Goal: Task Accomplishment & Management: Use online tool/utility

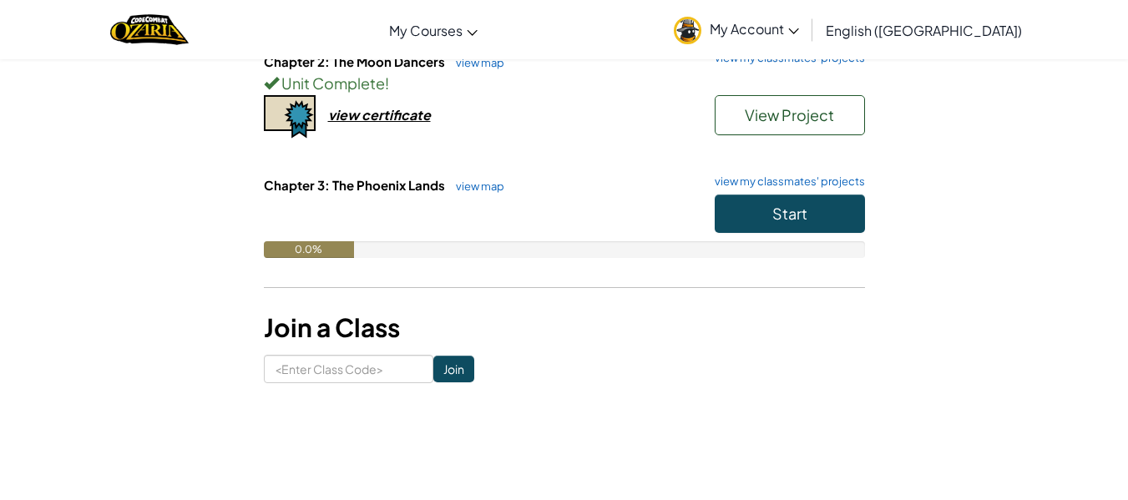
scroll to position [329, 0]
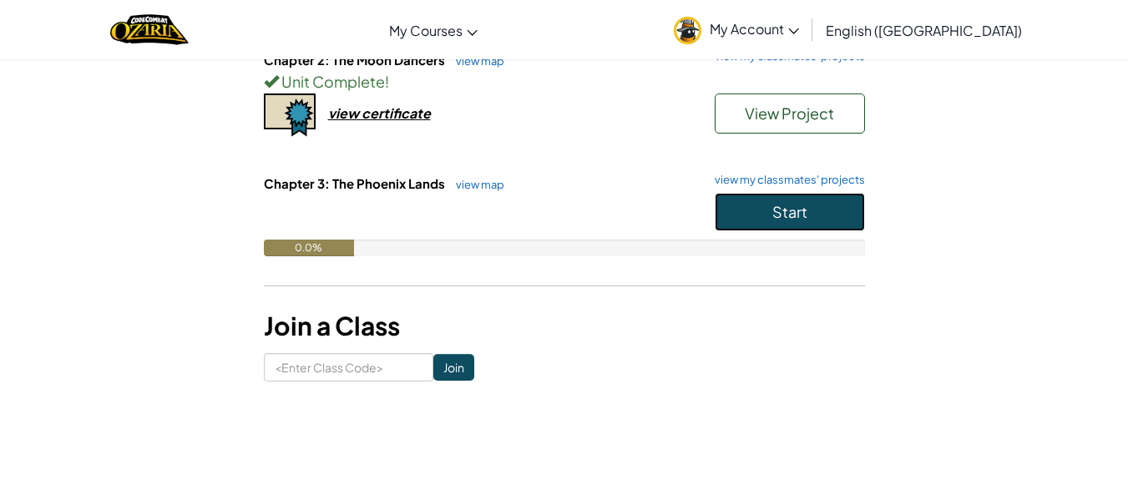
click at [802, 205] on span "Start" at bounding box center [789, 211] width 35 height 19
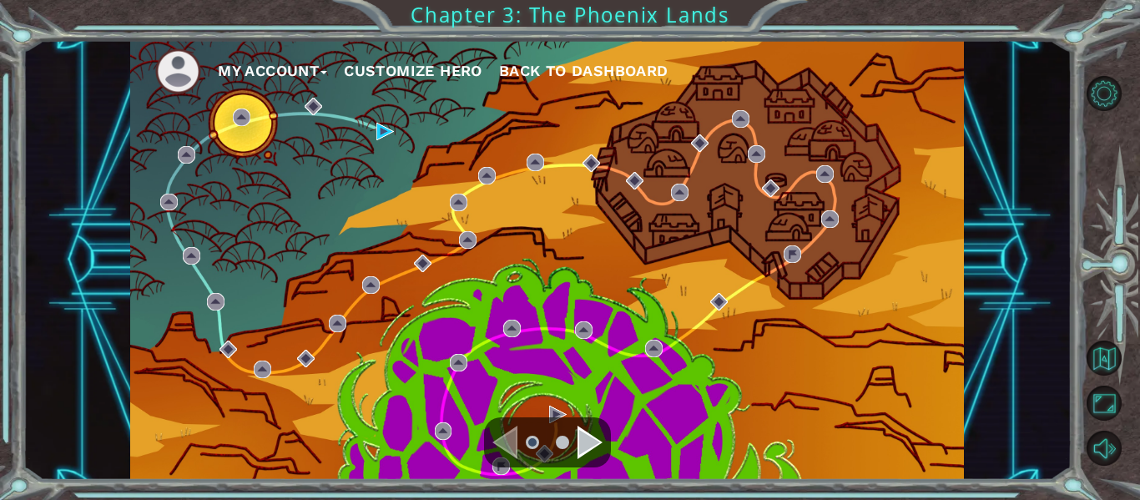
click at [590, 447] on div "Navigate to the next page" at bounding box center [590, 442] width 25 height 33
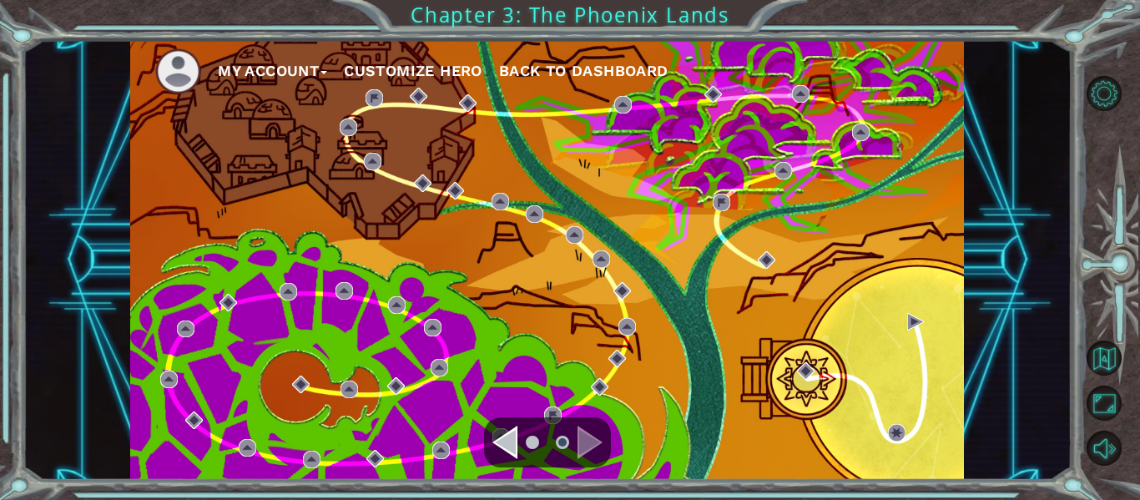
click at [503, 440] on div "Navigate to the previous page" at bounding box center [504, 442] width 25 height 33
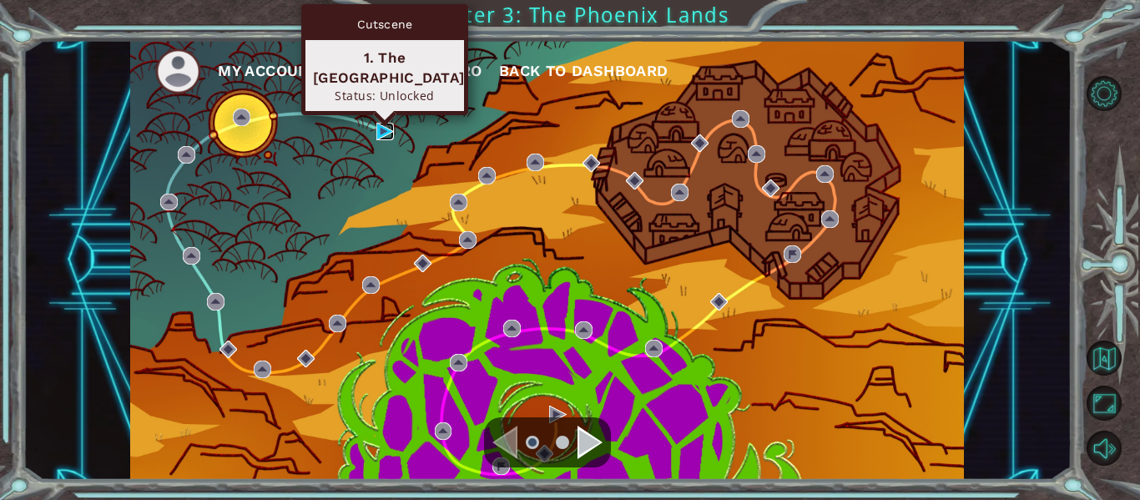
click at [382, 130] on img at bounding box center [385, 132] width 18 height 18
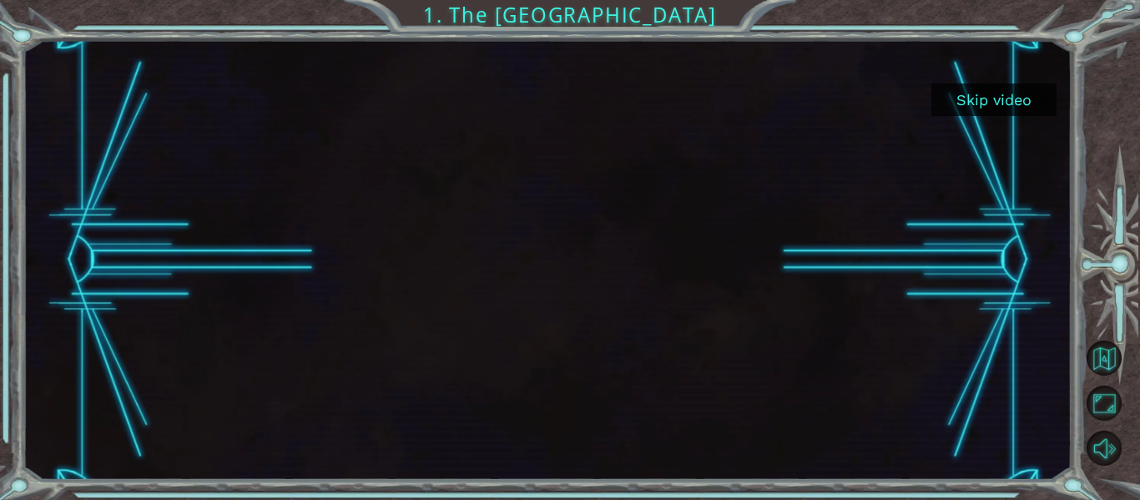
click at [1026, 100] on button "Skip video" at bounding box center [994, 99] width 125 height 33
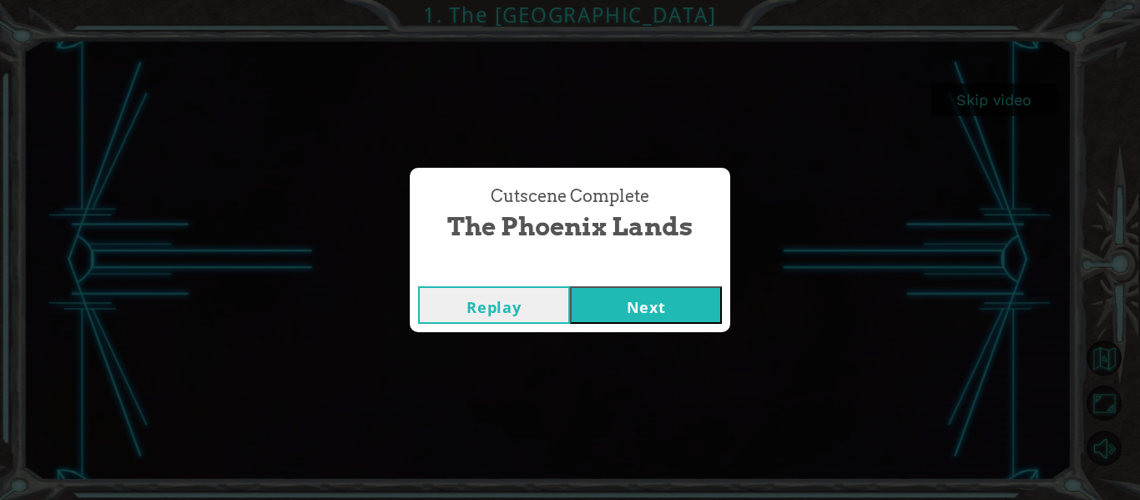
click at [644, 316] on button "Next" at bounding box center [646, 305] width 152 height 38
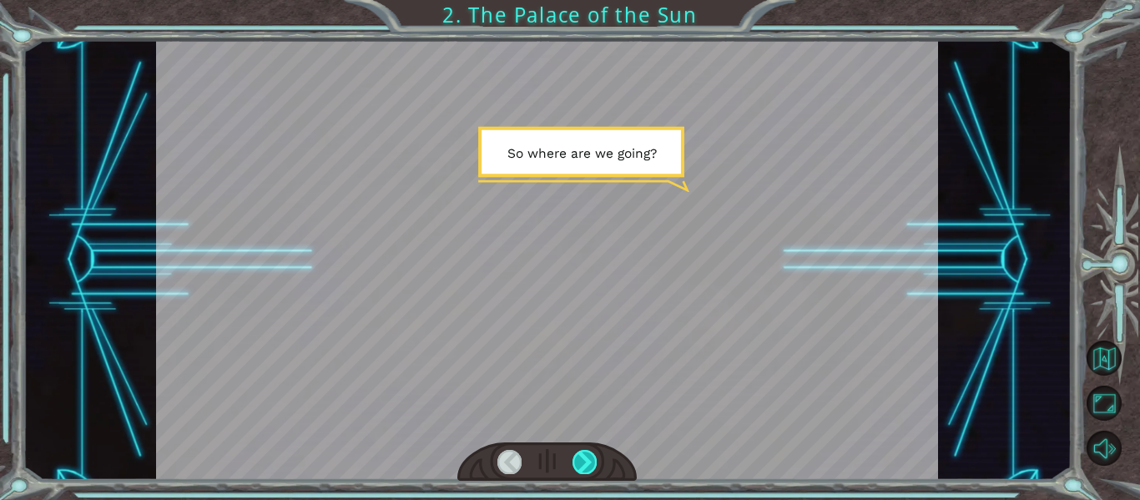
click at [585, 462] on div at bounding box center [585, 461] width 24 height 23
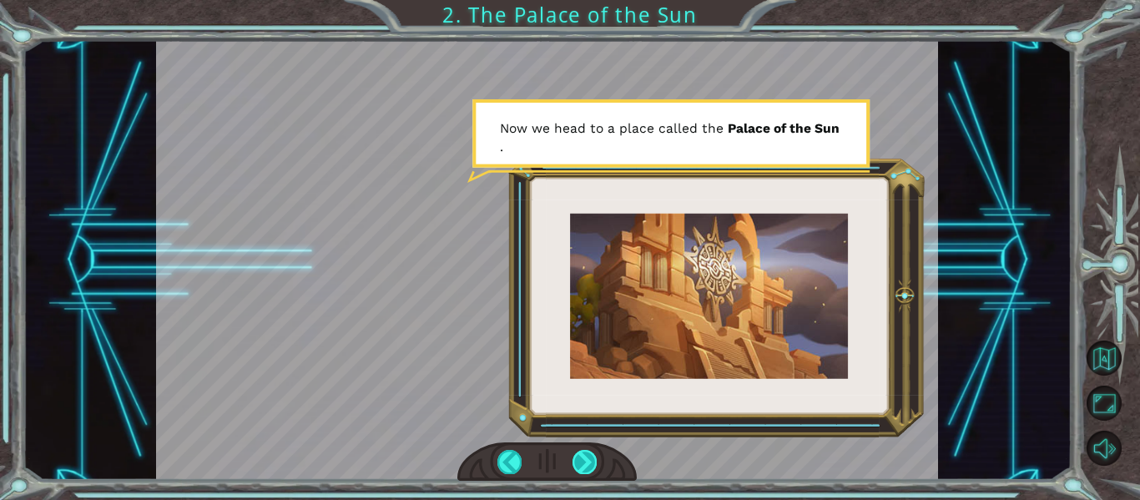
click at [585, 462] on div at bounding box center [585, 461] width 24 height 23
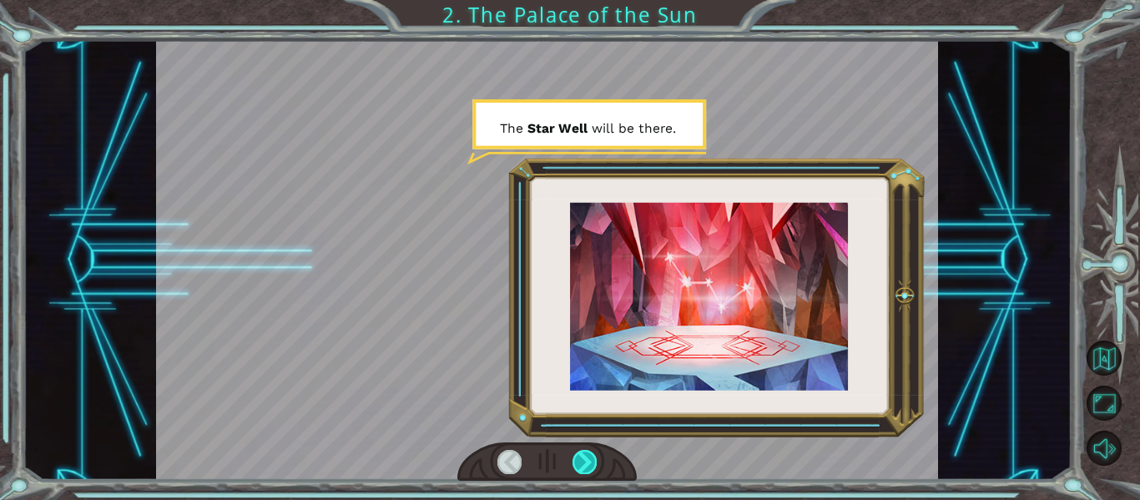
click at [585, 462] on div at bounding box center [585, 461] width 24 height 23
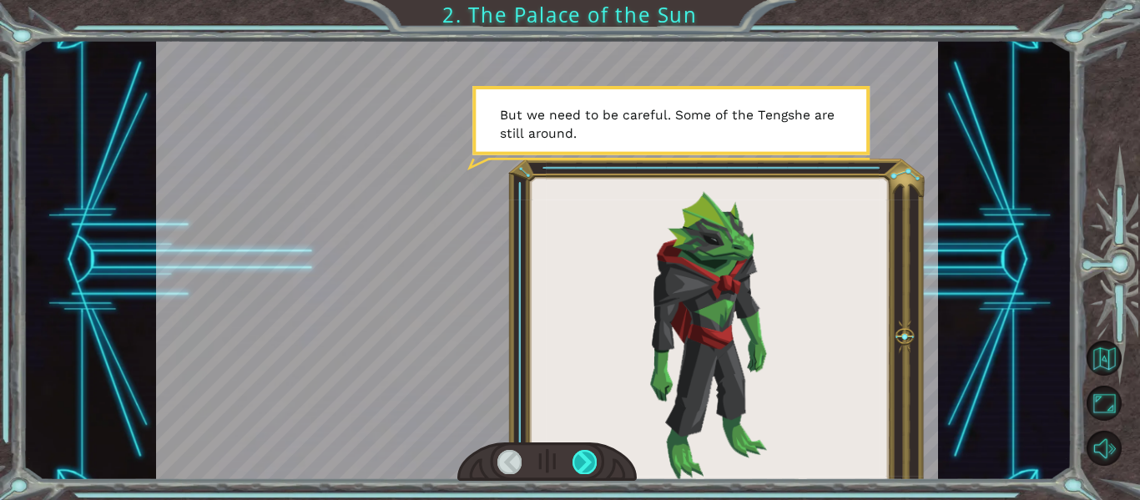
click at [585, 462] on div at bounding box center [585, 461] width 24 height 23
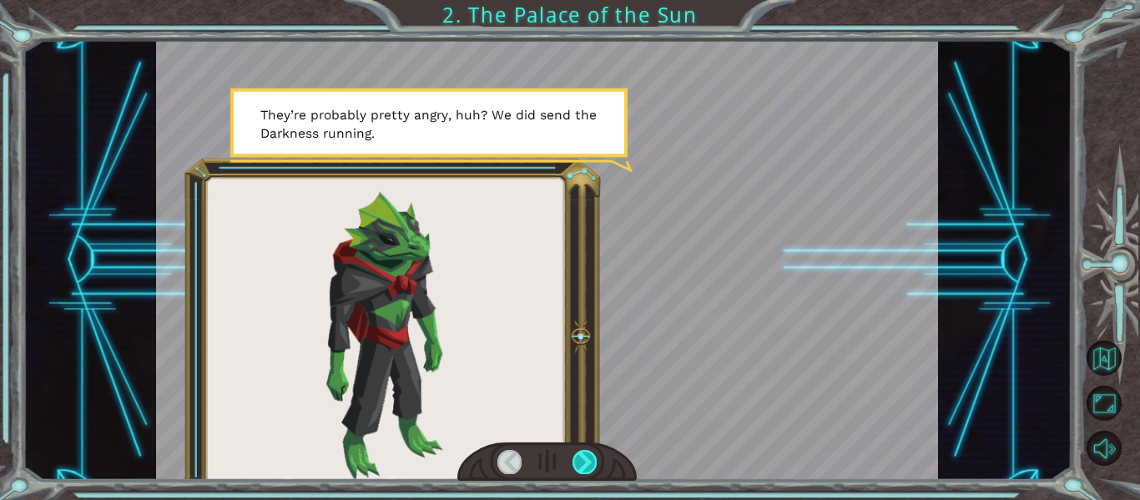
click at [585, 462] on div at bounding box center [585, 461] width 24 height 23
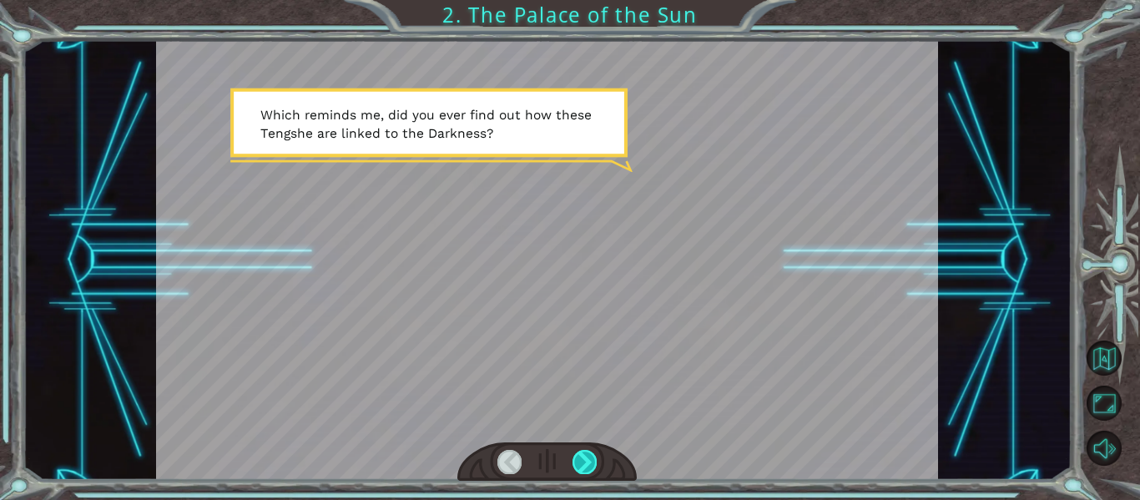
click at [585, 462] on div at bounding box center [585, 461] width 24 height 23
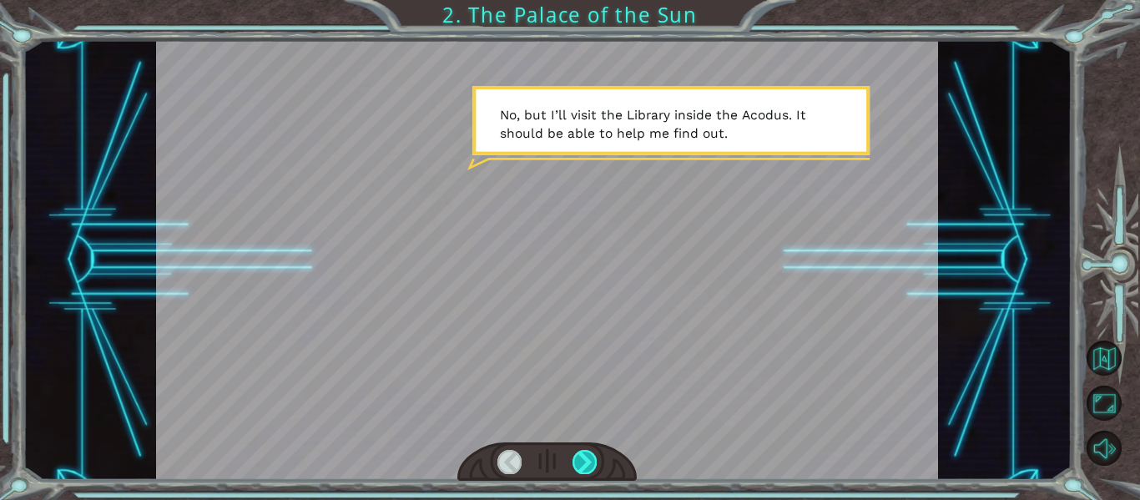
click at [585, 462] on div at bounding box center [585, 461] width 24 height 23
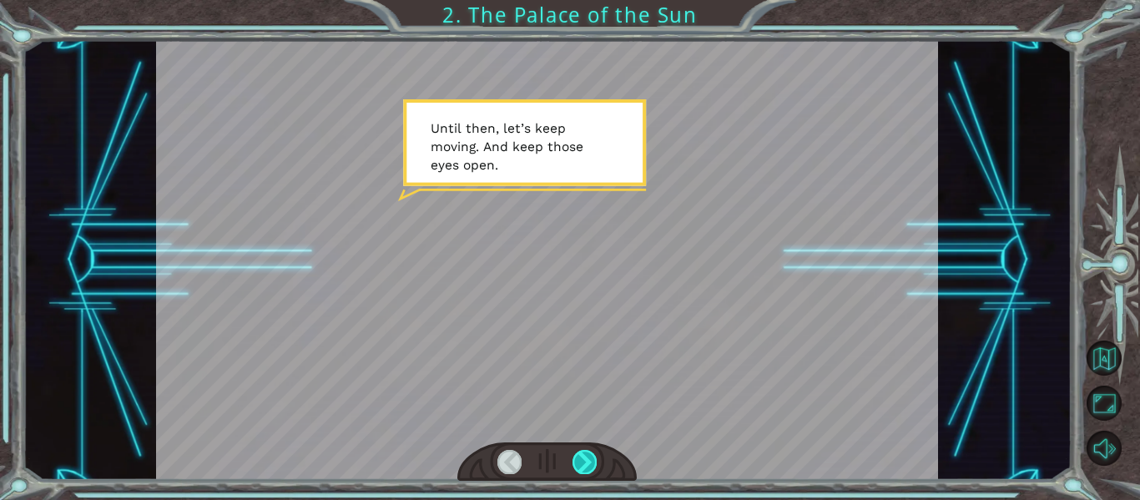
click at [585, 462] on div at bounding box center [585, 461] width 24 height 23
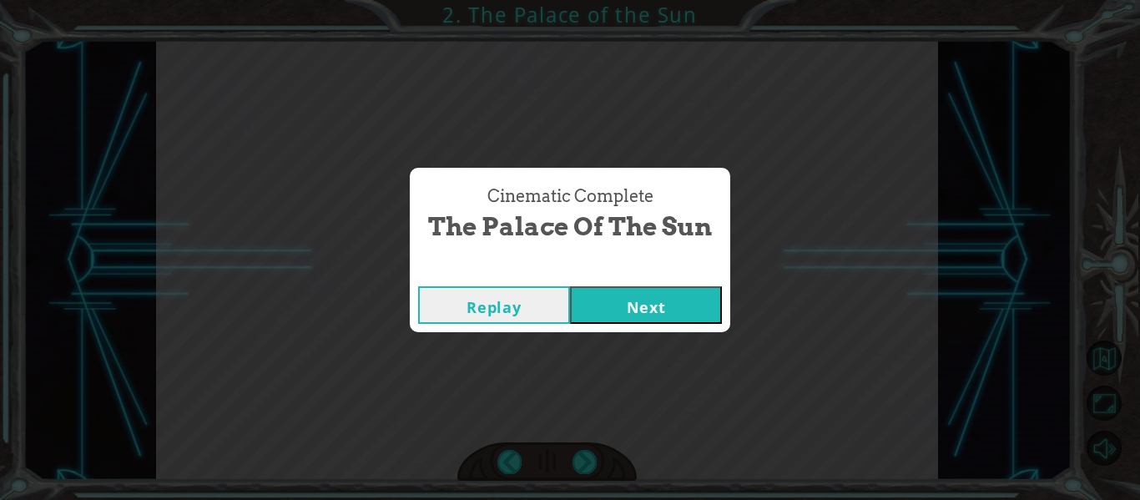
click at [645, 303] on button "Next" at bounding box center [646, 305] width 152 height 38
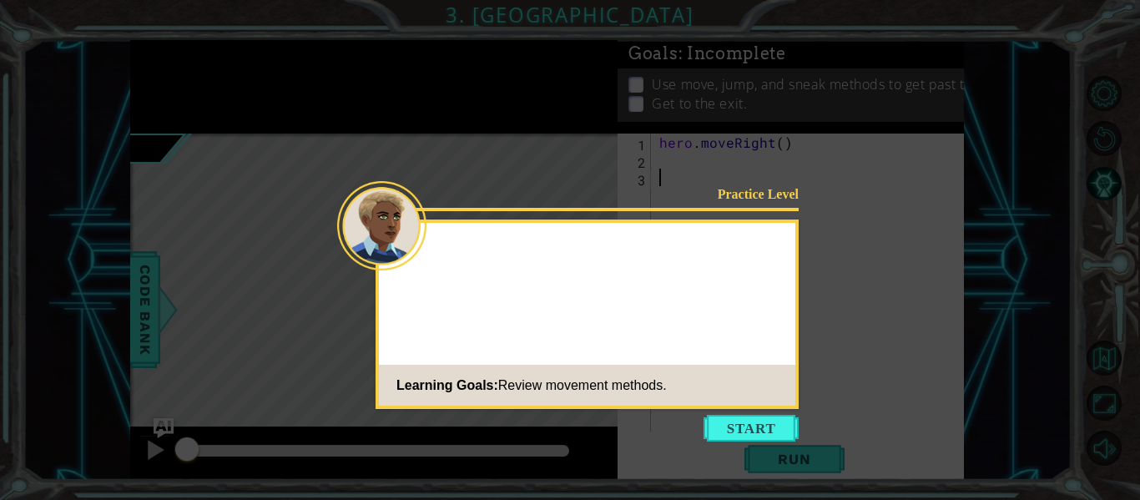
click at [720, 414] on icon at bounding box center [570, 250] width 1140 height 500
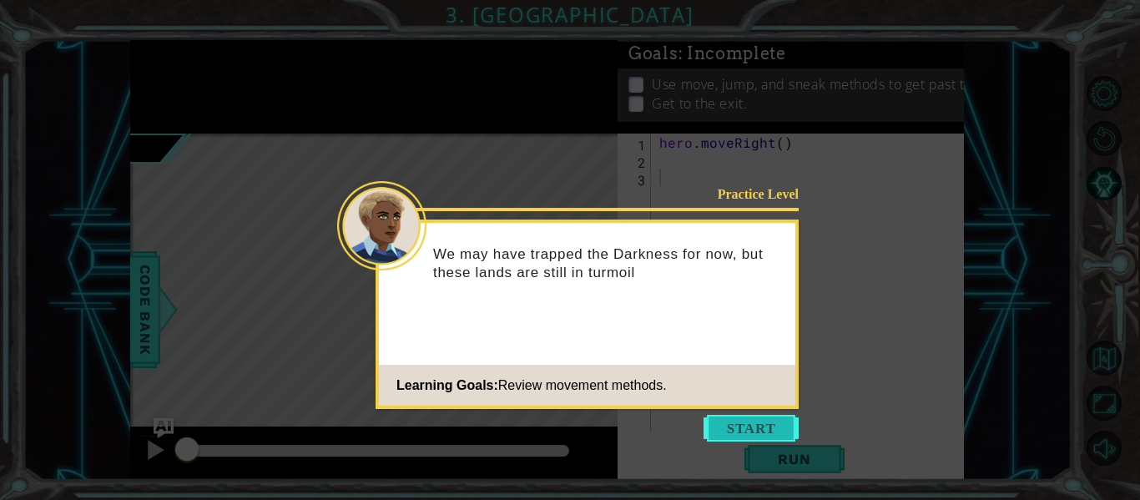
click at [721, 429] on button "Start" at bounding box center [751, 428] width 95 height 27
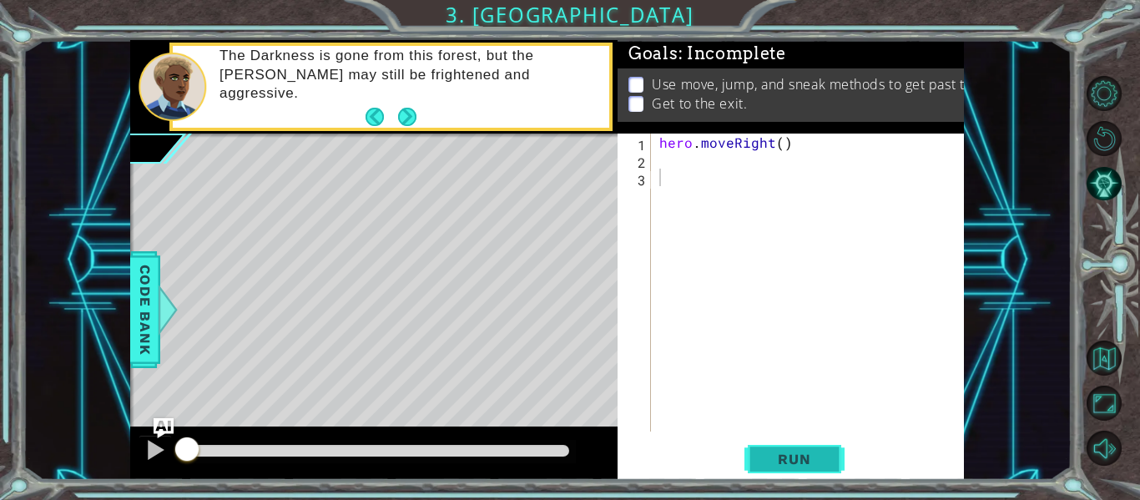
click at [796, 466] on span "Run" at bounding box center [794, 459] width 66 height 17
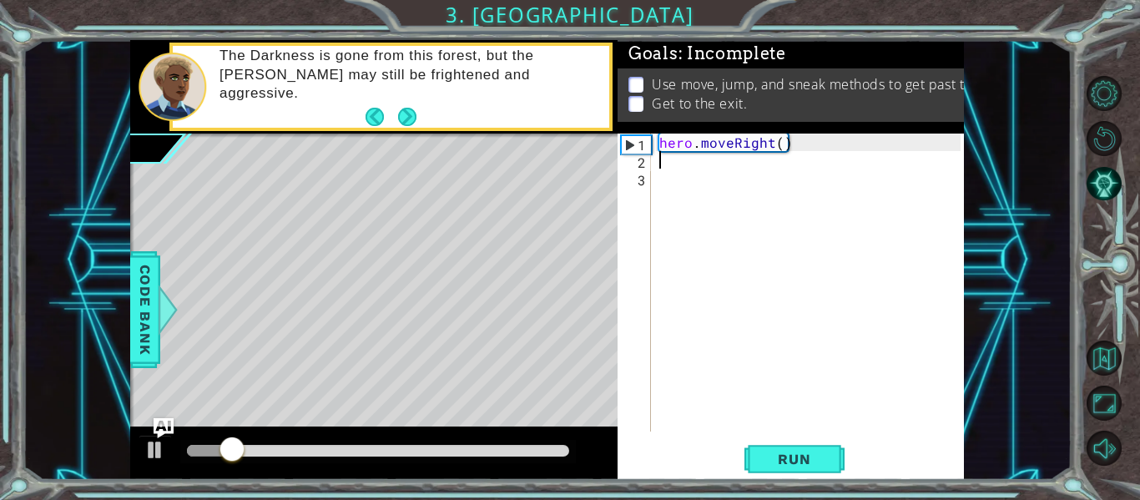
click at [673, 160] on div "hero . moveRight ( )" at bounding box center [812, 300] width 313 height 333
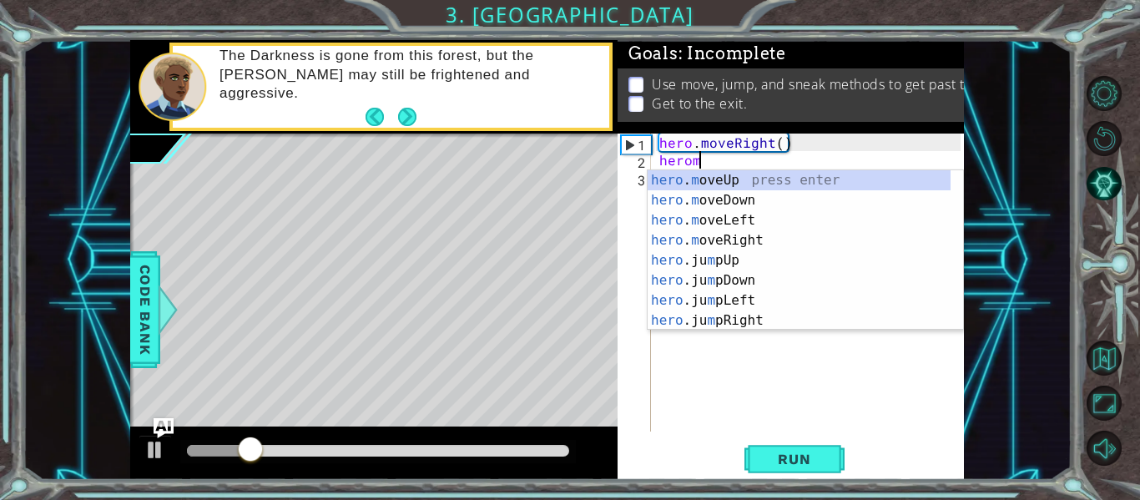
scroll to position [0, 2]
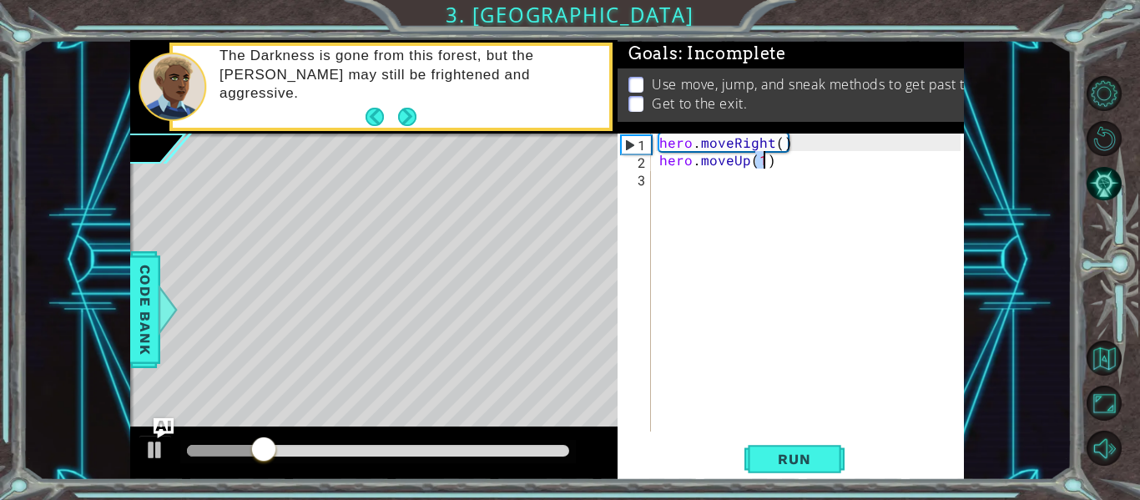
type textarea "hero.moveUp(1)"
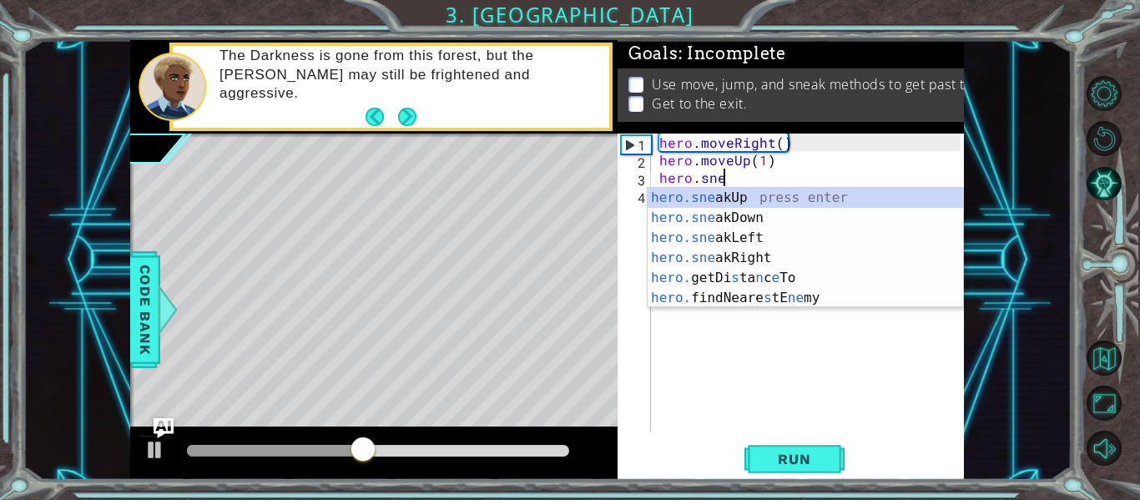
scroll to position [0, 3]
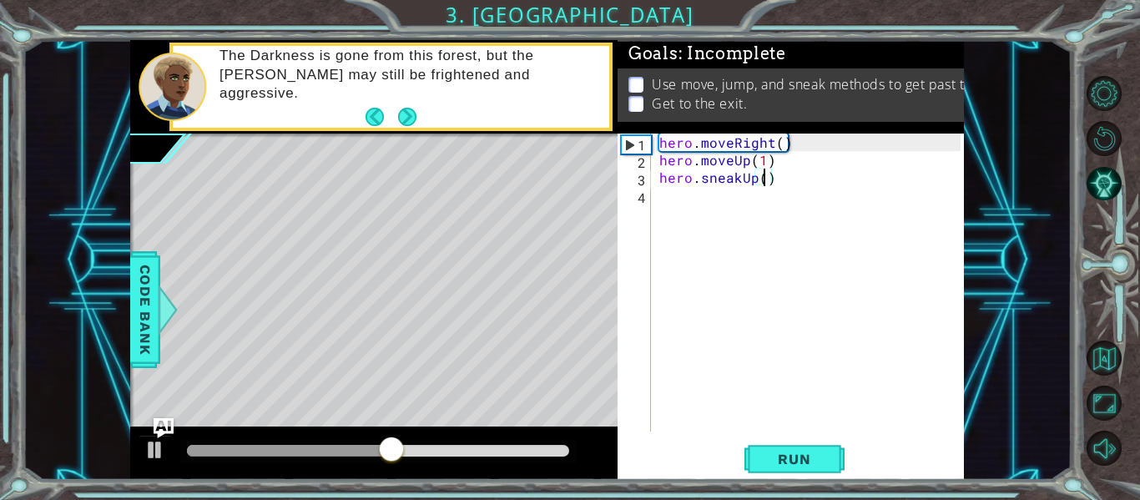
type textarea "hero.sneakUp(4)"
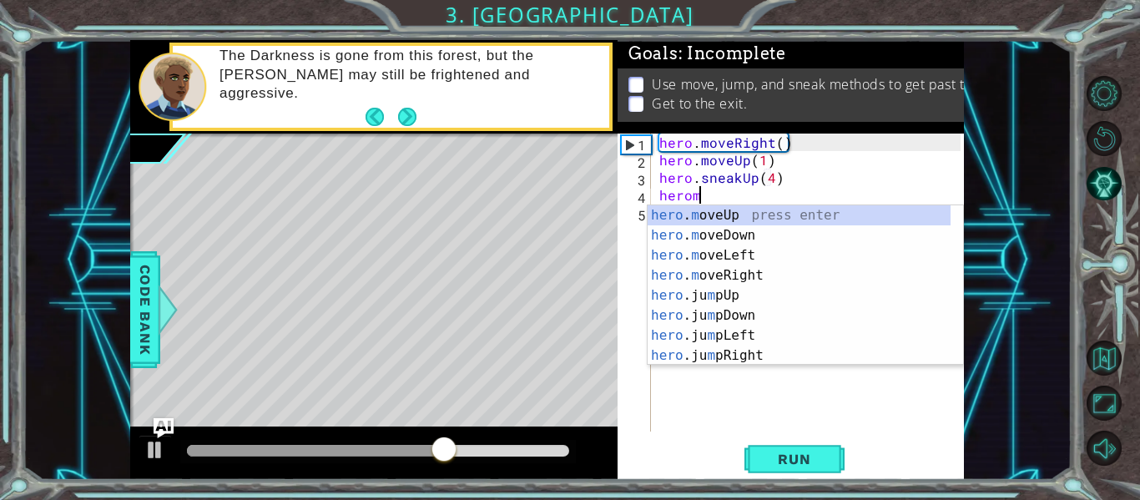
scroll to position [0, 3]
type textarea "hero.moveUp(1)"
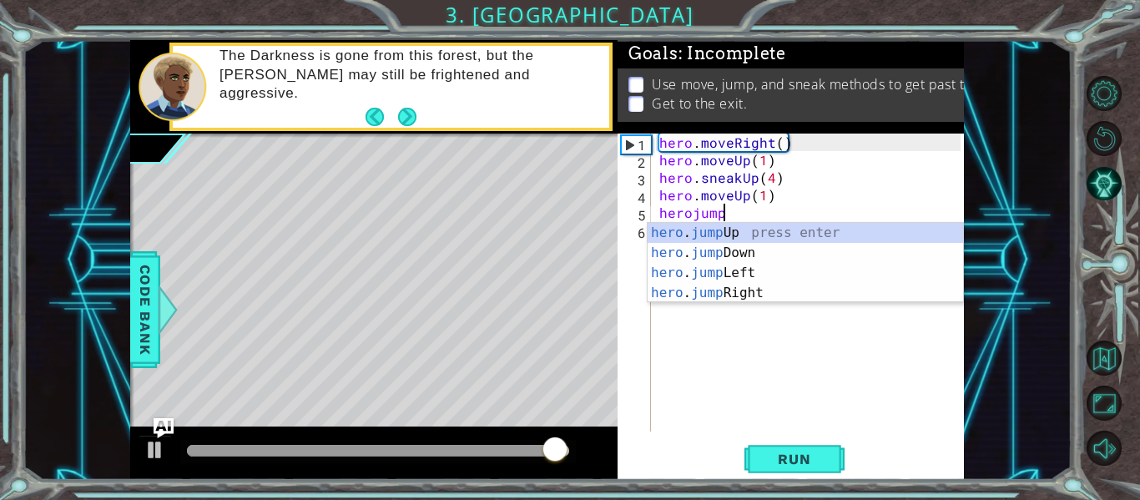
type textarea "herojumpri"
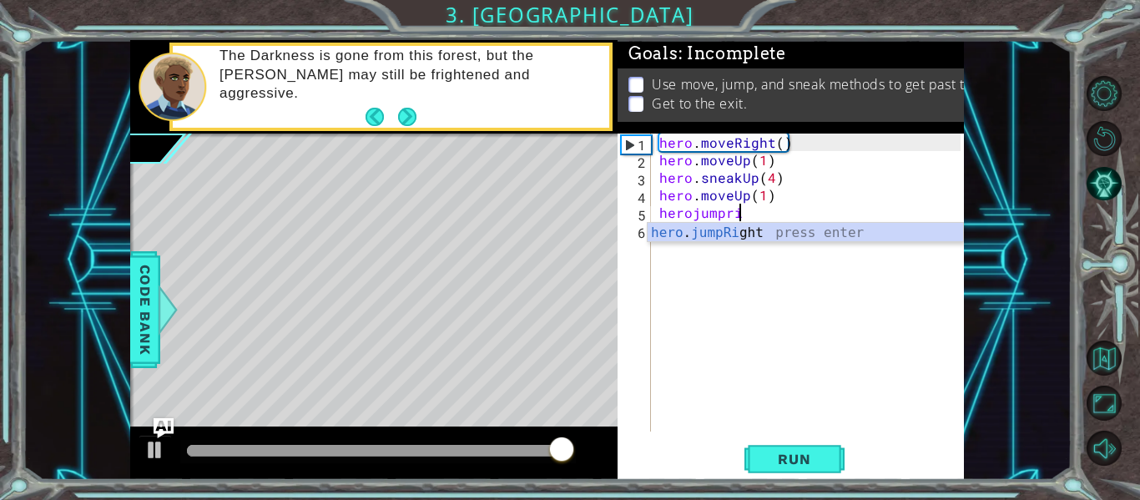
scroll to position [0, 0]
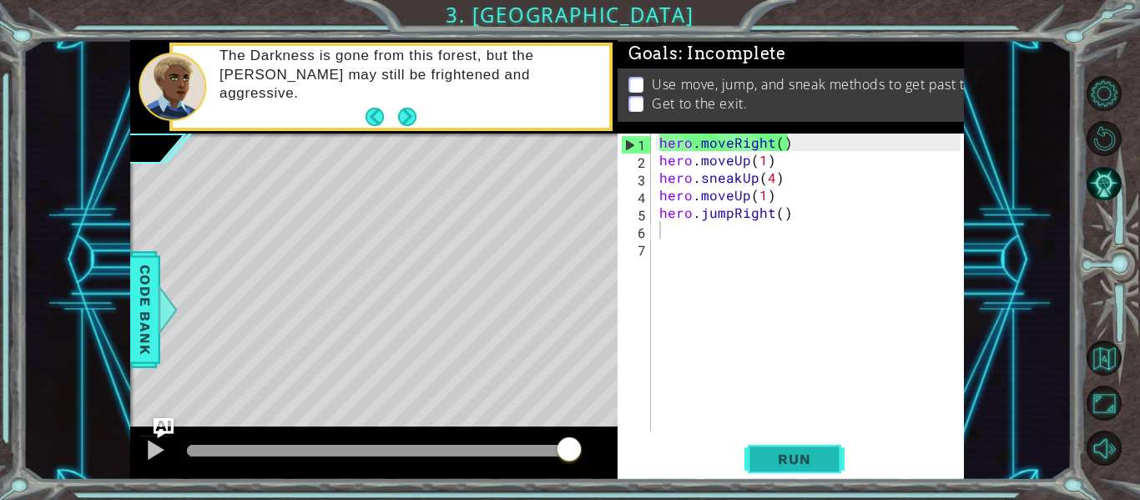
click at [767, 472] on button "Run" at bounding box center [795, 459] width 100 height 34
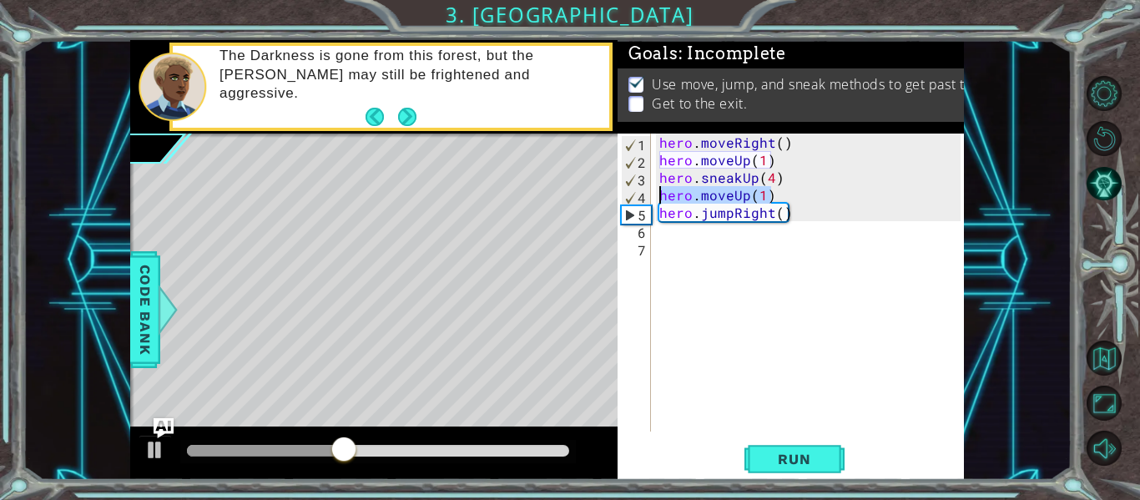
drag, startPoint x: 770, startPoint y: 198, endPoint x: 644, endPoint y: 193, distance: 126.1
click at [644, 193] on div "1 2 3 4 5 6 7 hero . moveRight ( ) hero . moveUp ( 1 ) hero . sneakUp ( 4 ) her…" at bounding box center [789, 283] width 343 height 298
type textarea "hero.moveUp(1)"
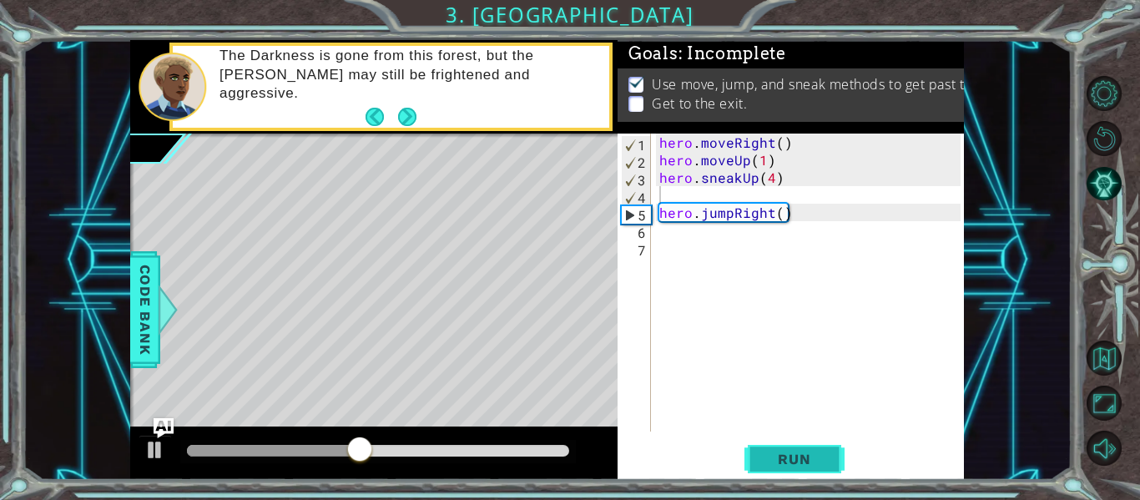
click at [778, 454] on span "Run" at bounding box center [794, 459] width 66 height 17
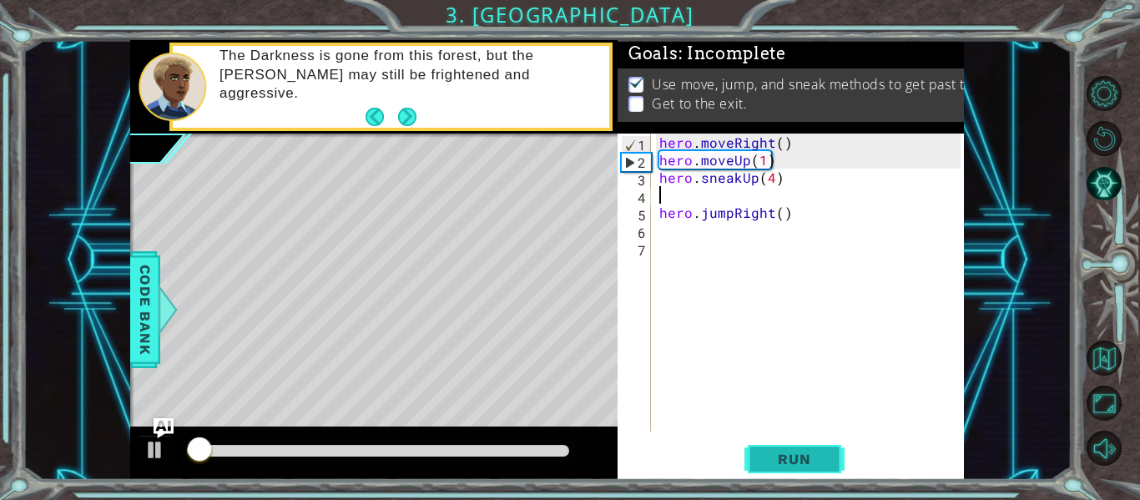
type textarea "hero.jumpRight()"
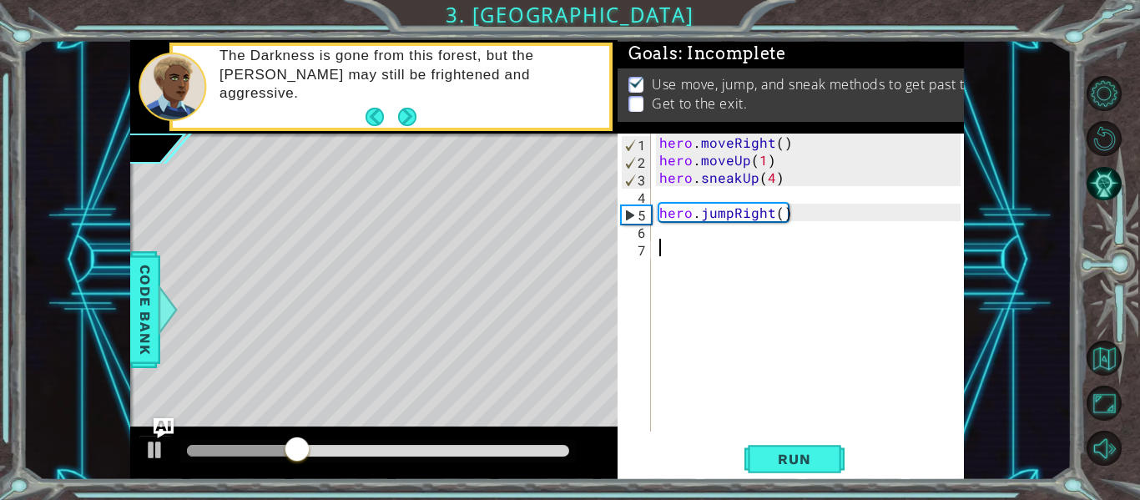
click at [678, 240] on div "hero . moveRight ( ) hero . moveUp ( 1 ) hero . sneakUp ( 4 ) hero . jumpRight …" at bounding box center [812, 300] width 313 height 333
click at [669, 233] on div "hero . moveRight ( ) hero . moveUp ( 1 ) hero . sneakUp ( 4 ) hero . jumpRight …" at bounding box center [812, 300] width 313 height 333
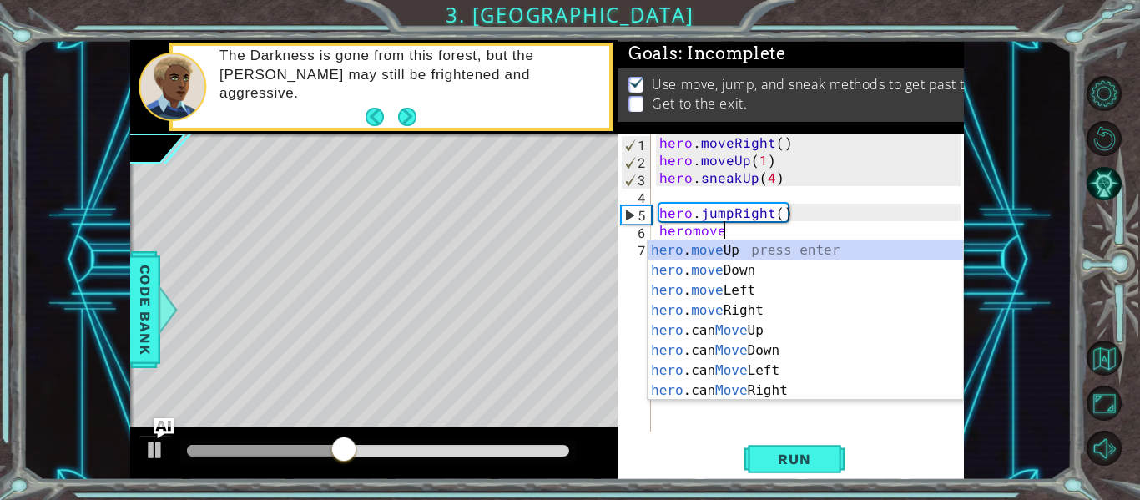
scroll to position [0, 4]
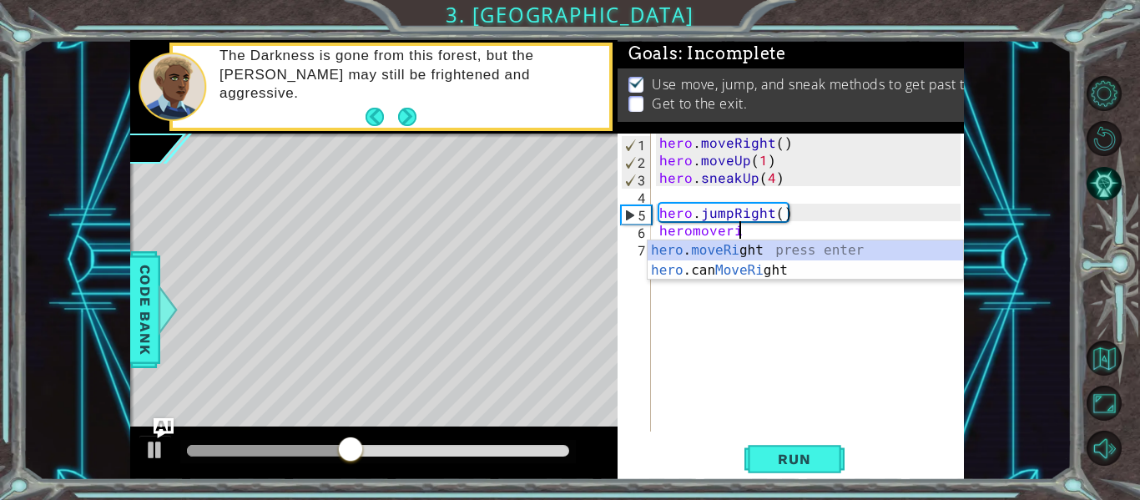
type textarea "hero.moveRight(1)"
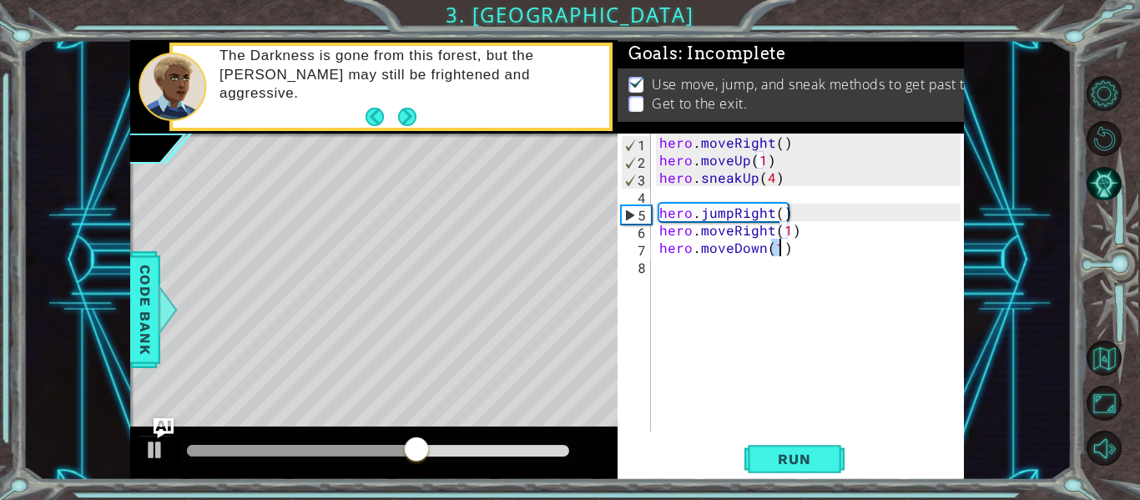
type textarea "hero.moveDown(1)"
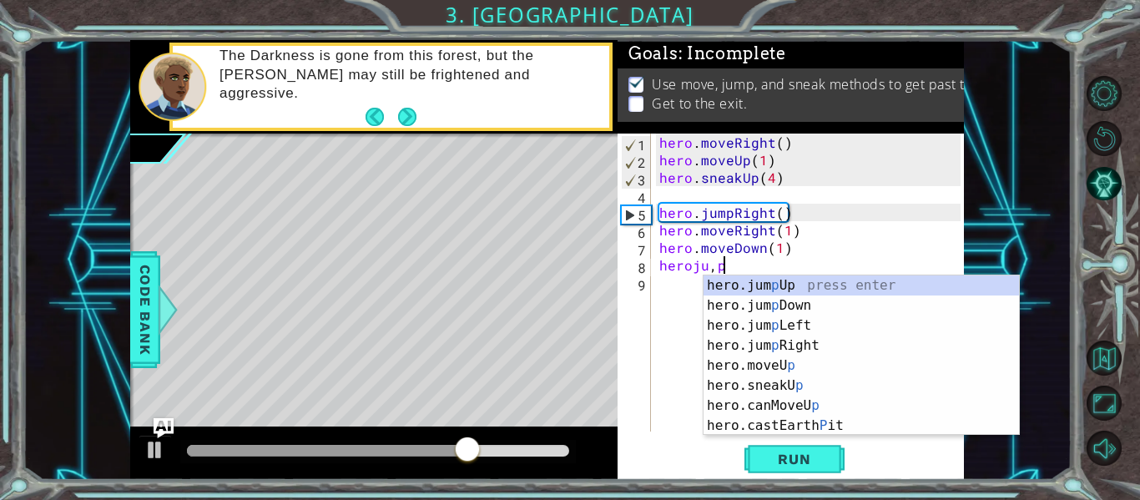
scroll to position [0, 3]
type textarea "heroju,pr"
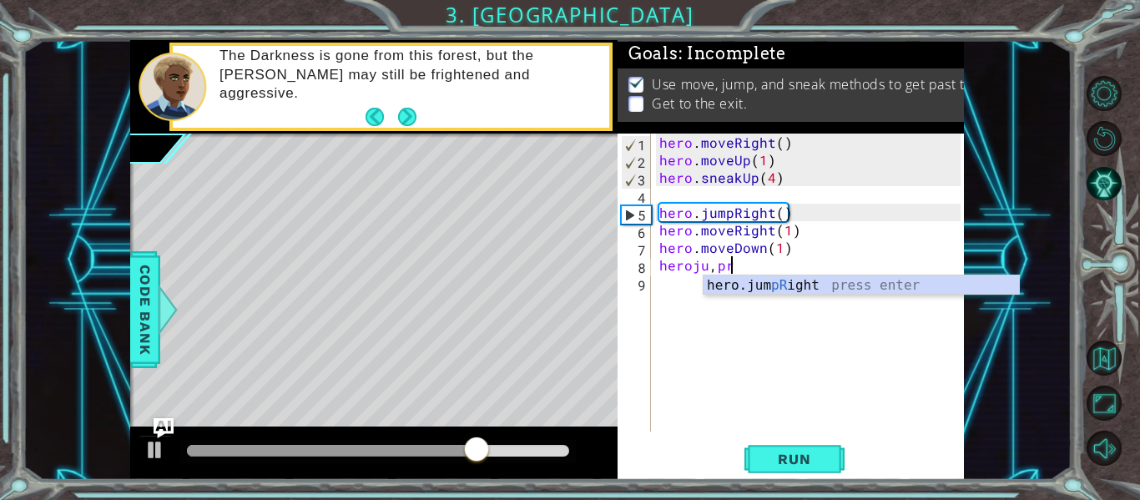
scroll to position [0, 0]
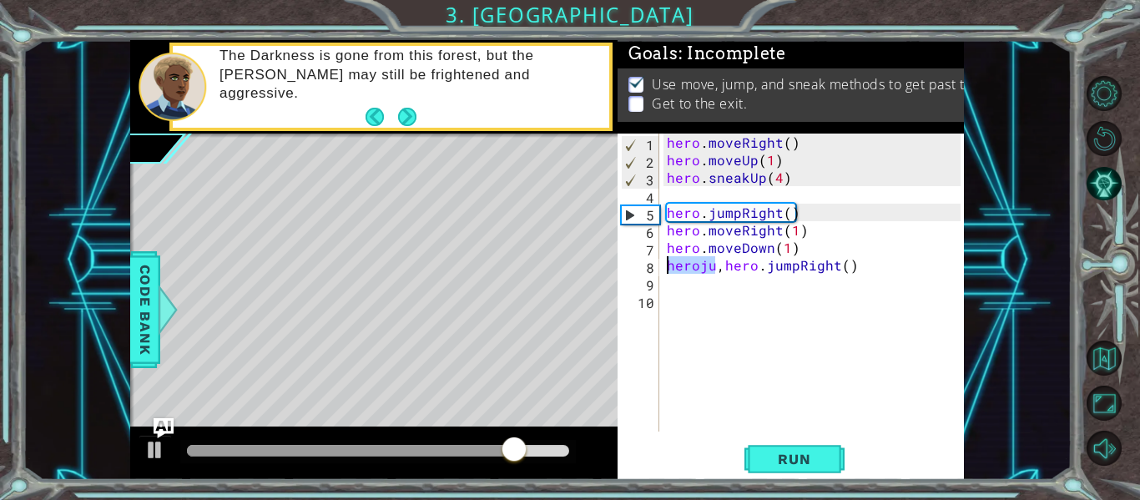
drag, startPoint x: 719, startPoint y: 264, endPoint x: 656, endPoint y: 267, distance: 62.7
click at [656, 267] on div "1 2 3 4 5 6 7 8 9 10 hero . moveRight ( ) hero . moveUp ( 1 ) hero . sneakUp ( …" at bounding box center [789, 283] width 343 height 298
type textarea "hero.jumpRight()"
click at [674, 289] on div "hero . moveRight ( ) hero . moveUp ( 1 ) hero . sneakUp ( 4 ) hero . jumpRight …" at bounding box center [817, 300] width 306 height 333
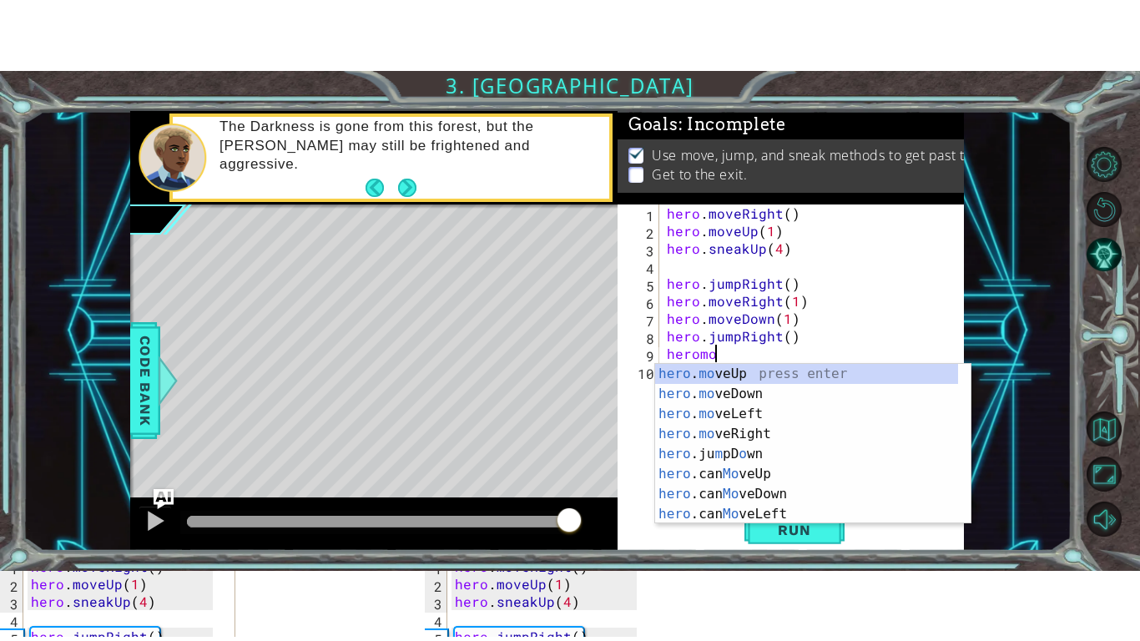
scroll to position [0, 3]
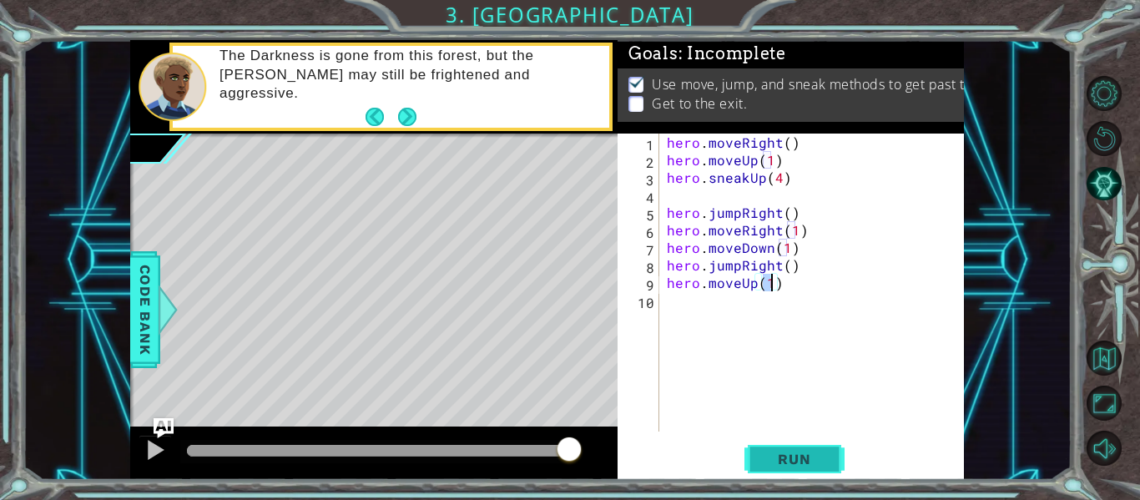
type textarea "hero.moveUp(1)"
click at [815, 465] on span "Run" at bounding box center [794, 459] width 66 height 17
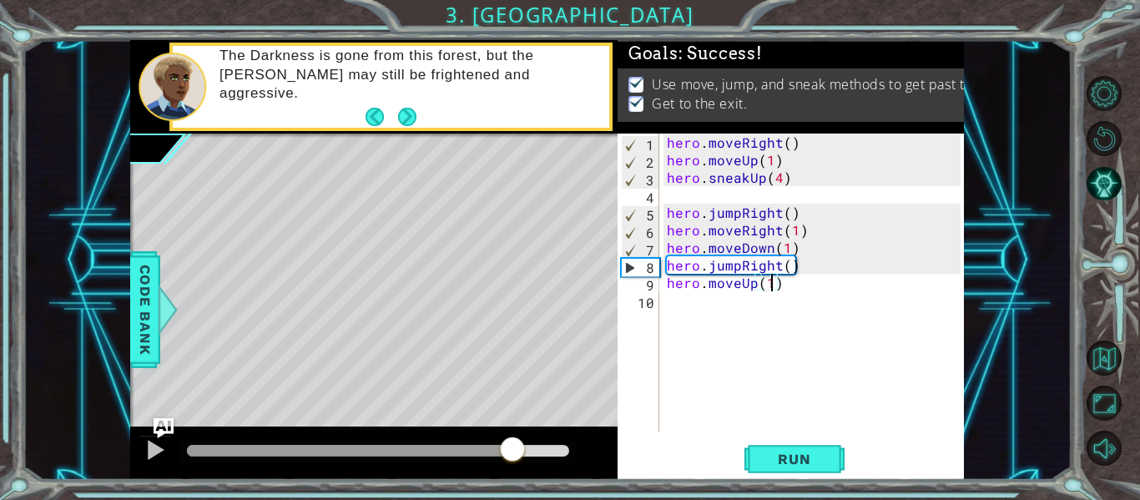
drag, startPoint x: 235, startPoint y: 452, endPoint x: 522, endPoint y: 429, distance: 287.3
click at [522, 429] on div at bounding box center [373, 453] width 487 height 53
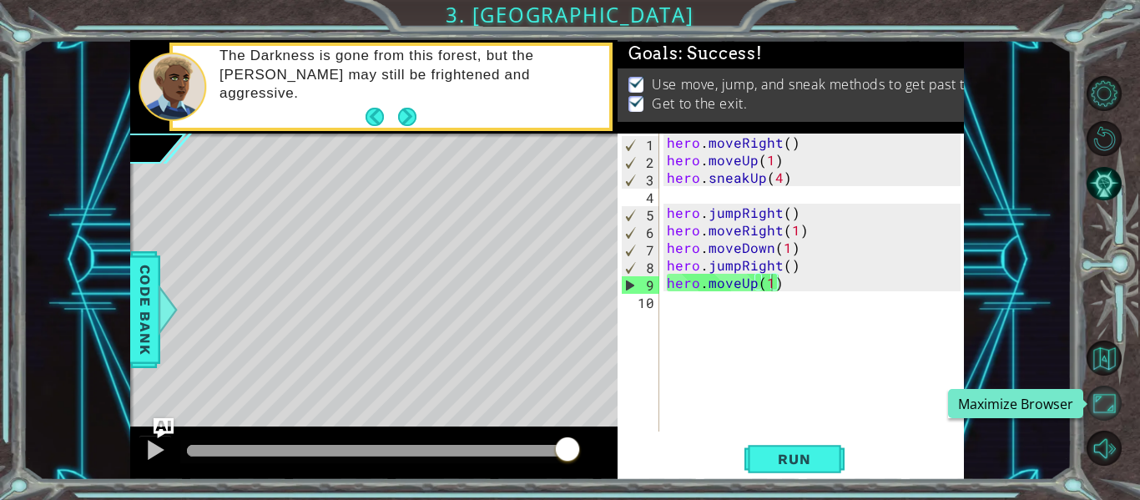
click at [1118, 400] on body "1 ההההההההההההההההההההההההההההההההההההההההההההההההההההההההההההההההההההההההההההה…" at bounding box center [570, 250] width 1140 height 500
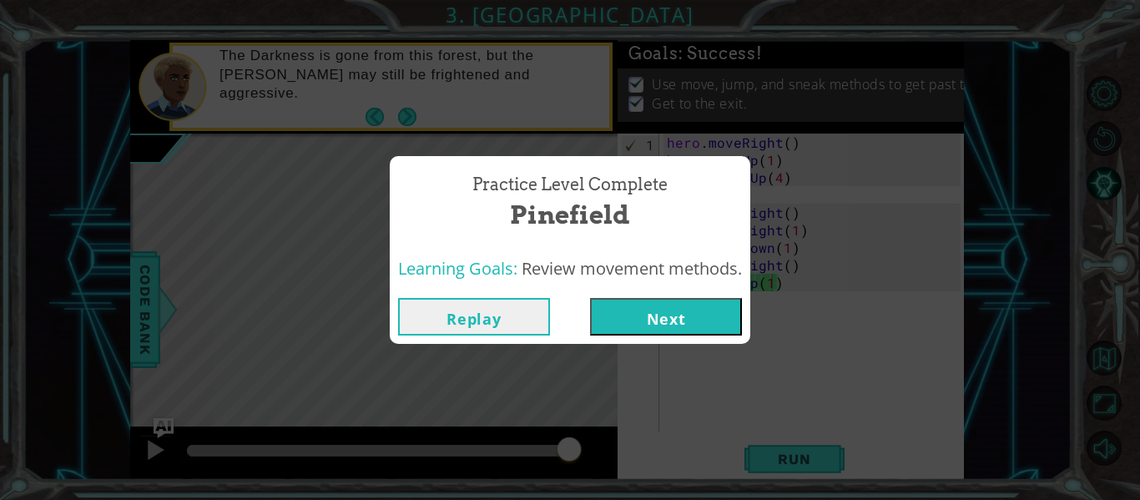
click at [705, 311] on button "Next" at bounding box center [666, 317] width 152 height 38
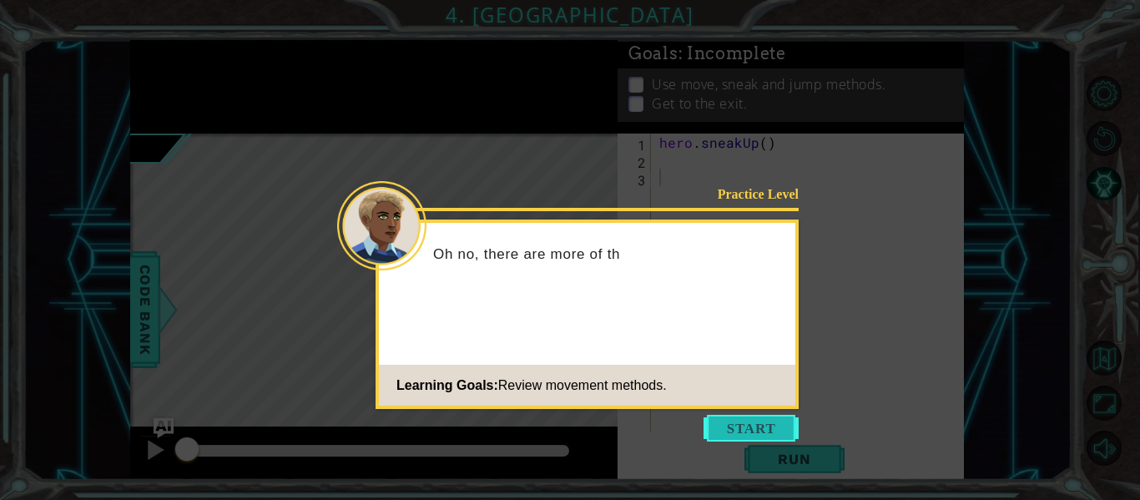
click at [739, 422] on button "Start" at bounding box center [751, 428] width 95 height 27
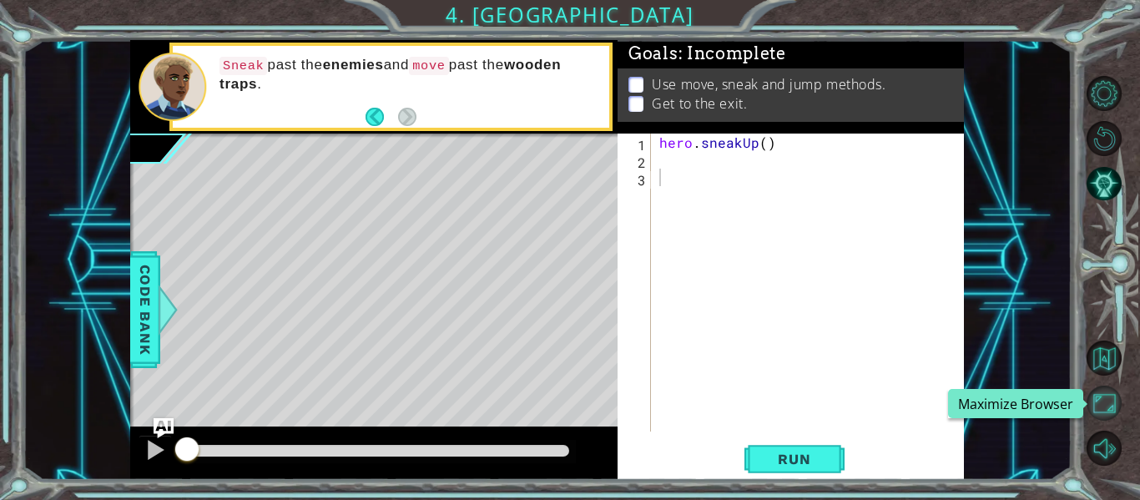
click at [1112, 396] on button "Maximize Browser" at bounding box center [1104, 403] width 35 height 35
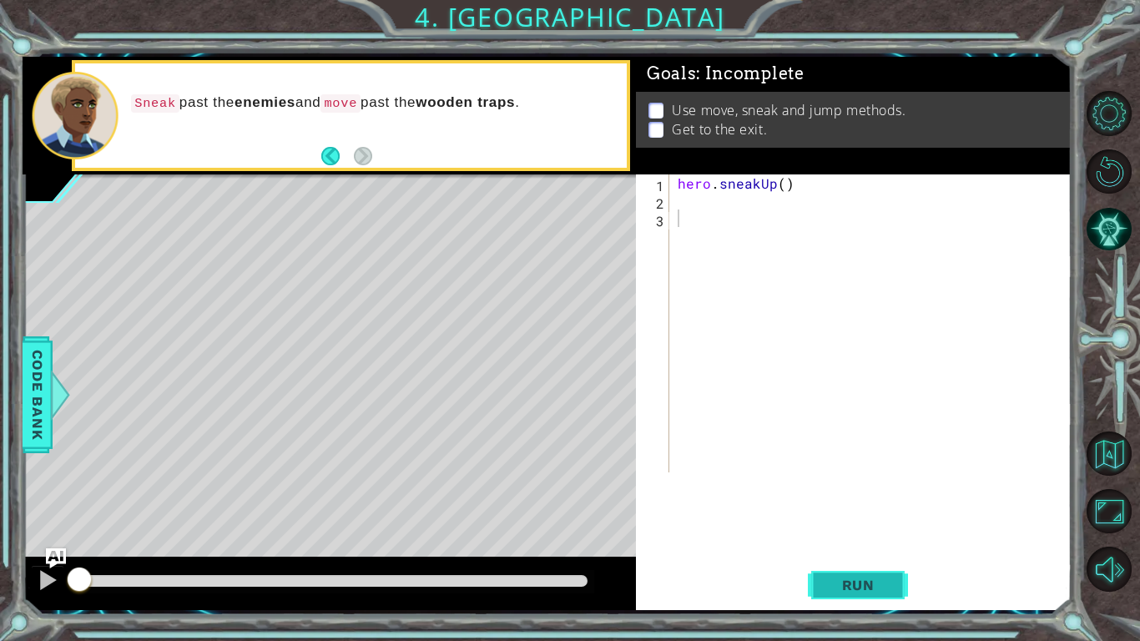
click at [889, 499] on span "Run" at bounding box center [859, 585] width 66 height 17
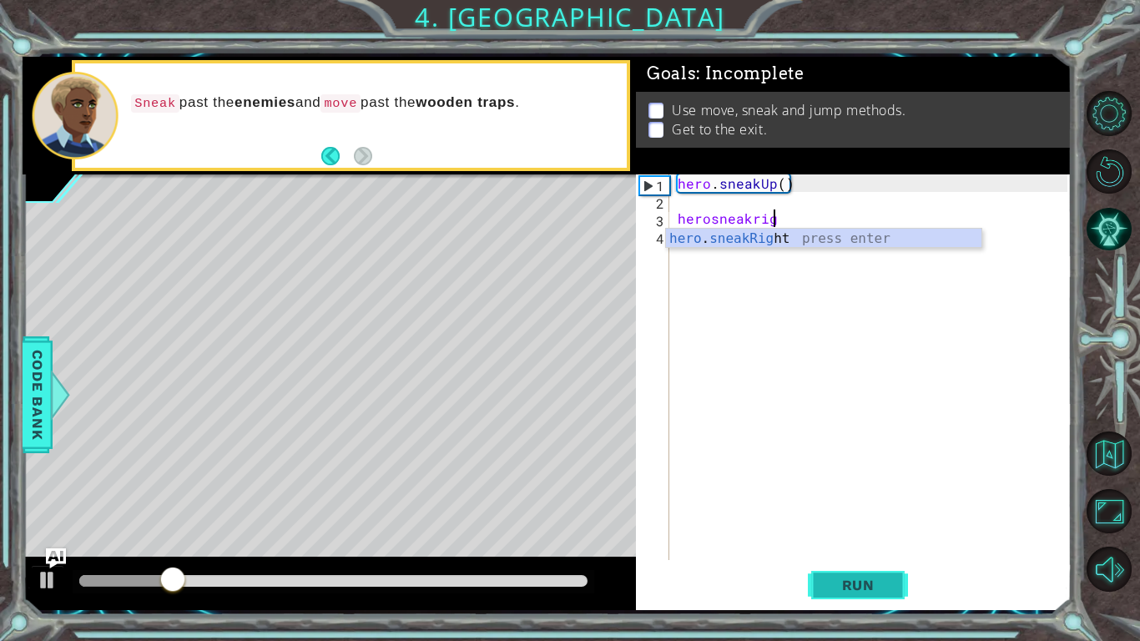
scroll to position [0, 5]
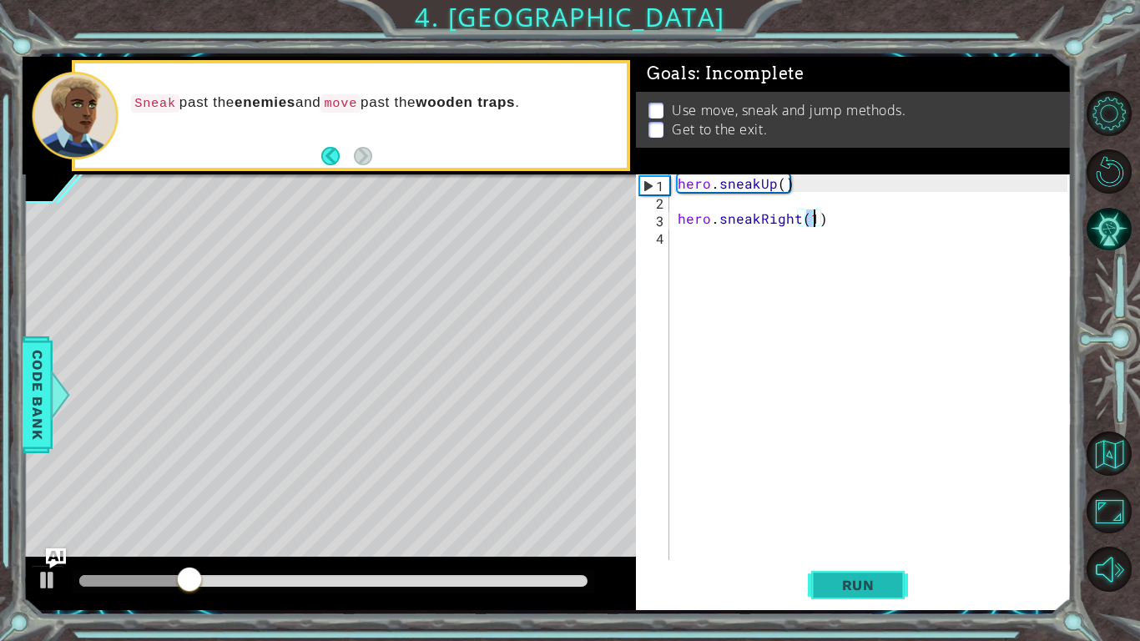
type textarea "hero.sneakRight(4)"
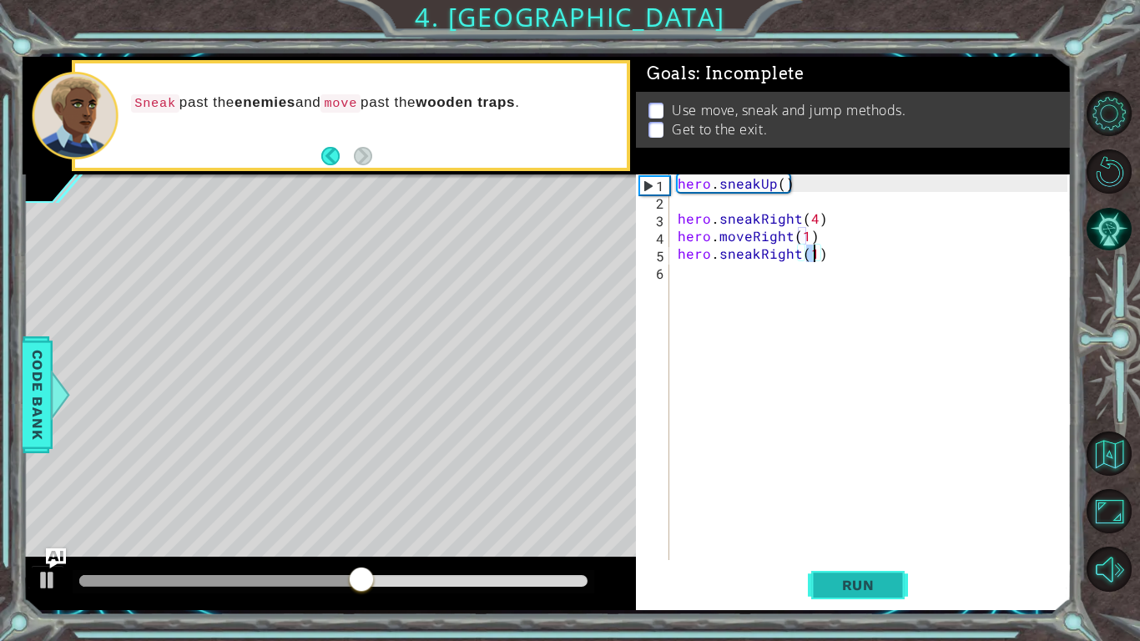
scroll to position [0, 8]
click at [881, 499] on span "Run" at bounding box center [859, 585] width 66 height 17
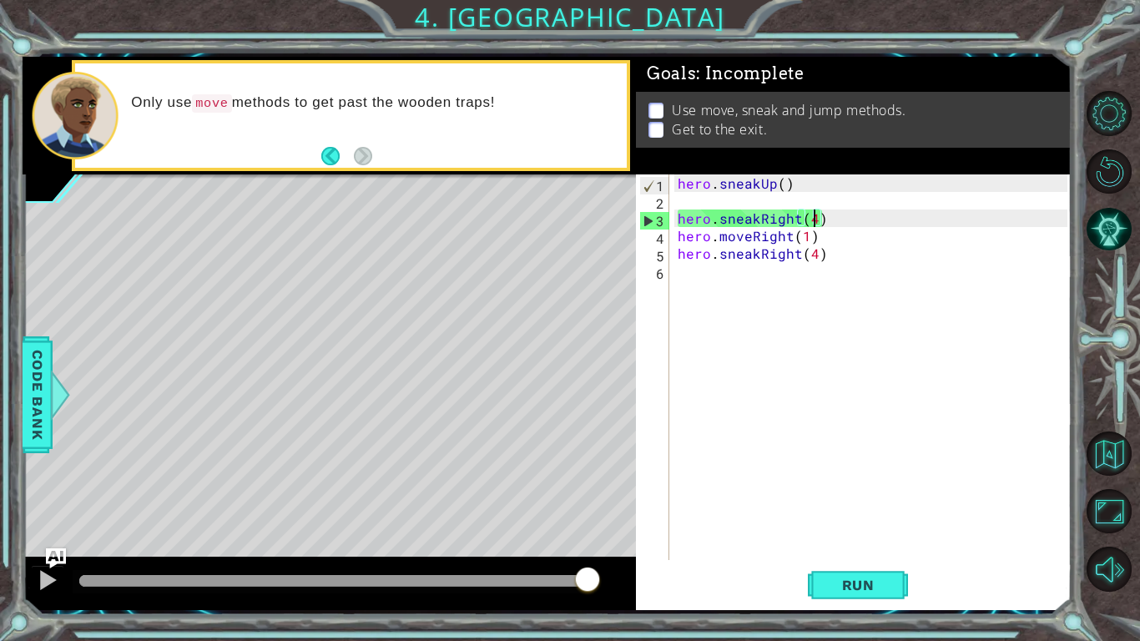
click at [814, 212] on div "hero . sneakUp ( ) hero . sneakRight ( 4 ) hero . moveRight ( 1 ) hero . sneakR…" at bounding box center [875, 384] width 402 height 421
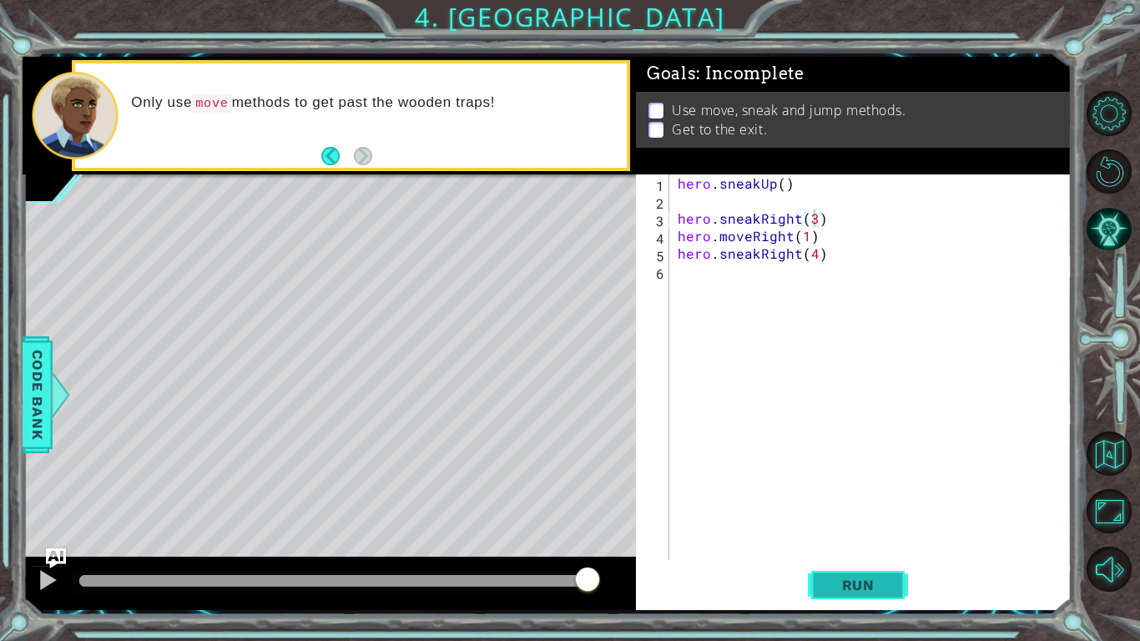
click at [856, 499] on span "Run" at bounding box center [859, 585] width 66 height 17
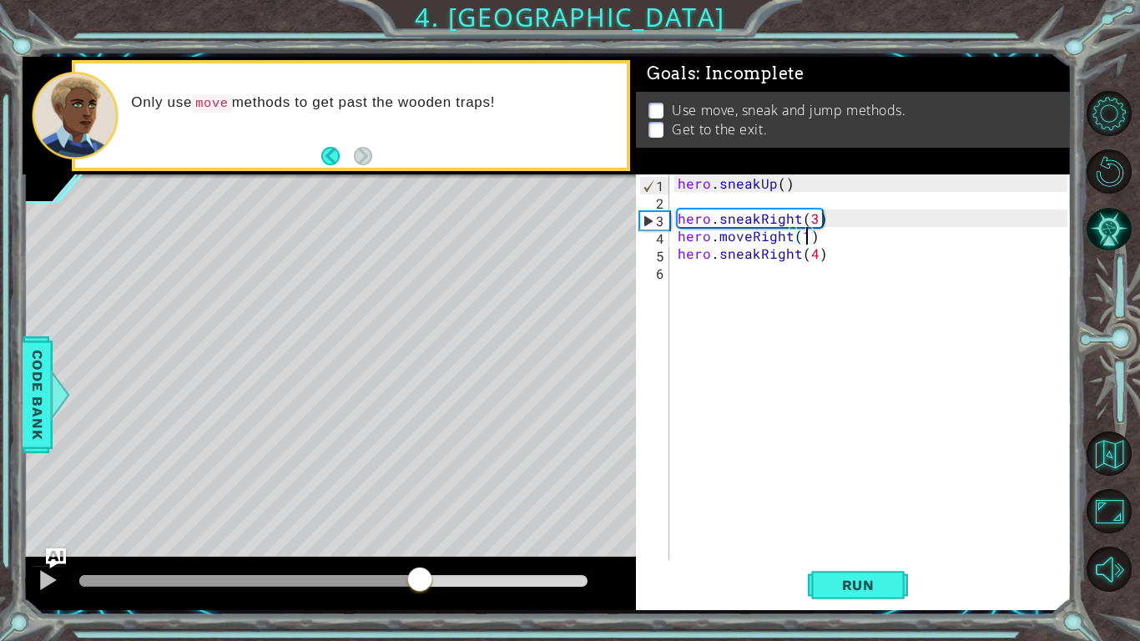
drag, startPoint x: 344, startPoint y: 574, endPoint x: 419, endPoint y: 573, distance: 75.1
click at [419, 499] on div at bounding box center [420, 581] width 30 height 30
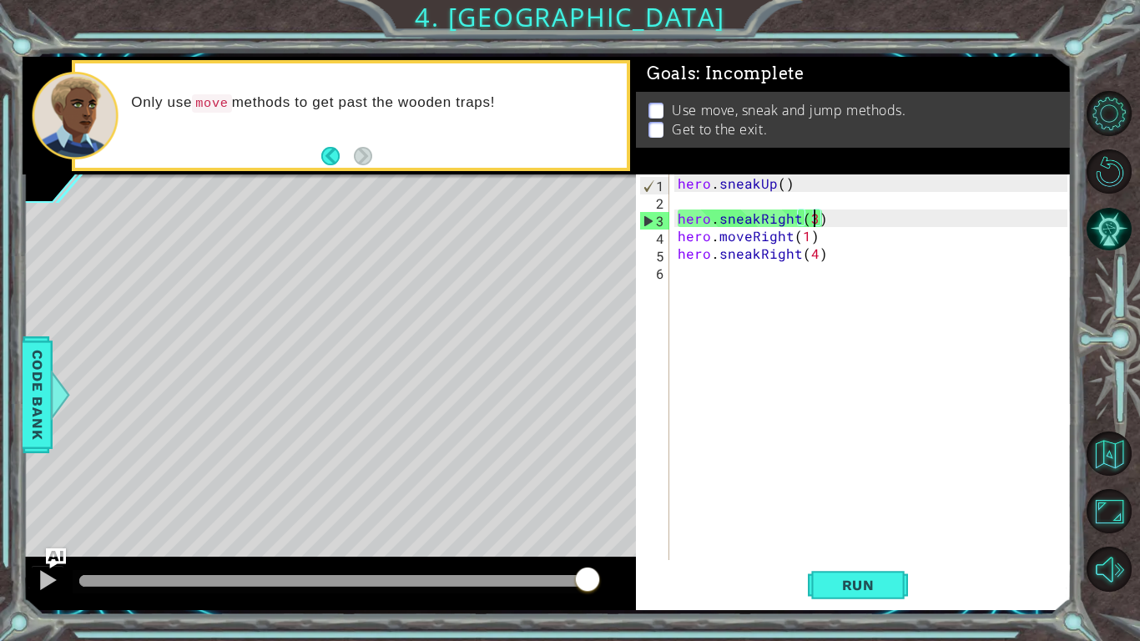
click at [817, 218] on div "hero . sneakUp ( ) hero . sneakRight ( 3 ) hero . moveRight ( 1 ) hero . sneakR…" at bounding box center [875, 384] width 402 height 421
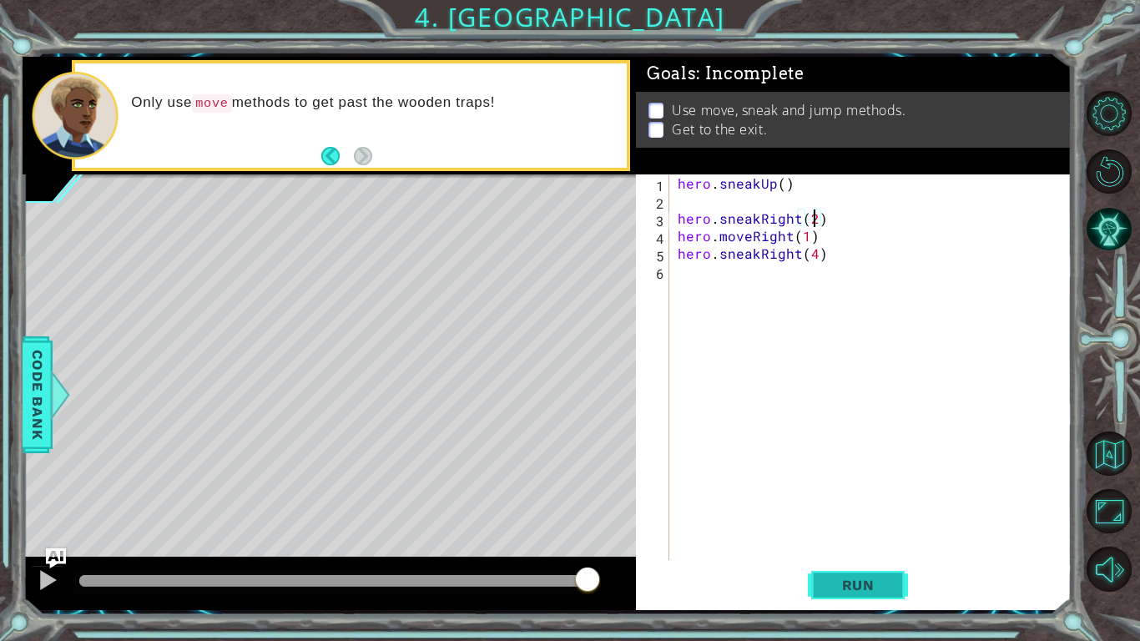
type textarea "hero.sneakRight(2)"
click at [876, 499] on span "Run" at bounding box center [859, 585] width 66 height 17
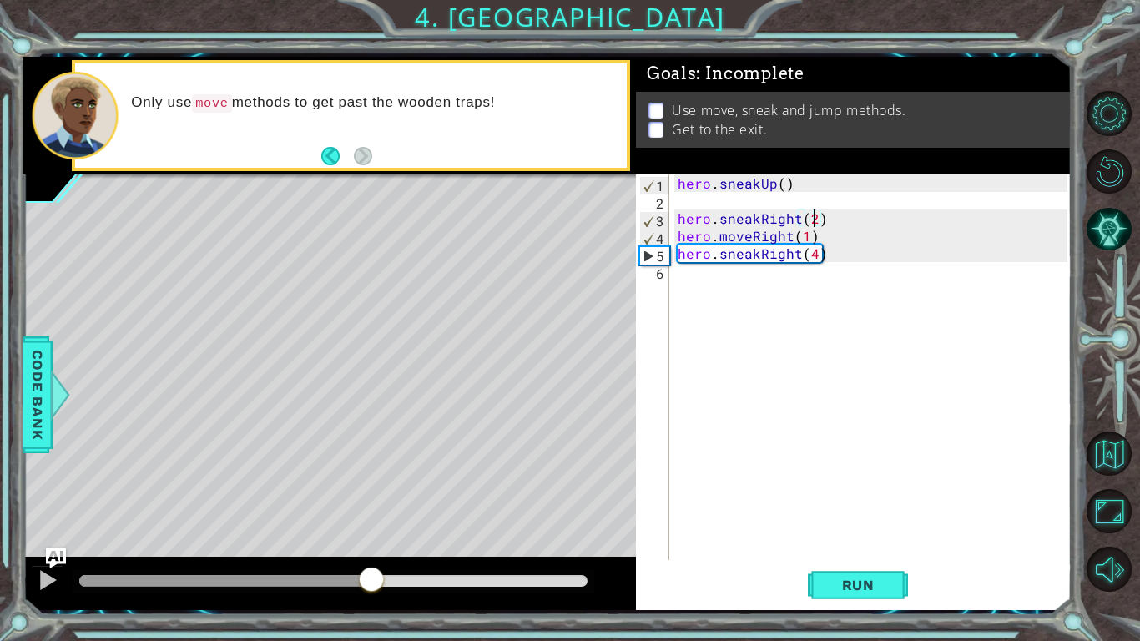
drag, startPoint x: 108, startPoint y: 574, endPoint x: 371, endPoint y: 576, distance: 263.8
click at [371, 499] on div at bounding box center [371, 581] width 30 height 30
click at [775, 280] on div "hero . sneakUp ( ) hero . sneakRight ( 2 ) hero . moveRight ( 1 ) hero . sneakR…" at bounding box center [875, 384] width 402 height 421
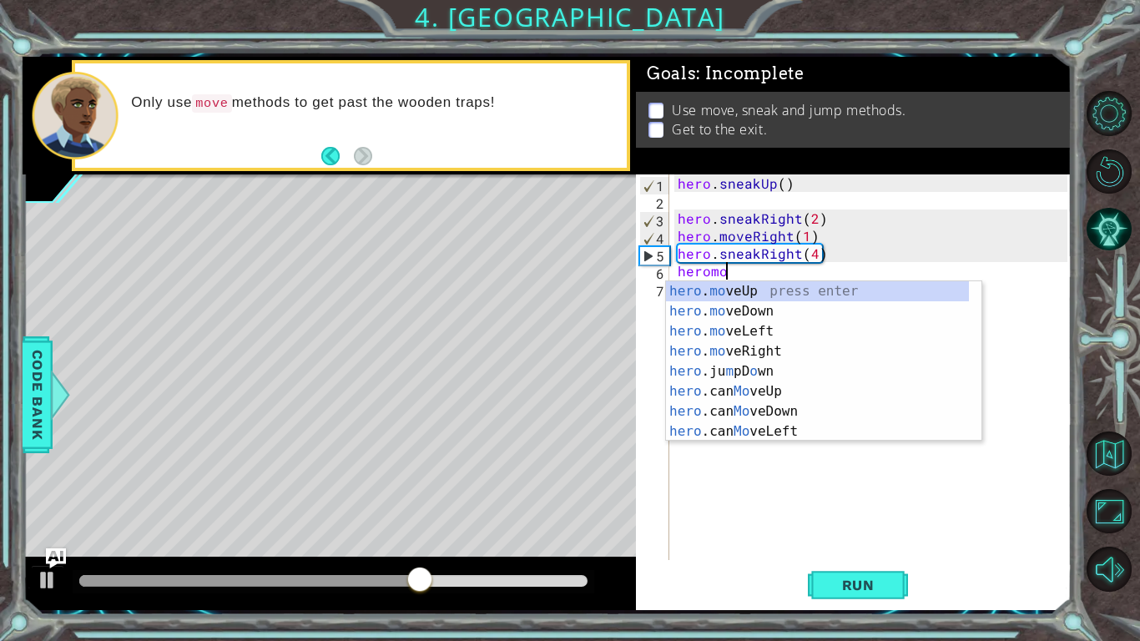
scroll to position [0, 3]
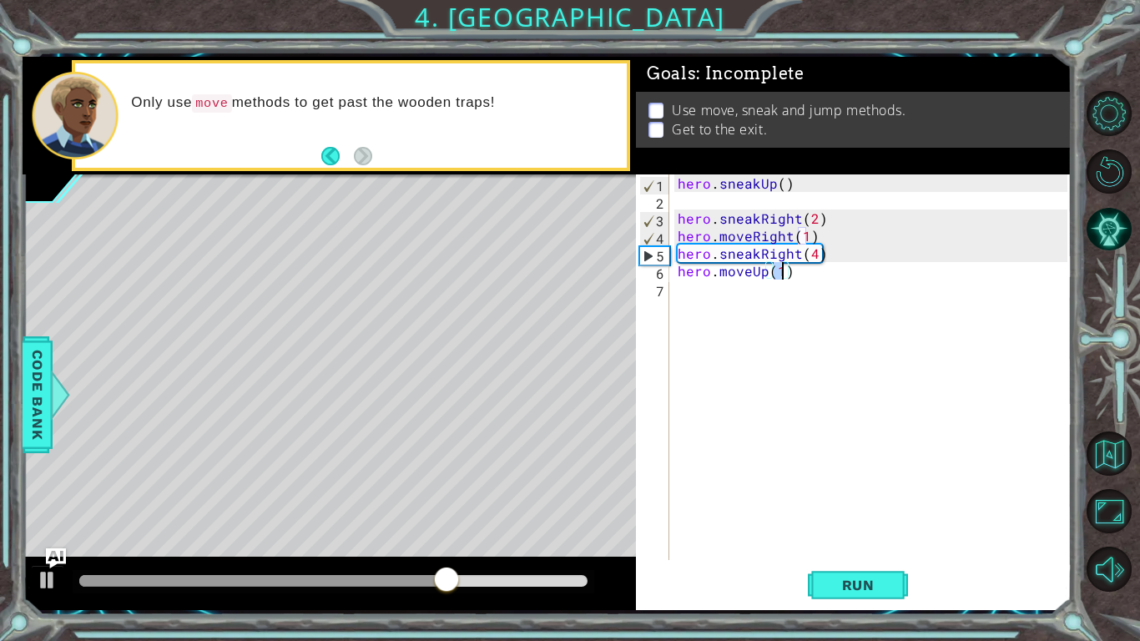
type textarea "hero.moveUp(4)"
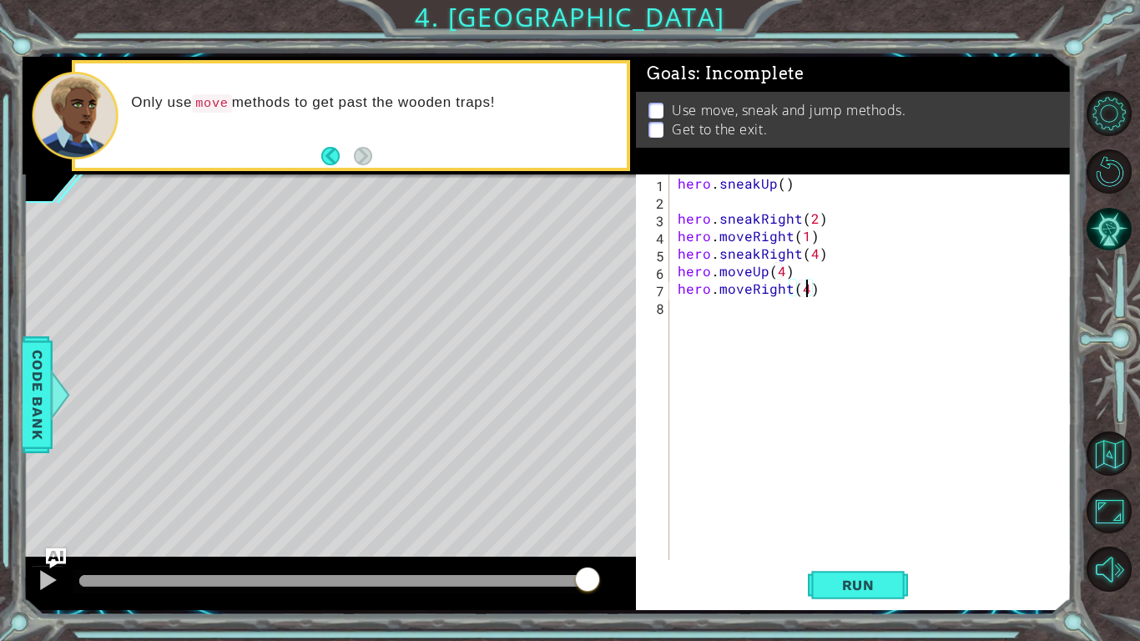
scroll to position [0, 8]
type textarea "hero.moveRight(4)"
click at [849, 499] on button "Run" at bounding box center [858, 584] width 100 height 43
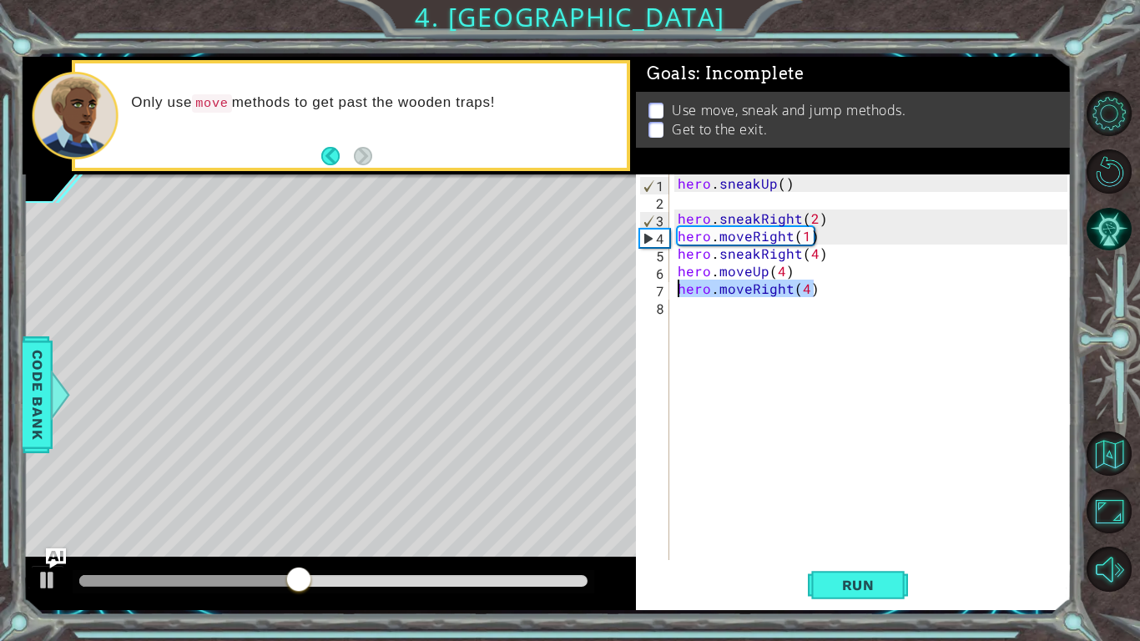
drag, startPoint x: 817, startPoint y: 294, endPoint x: 673, endPoint y: 287, distance: 144.6
click at [673, 287] on div "hero.moveRight(4) 1 2 3 4 5 6 7 8 hero . sneakUp ( ) hero . sneakRight ( 2 ) he…" at bounding box center [852, 367] width 432 height 386
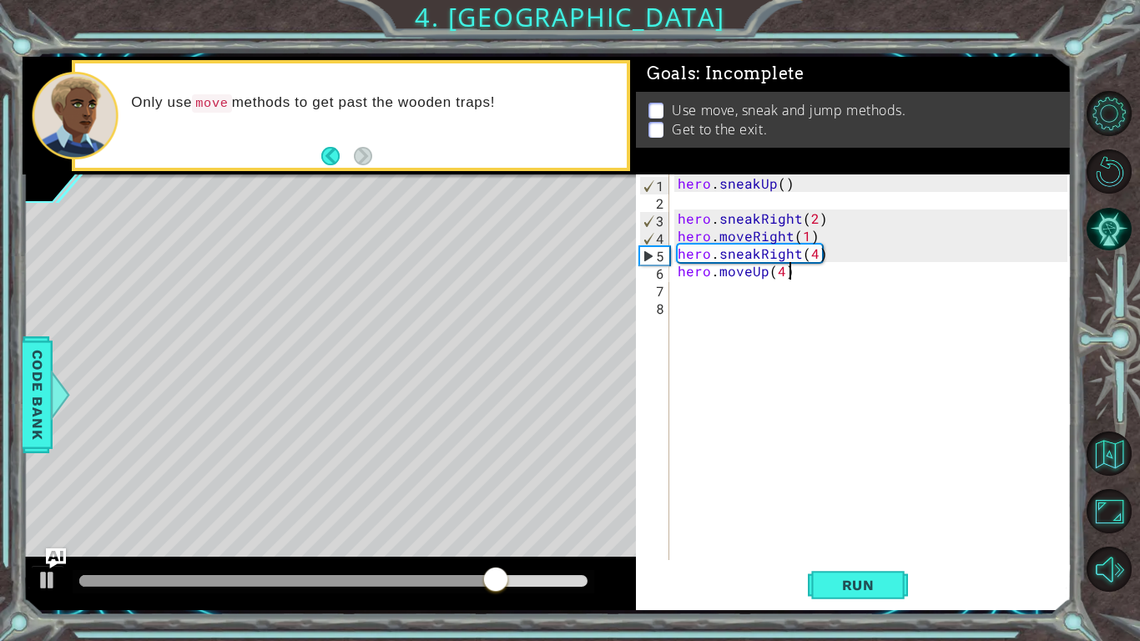
click at [788, 270] on div "hero . sneakUp ( ) hero . sneakRight ( 2 ) hero . moveRight ( 1 ) hero . sneakR…" at bounding box center [875, 384] width 402 height 421
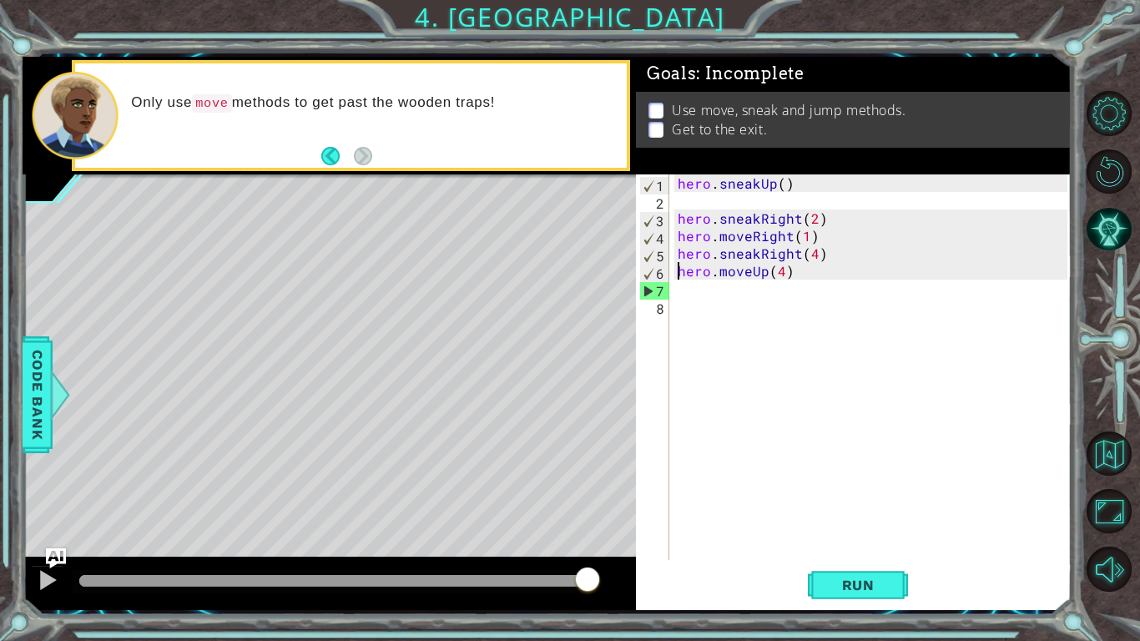
click at [675, 270] on div "hero . sneakUp ( ) hero . sneakRight ( 2 ) hero . moveRight ( 1 ) hero . sneakR…" at bounding box center [875, 384] width 402 height 421
type textarea "hero.sneakRight(4)"
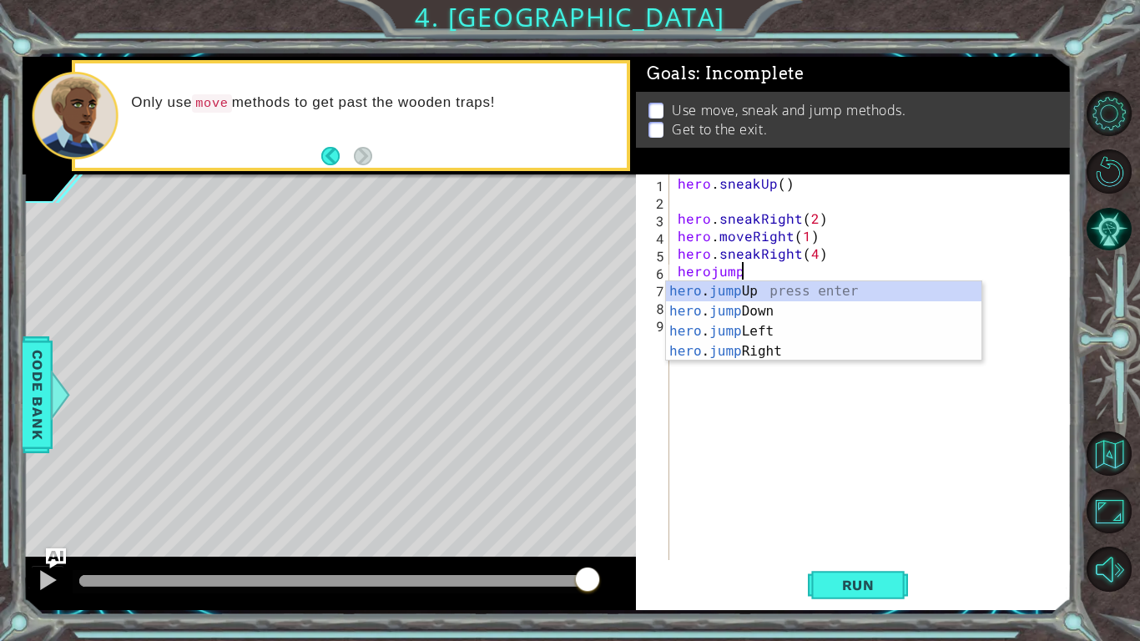
type textarea "herojumpu"
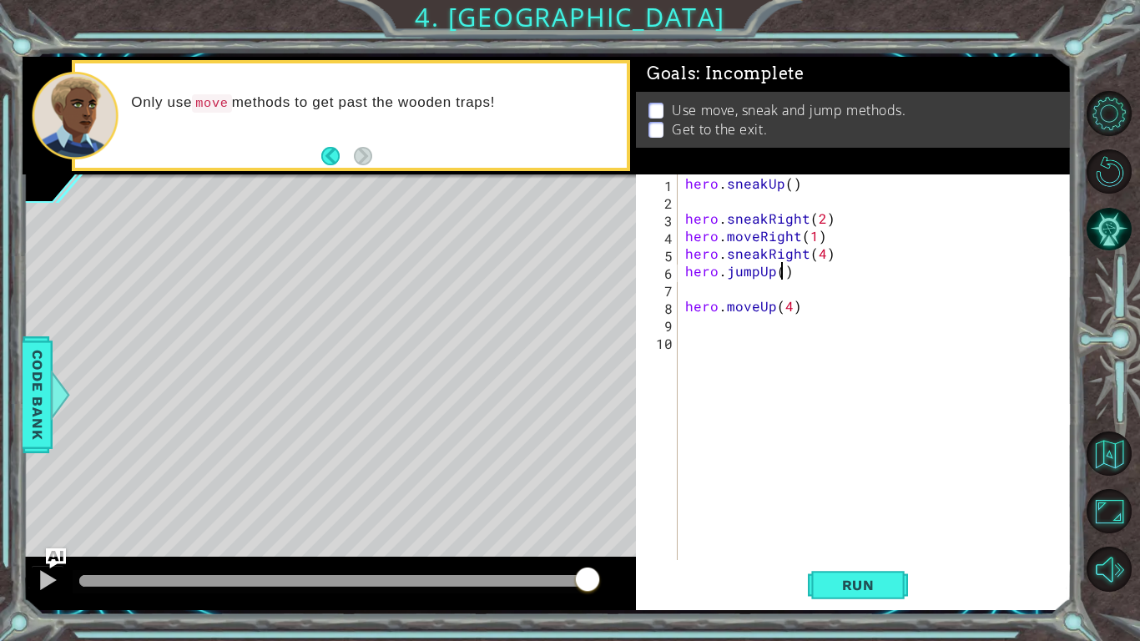
click at [782, 275] on div "hero . sneakUp ( ) hero . sneakRight ( 2 ) hero . moveRight ( 1 ) hero . sneakR…" at bounding box center [879, 384] width 394 height 421
click at [782, 271] on div "hero . sneakUp ( ) hero . sneakRight ( 2 ) hero . moveRight ( 1 ) hero . sneakR…" at bounding box center [879, 384] width 394 height 421
click at [780, 273] on div "hero . sneakUp ( ) hero . sneakRight ( 2 ) hero . moveRight ( 1 ) hero . sneakR…" at bounding box center [879, 384] width 394 height 421
click at [684, 307] on div "hero.jumpUp(1) 1 2 3 4 5 6 7 8 9 10 hero . sneakUp ( ) hero . sneakRight ( 2 ) …" at bounding box center [852, 367] width 432 height 386
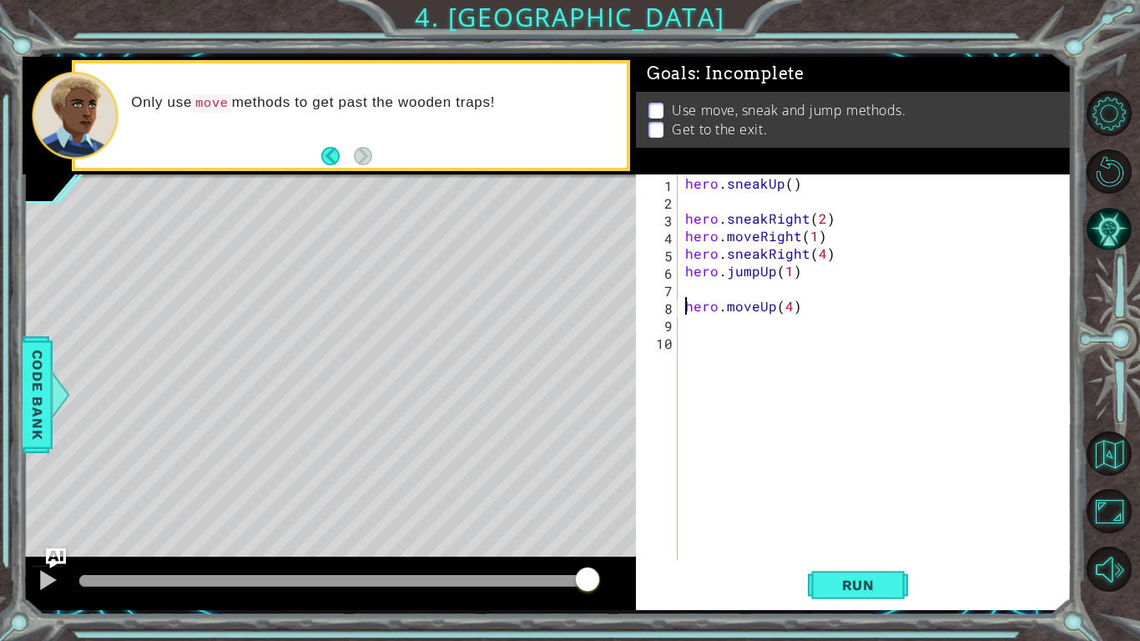
click at [684, 307] on div "hero . sneakUp ( ) hero . sneakRight ( 2 ) hero . moveRight ( 1 ) hero . sneakR…" at bounding box center [879, 384] width 394 height 421
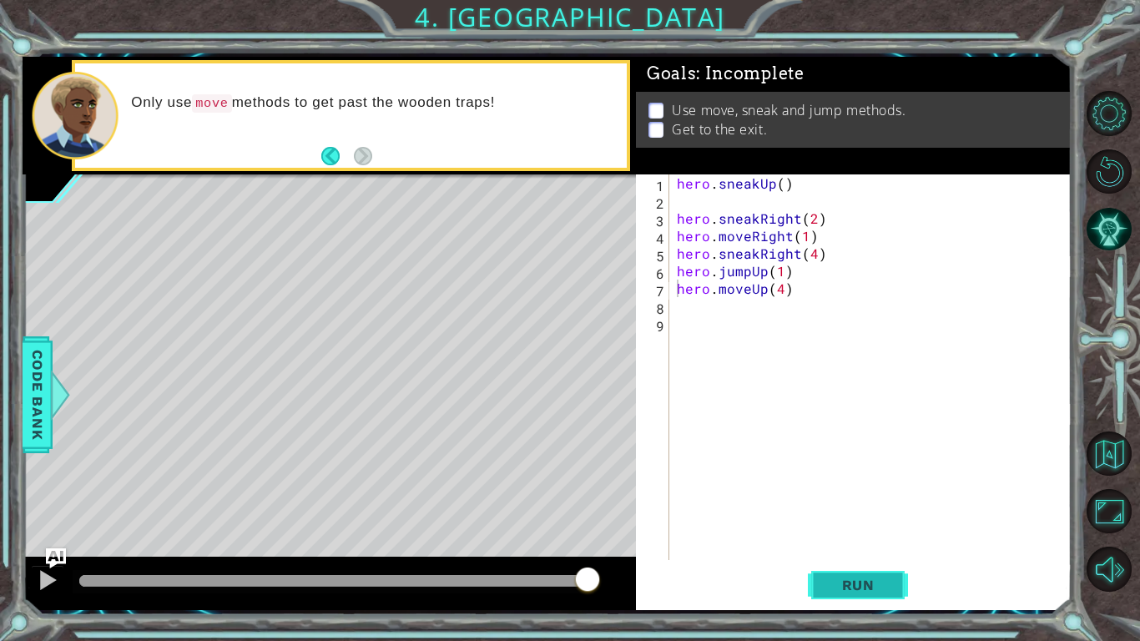
click at [856, 499] on span "Run" at bounding box center [859, 585] width 66 height 17
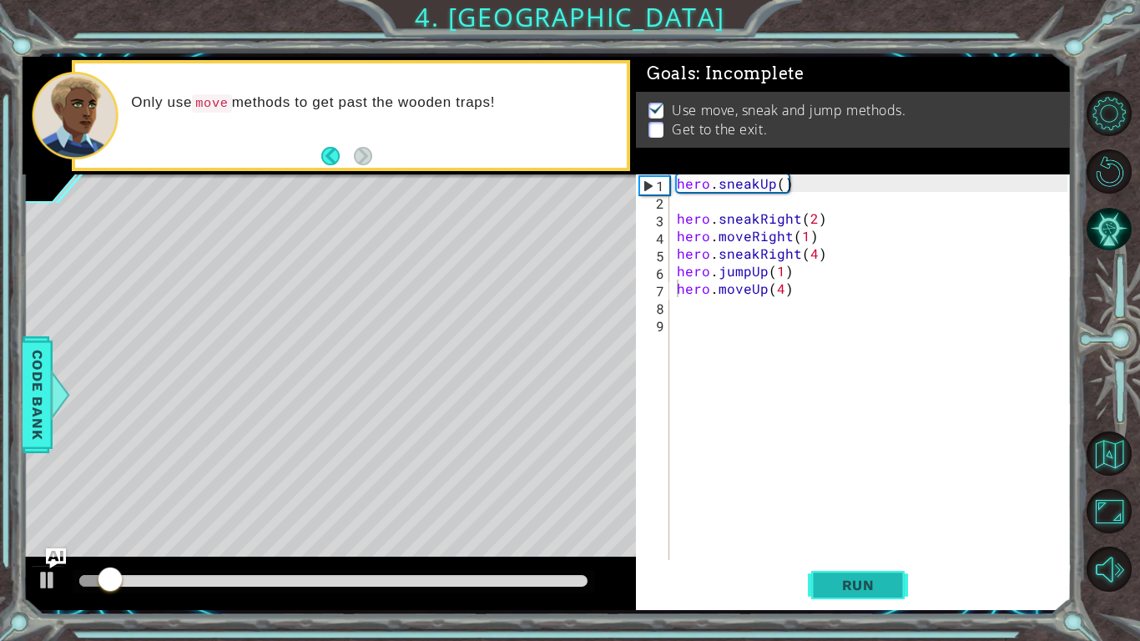
click at [856, 499] on span "Run" at bounding box center [859, 585] width 66 height 17
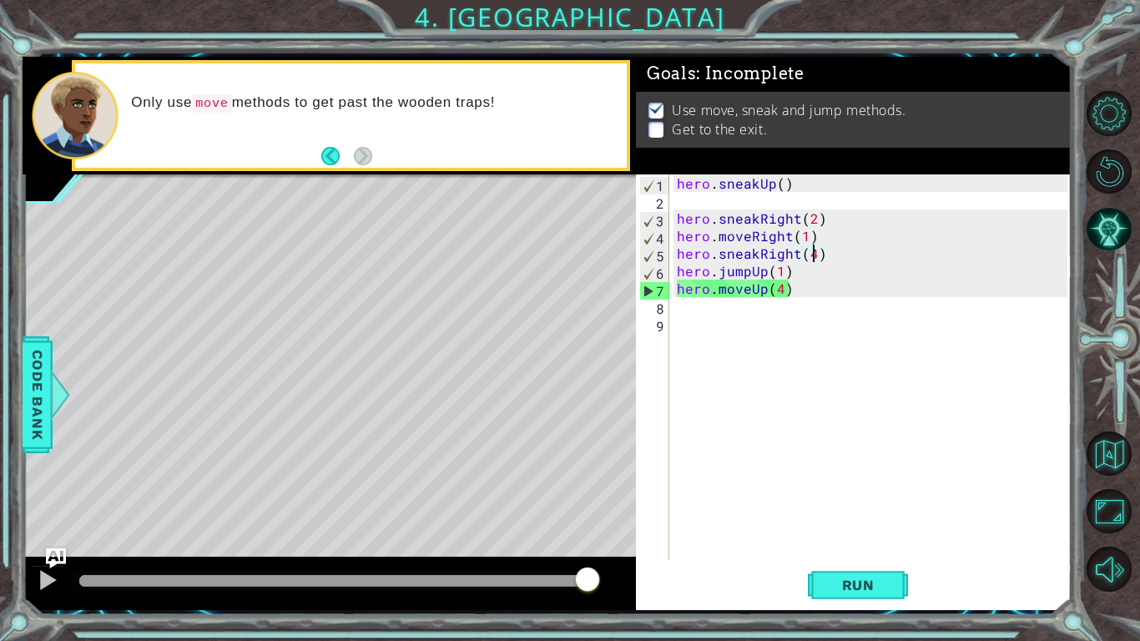
click at [815, 251] on div "hero . sneakUp ( ) hero . sneakRight ( 2 ) hero . moveRight ( 1 ) hero . sneakR…" at bounding box center [875, 384] width 402 height 421
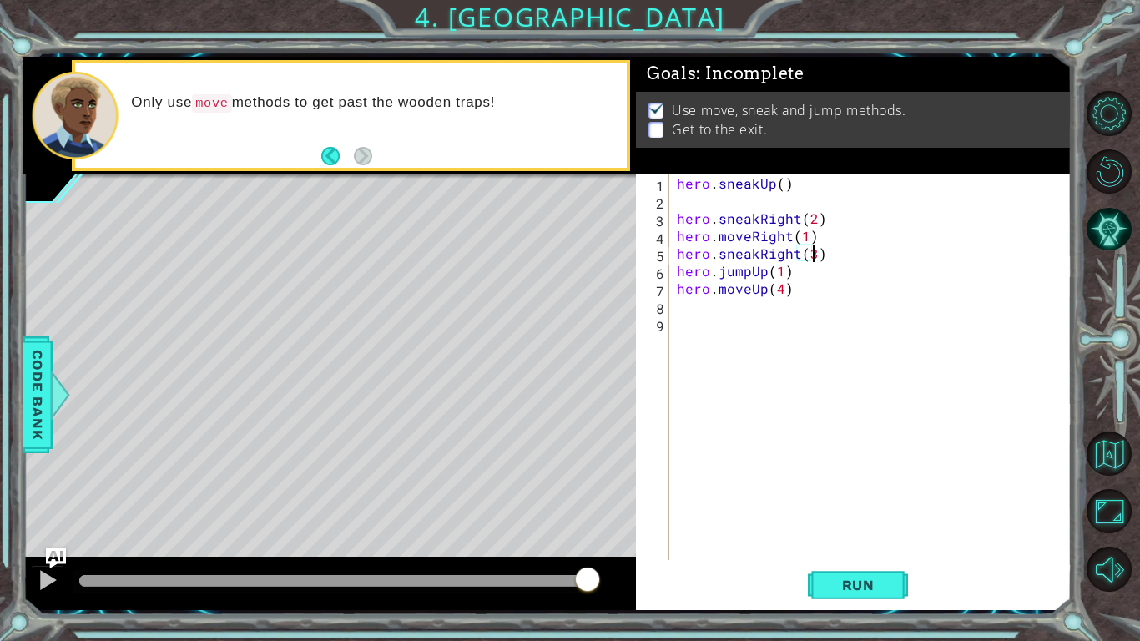
scroll to position [0, 8]
click at [842, 499] on span "Run" at bounding box center [859, 585] width 66 height 17
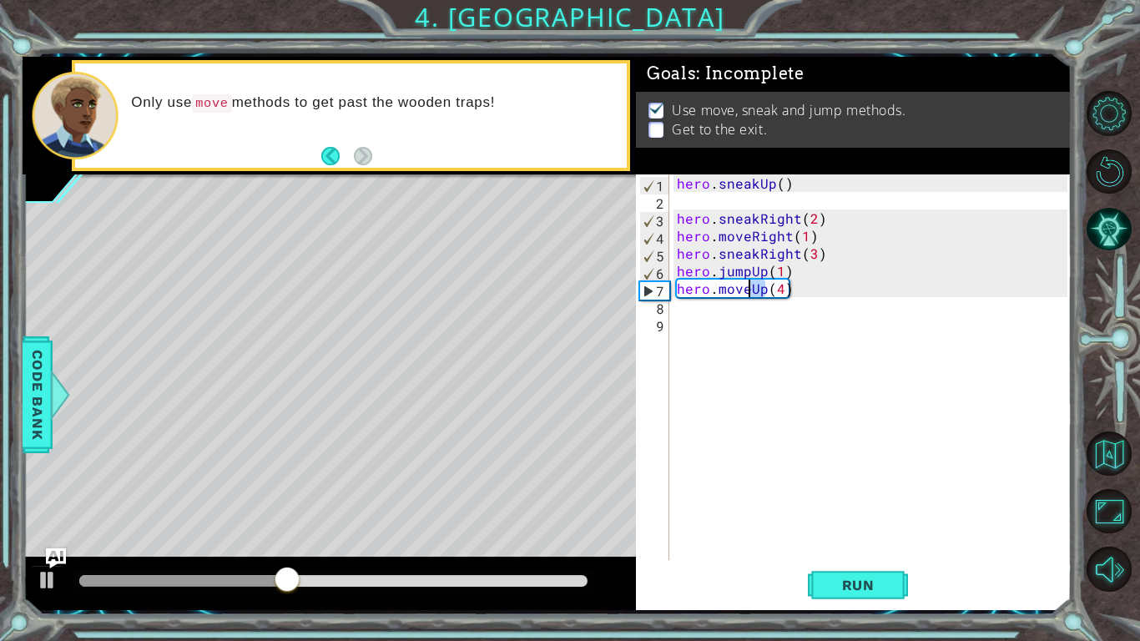
drag, startPoint x: 762, startPoint y: 289, endPoint x: 748, endPoint y: 288, distance: 14.2
click at [748, 288] on div "hero . sneakUp ( ) hero . sneakRight ( 2 ) hero . moveRight ( 1 ) hero . sneakR…" at bounding box center [875, 384] width 402 height 421
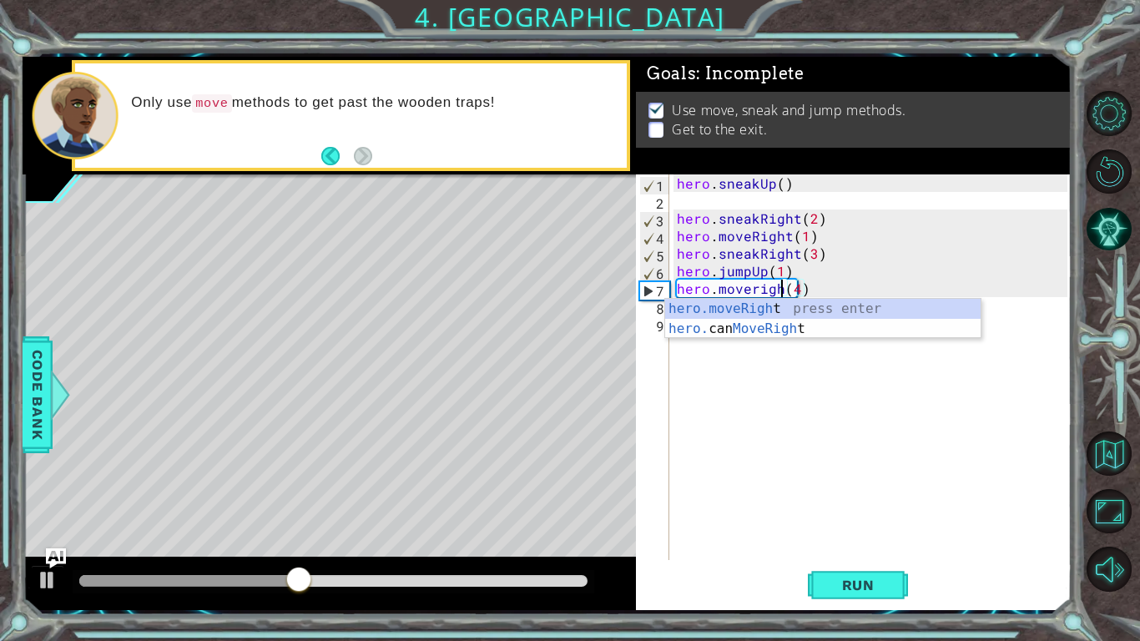
scroll to position [0, 7]
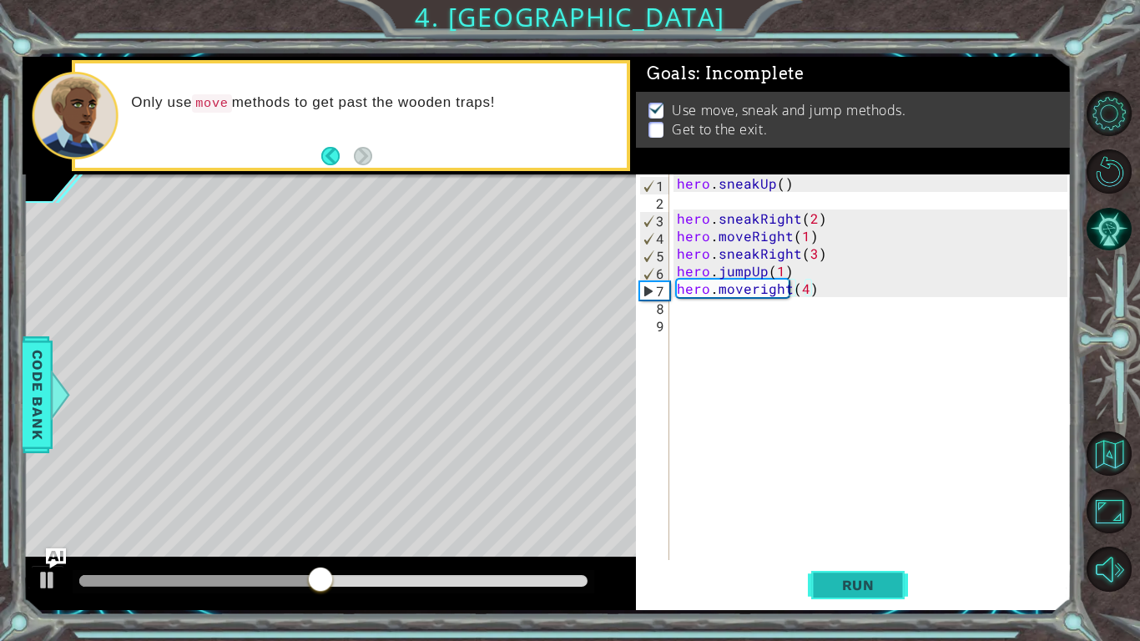
click at [847, 499] on span "Run" at bounding box center [859, 585] width 66 height 17
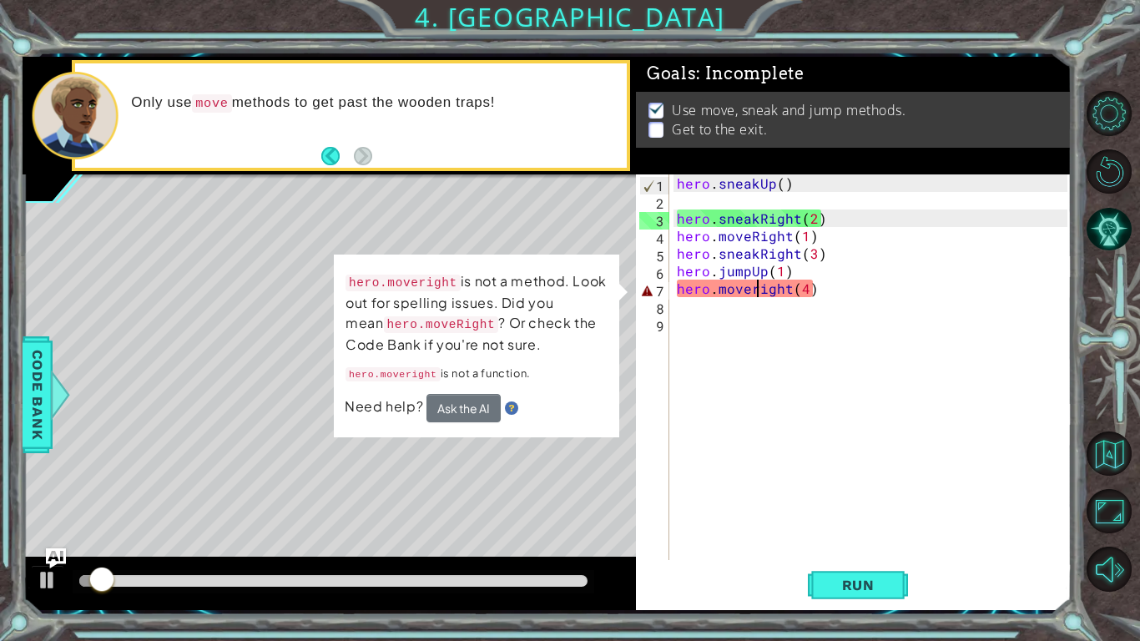
click at [755, 283] on div "hero . sneakUp ( ) hero . sneakRight ( 2 ) hero . moveRight ( 1 ) hero . sneakR…" at bounding box center [875, 384] width 402 height 421
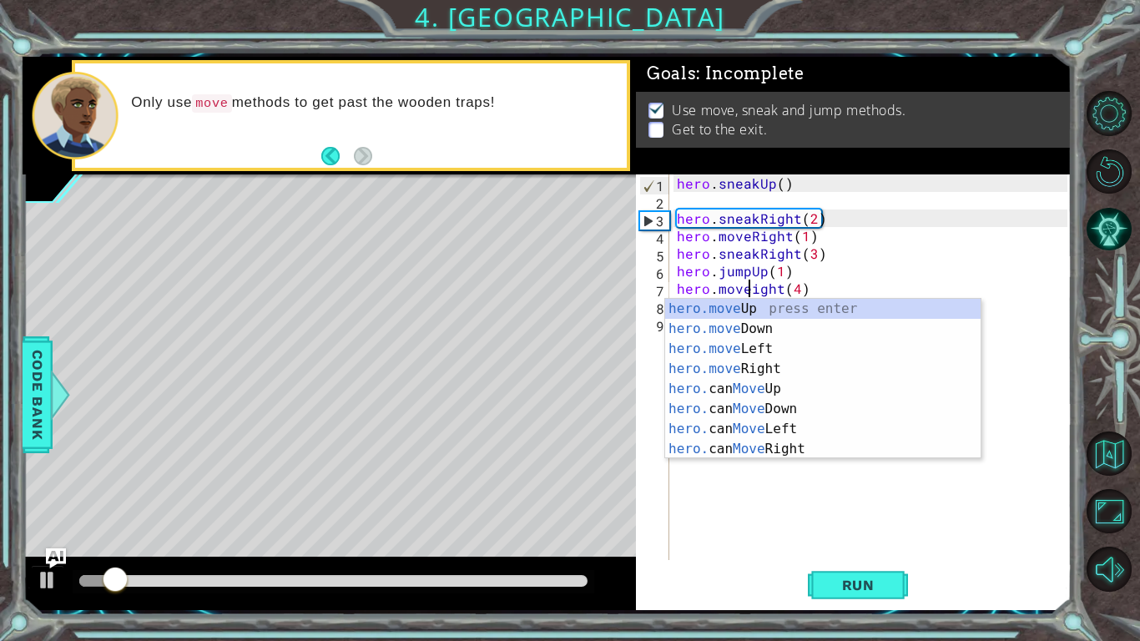
scroll to position [0, 5]
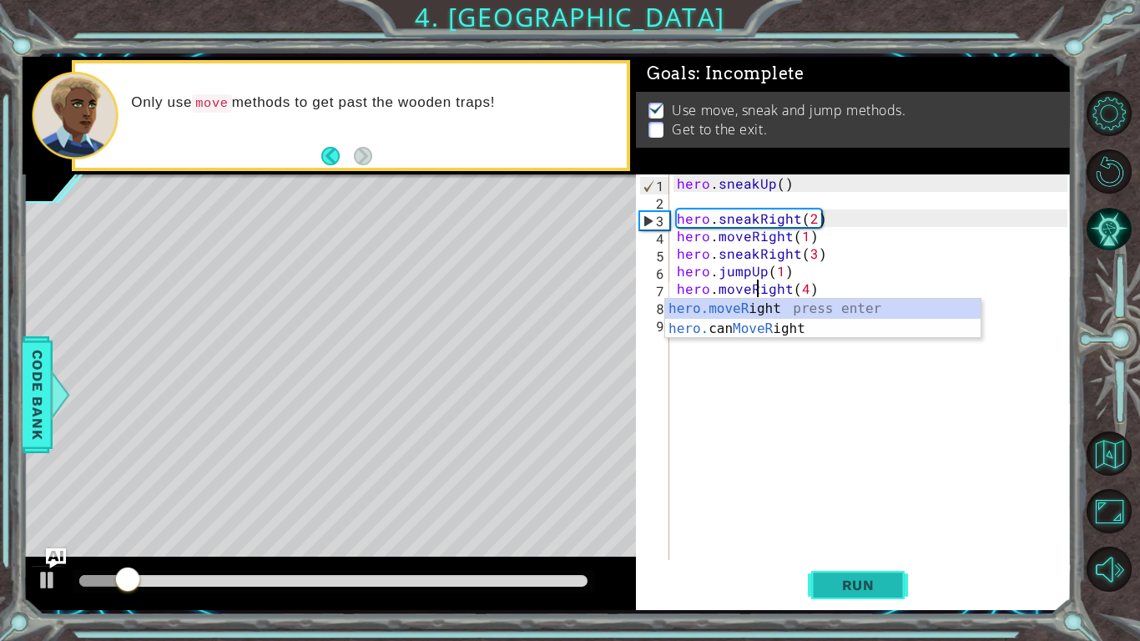
click at [876, 499] on button "Run" at bounding box center [858, 584] width 100 height 43
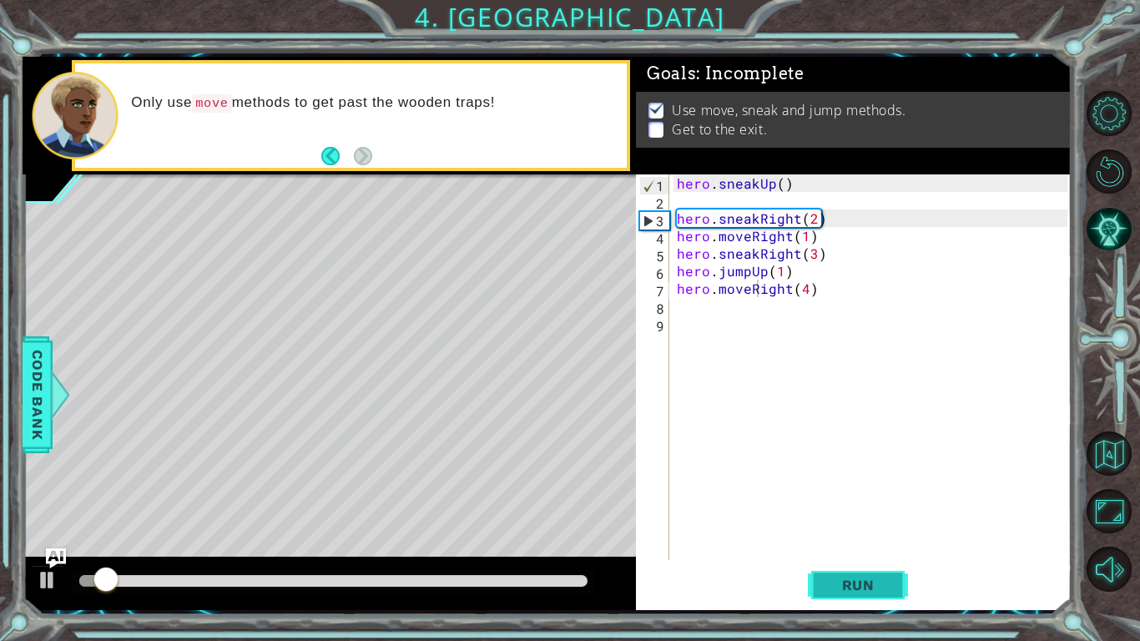
click at [876, 499] on button "Run" at bounding box center [858, 584] width 100 height 43
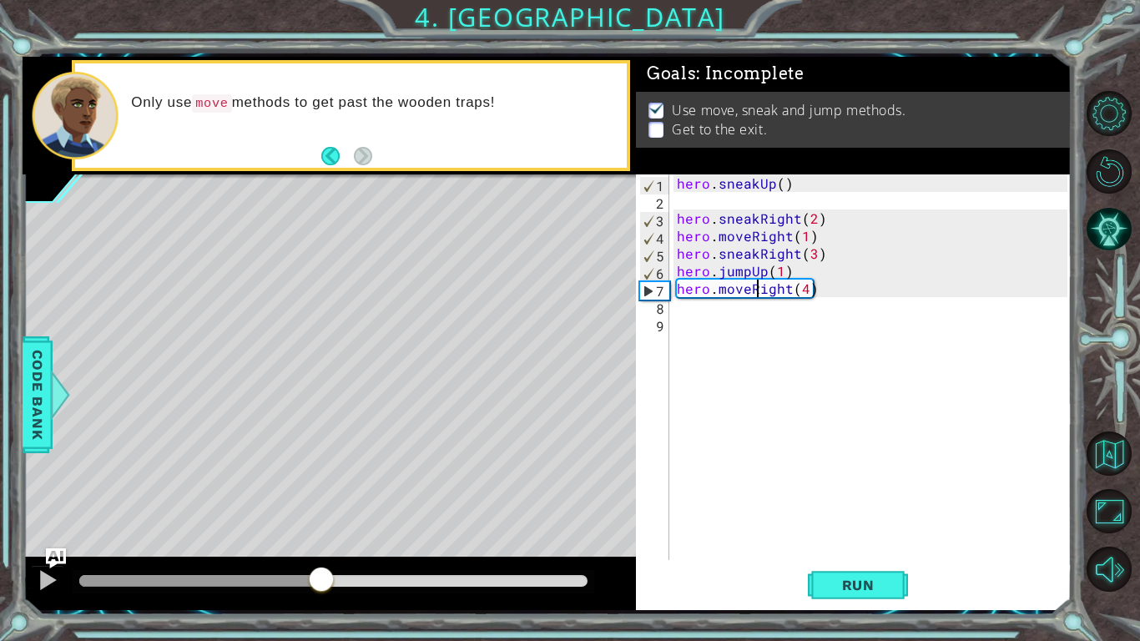
drag, startPoint x: 130, startPoint y: 583, endPoint x: 323, endPoint y: 624, distance: 197.1
click at [323, 499] on div "1 ההההההההההההההההההההההההההההההההההההההההההההההההההההההההההההההההההההההההההההה…" at bounding box center [570, 320] width 1140 height 641
click at [675, 268] on div "hero . sneakUp ( ) hero . sneakRight ( 2 ) hero . moveRight ( 1 ) hero . sneakR…" at bounding box center [875, 384] width 402 height 421
type textarea "hero.jumpUp(1)"
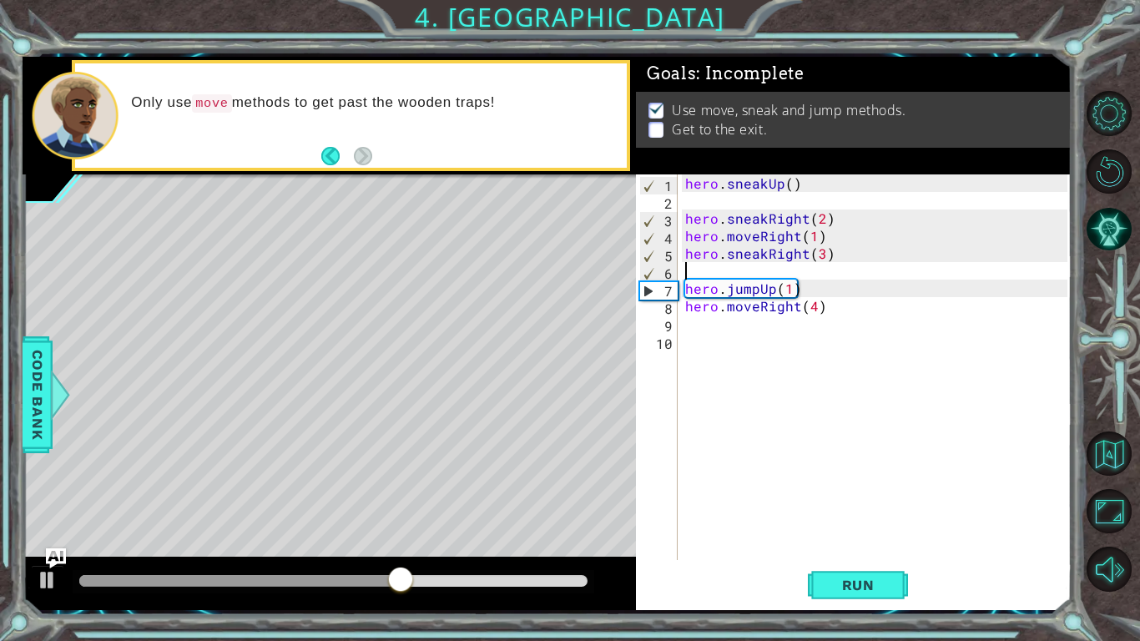
click at [694, 275] on div "hero . sneakUp ( ) hero . sneakRight ( 2 ) hero . moveRight ( 1 ) hero . sneakR…" at bounding box center [879, 384] width 394 height 421
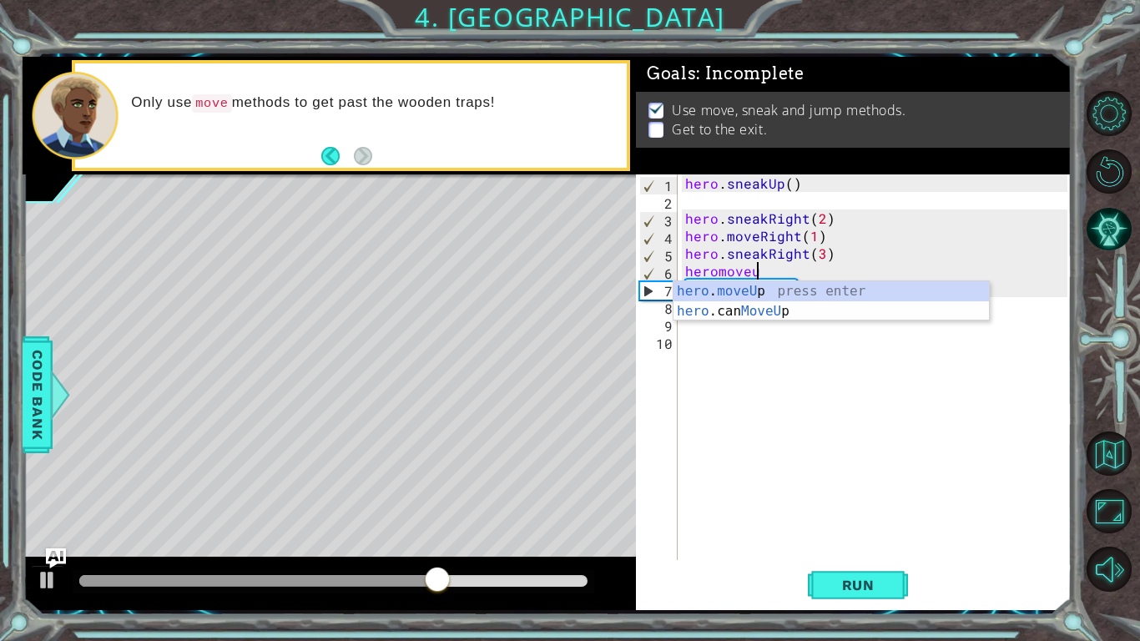
scroll to position [0, 4]
type textarea "hero.moveUp(1)"
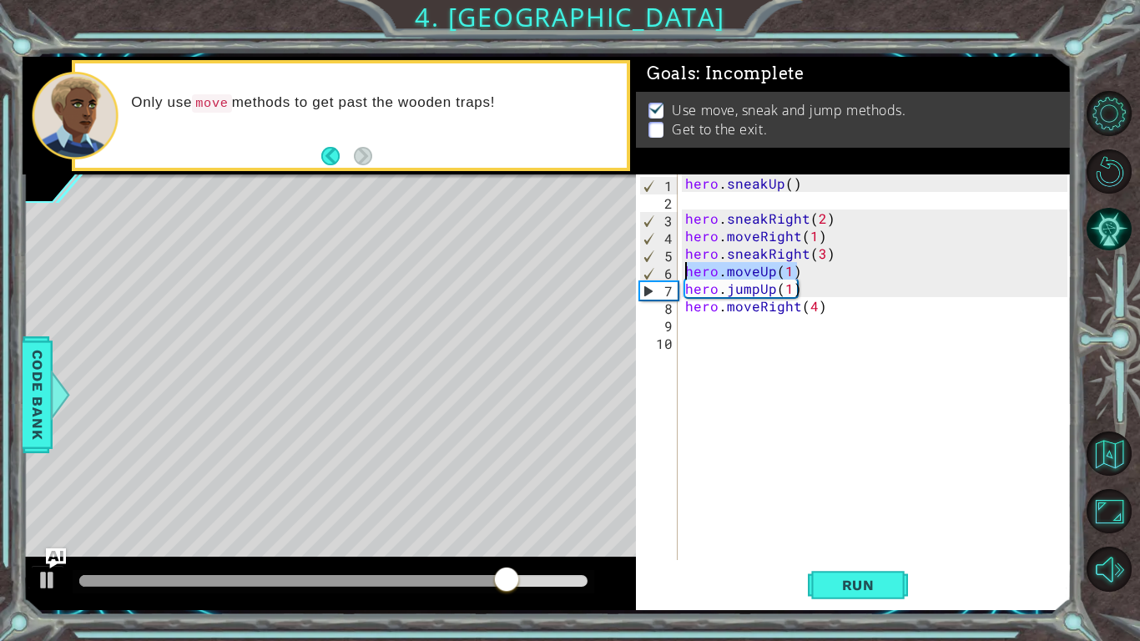
drag, startPoint x: 794, startPoint y: 272, endPoint x: 669, endPoint y: 268, distance: 125.3
click at [669, 268] on div "hero.moveUp(1) 1 2 3 4 5 6 7 8 9 10 hero . sneakUp ( ) hero . sneakRight ( 2 ) …" at bounding box center [852, 367] width 432 height 386
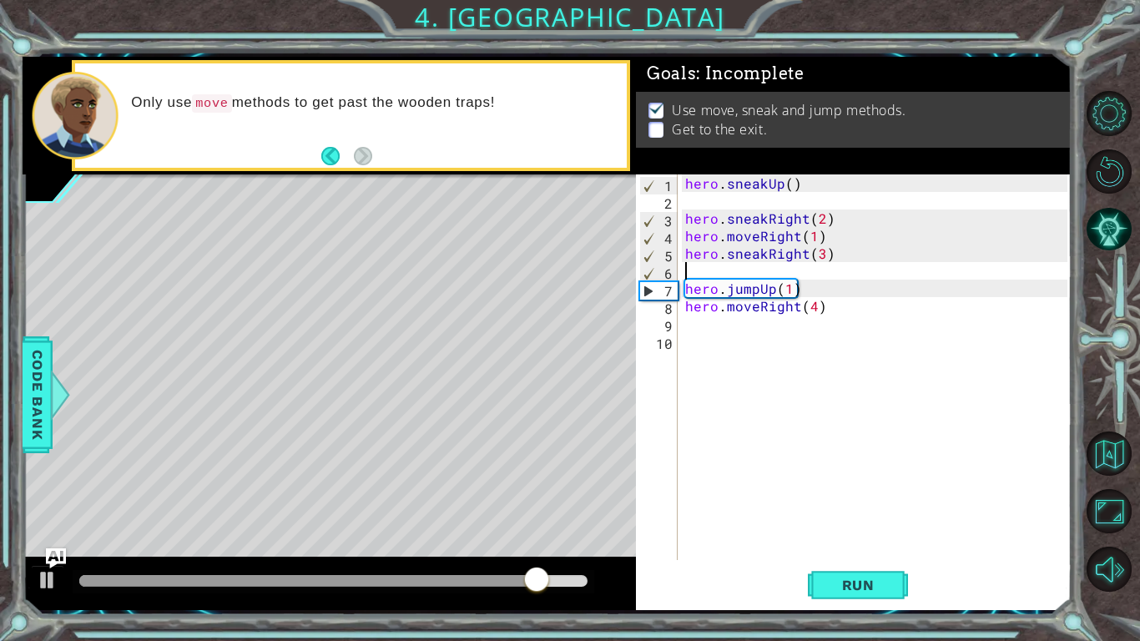
scroll to position [0, 0]
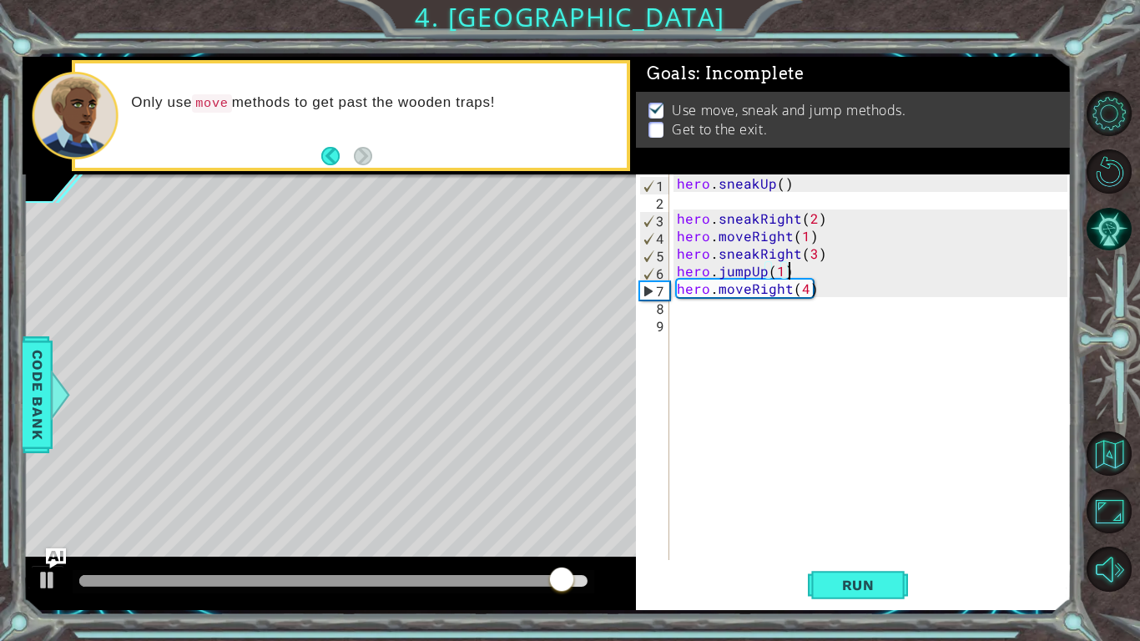
click at [810, 265] on div "hero . sneakUp ( ) hero . sneakRight ( 2 ) hero . moveRight ( 1 ) hero . sneakR…" at bounding box center [875, 384] width 402 height 421
type textarea "hero.jumpUp(1)"
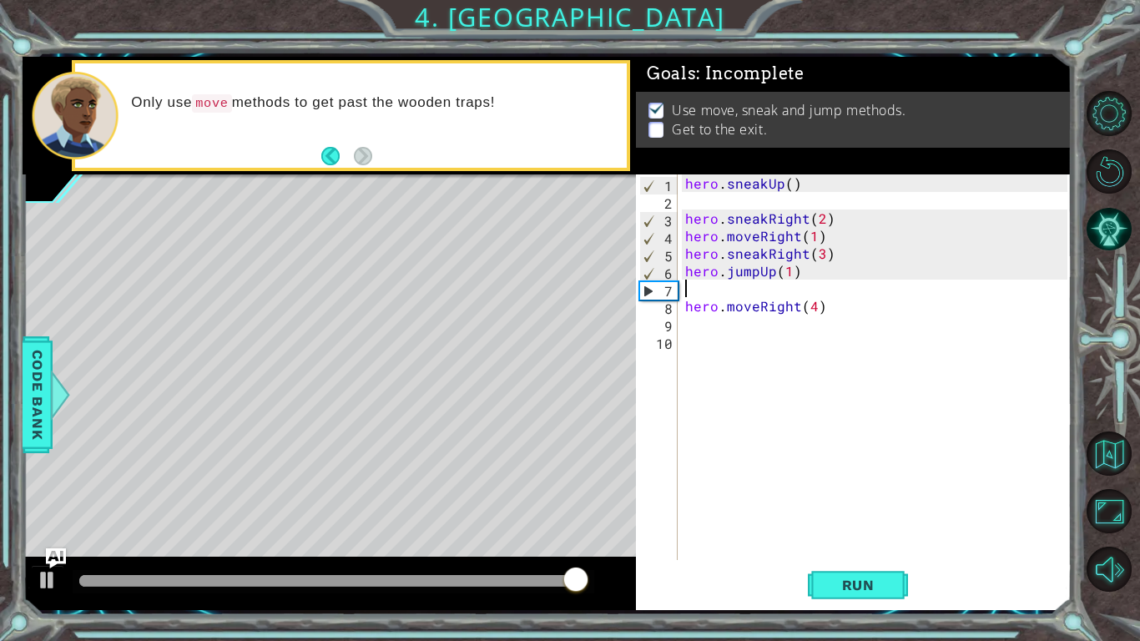
paste textarea "hero.moveUp(1)"
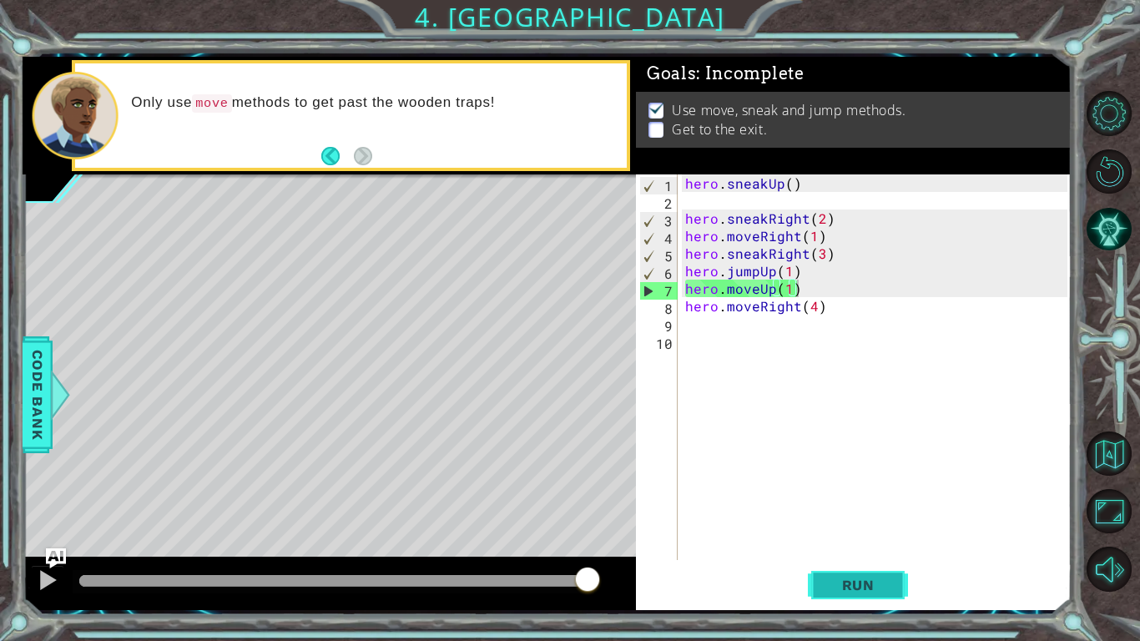
click at [859, 499] on span "Run" at bounding box center [859, 585] width 66 height 17
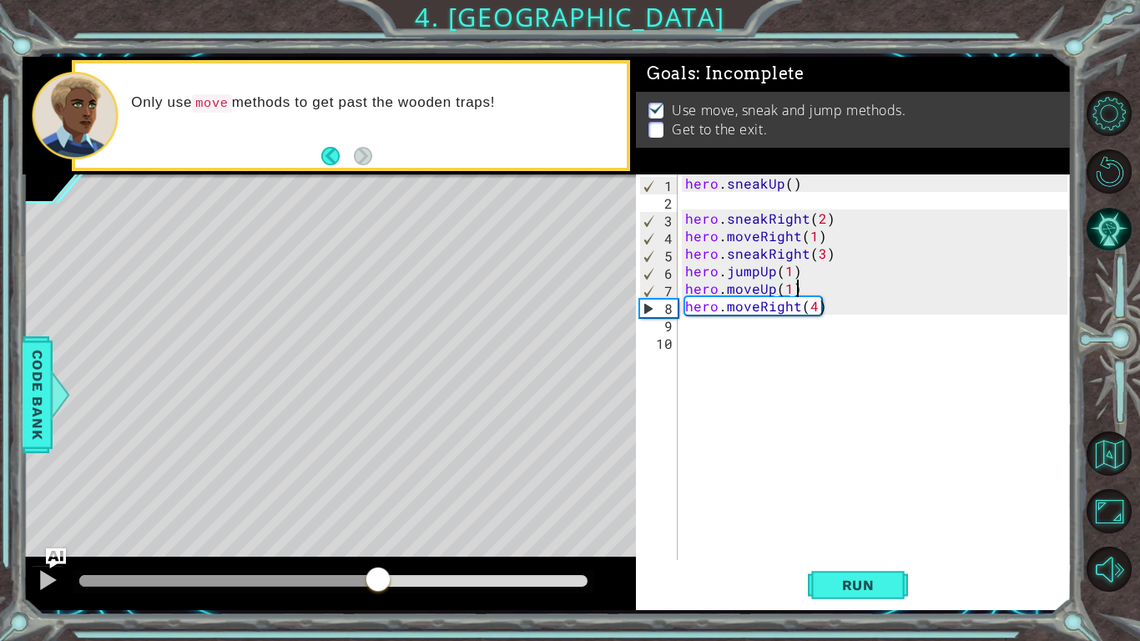
drag, startPoint x: 117, startPoint y: 585, endPoint x: 379, endPoint y: 566, distance: 262.8
click at [379, 499] on div at bounding box center [378, 581] width 30 height 30
click at [793, 306] on div "hero . sneakUp ( ) hero . sneakRight ( 2 ) hero . moveRight ( 1 ) hero . sneakR…" at bounding box center [879, 384] width 394 height 421
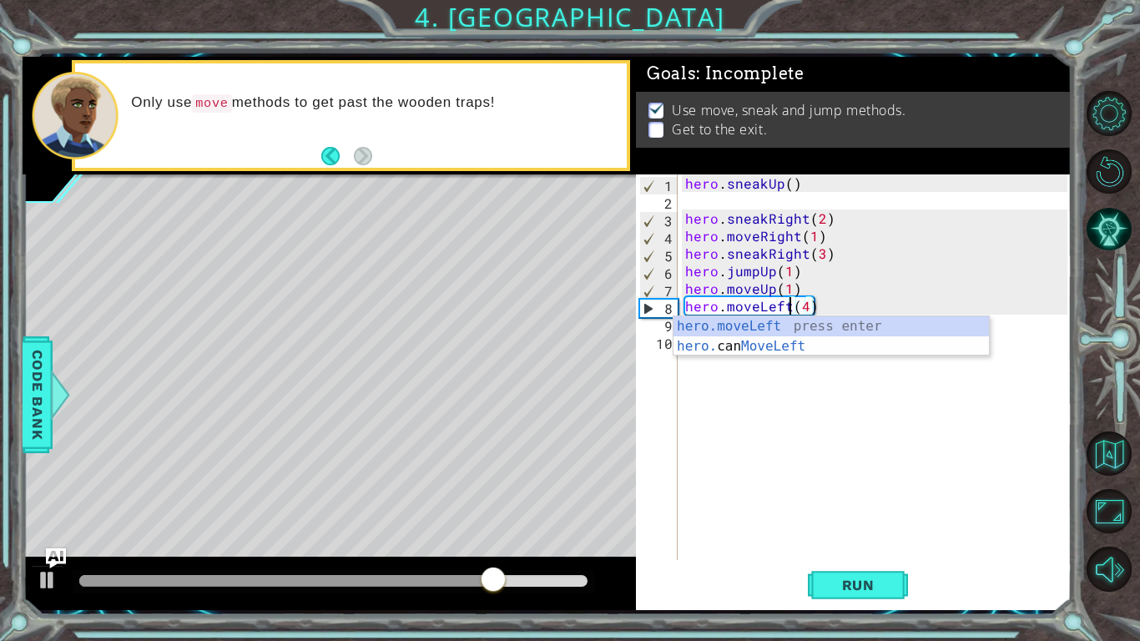
scroll to position [0, 6]
type textarea "hero.moveLeft(4)"
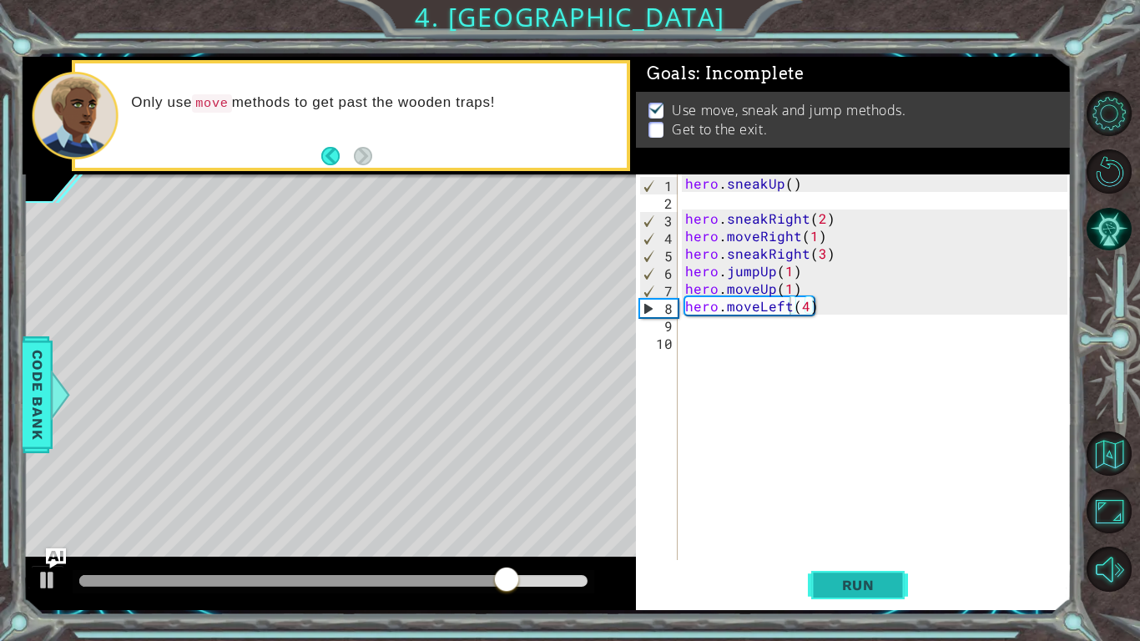
click at [852, 499] on button "Run" at bounding box center [858, 584] width 100 height 43
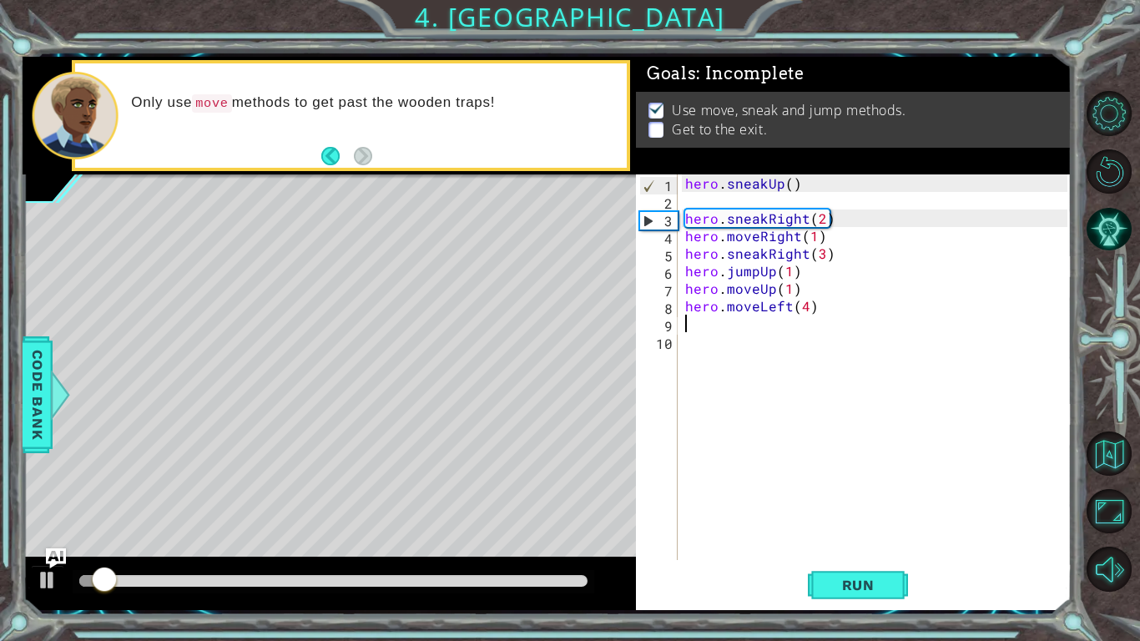
click at [775, 323] on div "hero . sneakUp ( ) hero . sneakRight ( 2 ) hero . moveRight ( 1 ) hero . sneakR…" at bounding box center [879, 384] width 394 height 421
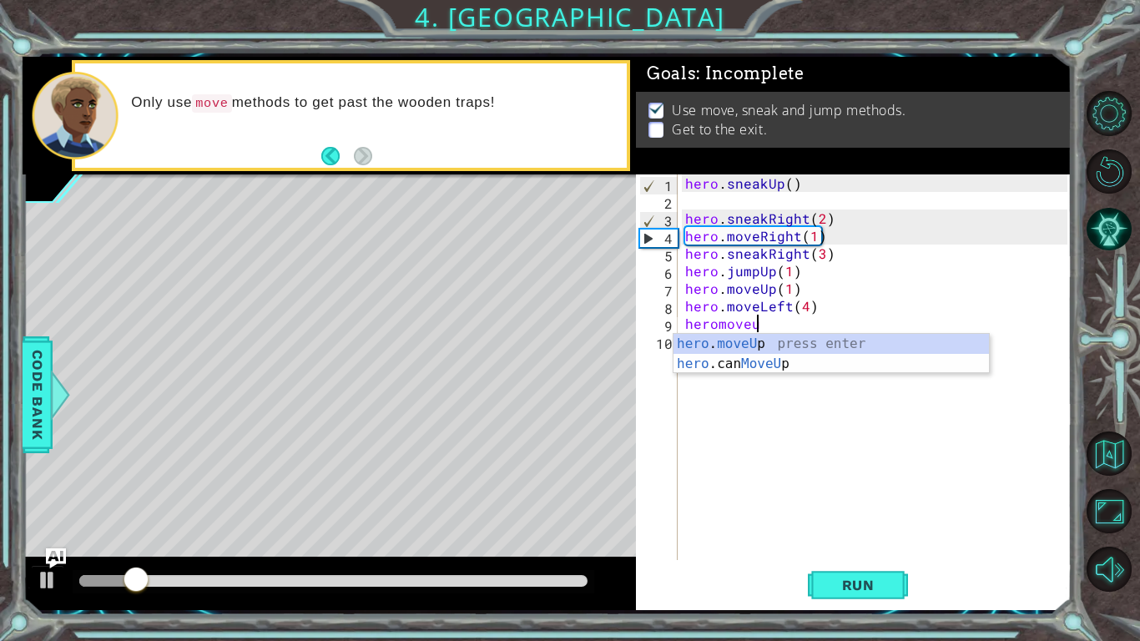
scroll to position [0, 4]
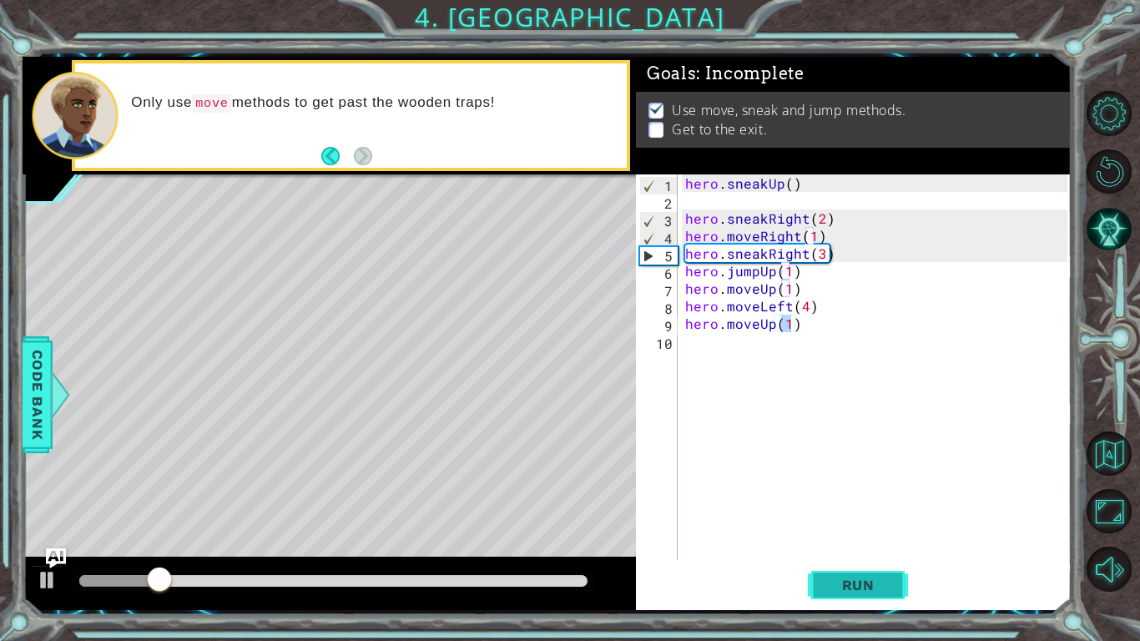
click at [872, 499] on span "Run" at bounding box center [859, 585] width 66 height 17
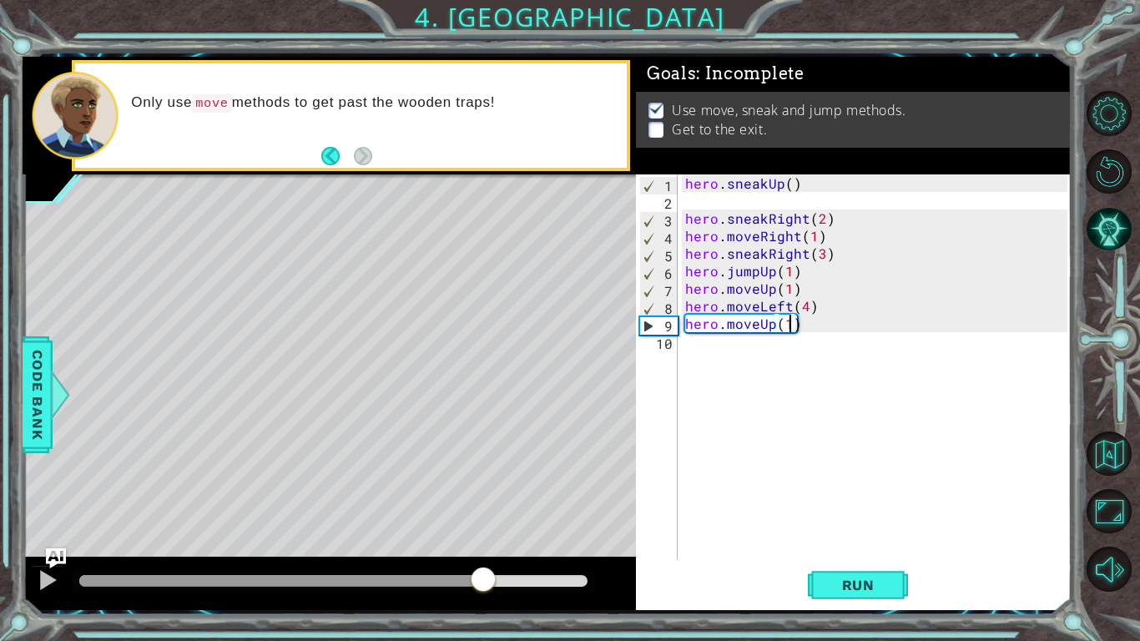
drag, startPoint x: 107, startPoint y: 569, endPoint x: 483, endPoint y: 619, distance: 379.8
click at [483, 499] on div "1 ההההההההההההההההההההההההההההההההההההההההההההההההההההההההההההההההההההההההההההה…" at bounding box center [570, 320] width 1140 height 641
click at [838, 499] on span "Run" at bounding box center [859, 585] width 66 height 17
click at [803, 310] on div "hero . sneakUp ( ) hero . sneakRight ( 2 ) hero . moveRight ( 1 ) hero . sneakR…" at bounding box center [879, 384] width 394 height 421
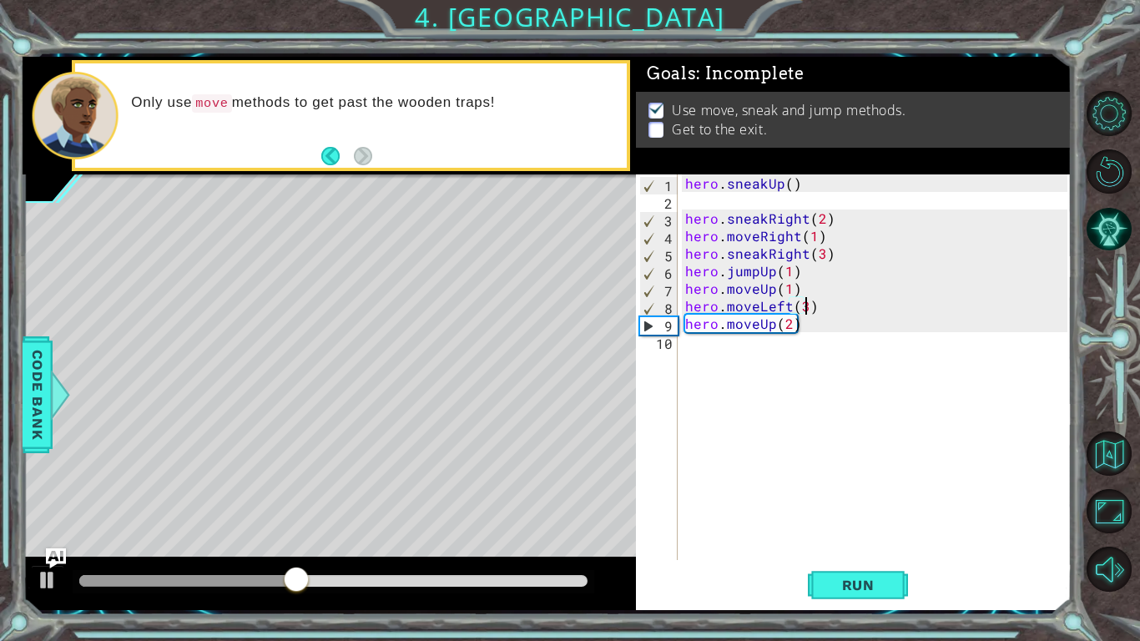
scroll to position [0, 7]
click at [785, 331] on div "hero . sneakUp ( ) hero . sneakRight ( 2 ) hero . moveRight ( 1 ) hero . sneakR…" at bounding box center [879, 384] width 394 height 421
type textarea "hero.moveUp(1)"
click at [866, 499] on span "Run" at bounding box center [859, 585] width 66 height 17
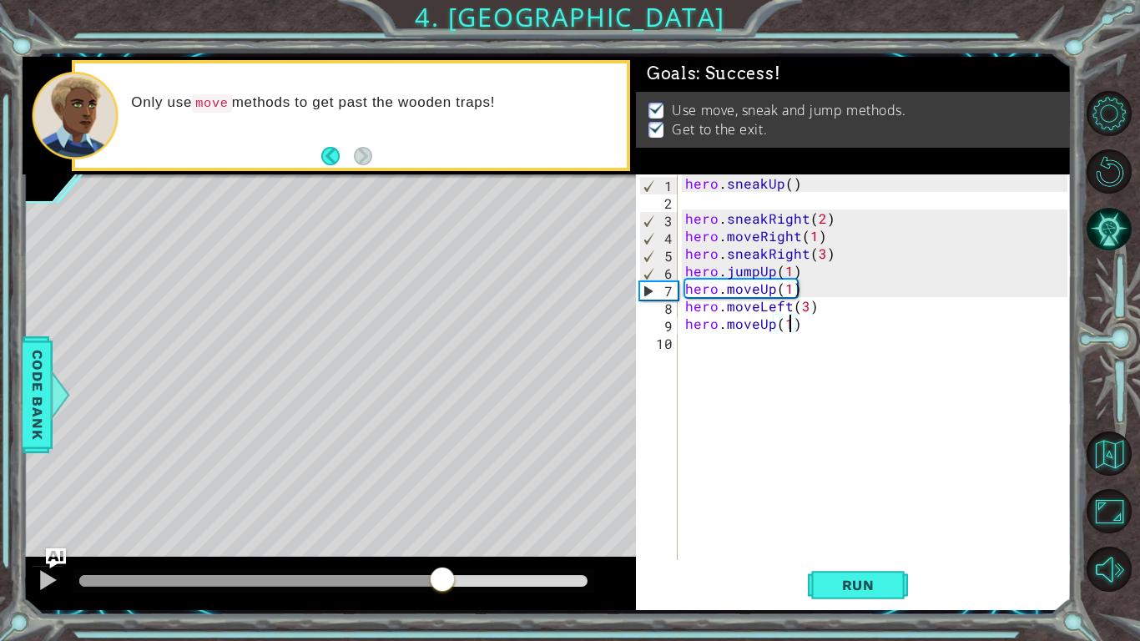
drag, startPoint x: 140, startPoint y: 575, endPoint x: 442, endPoint y: 640, distance: 309.1
click at [442, 499] on div "1 ההההההההההההההההההההההההההההההההההההההההההההההההההההההההההההההההההההההההההההה…" at bounding box center [570, 320] width 1140 height 641
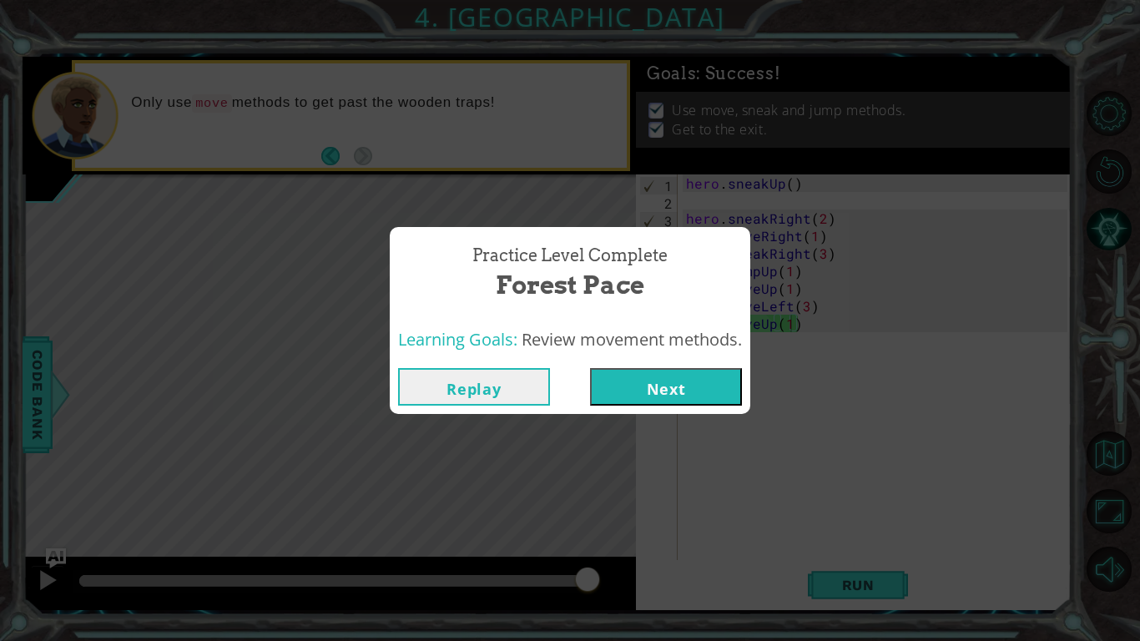
click at [644, 384] on button "Next" at bounding box center [666, 387] width 152 height 38
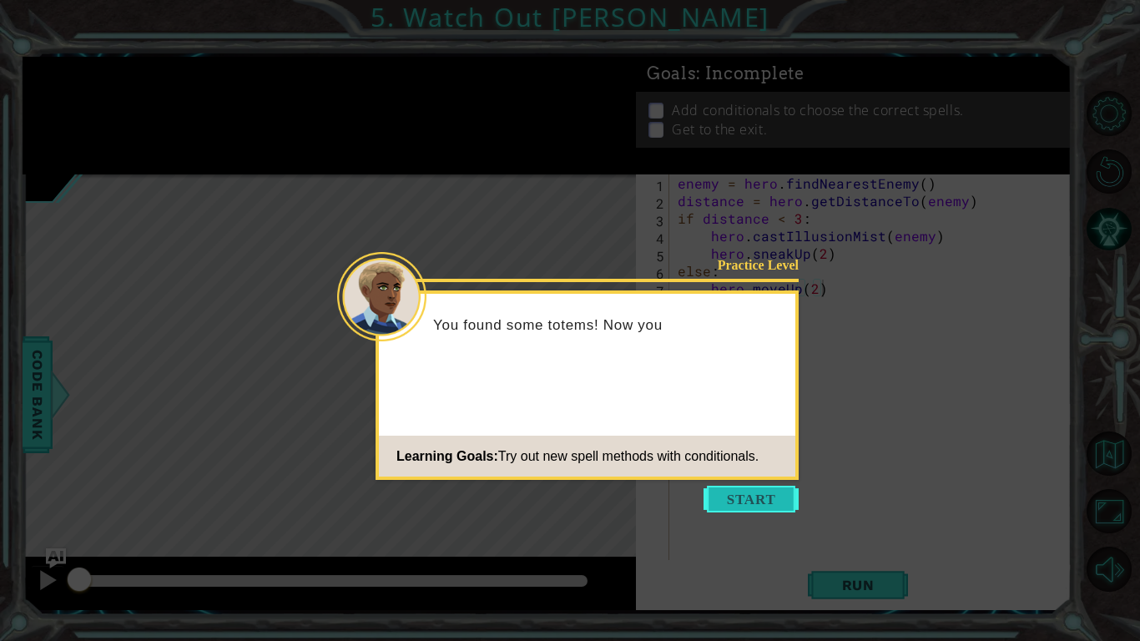
click at [773, 489] on button "Start" at bounding box center [751, 499] width 95 height 27
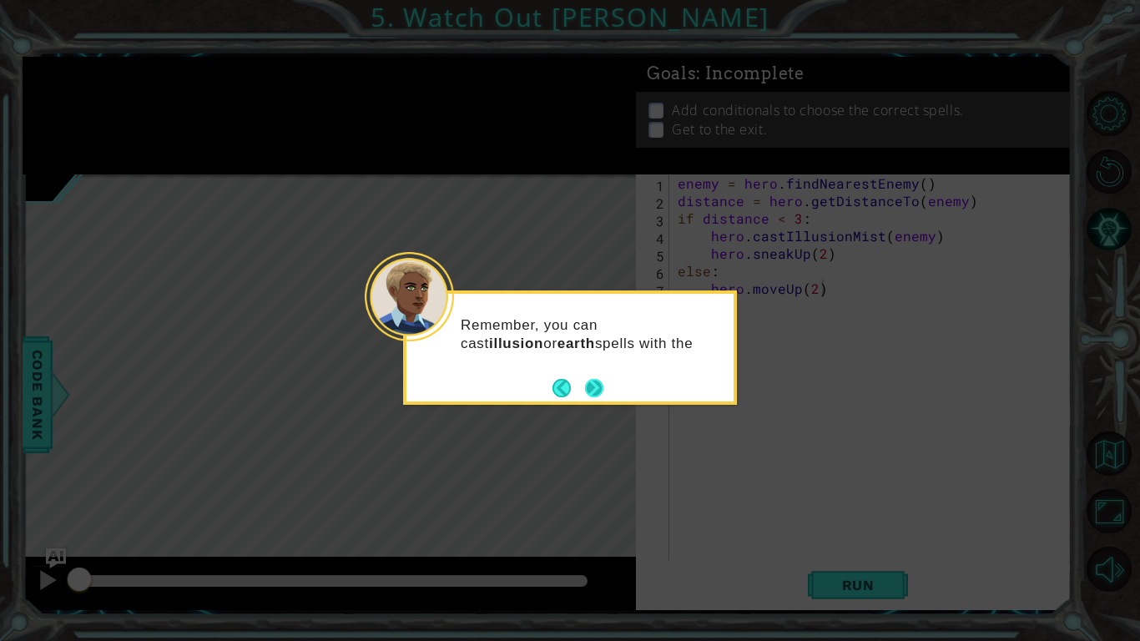
click at [592, 382] on button "Next" at bounding box center [593, 387] width 29 height 29
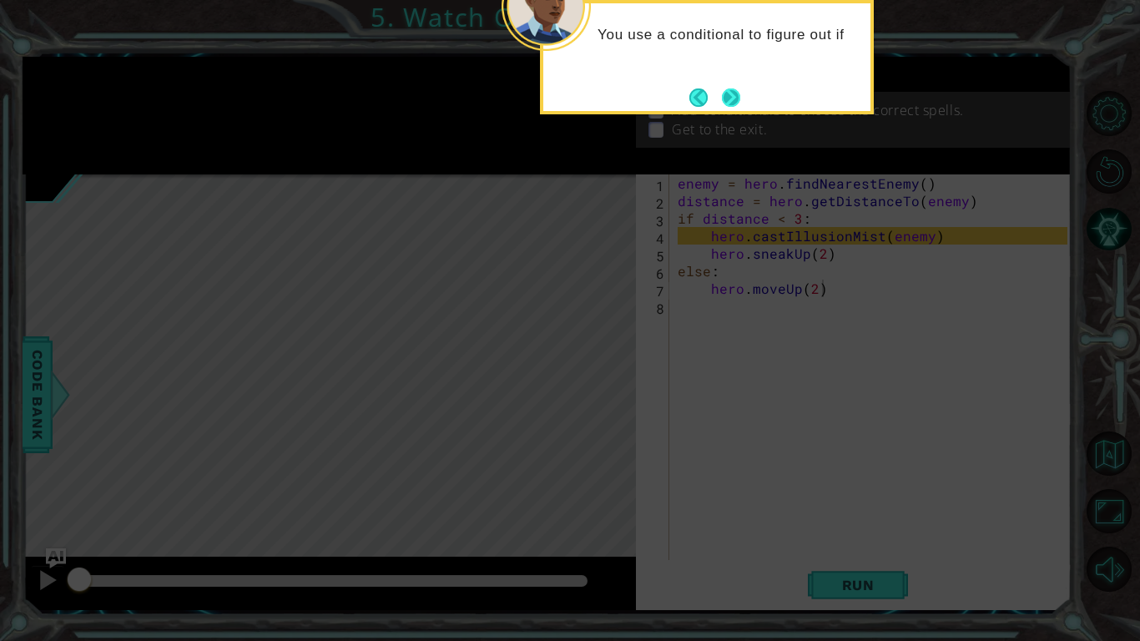
click at [728, 111] on button "Next" at bounding box center [730, 97] width 31 height 31
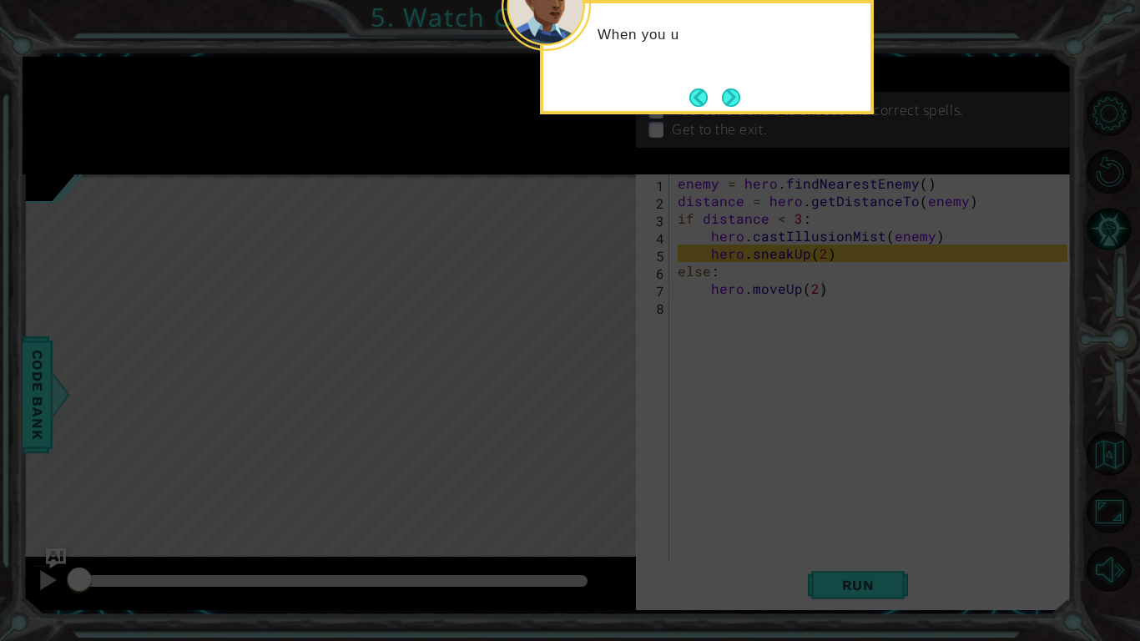
click at [728, 111] on div "When you u" at bounding box center [707, 57] width 334 height 114
click at [728, 108] on button "Next" at bounding box center [731, 97] width 21 height 21
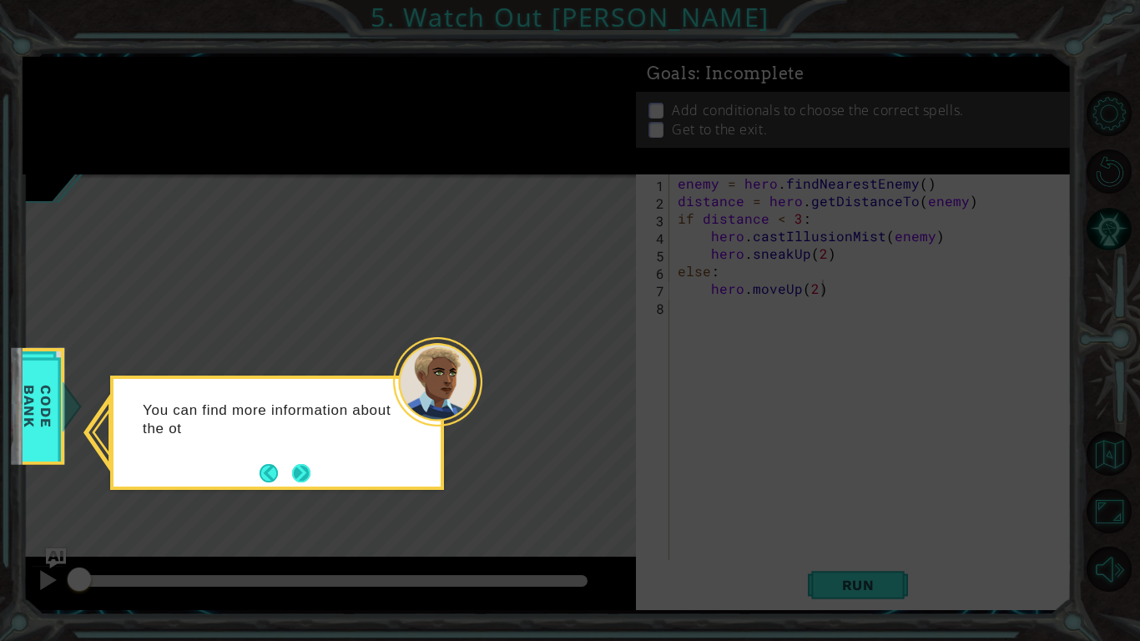
click at [307, 482] on button "Next" at bounding box center [302, 473] width 26 height 26
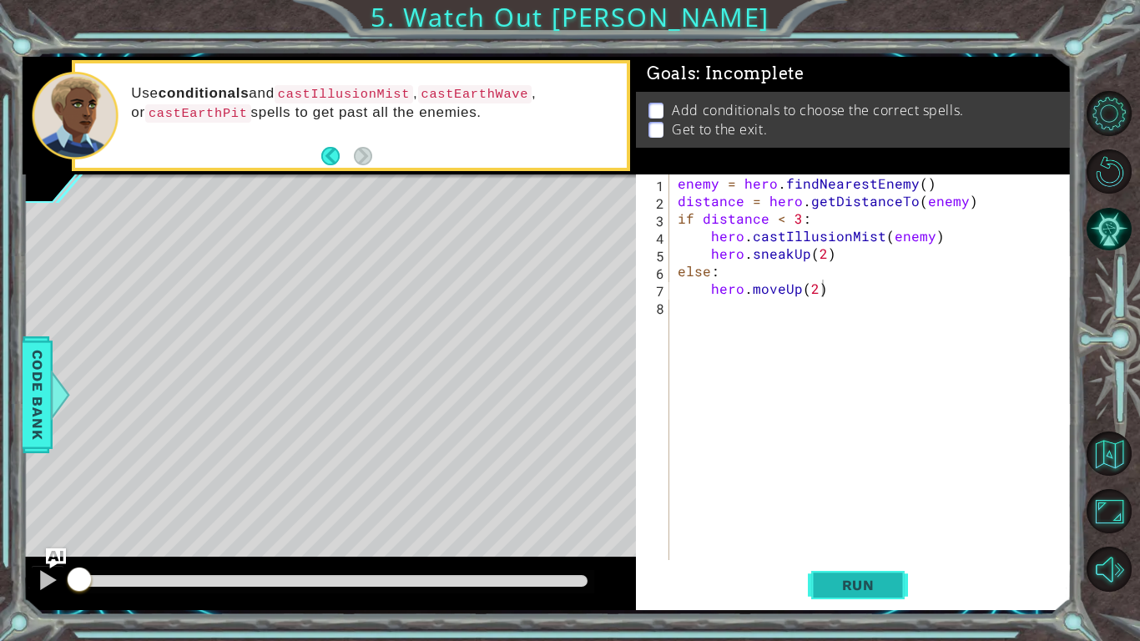
click at [840, 499] on span "Run" at bounding box center [859, 585] width 66 height 17
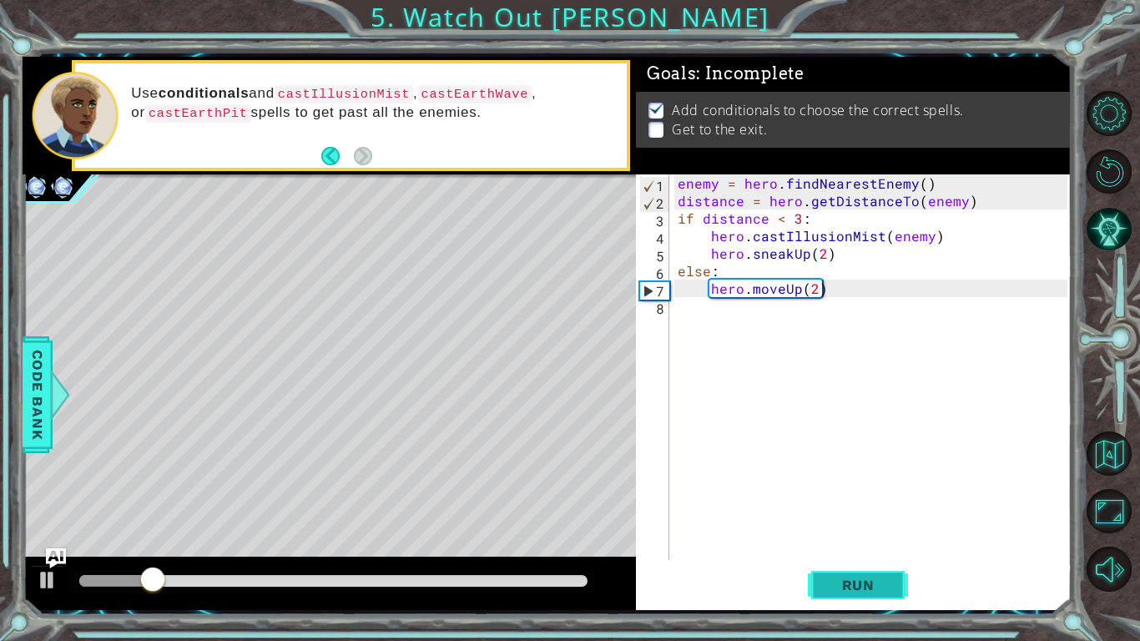
click at [840, 499] on span "Run" at bounding box center [859, 585] width 66 height 17
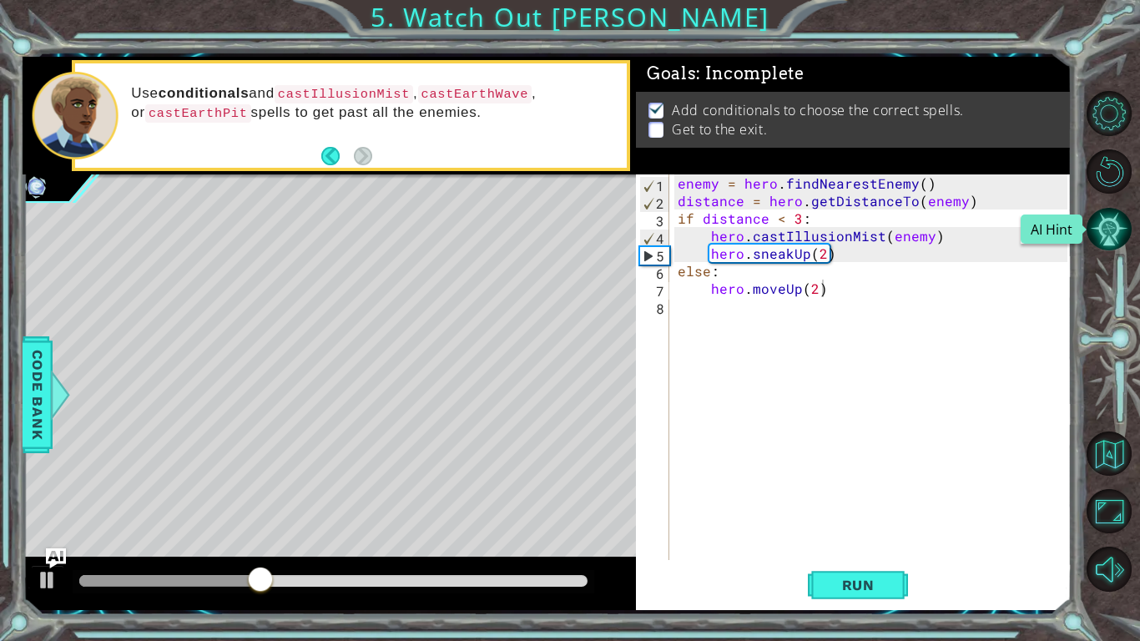
click at [1114, 238] on button "AI Hint" at bounding box center [1109, 229] width 45 height 45
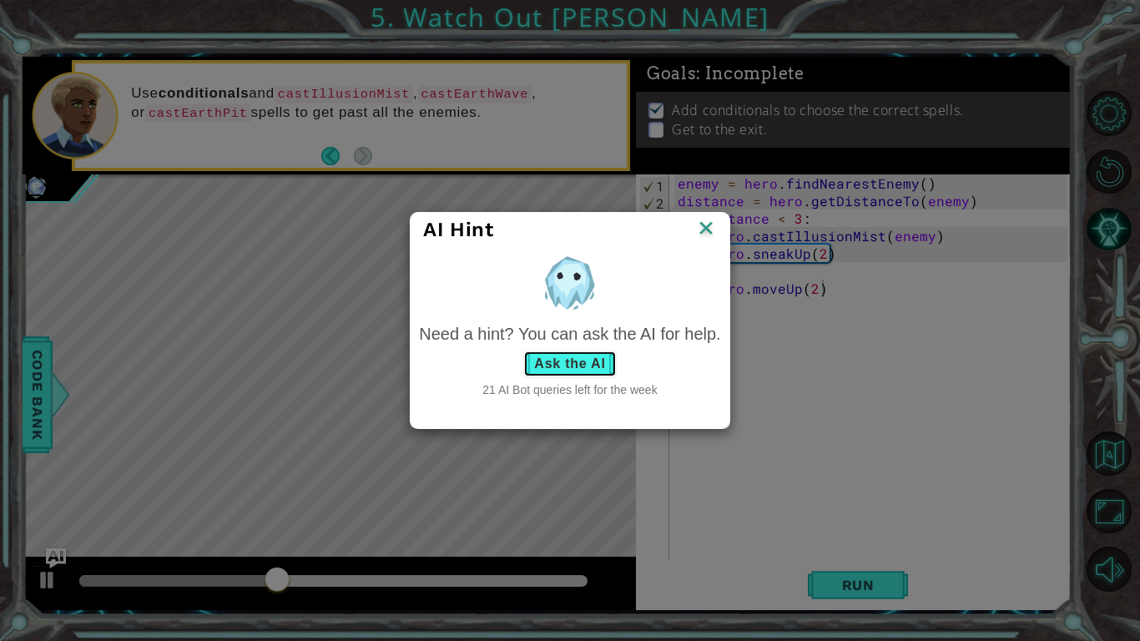
click at [547, 370] on button "Ask the AI" at bounding box center [569, 364] width 93 height 27
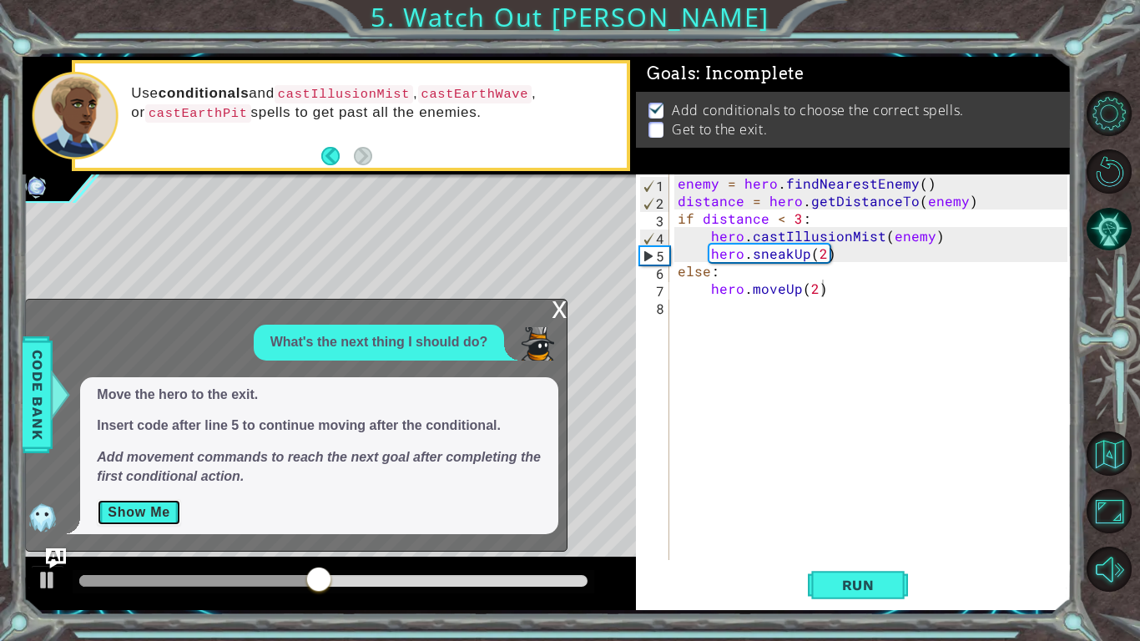
click at [148, 499] on button "Show Me" at bounding box center [139, 512] width 84 height 27
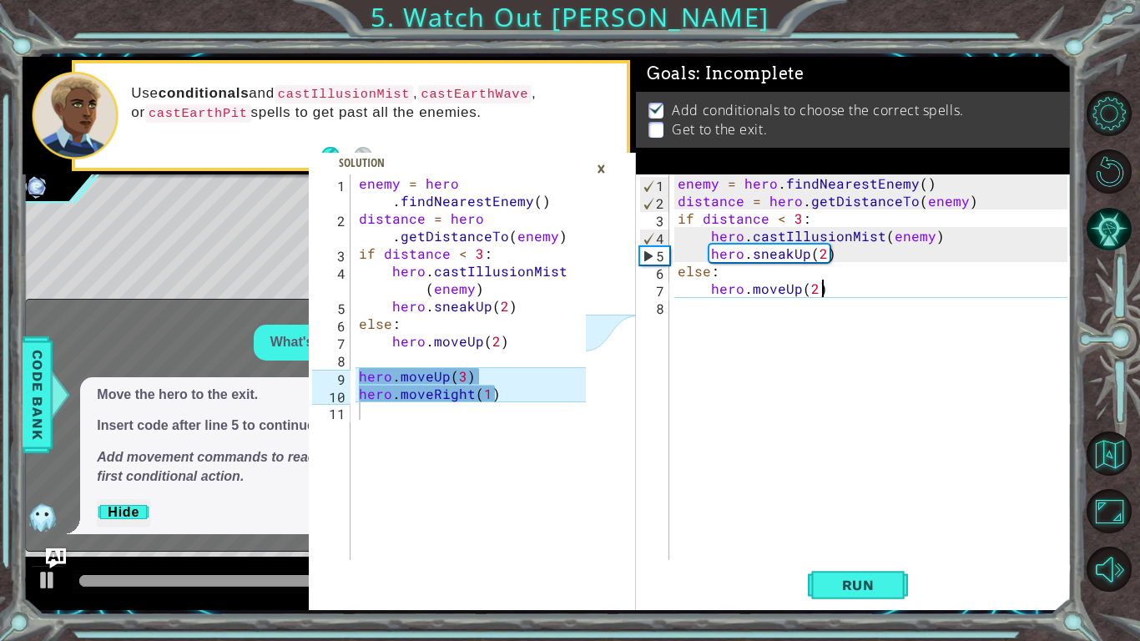
click at [854, 295] on div "enemy = hero . findNearestEnemy ( ) distance = hero . getDistanceTo ( enemy ) i…" at bounding box center [875, 384] width 402 height 421
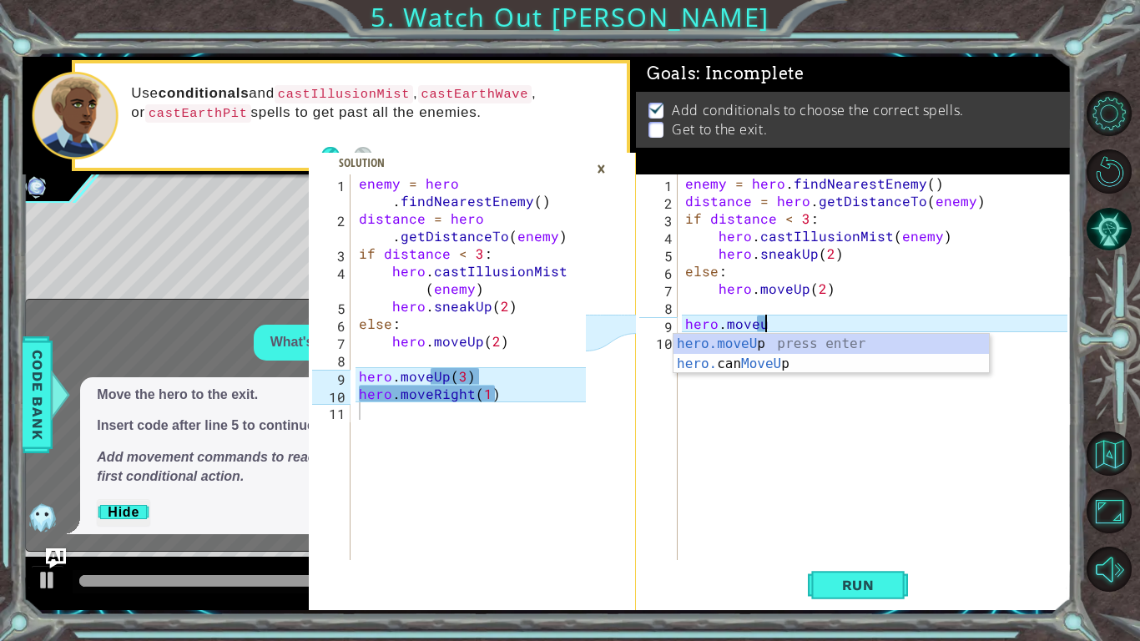
scroll to position [0, 4]
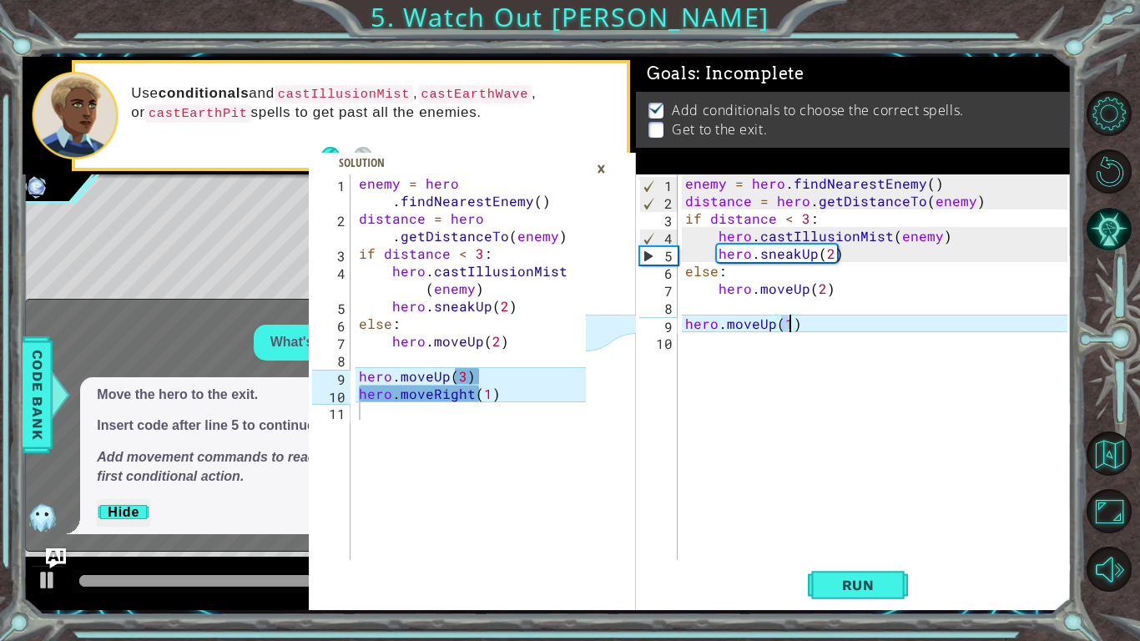
type textarea "hero.moveUp(3)"
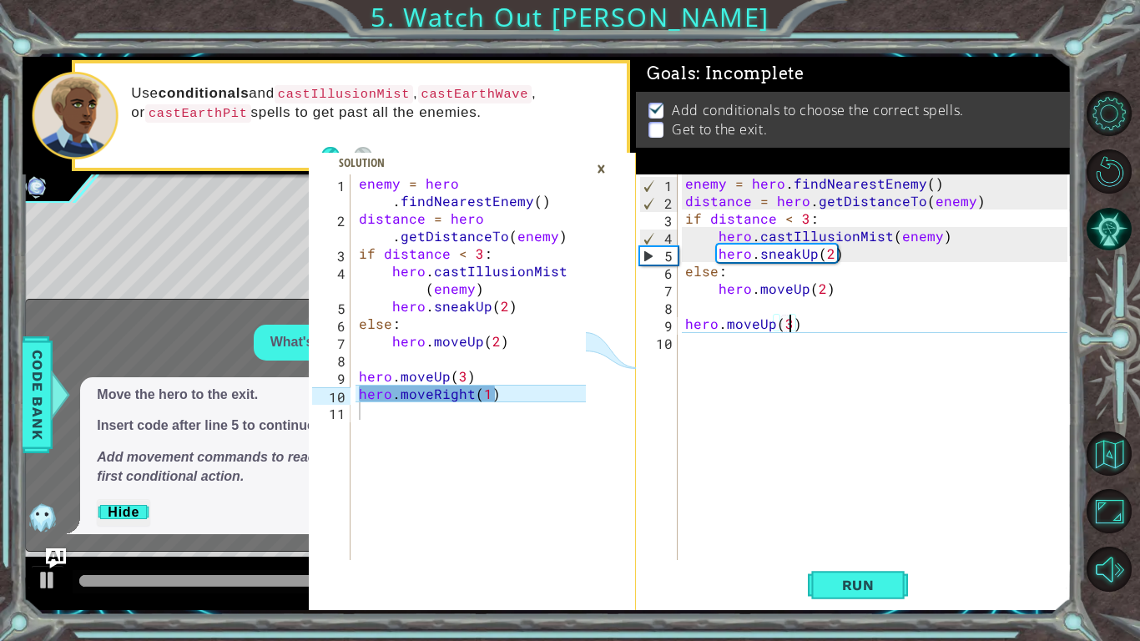
scroll to position [0, 6]
click at [796, 335] on div "enemy = hero . findNearestEnemy ( ) distance = hero . getDistanceTo ( enemy ) i…" at bounding box center [879, 384] width 394 height 421
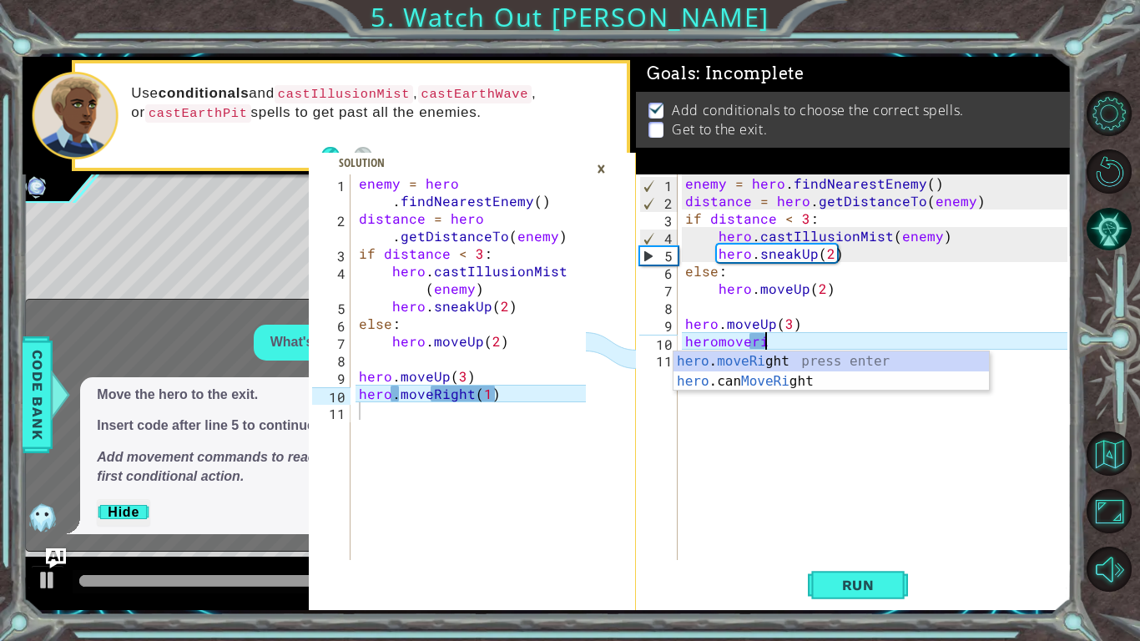
scroll to position [0, 4]
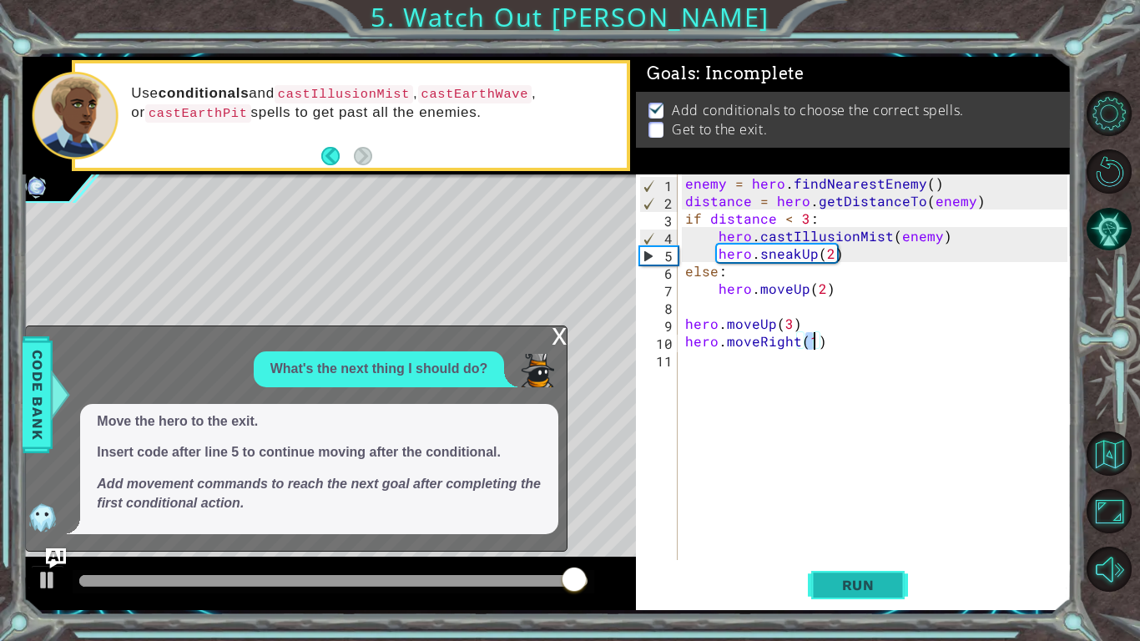
type textarea "hero.moveRight(1)"
click at [853, 499] on span "Run" at bounding box center [859, 585] width 66 height 17
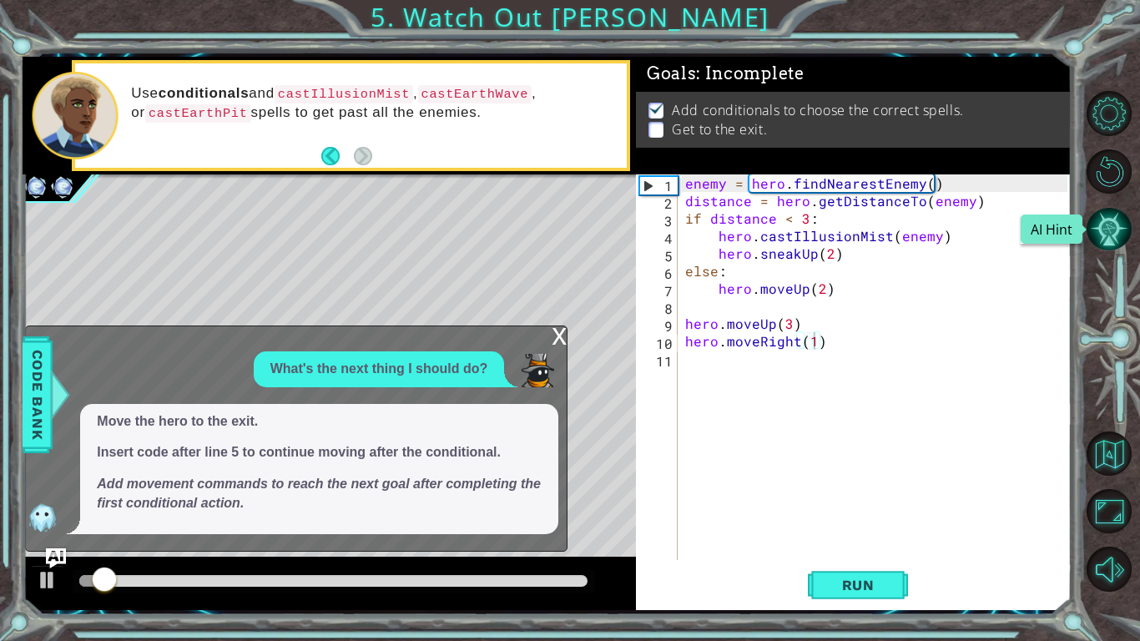
click at [1108, 217] on button "AI Hint" at bounding box center [1109, 229] width 45 height 45
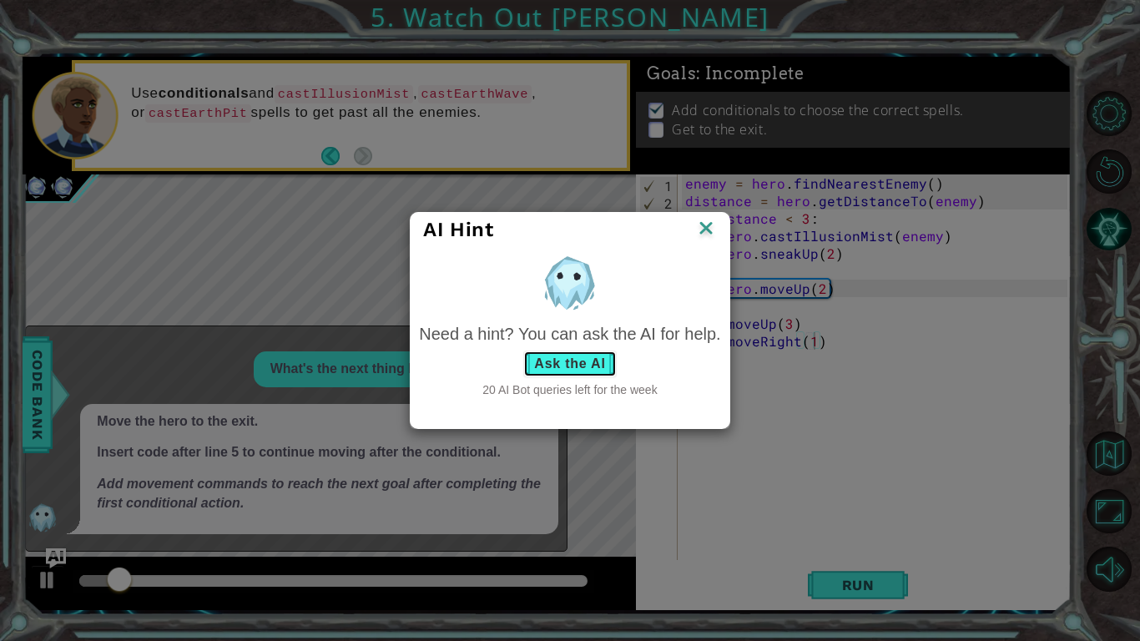
click at [587, 358] on button "Ask the AI" at bounding box center [569, 364] width 93 height 27
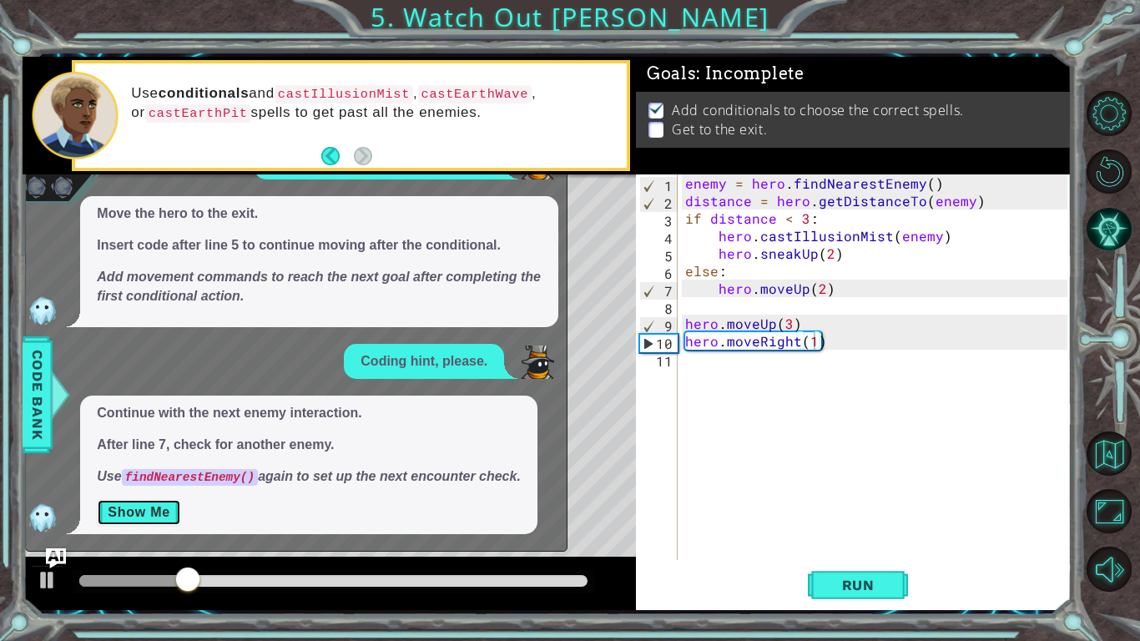
click at [149, 499] on button "Show Me" at bounding box center [139, 512] width 84 height 27
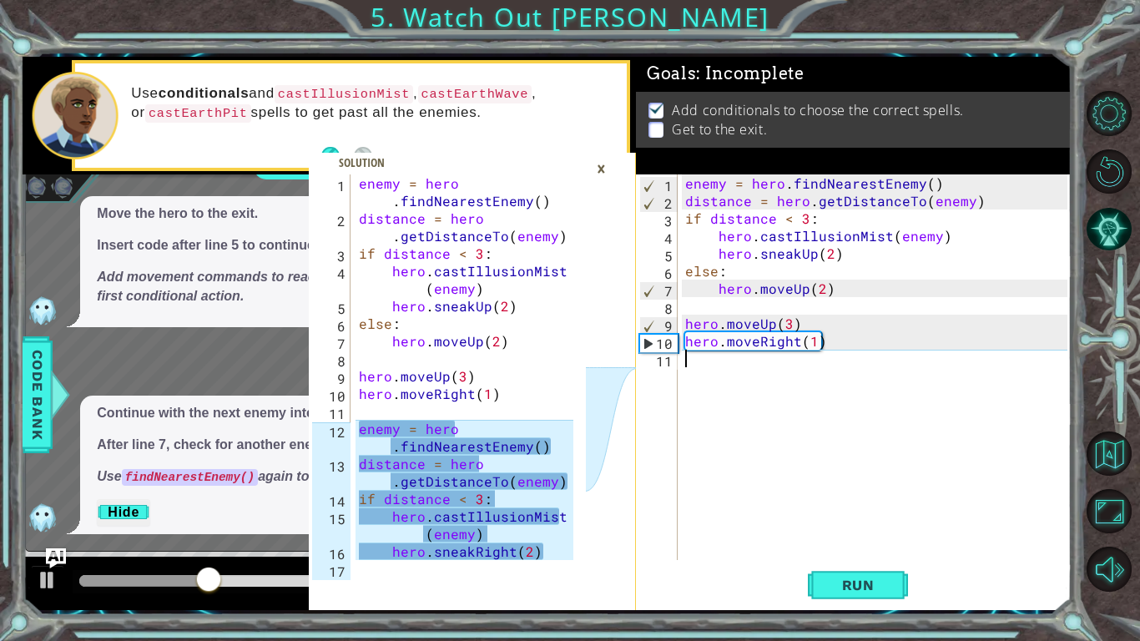
scroll to position [0, 0]
click at [730, 356] on div "enemy = hero . findNearestEnemy ( ) distance = hero . getDistanceTo ( enemy ) i…" at bounding box center [879, 384] width 394 height 421
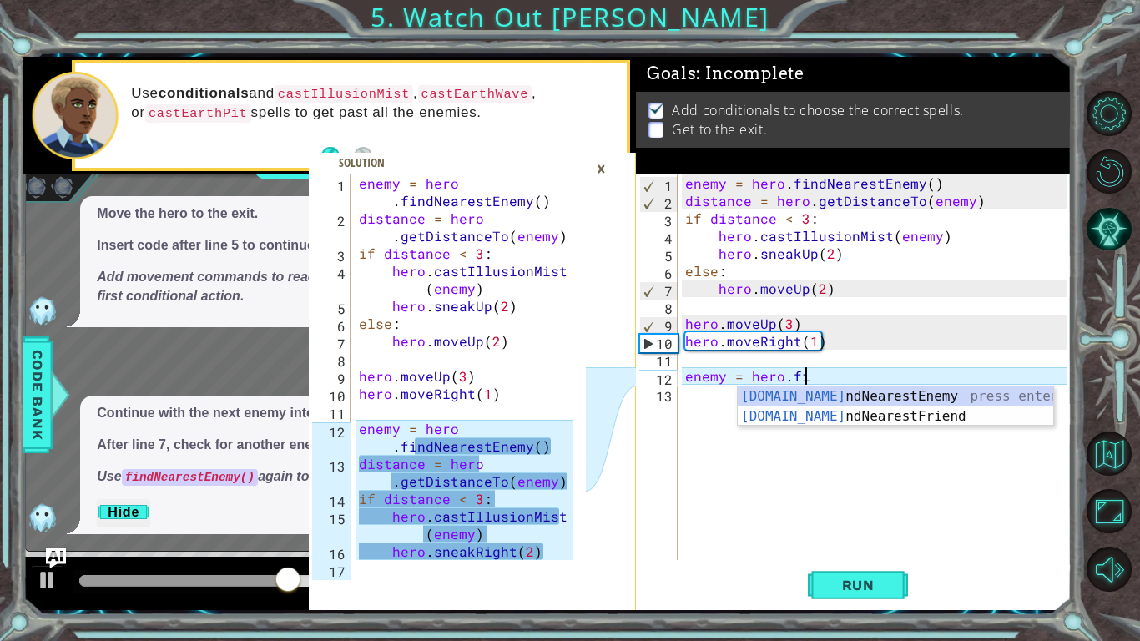
scroll to position [0, 7]
type textarea "enemy = hero.fin"
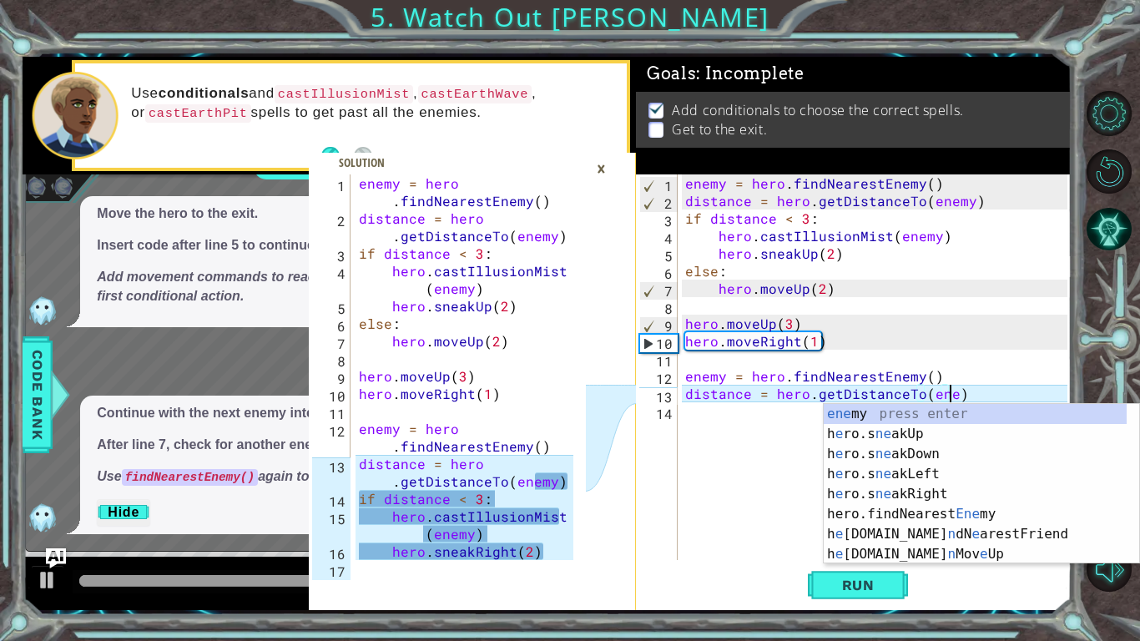
scroll to position [0, 17]
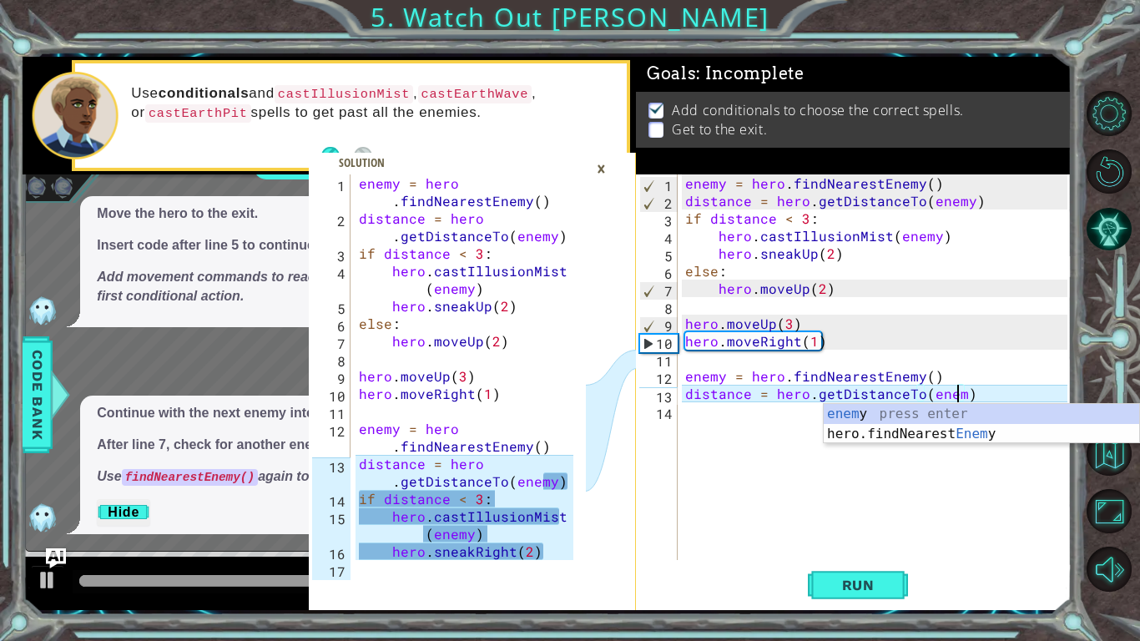
type textarea "distance = hero.getDistanceTo(enemy)"
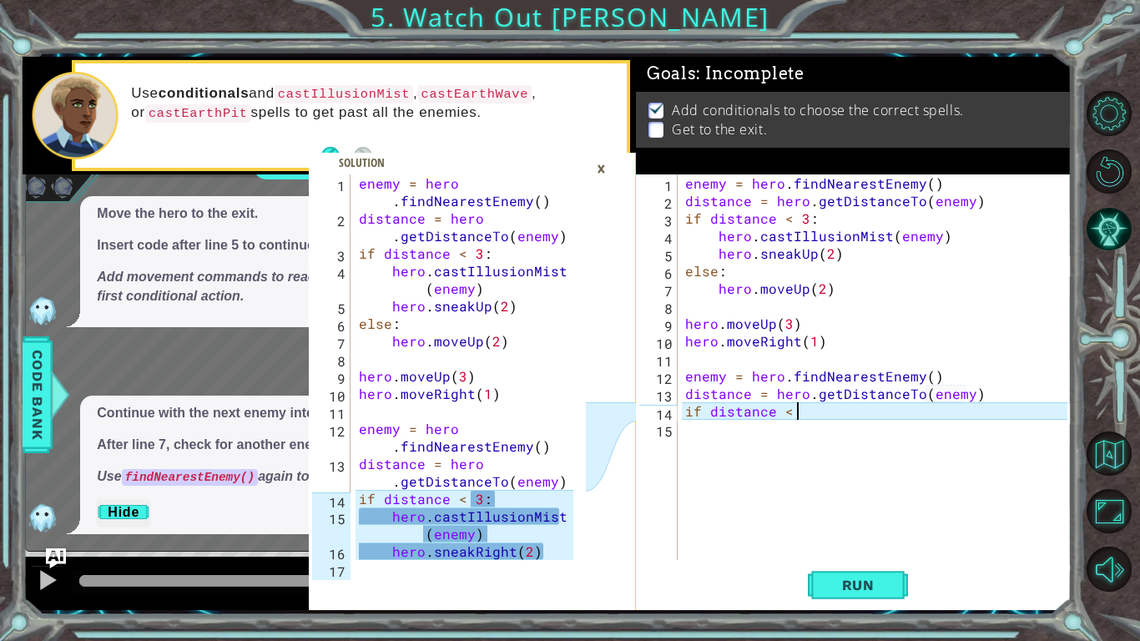
scroll to position [0, 7]
type textarea "if distance < 3:"
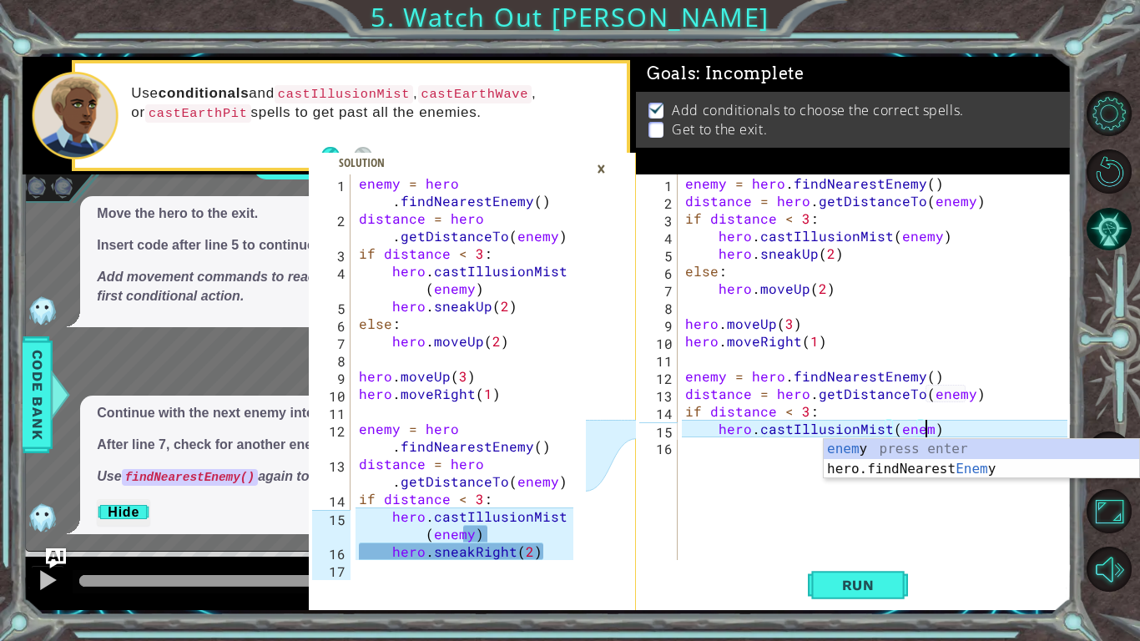
scroll to position [0, 15]
type textarea "hero.castIllusionMist(enemy)"
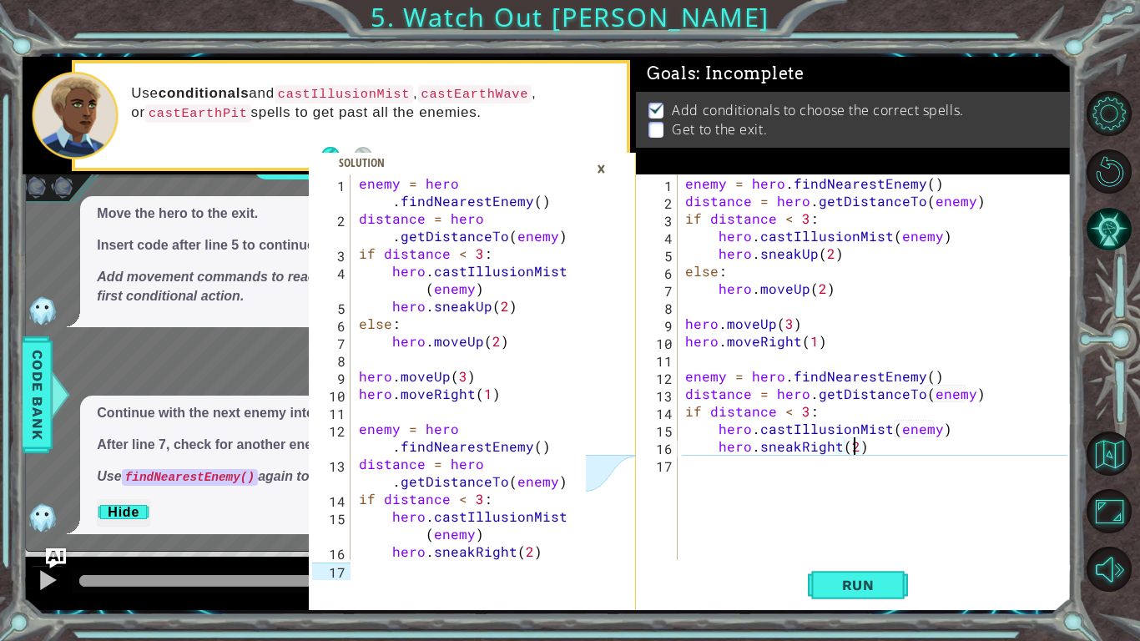
scroll to position [0, 10]
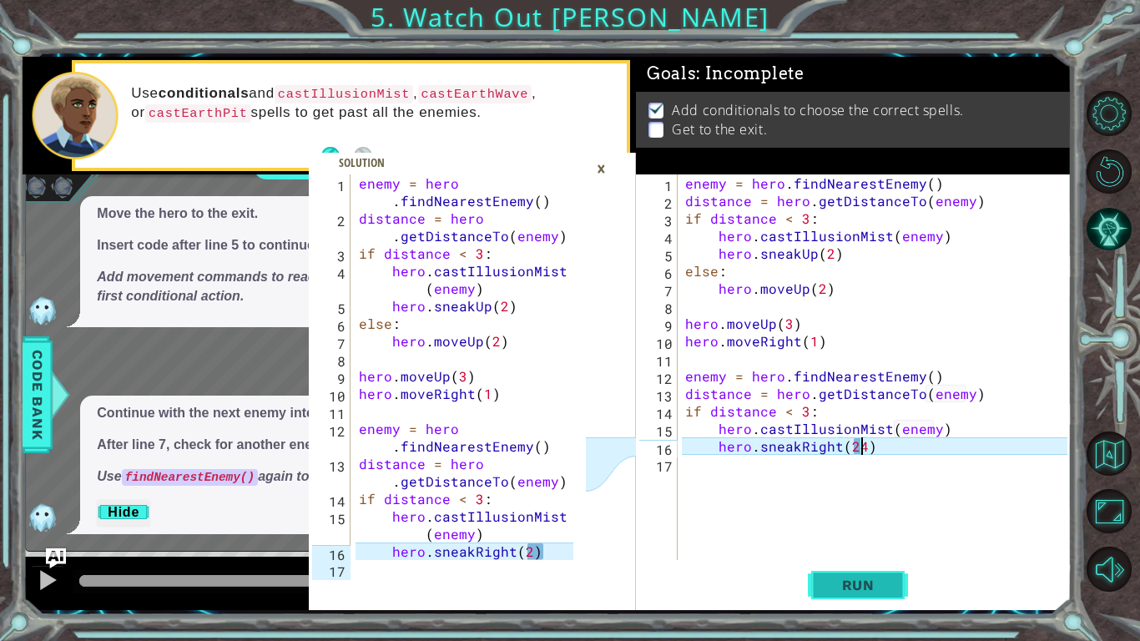
type textarea "hero.sneakRight(2)"
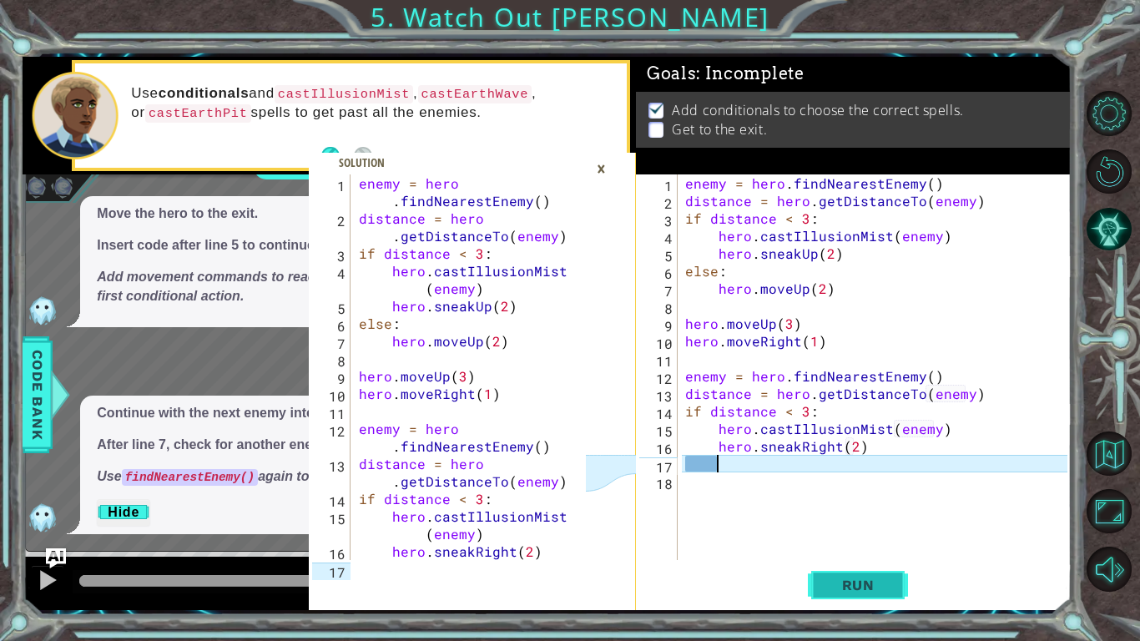
scroll to position [0, 0]
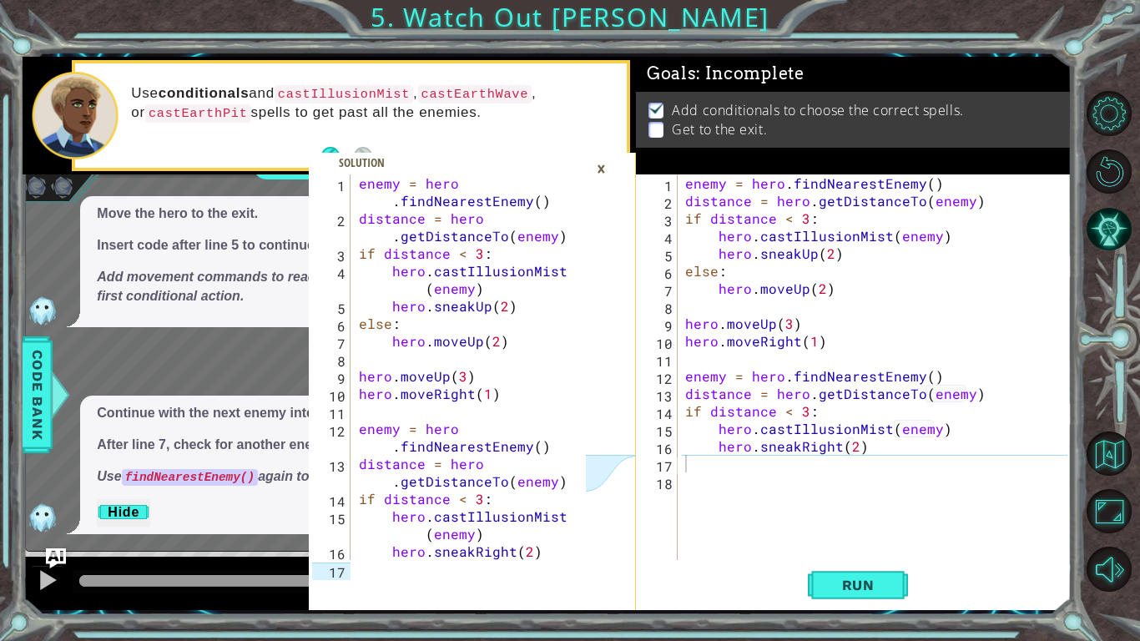
click at [599, 165] on div "×" at bounding box center [601, 168] width 26 height 28
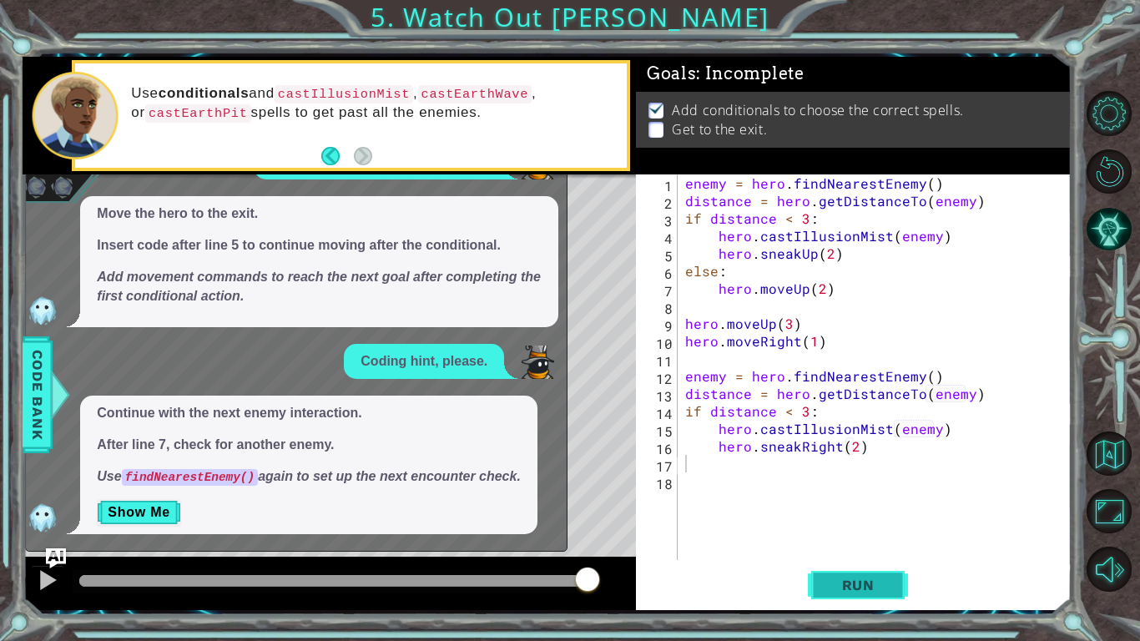
click at [899, 499] on button "Run" at bounding box center [858, 584] width 100 height 43
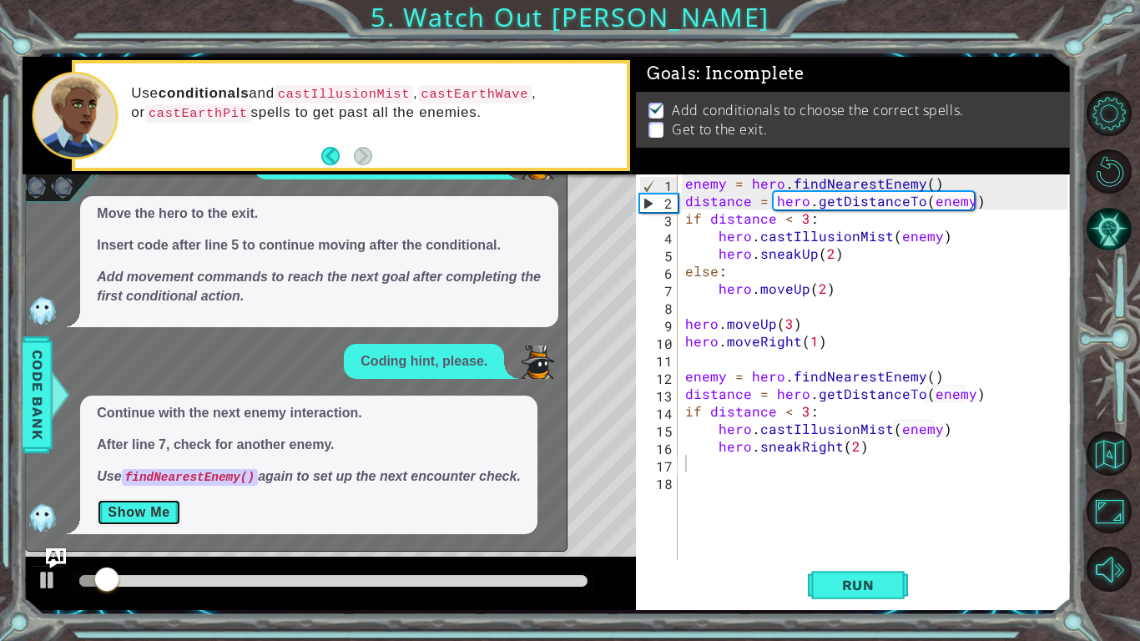
click at [152, 499] on button "Show Me" at bounding box center [139, 512] width 84 height 27
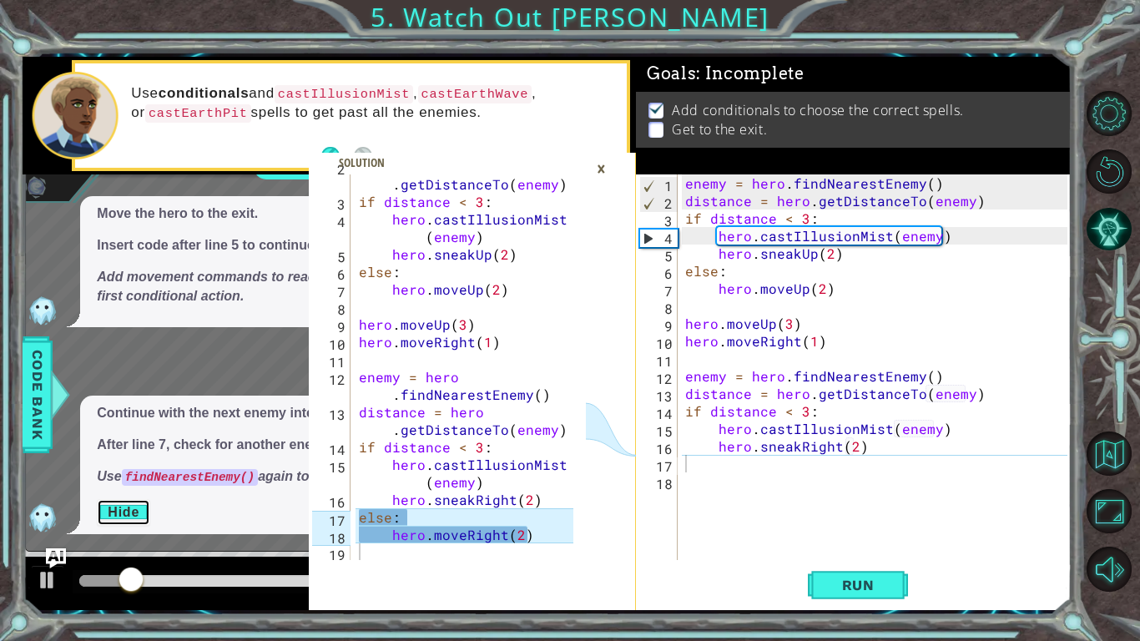
scroll to position [53, 0]
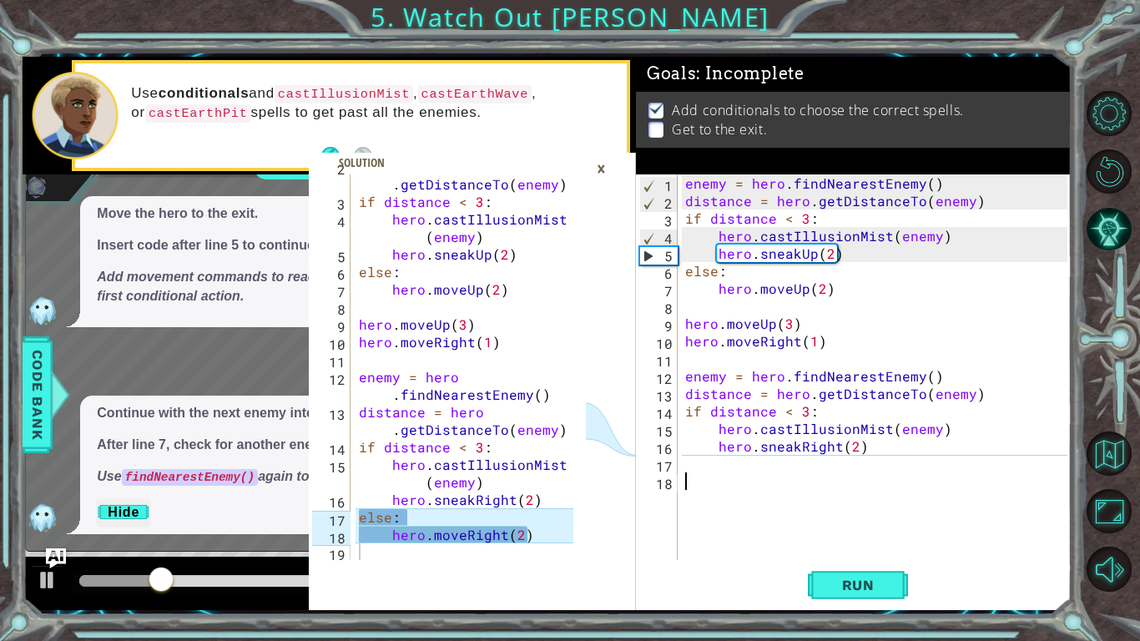
click at [742, 474] on div "enemy = hero . findNearestEnemy ( ) distance = hero . getDistanceTo ( enemy ) i…" at bounding box center [879, 384] width 394 height 421
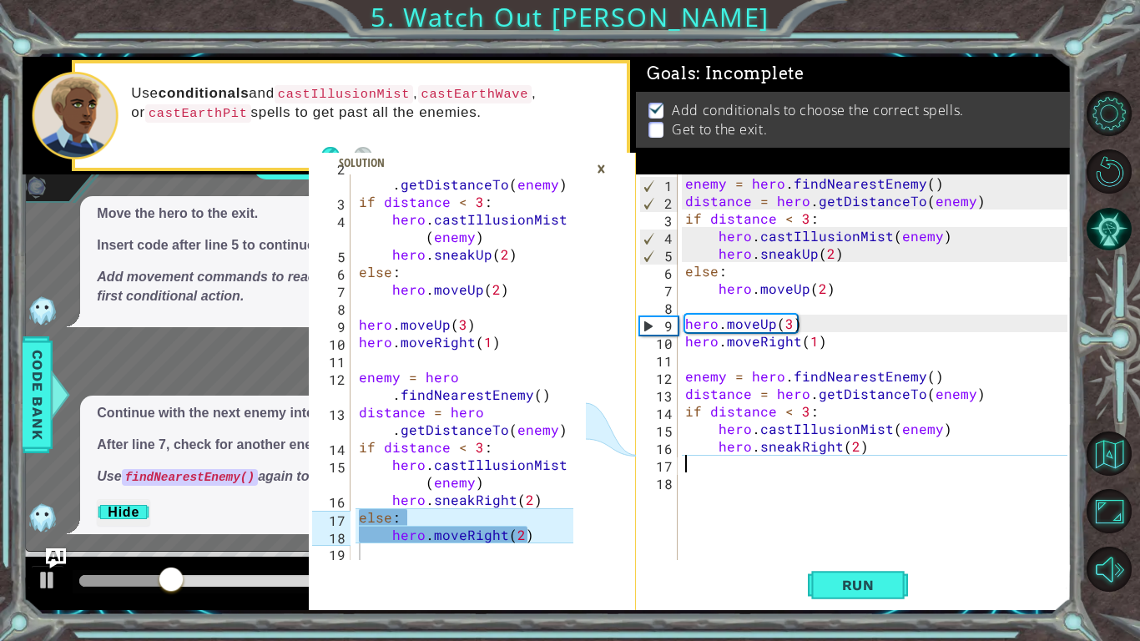
click at [717, 459] on div "enemy = hero . findNearestEnemy ( ) distance = hero . getDistanceTo ( enemy ) i…" at bounding box center [879, 384] width 394 height 421
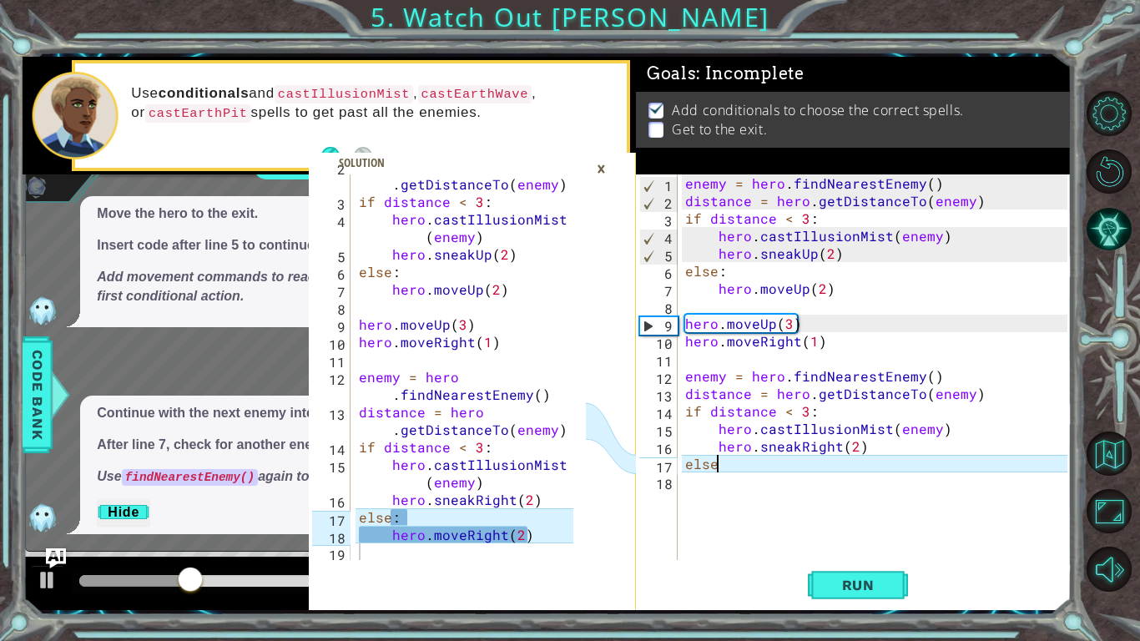
scroll to position [0, 2]
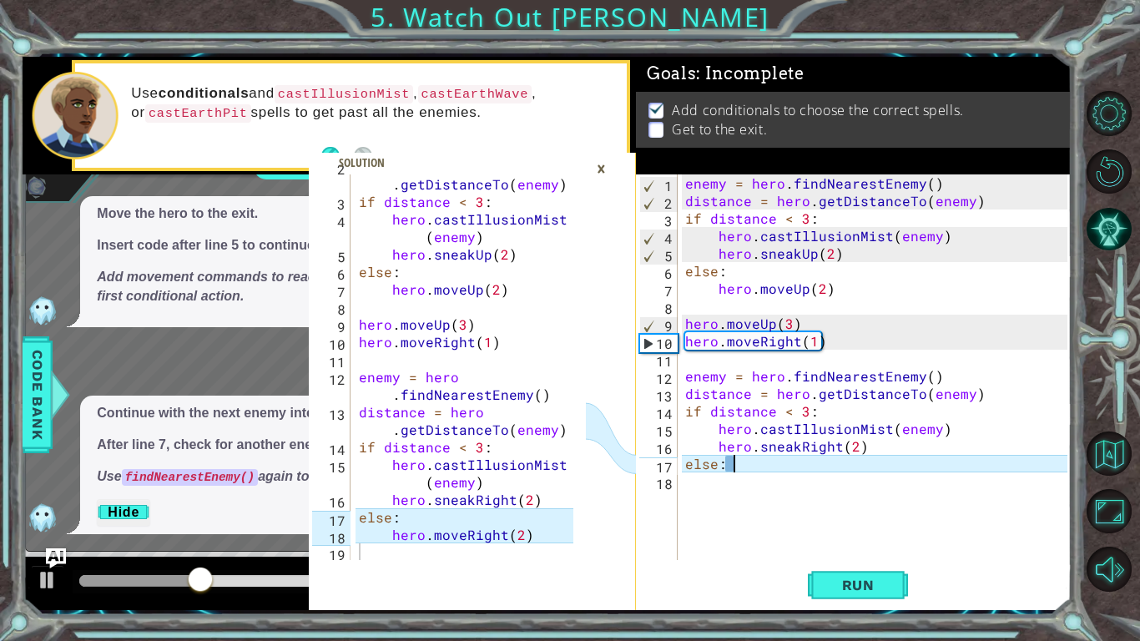
type textarea "else:"
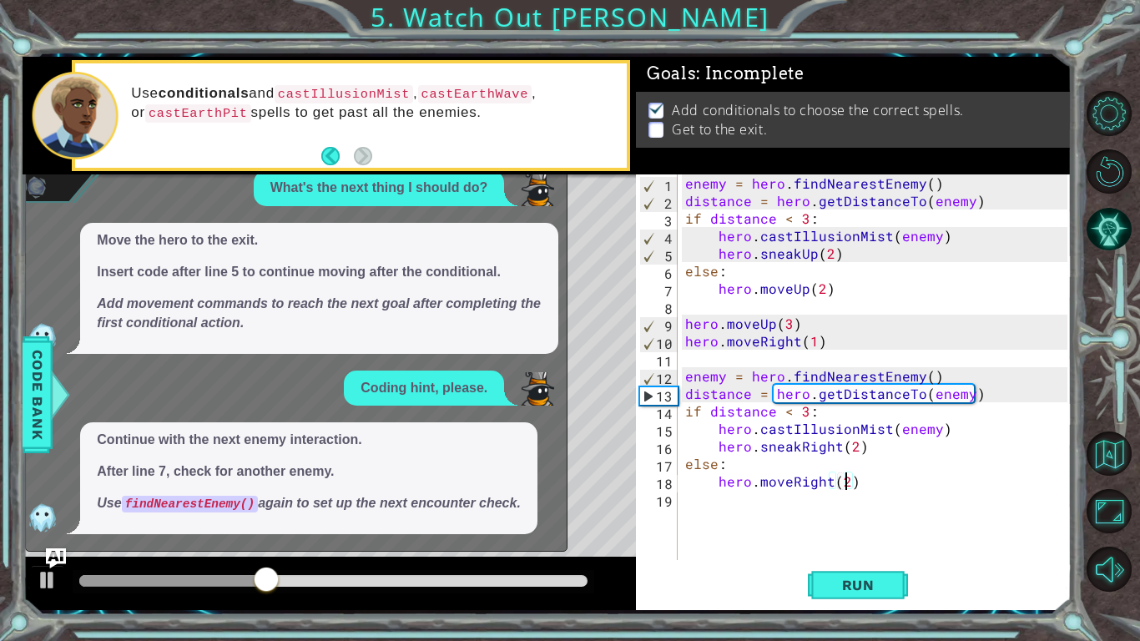
scroll to position [0, 9]
type textarea "hero.moveRight(2)"
click at [831, 499] on span "Run" at bounding box center [859, 585] width 66 height 17
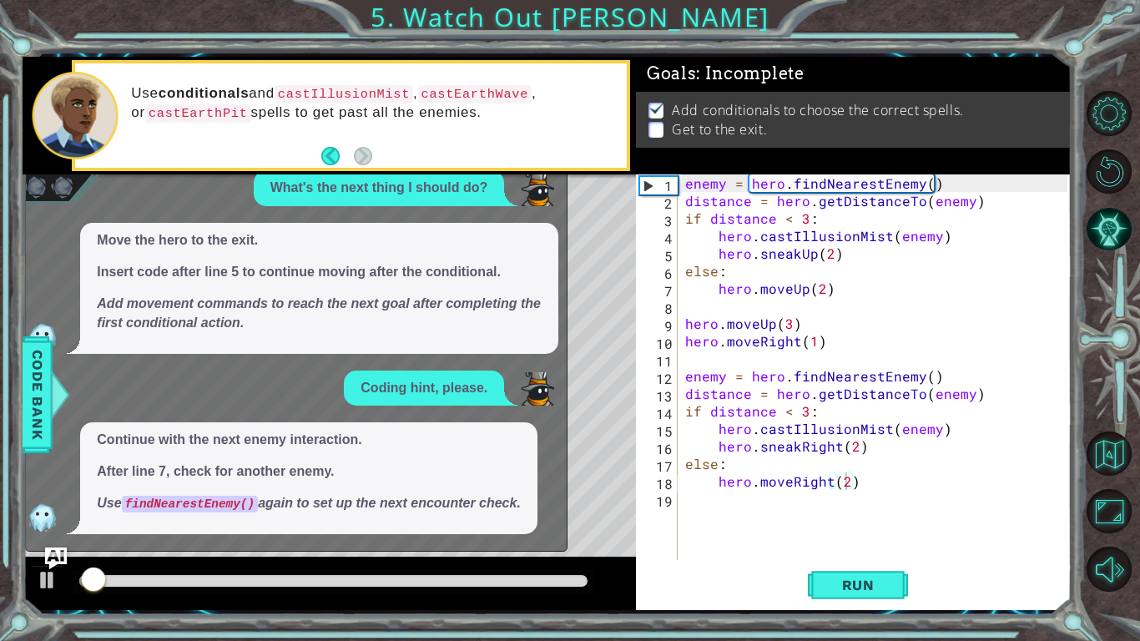
click at [52, 499] on img "Ask AI" at bounding box center [56, 559] width 22 height 22
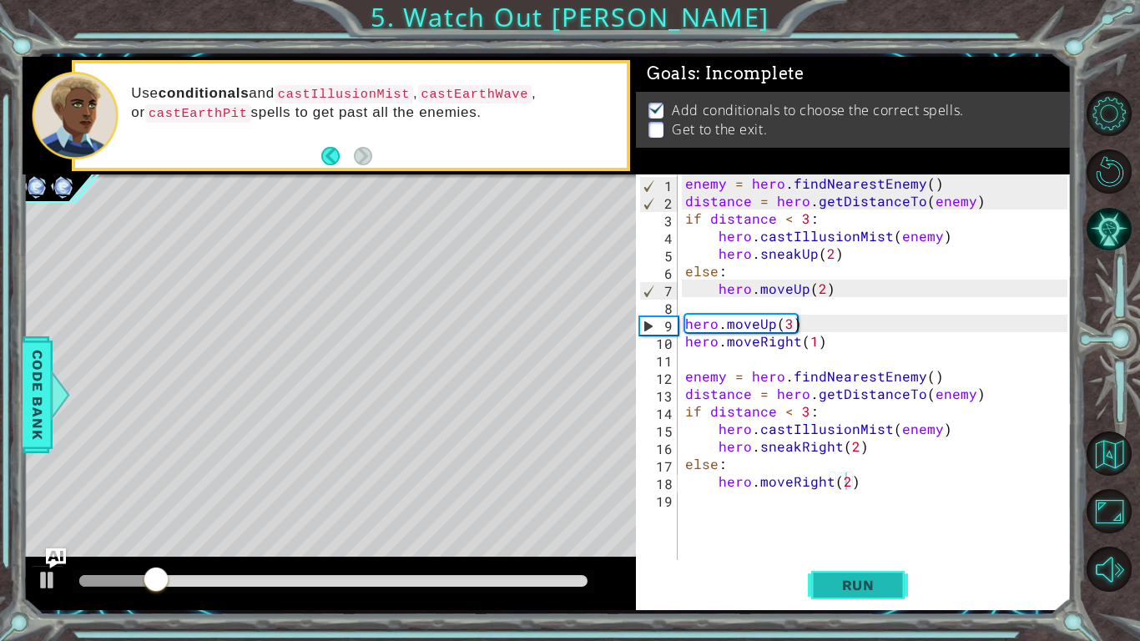
click at [838, 499] on span "Run" at bounding box center [859, 585] width 66 height 17
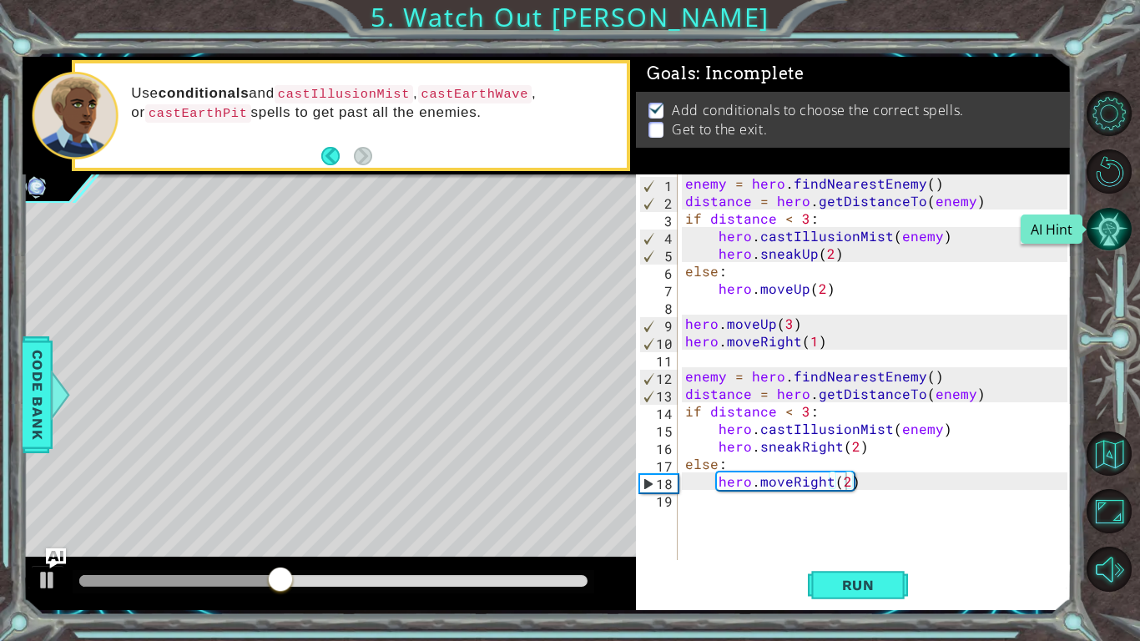
click at [1123, 210] on button "AI Hint" at bounding box center [1109, 229] width 45 height 45
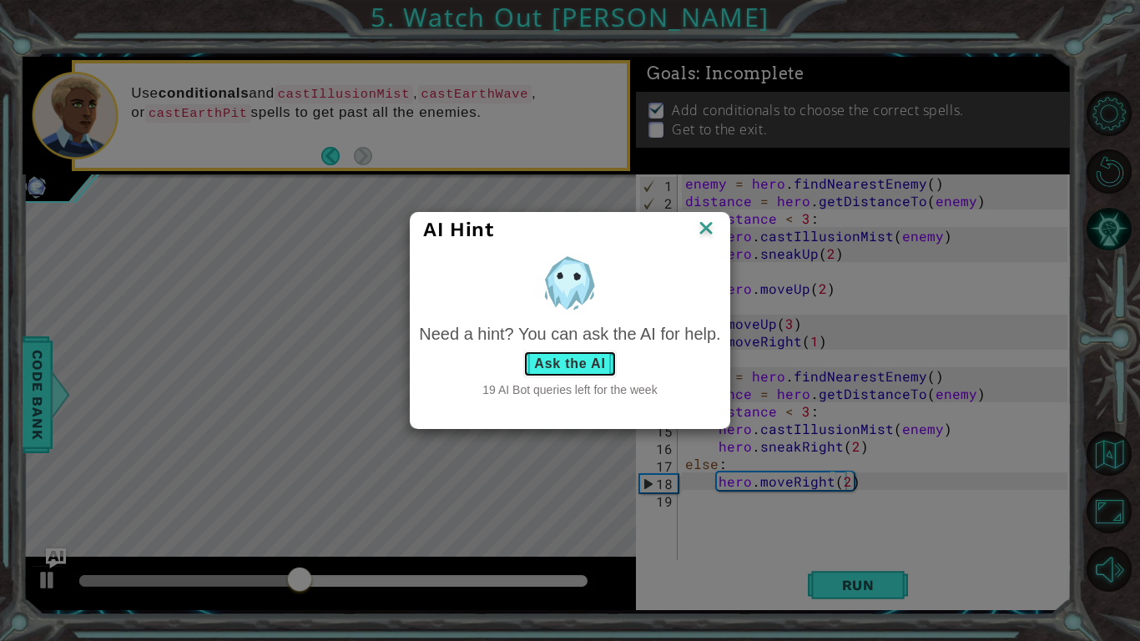
click at [570, 364] on button "Ask the AI" at bounding box center [569, 364] width 93 height 27
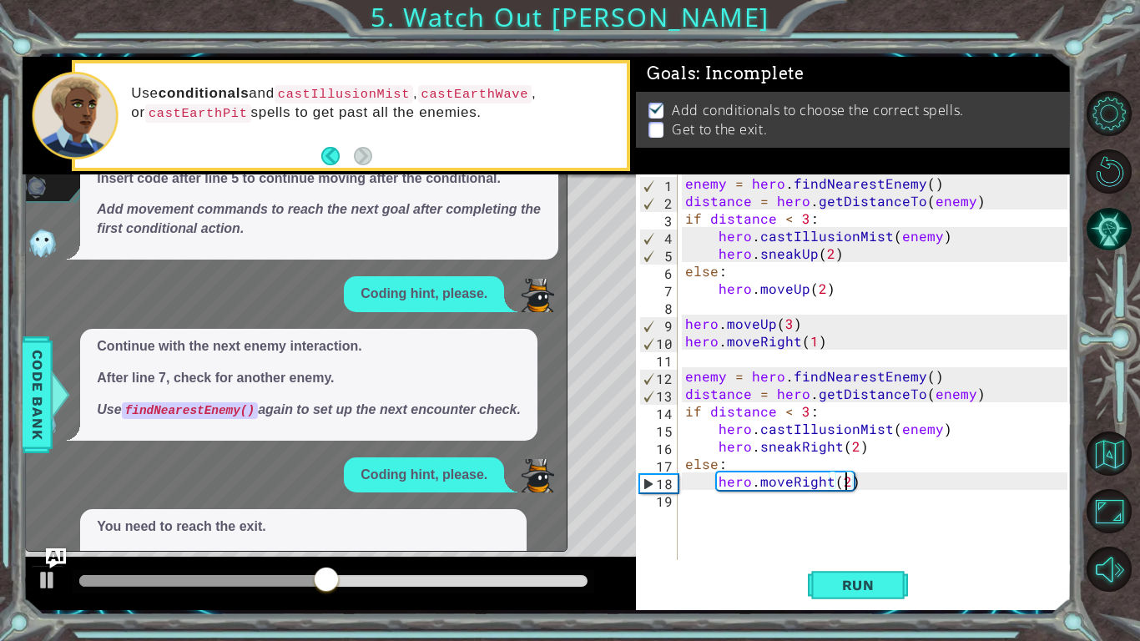
scroll to position [114, 0]
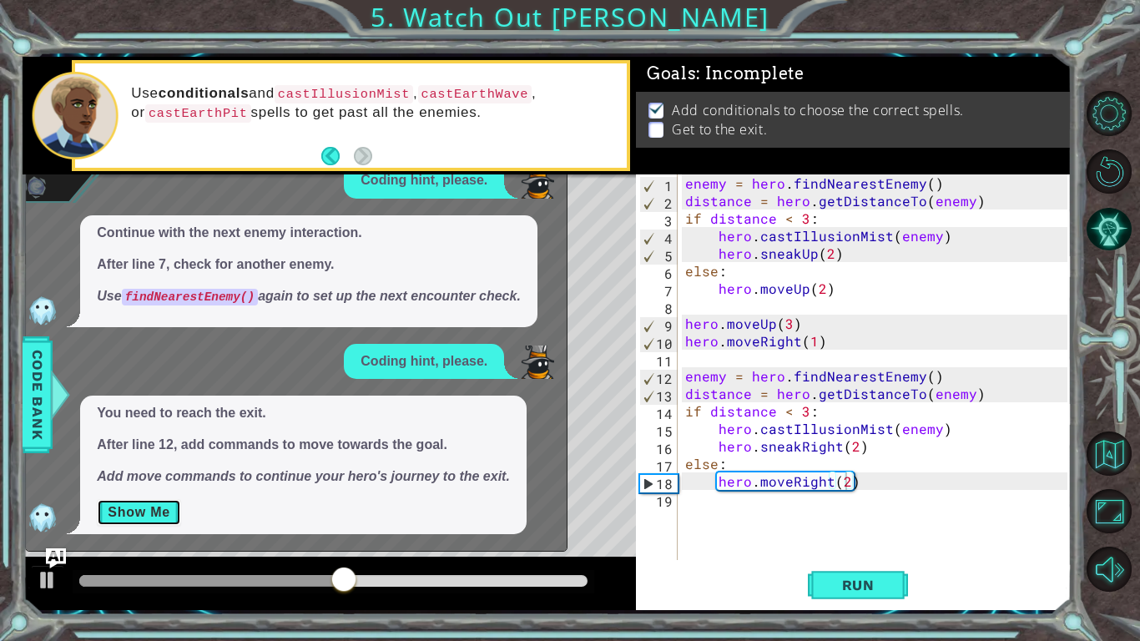
click at [174, 499] on button "Show Me" at bounding box center [139, 512] width 84 height 27
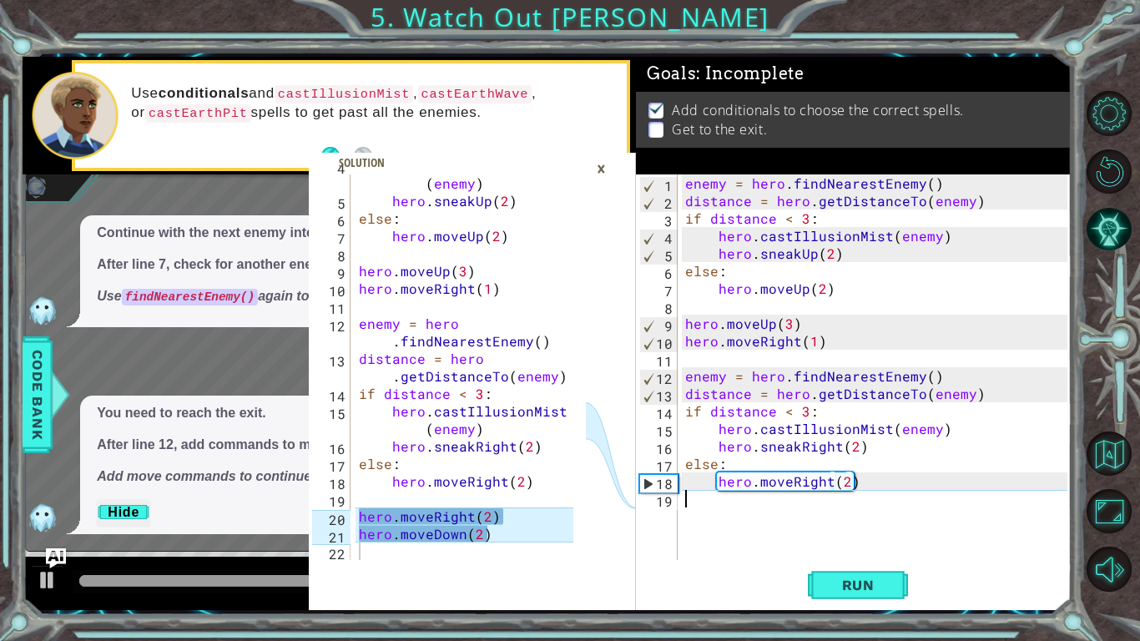
scroll to position [0, 0]
click at [785, 491] on div "enemy = hero . findNearestEnemy ( ) distance = hero . getDistanceTo ( enemy ) i…" at bounding box center [879, 384] width 394 height 421
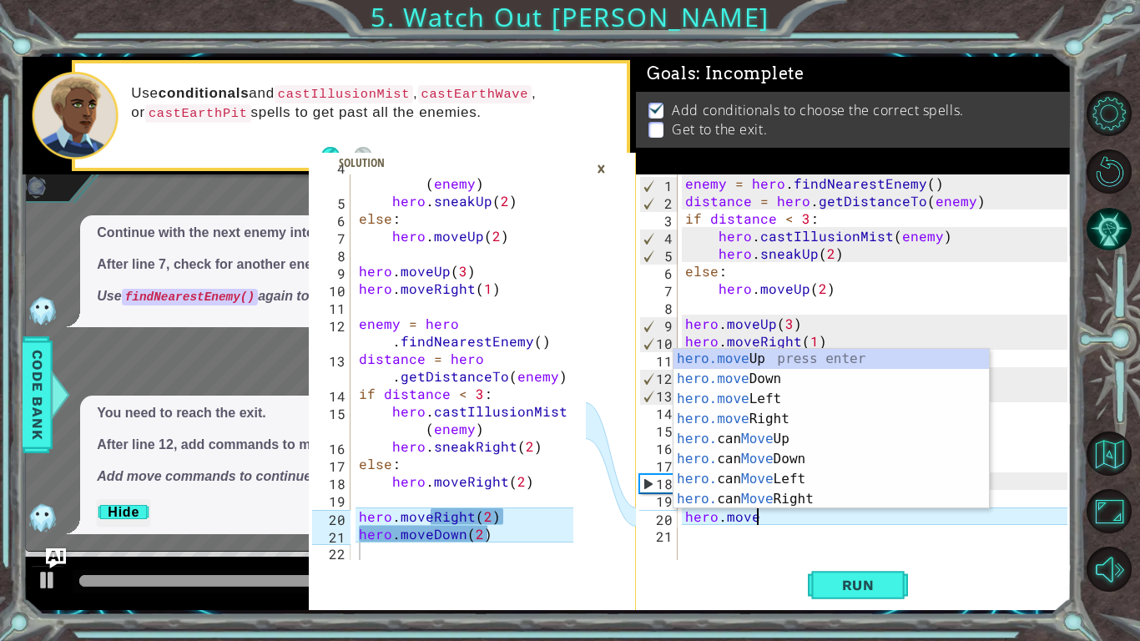
scroll to position [0, 4]
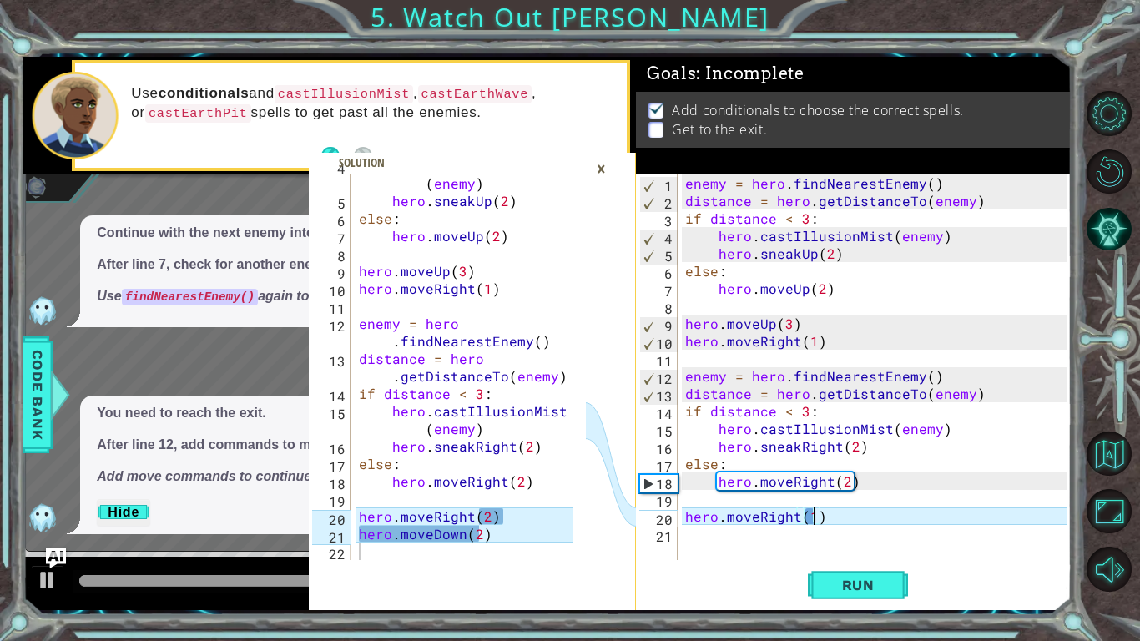
type textarea "hero.moveRight(2)"
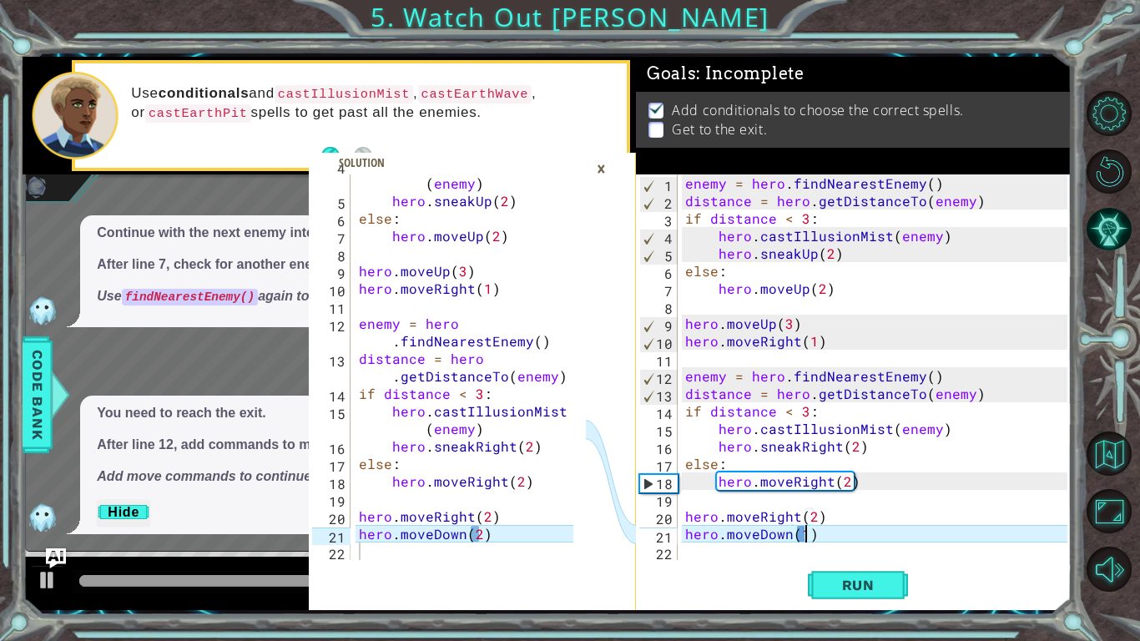
type textarea "hero.moveDown(2)"
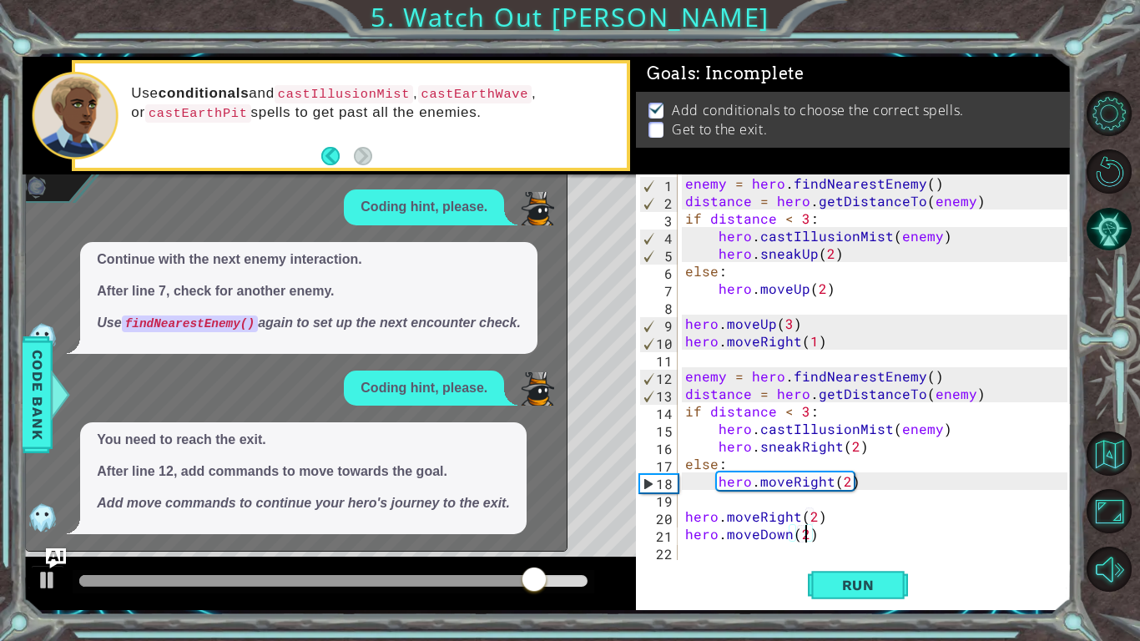
scroll to position [87, 0]
drag, startPoint x: 902, startPoint y: 560, endPoint x: 901, endPoint y: 580, distance: 20.1
click at [901, 499] on div "hero.moveDown(2) 1 2 3 4 5 6 7 8 9 10 11 12 13 14 15 16 17 18 19 20 21 22 enemy…" at bounding box center [854, 392] width 436 height 436
click at [901, 499] on button "Run" at bounding box center [858, 584] width 100 height 43
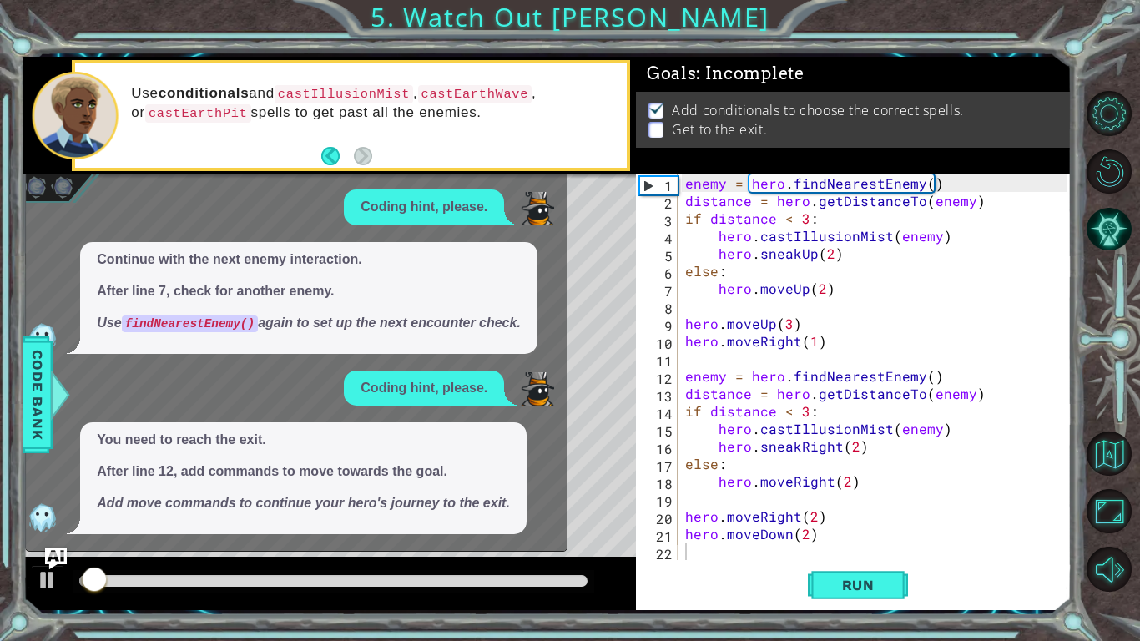
click at [63, 499] on img "Ask AI" at bounding box center [56, 559] width 22 height 22
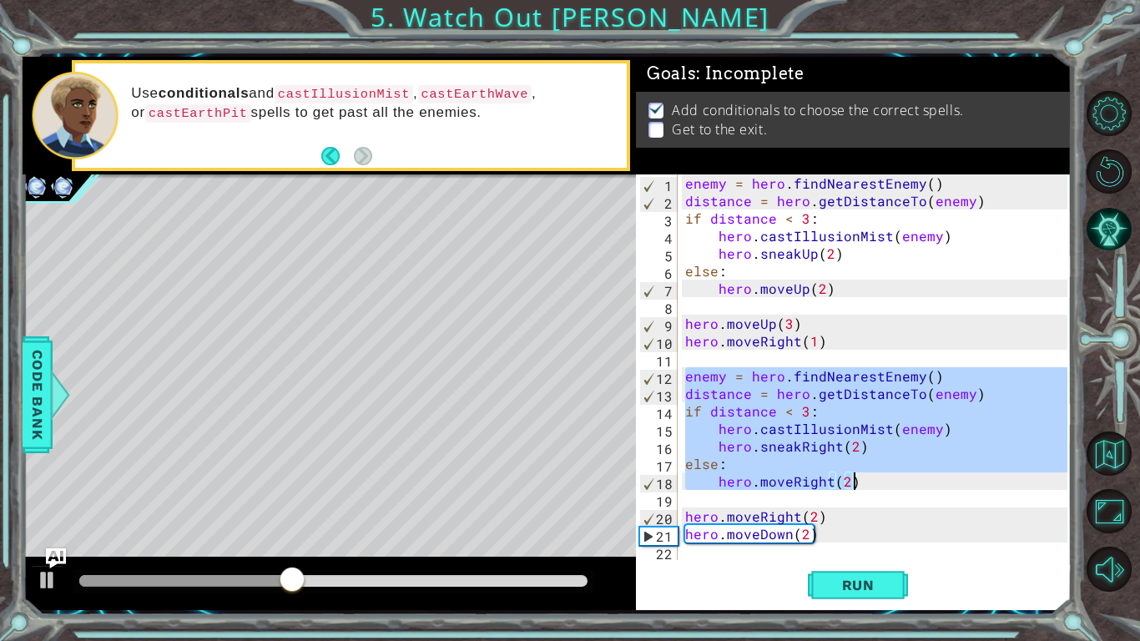
drag, startPoint x: 682, startPoint y: 373, endPoint x: 900, endPoint y: 484, distance: 244.5
click at [900, 484] on div "enemy = hero . findNearestEnemy ( ) distance = hero . getDistanceTo ( enemy ) i…" at bounding box center [879, 384] width 394 height 421
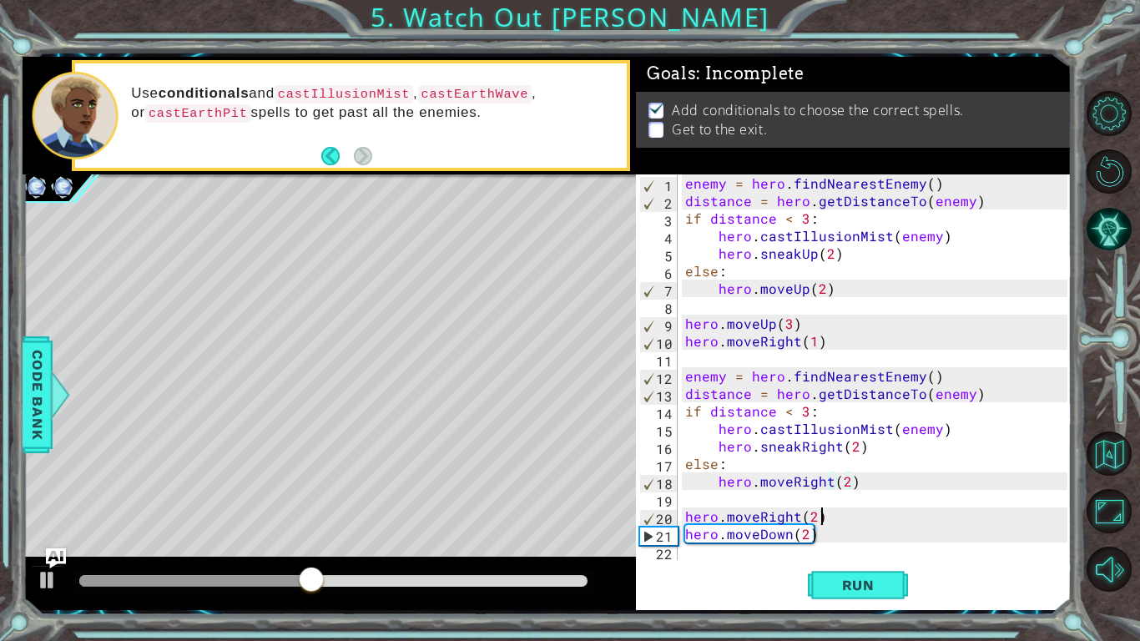
click at [879, 499] on div "enemy = hero . findNearestEnemy ( ) distance = hero . getDistanceTo ( enemy ) i…" at bounding box center [879, 384] width 394 height 421
type textarea "hero.moveRight(2)"
click at [860, 499] on div "enemy = hero . findNearestEnemy ( ) distance = hero . getDistanceTo ( enemy ) i…" at bounding box center [879, 384] width 394 height 421
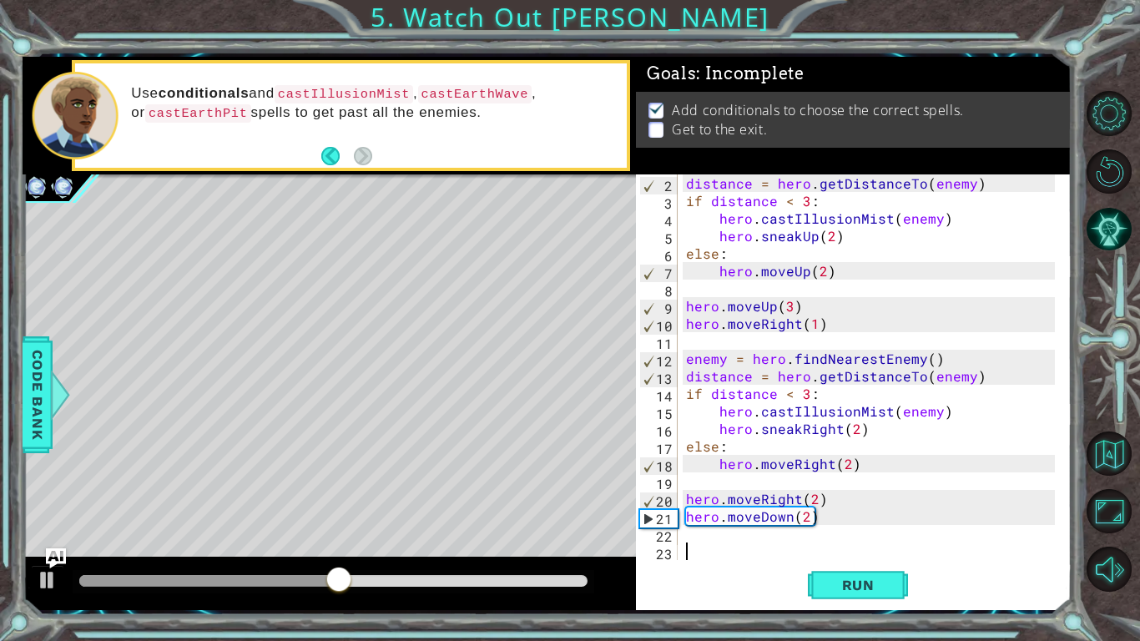
paste textarea "hero.moveRight(2)"
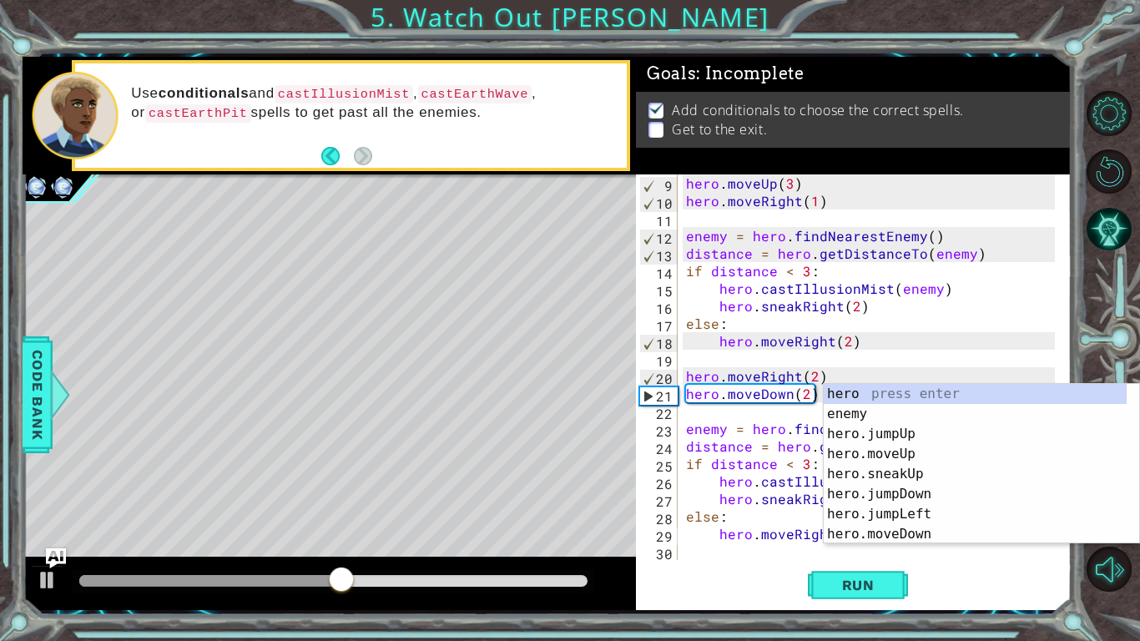
scroll to position [140, 0]
click at [862, 499] on button "Run" at bounding box center [858, 584] width 100 height 43
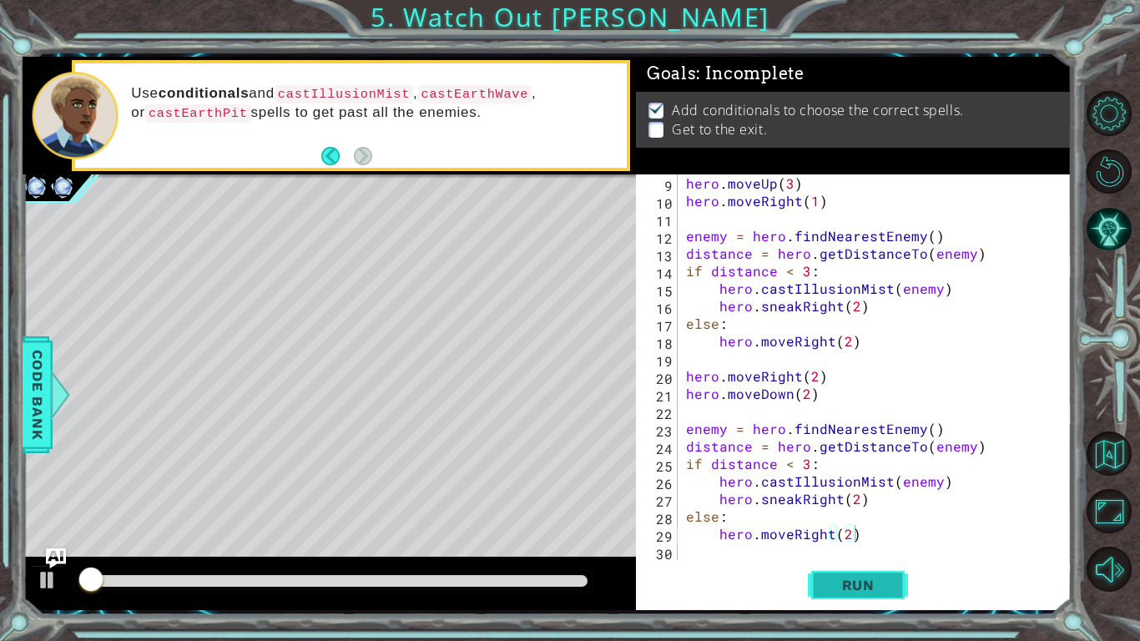
click at [862, 499] on button "Run" at bounding box center [858, 584] width 100 height 43
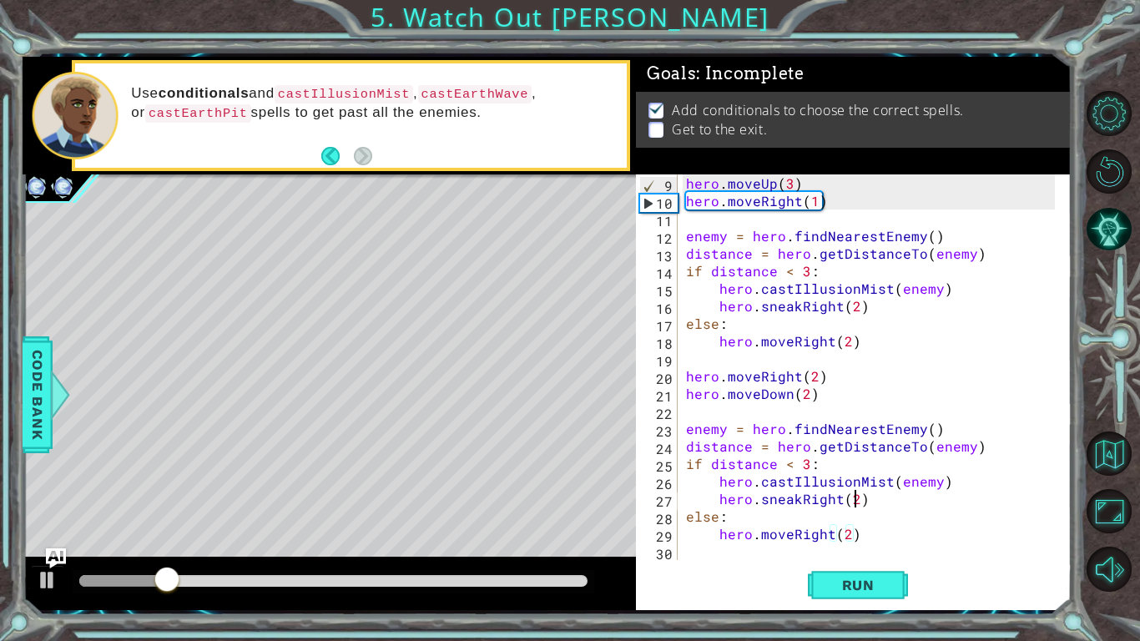
click at [852, 498] on div "hero . moveUp ( 3 ) hero . moveRight ( 1 ) enemy = hero . findNearestEnemy ( ) …" at bounding box center [873, 384] width 381 height 421
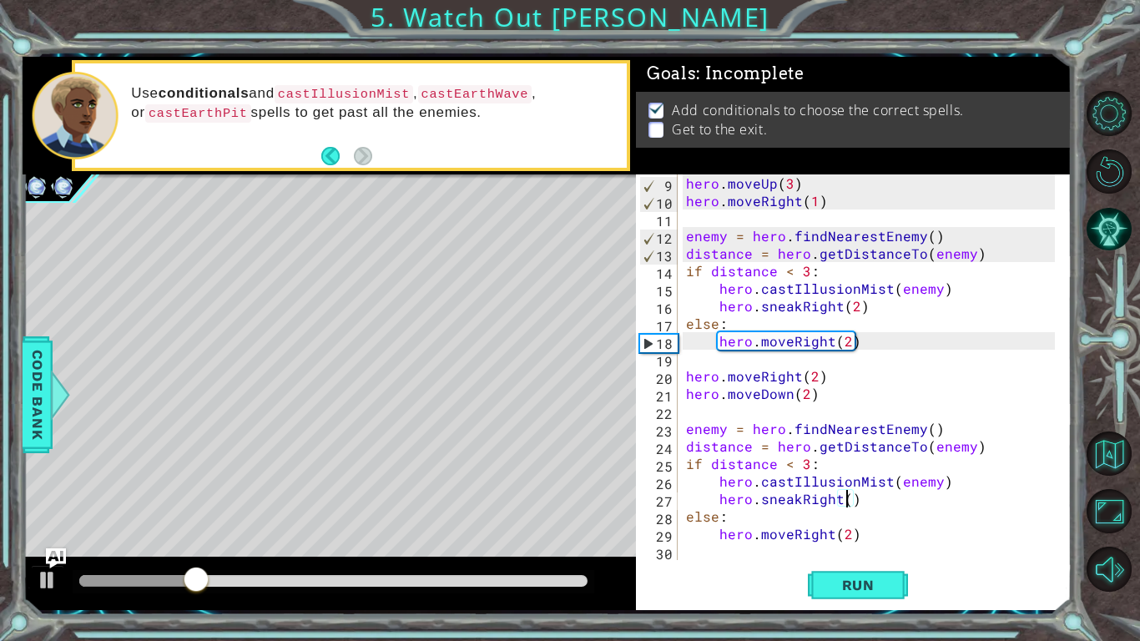
scroll to position [0, 10]
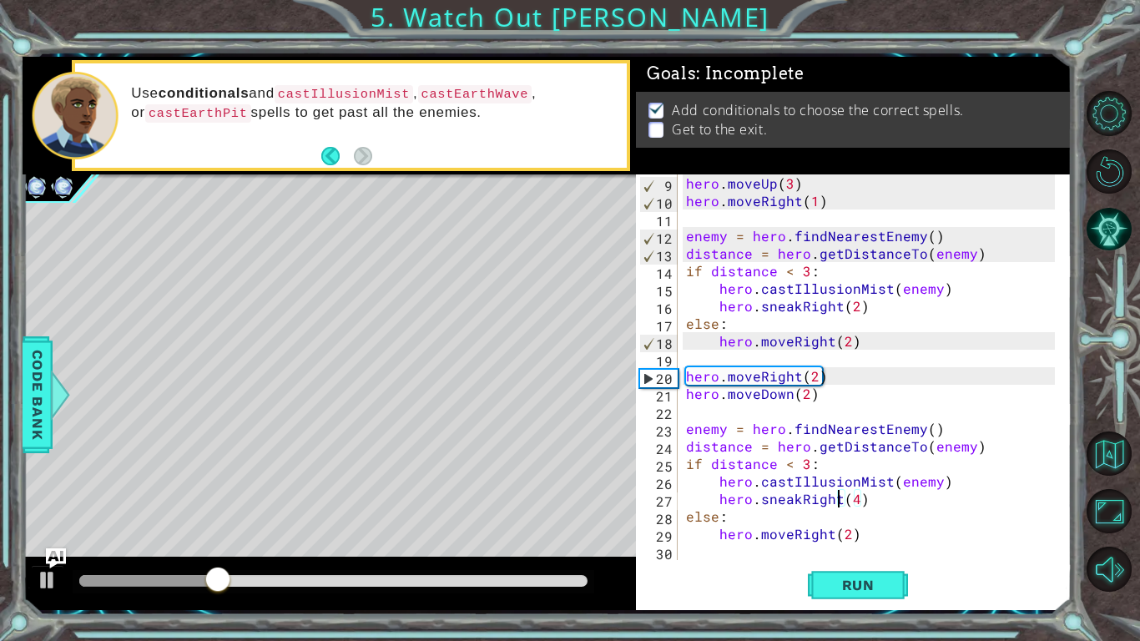
click at [836, 498] on div "hero . moveUp ( 3 ) hero . moveRight ( 1 ) enemy = hero . findNearestEnemy ( ) …" at bounding box center [873, 384] width 381 height 421
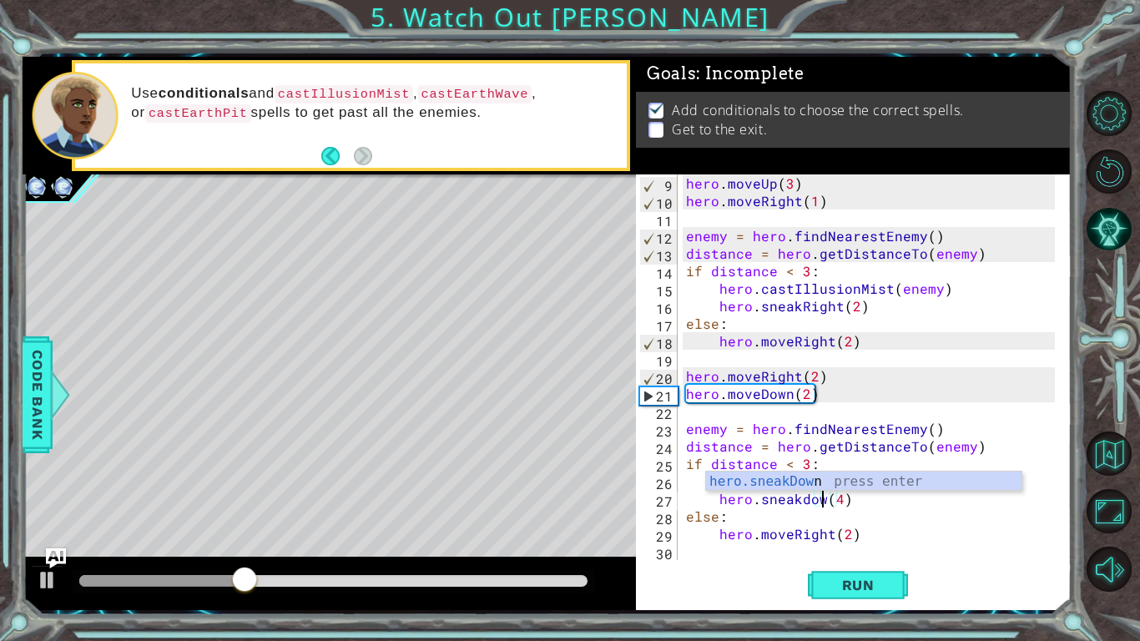
scroll to position [0, 8]
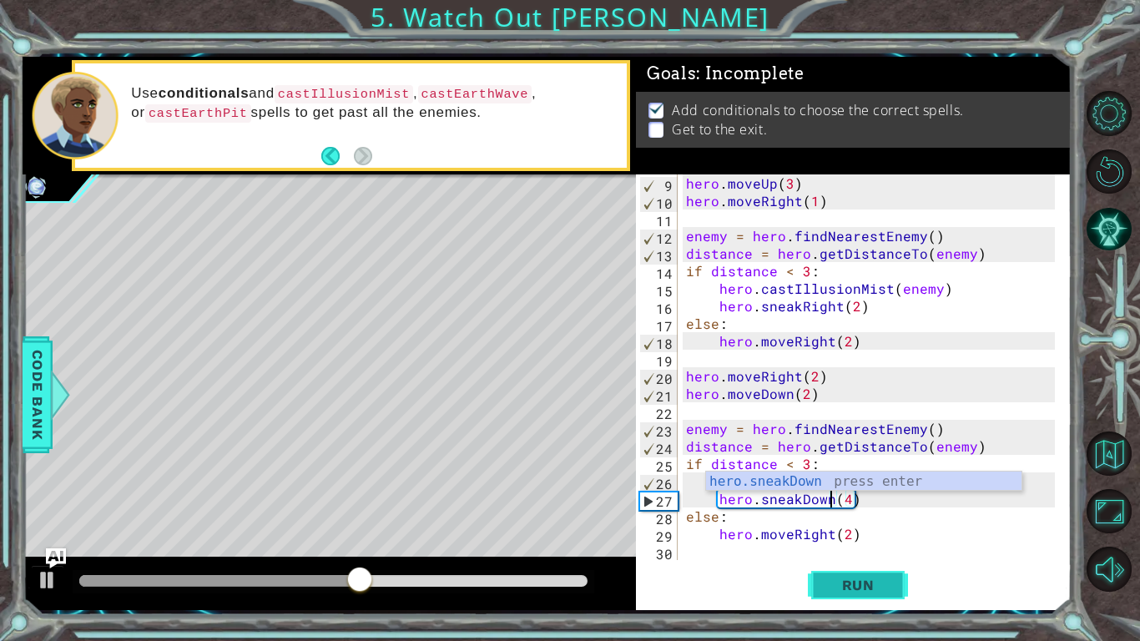
type textarea "hero.sneakDown(4)"
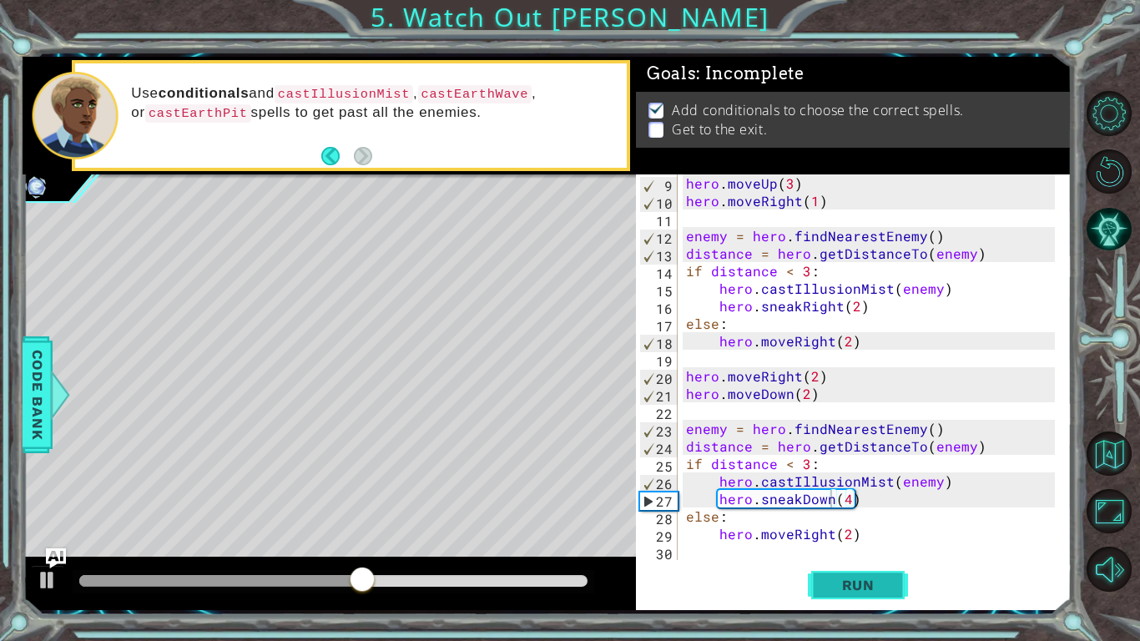
click at [853, 499] on button "Run" at bounding box center [858, 584] width 100 height 43
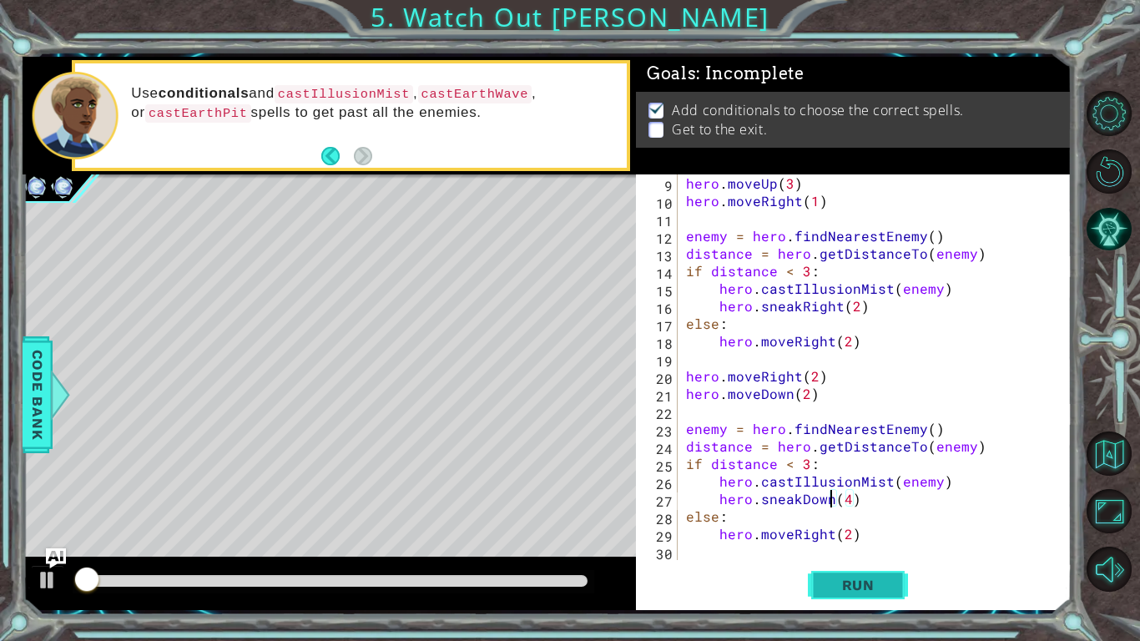
click at [853, 499] on button "Run" at bounding box center [858, 584] width 100 height 43
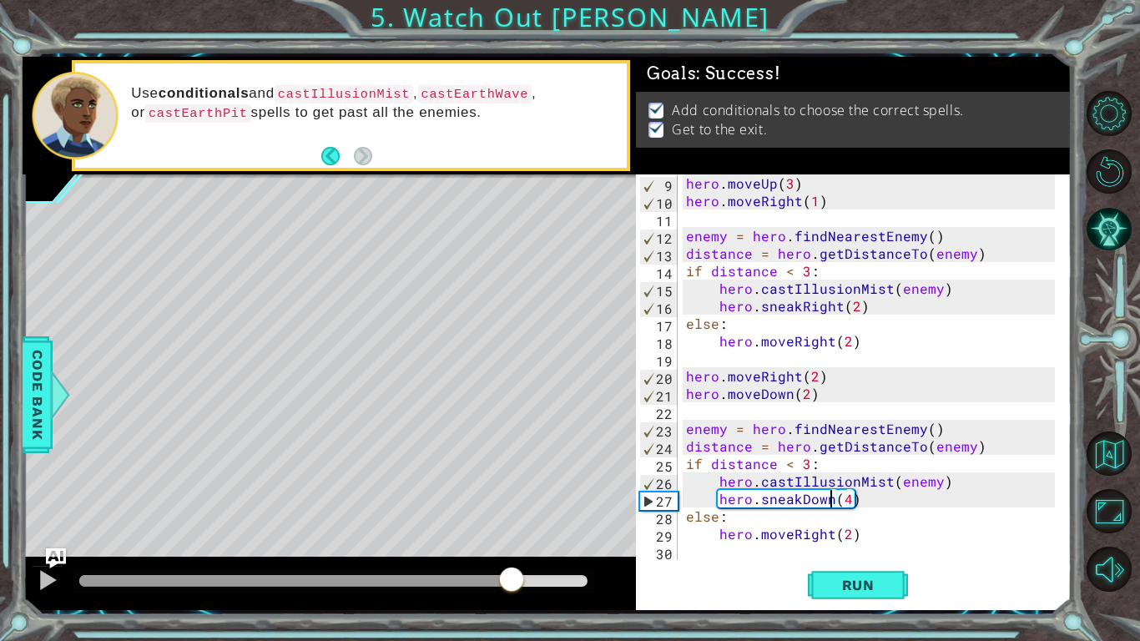
drag, startPoint x: 147, startPoint y: 568, endPoint x: 513, endPoint y: 640, distance: 372.6
click at [513, 499] on div "4 5 6 7 8 9 10 11 12 13 14 15 16 17 18 19 20 21 22 hero . castIllusionMist ( en…" at bounding box center [570, 320] width 1140 height 641
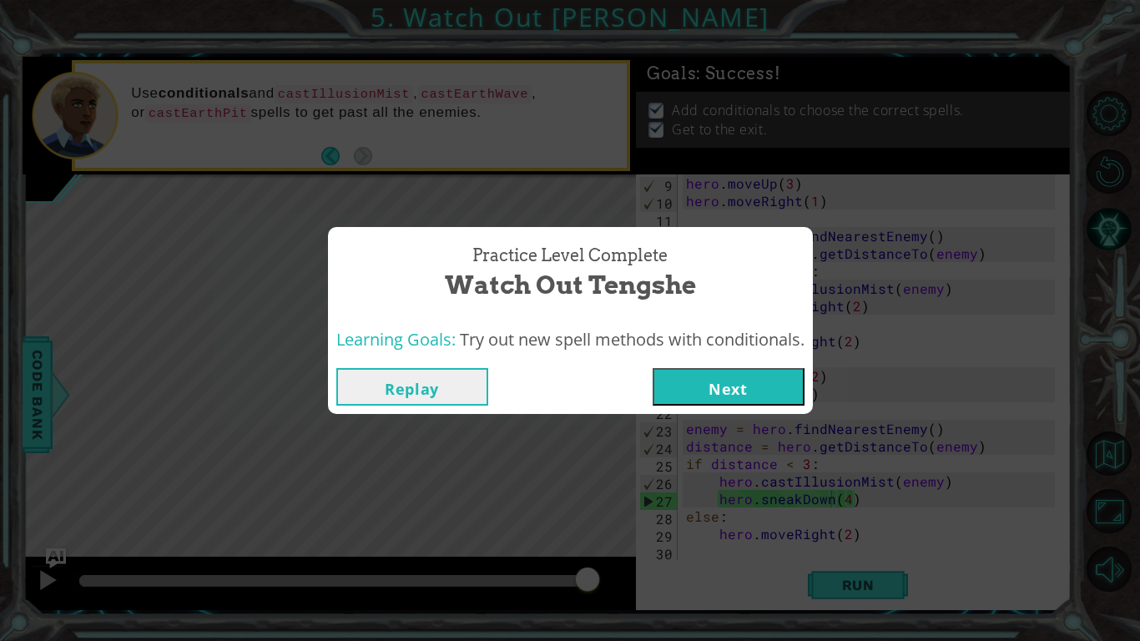
click at [743, 389] on button "Next" at bounding box center [729, 387] width 152 height 38
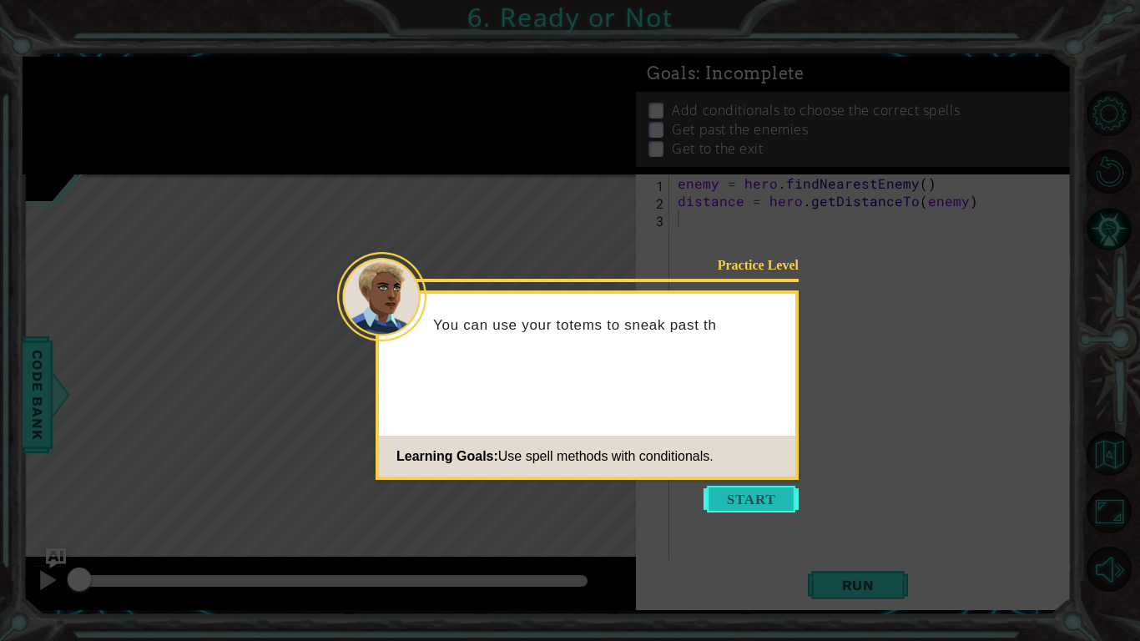
click at [767, 487] on button "Start" at bounding box center [751, 499] width 95 height 27
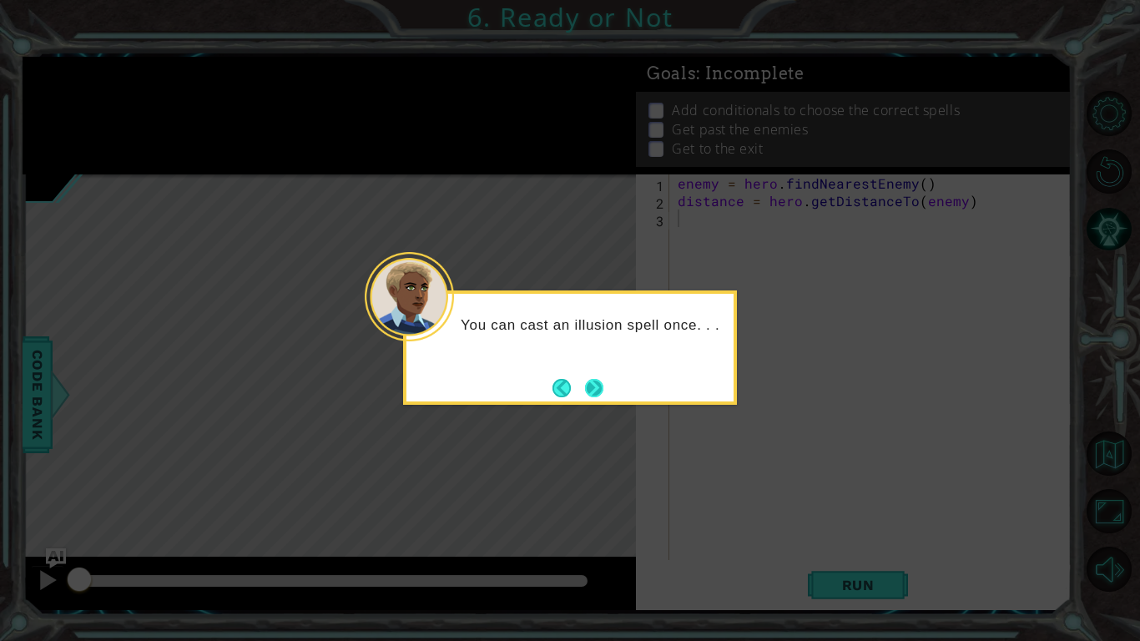
click at [588, 396] on button "Next" at bounding box center [594, 387] width 19 height 19
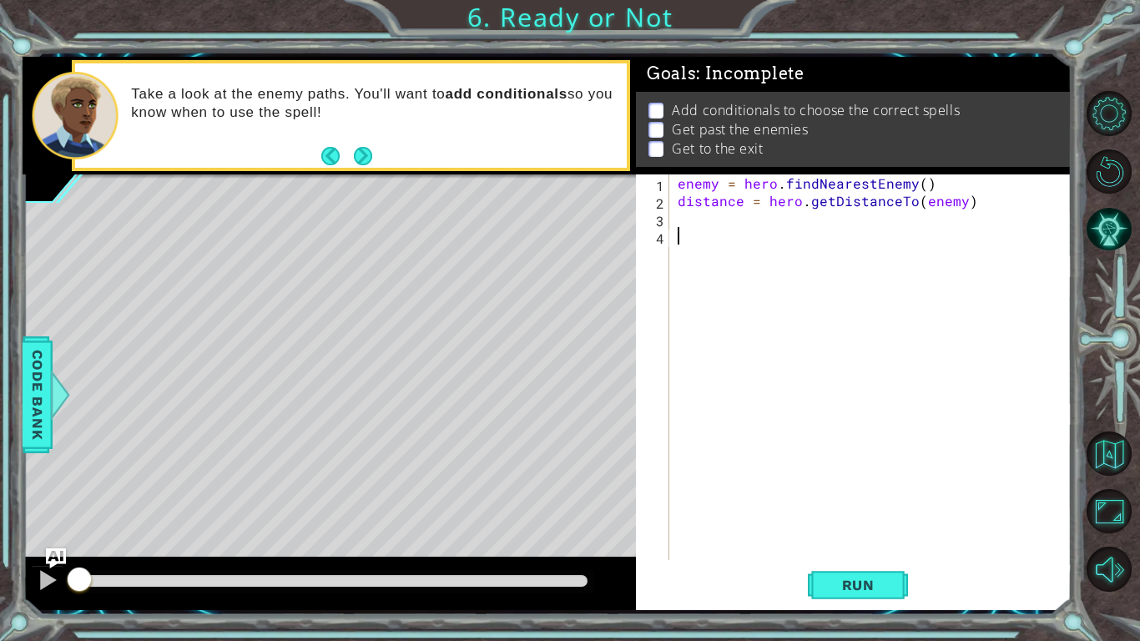
paste textarea "hero.moveRight(2)"
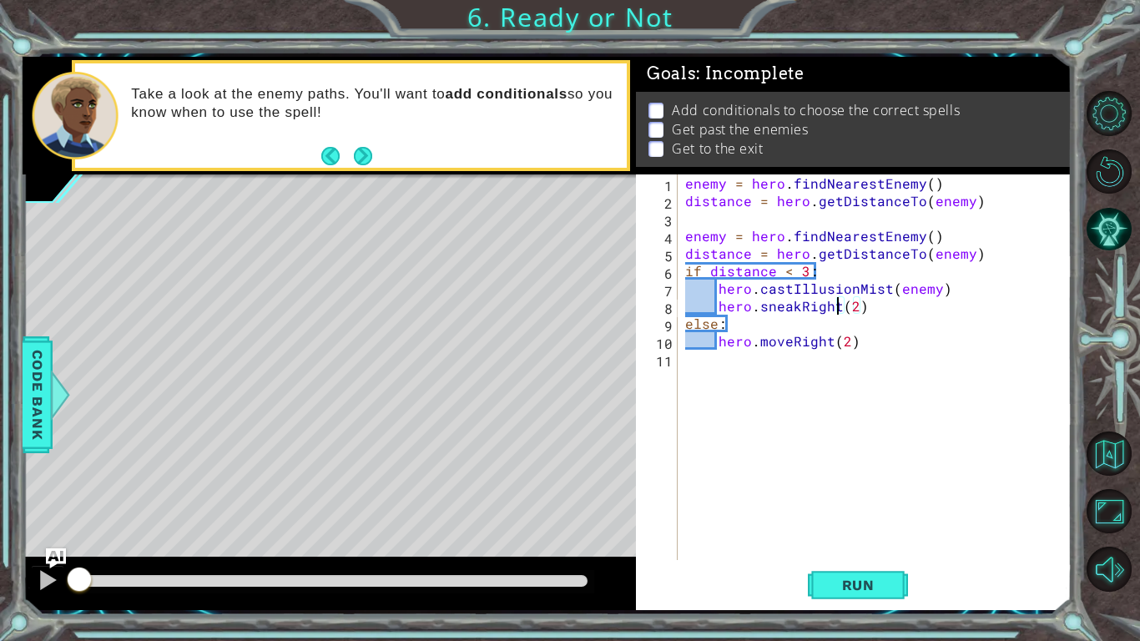
click at [838, 308] on div "enemy = hero . findNearestEnemy ( ) distance = hero . getDistanceTo ( enemy ) e…" at bounding box center [879, 384] width 394 height 421
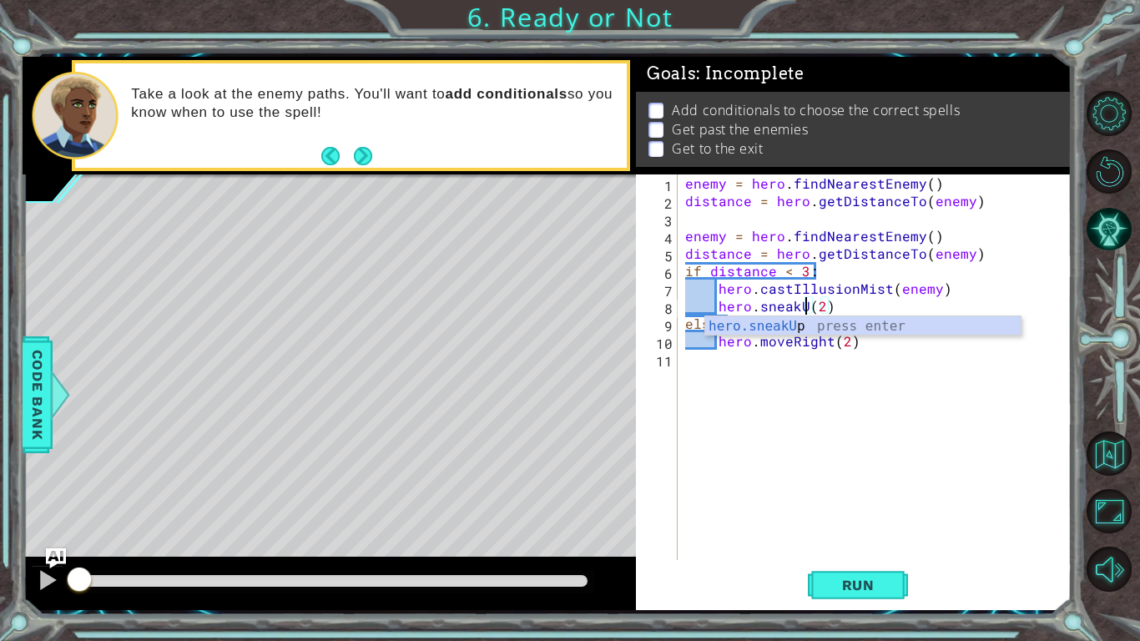
scroll to position [0, 8]
type textarea "hero.sneakUp(2)"
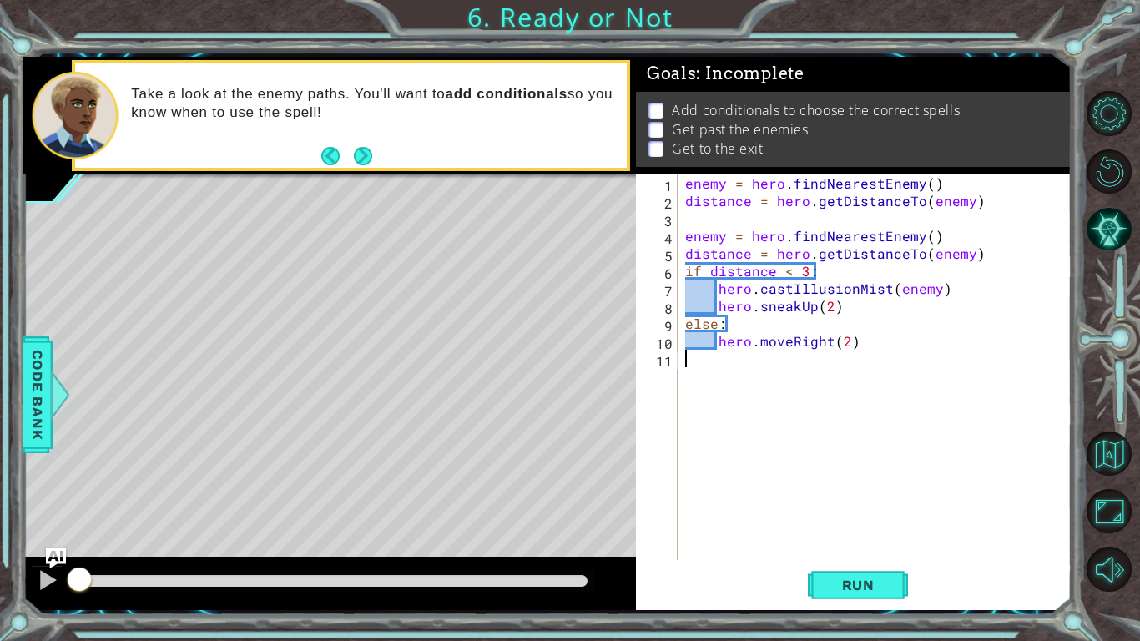
click at [831, 386] on div "enemy = hero . findNearestEnemy ( ) distance = hero . getDistanceTo ( enemy ) e…" at bounding box center [879, 384] width 394 height 421
click at [825, 336] on div "enemy = hero . findNearestEnemy ( ) distance = hero . getDistanceTo ( enemy ) e…" at bounding box center [879, 384] width 394 height 421
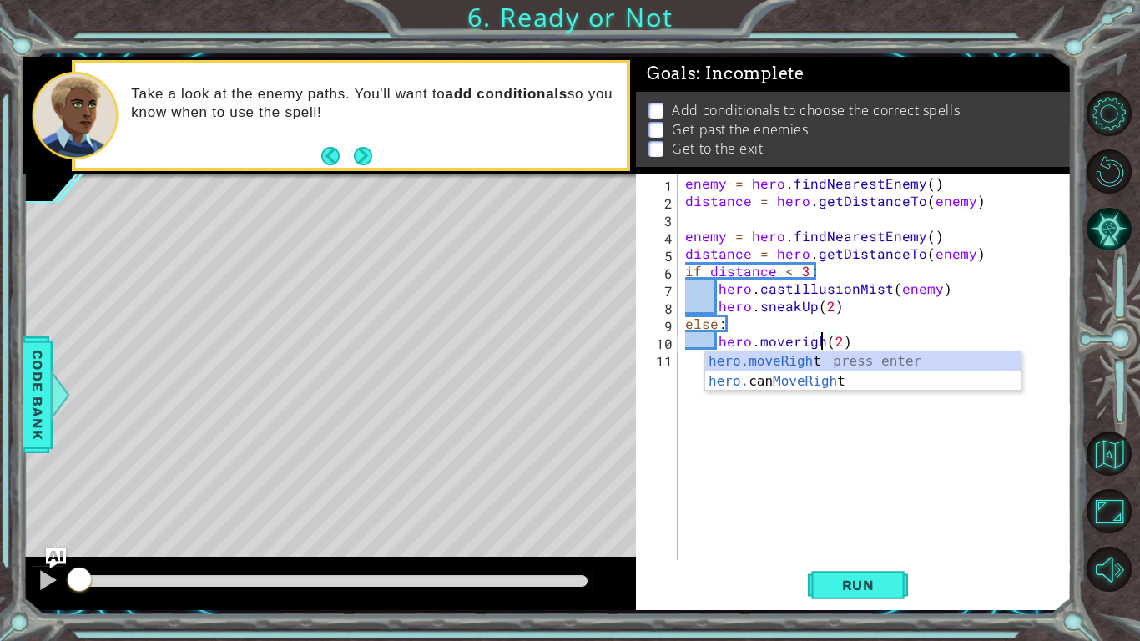
scroll to position [0, 8]
click at [836, 354] on div "hero.moveRigh t press enter hero. can MoveRigh t press enter" at bounding box center [863, 391] width 316 height 80
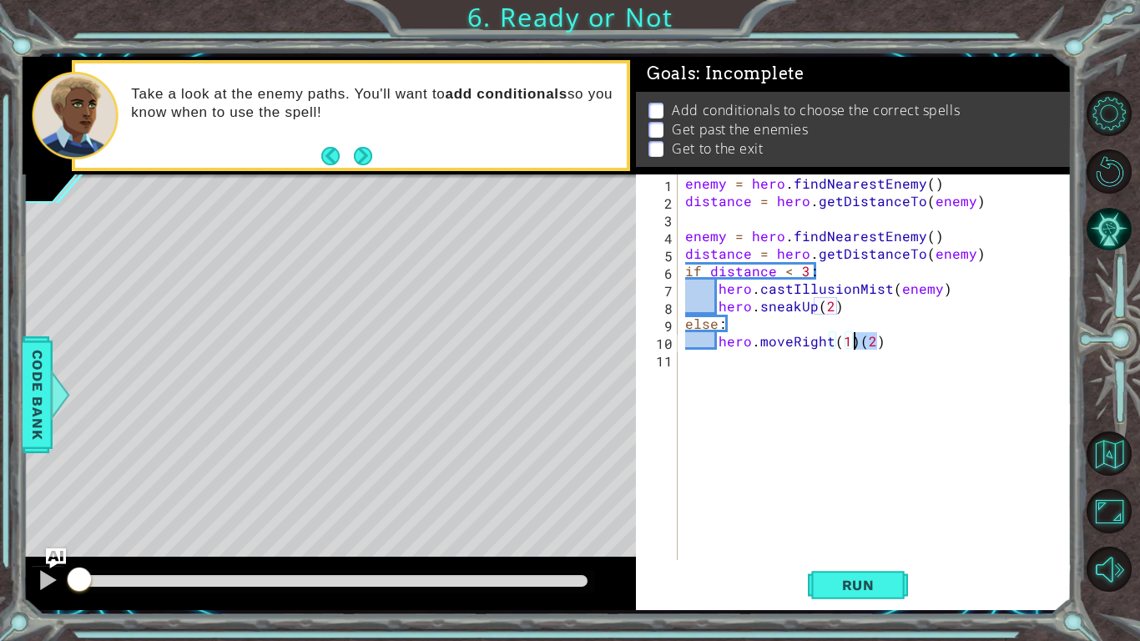
drag, startPoint x: 876, startPoint y: 341, endPoint x: 854, endPoint y: 336, distance: 22.9
click at [854, 336] on div "enemy = hero . findNearestEnemy ( ) distance = hero . getDistanceTo ( enemy ) e…" at bounding box center [879, 384] width 394 height 421
click at [833, 305] on div "enemy = hero . findNearestEnemy ( ) distance = hero . getDistanceTo ( enemy ) e…" at bounding box center [879, 384] width 394 height 421
type textarea "hero.sneakUp(2)"
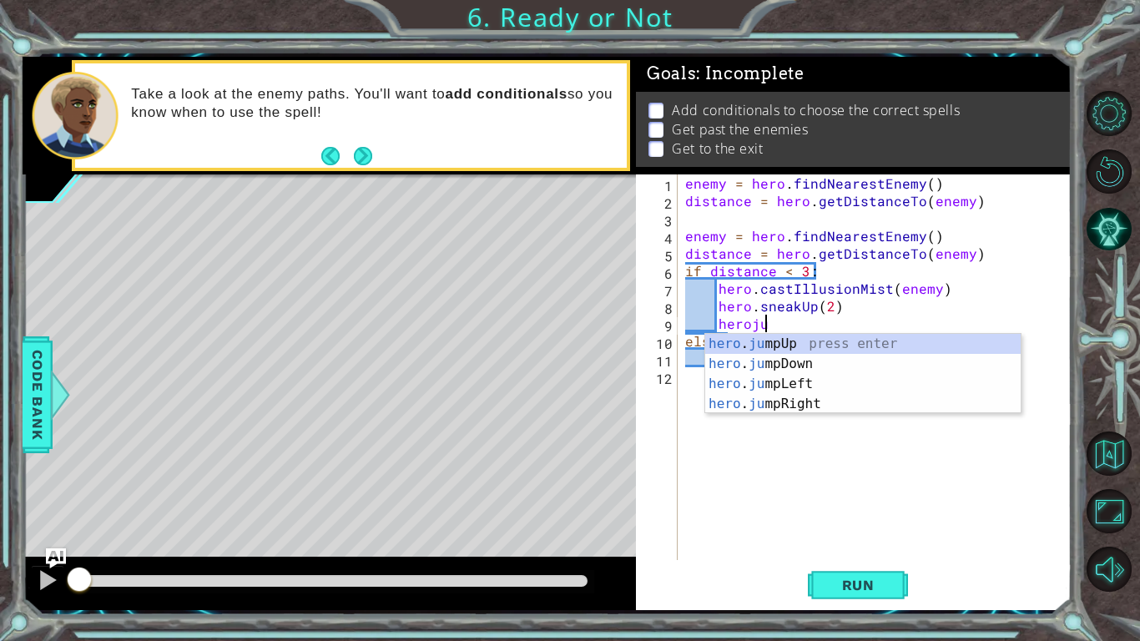
scroll to position [0, 4]
type textarea "herojump"
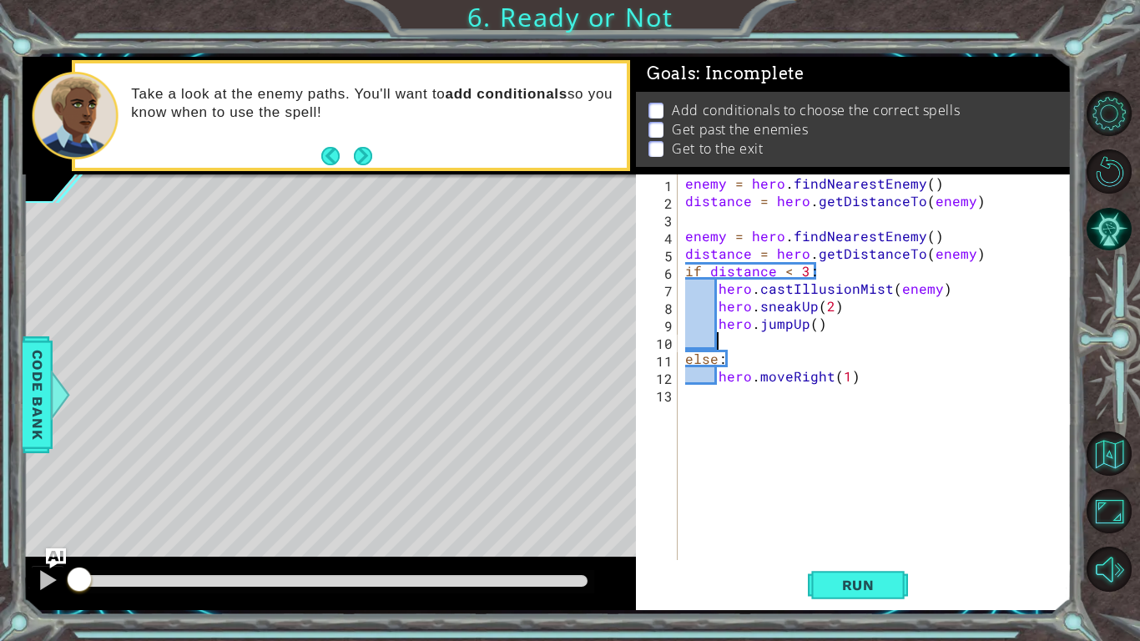
scroll to position [0, 0]
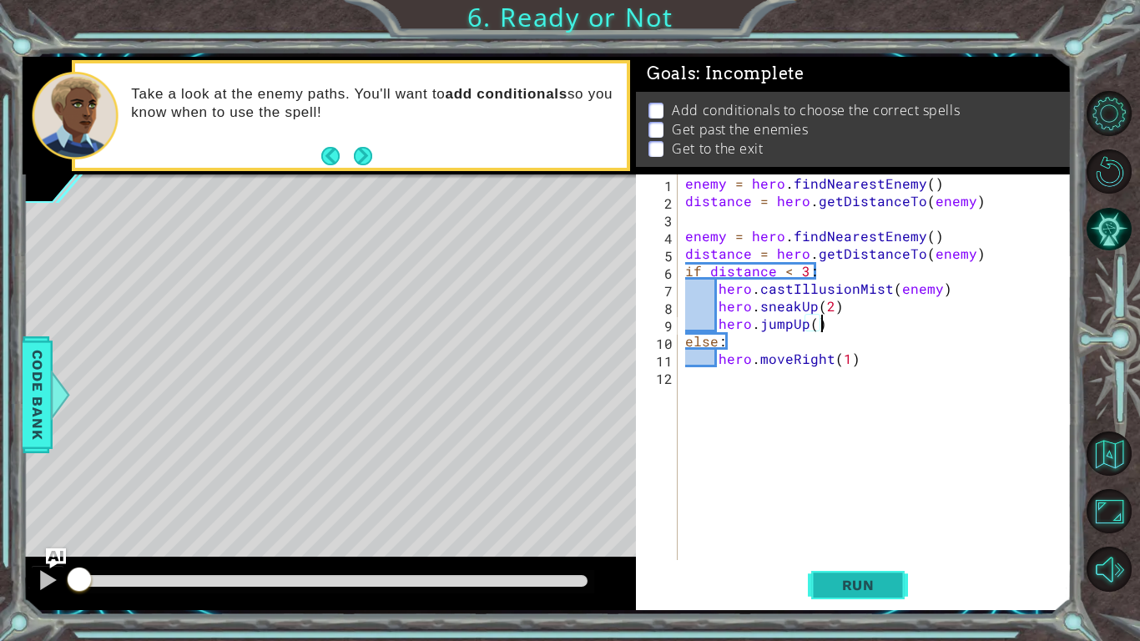
type textarea "hero.jumpUp()"
click at [844, 499] on span "Run" at bounding box center [859, 585] width 66 height 17
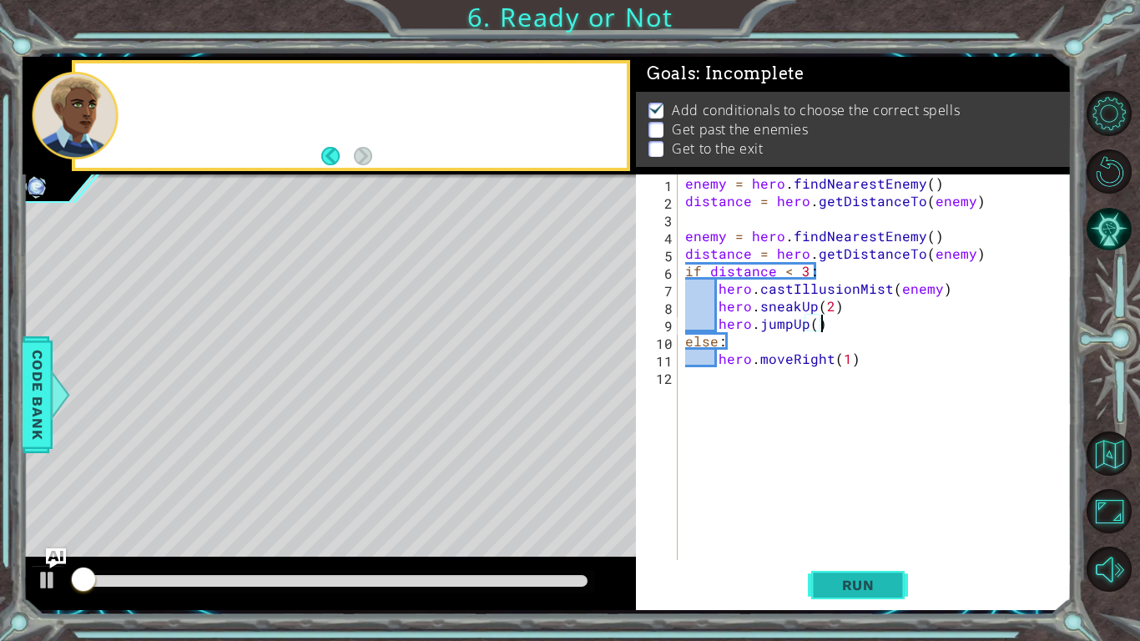
scroll to position [7, 0]
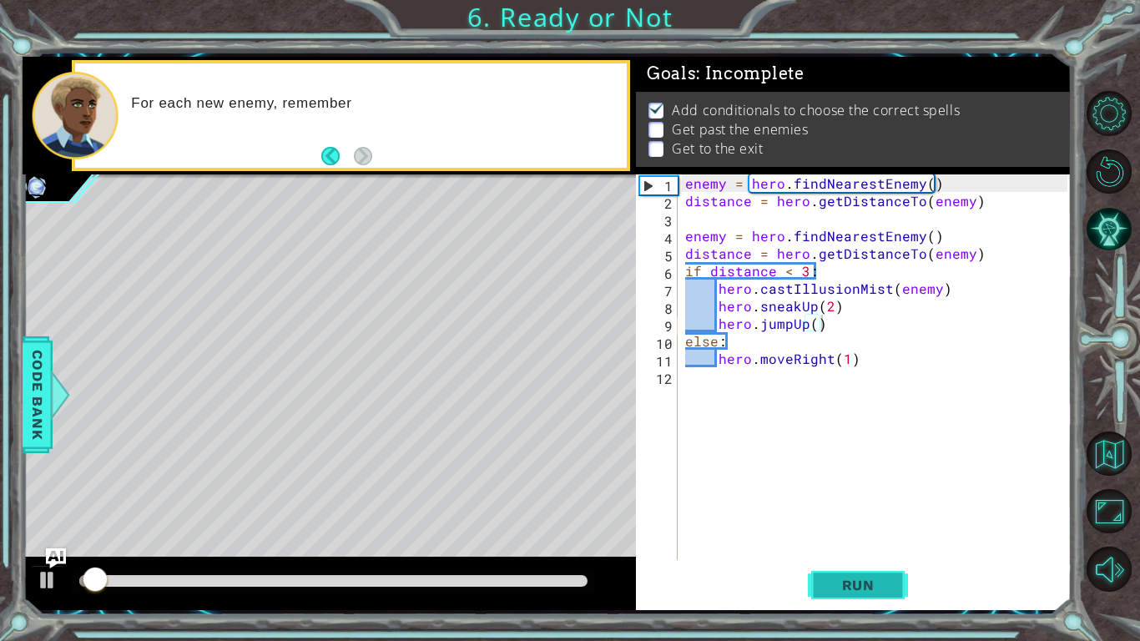
click at [844, 499] on span "Run" at bounding box center [859, 585] width 66 height 17
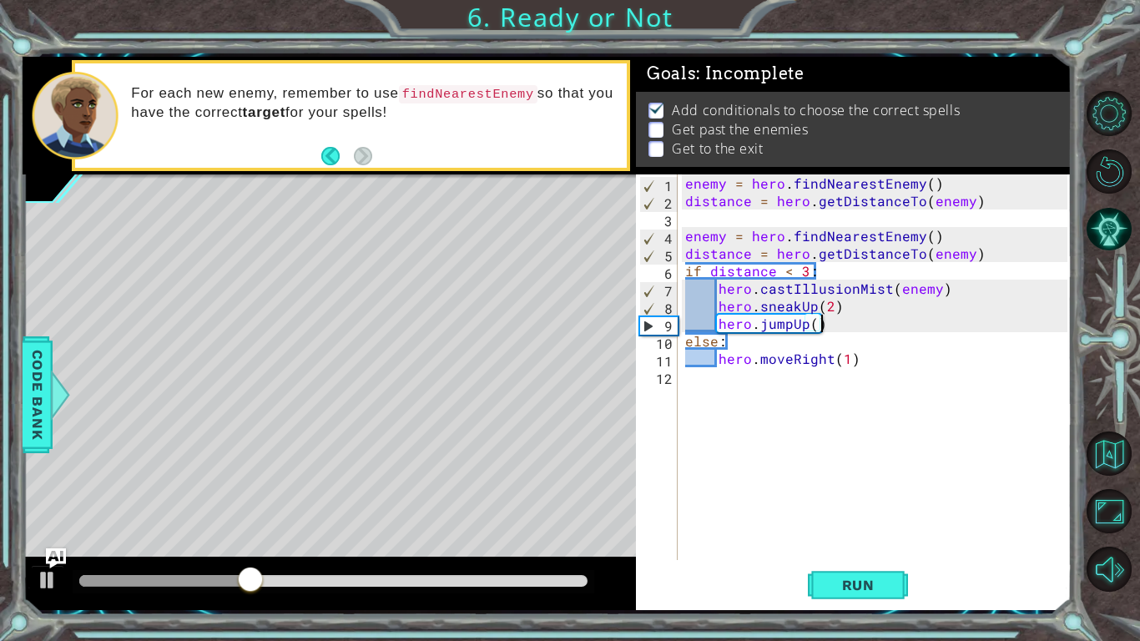
click at [715, 384] on div "enemy = hero . findNearestEnemy ( ) distance = hero . getDistanceTo ( enemy ) e…" at bounding box center [879, 384] width 394 height 421
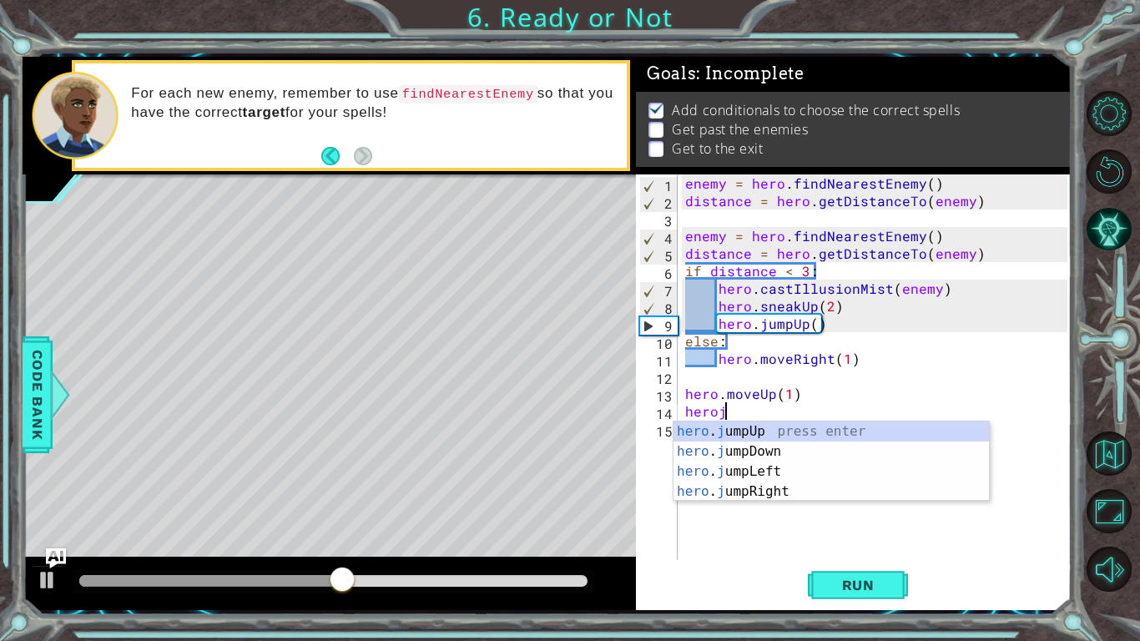
scroll to position [0, 9]
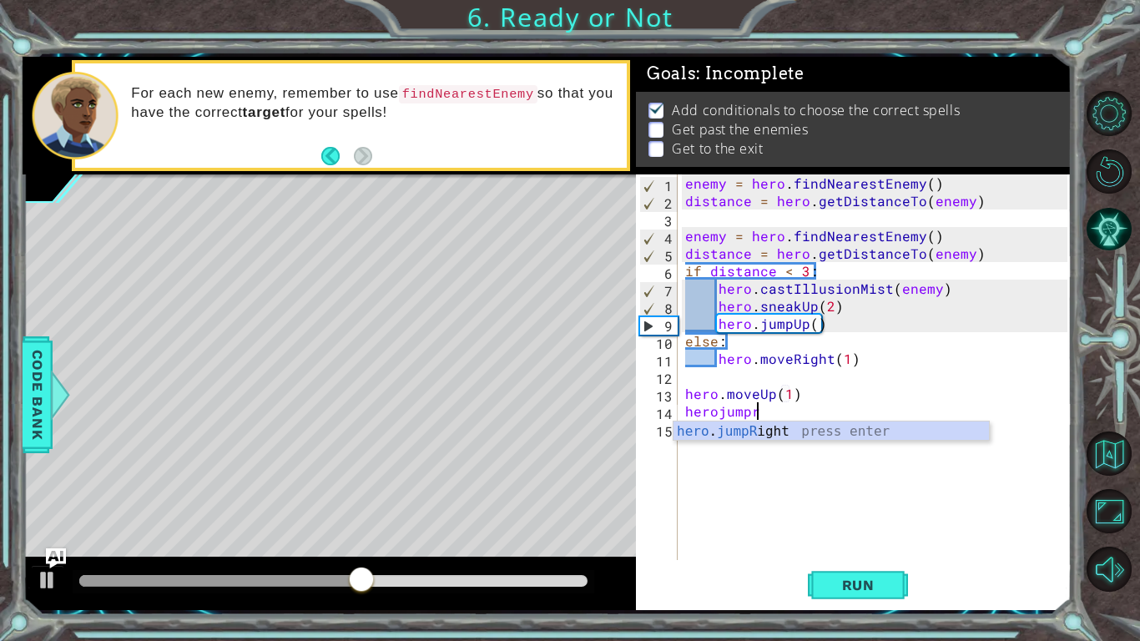
type textarea "hero.moveUp(1)herojumpri"
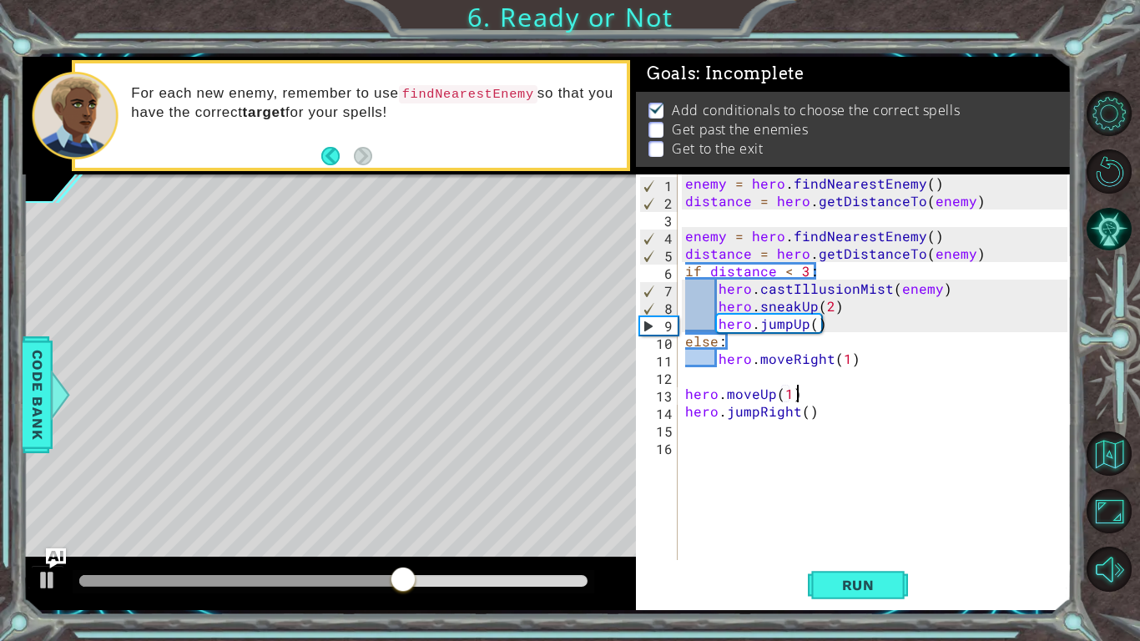
click at [805, 402] on div "enemy = hero . findNearestEnemy ( ) distance = hero . getDistanceTo ( enemy ) e…" at bounding box center [879, 384] width 394 height 421
click at [806, 407] on div "enemy = hero . findNearestEnemy ( ) distance = hero . getDistanceTo ( enemy ) e…" at bounding box center [879, 384] width 394 height 421
type textarea "hero.jumpRight(1)"
click at [817, 499] on button "Run" at bounding box center [858, 584] width 100 height 43
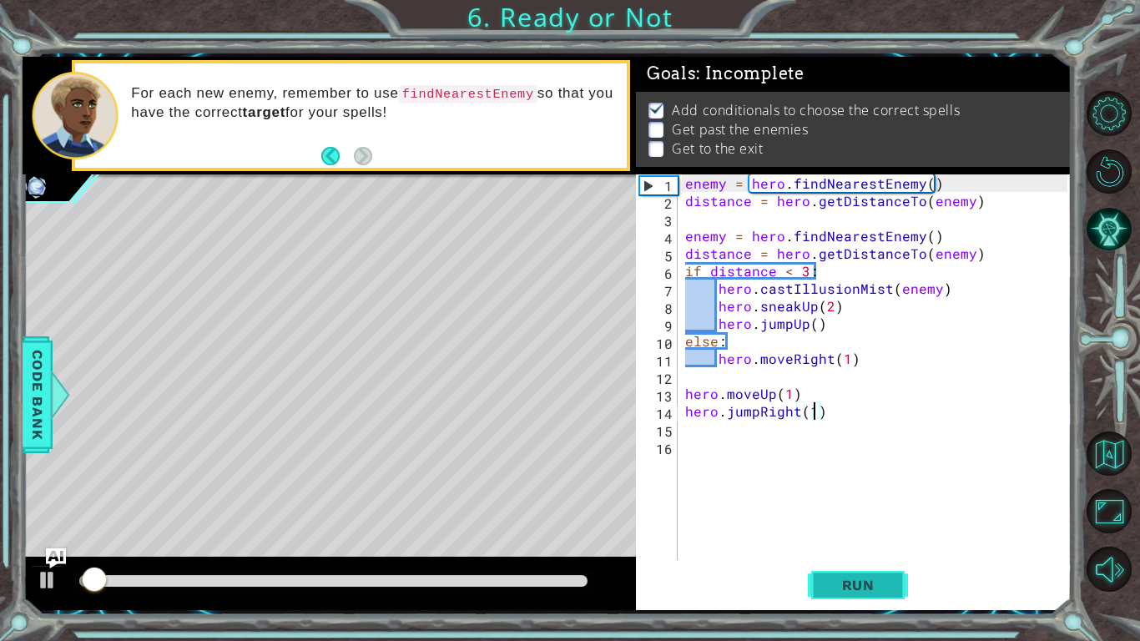
click at [817, 499] on button "Run" at bounding box center [858, 584] width 100 height 43
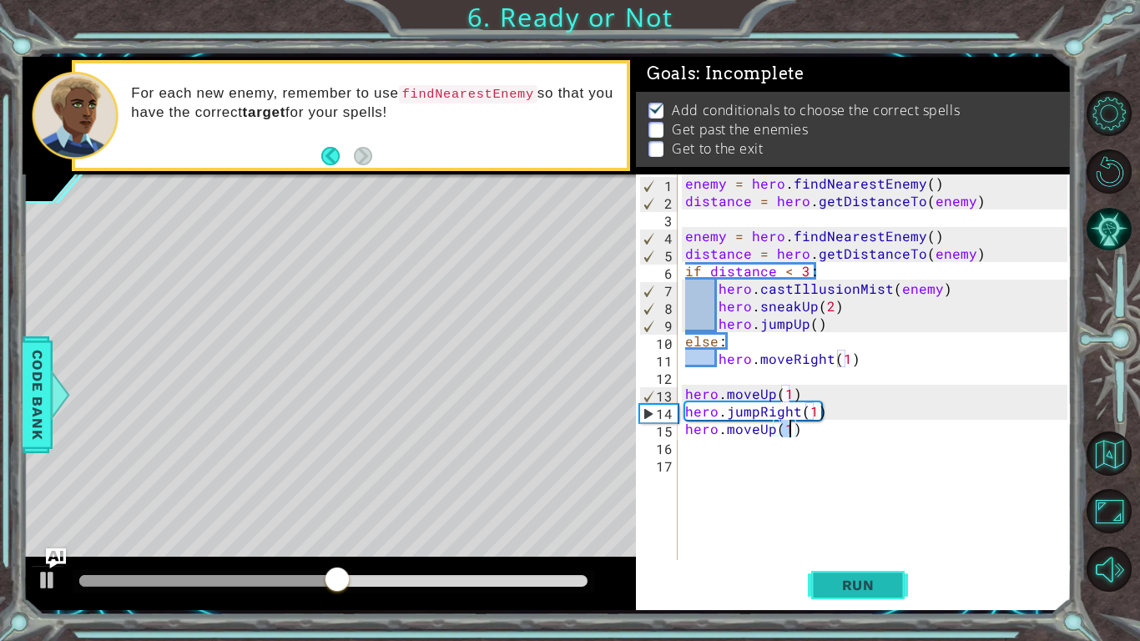
scroll to position [0, 6]
click at [829, 499] on button "Run" at bounding box center [858, 584] width 100 height 43
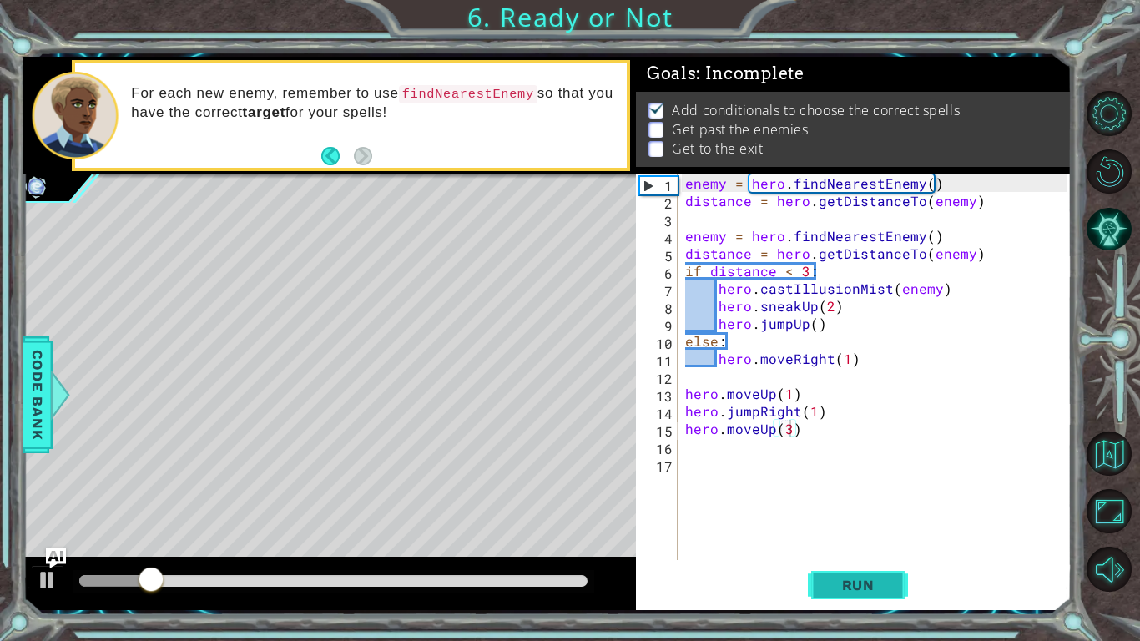
click at [829, 499] on button "Run" at bounding box center [858, 584] width 100 height 43
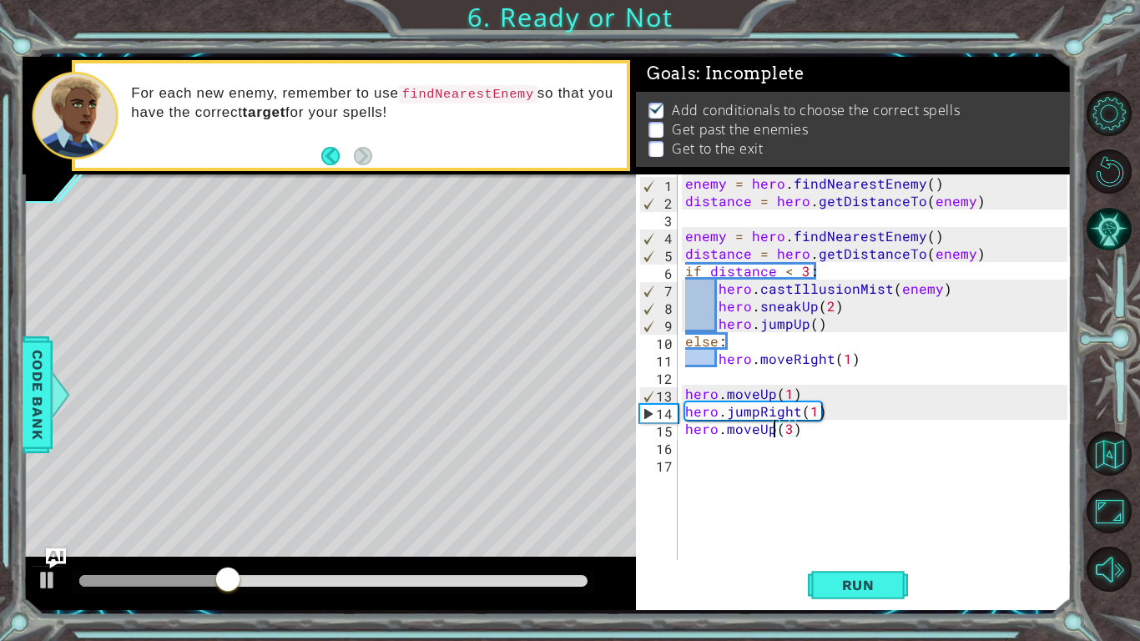
click at [770, 431] on div "enemy = hero . findNearestEnemy ( ) distance = hero . getDistanceTo ( enemy ) e…" at bounding box center [879, 384] width 394 height 421
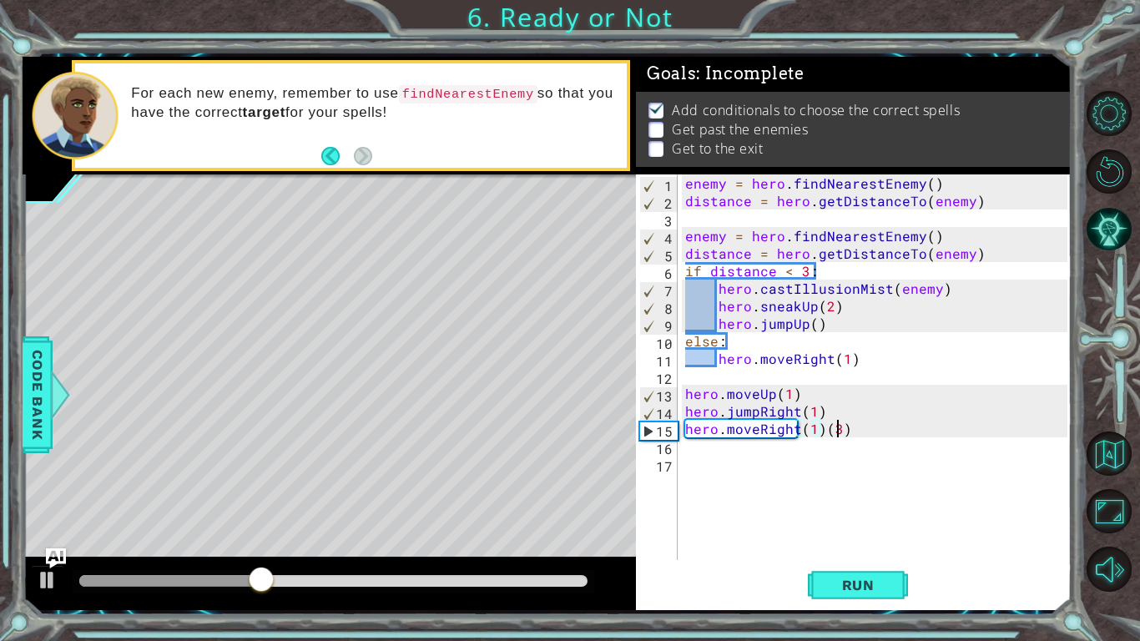
click at [840, 432] on div "enemy = hero . findNearestEnemy ( ) distance = hero . getDistanceTo ( enemy ) e…" at bounding box center [879, 384] width 394 height 421
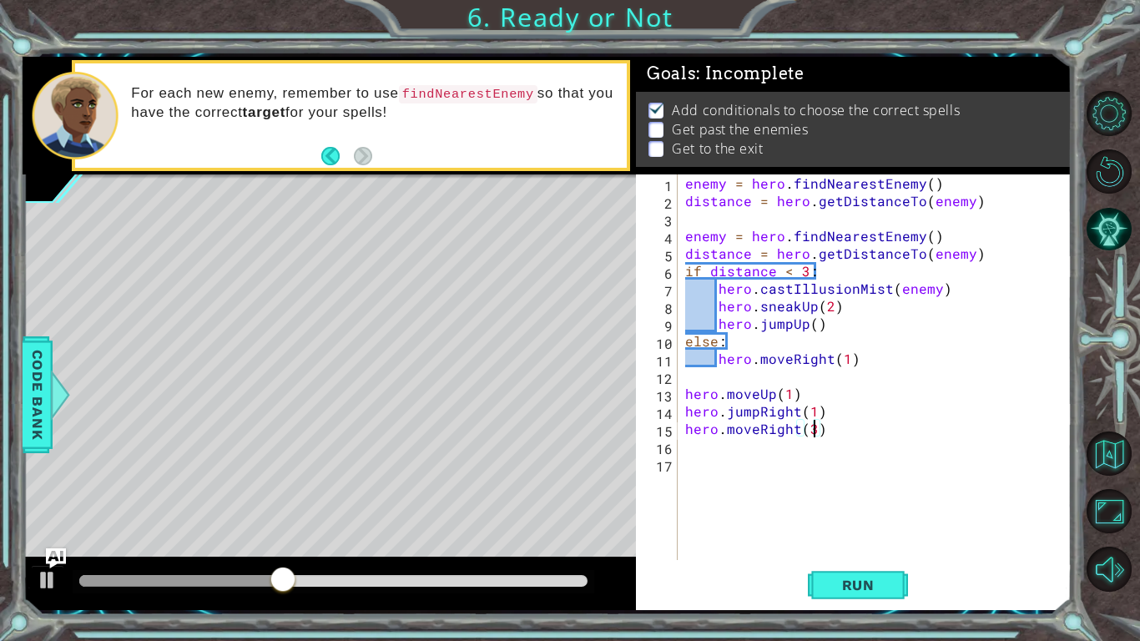
scroll to position [0, 8]
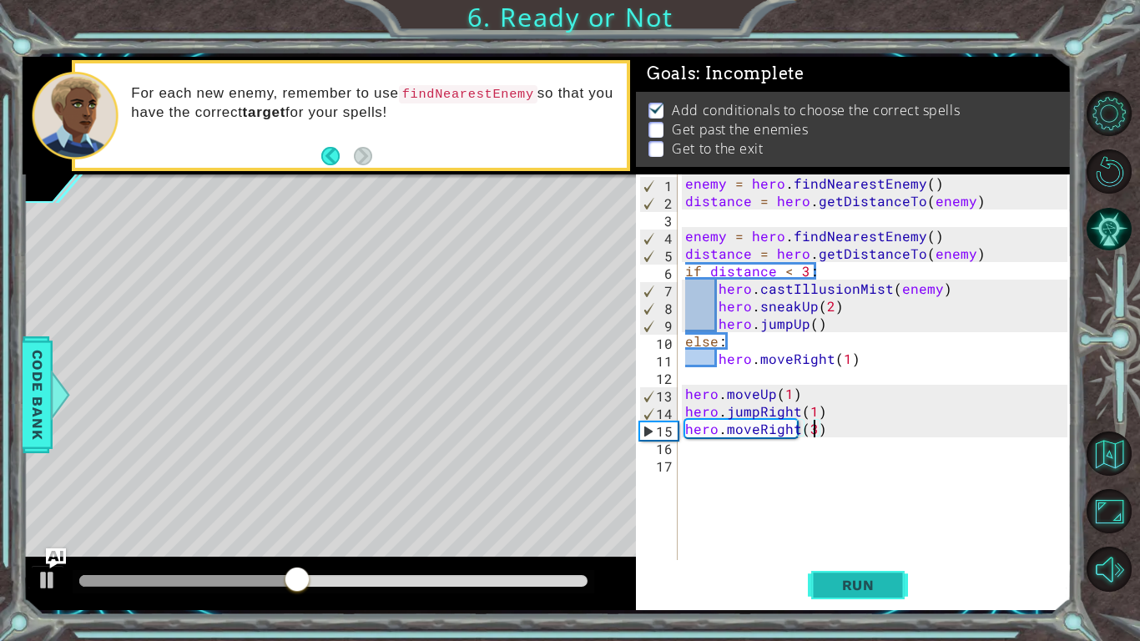
type textarea "hero.moveRight(3)"
click at [839, 499] on span "Run" at bounding box center [859, 585] width 66 height 17
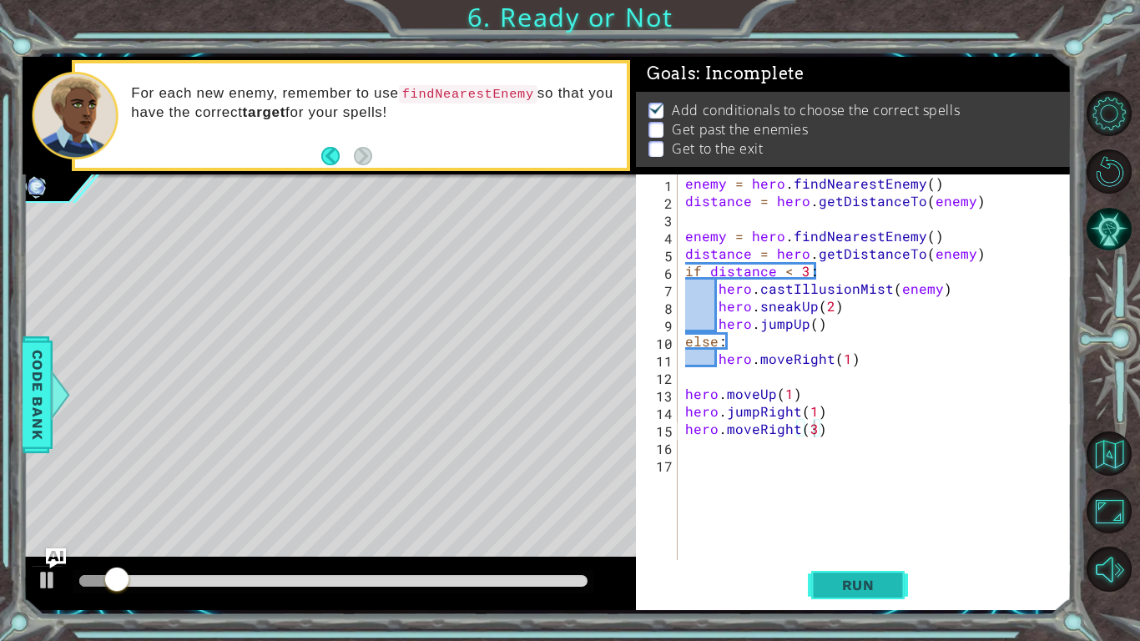
click at [839, 499] on span "Run" at bounding box center [859, 585] width 66 height 17
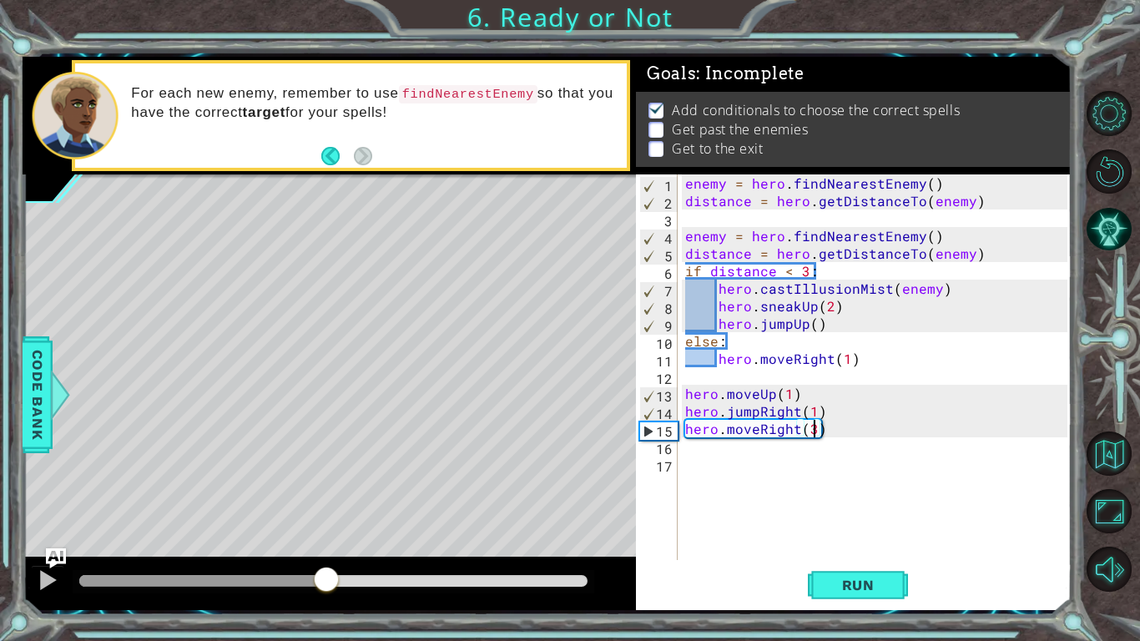
drag, startPoint x: 108, startPoint y: 579, endPoint x: 326, endPoint y: 602, distance: 219.9
click at [326, 499] on div at bounding box center [330, 583] width 614 height 53
click at [747, 467] on div "enemy = hero . findNearestEnemy ( ) distance = hero . getDistanceTo ( enemy ) e…" at bounding box center [879, 384] width 394 height 421
click at [740, 443] on div "enemy = hero . findNearestEnemy ( ) distance = hero . getDistanceTo ( enemy ) e…" at bounding box center [879, 384] width 394 height 421
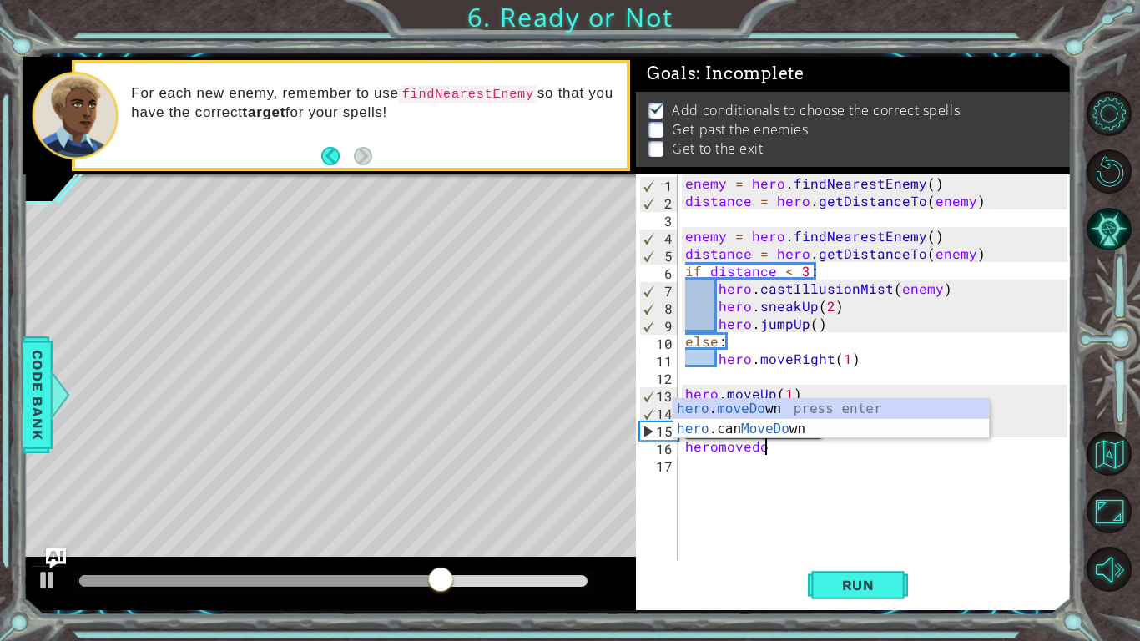
scroll to position [0, 4]
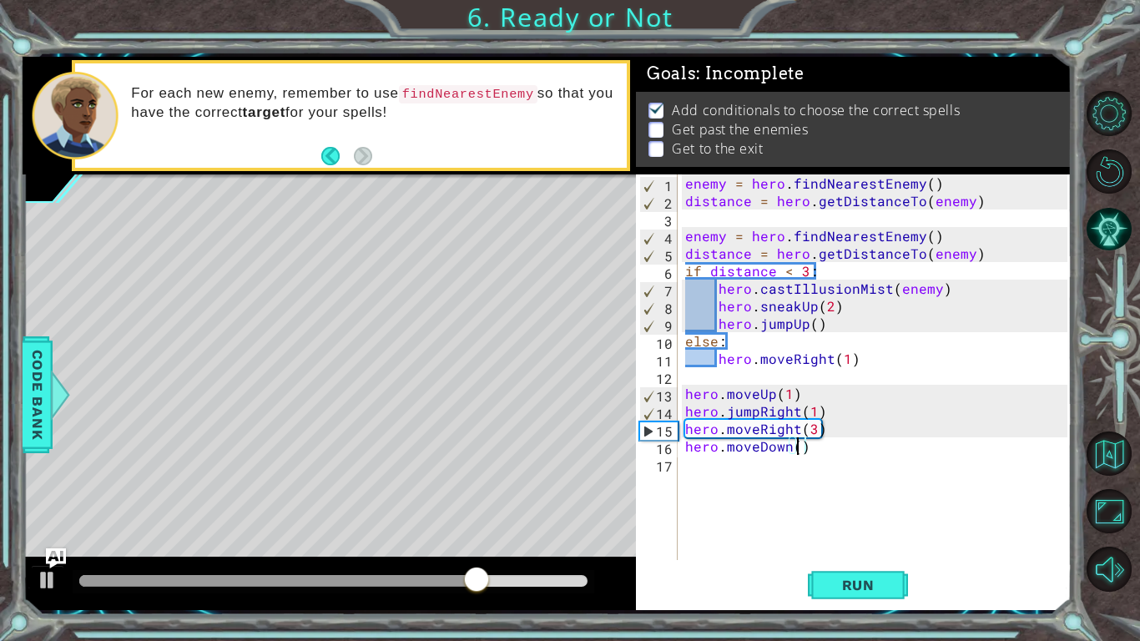
type textarea "hero.moveDown(3)"
click at [730, 467] on div "enemy = hero . findNearestEnemy ( ) distance = hero . getDistanceTo ( enemy ) e…" at bounding box center [879, 384] width 394 height 421
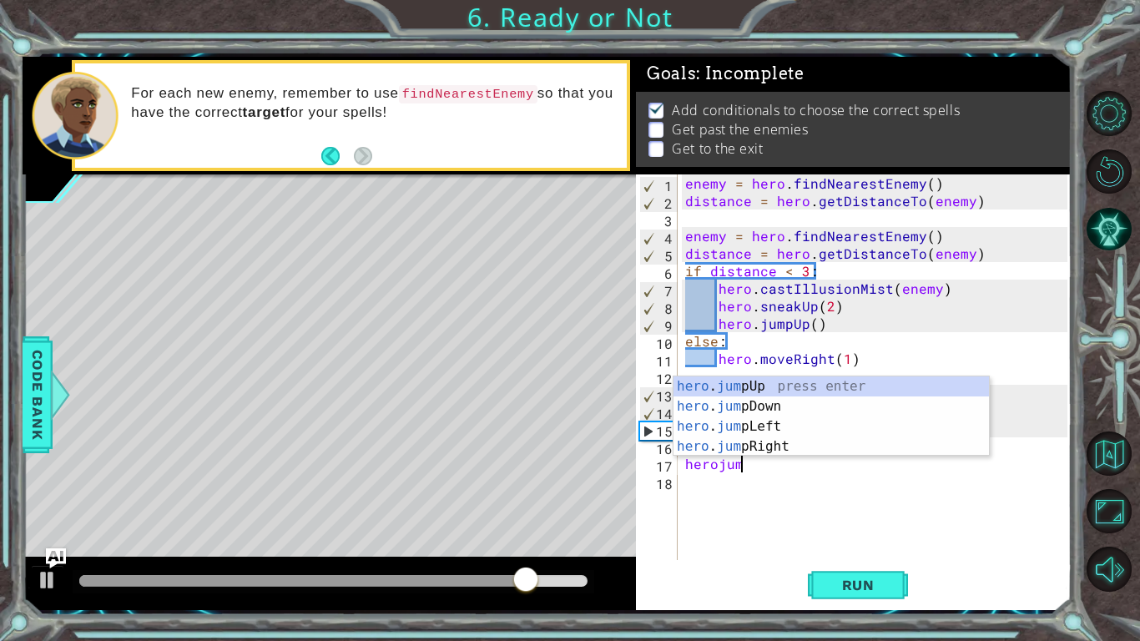
scroll to position [0, 3]
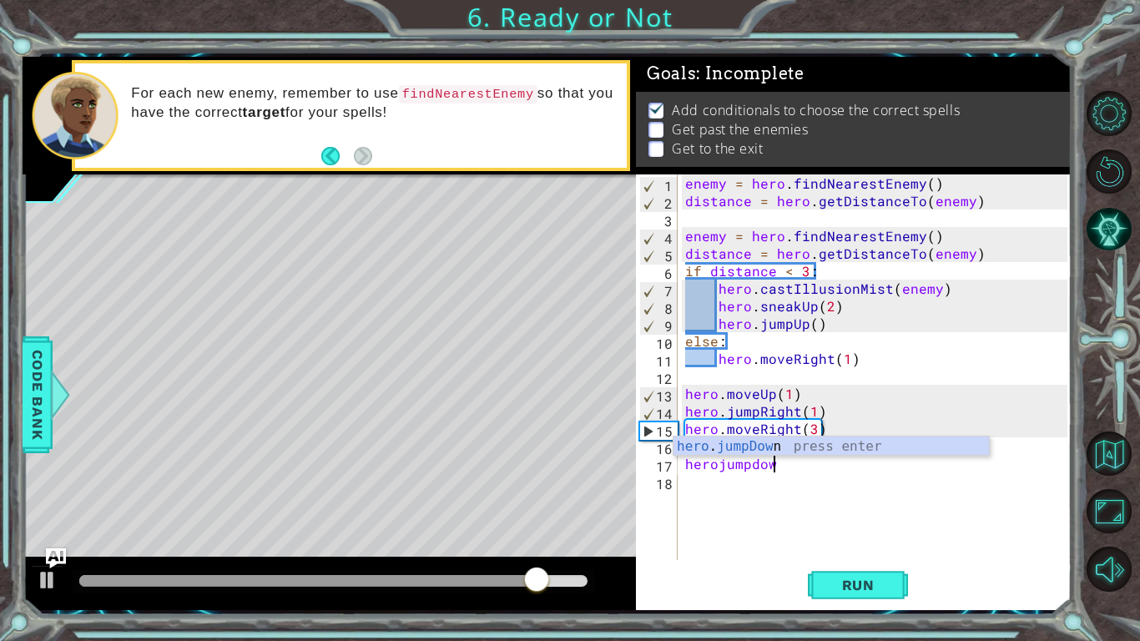
type textarea "herojumpdown"
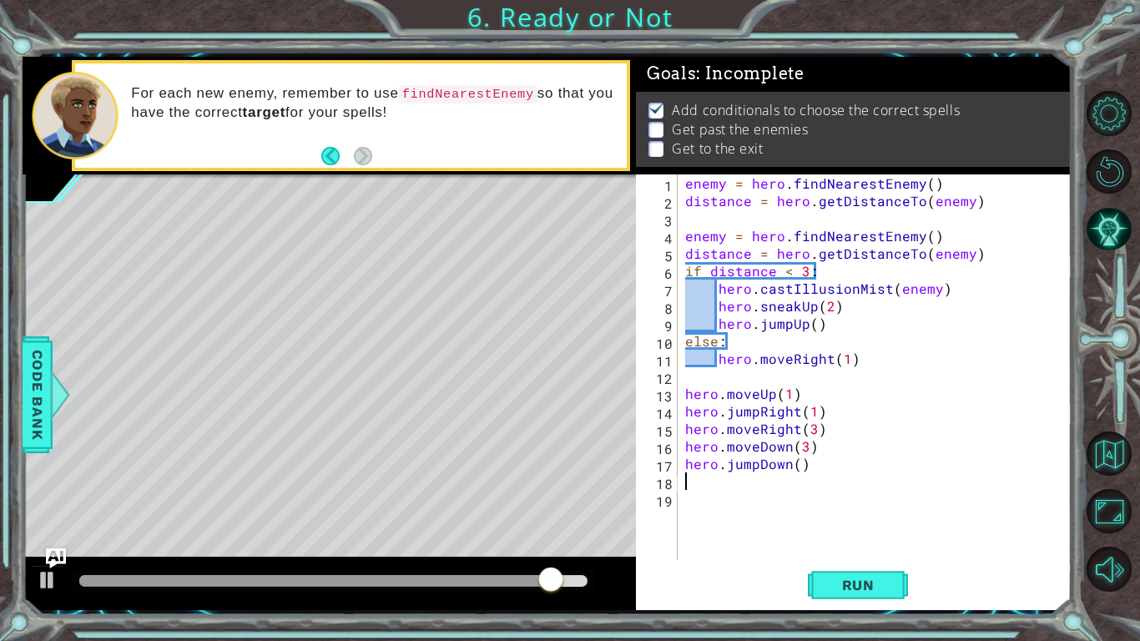
scroll to position [0, 0]
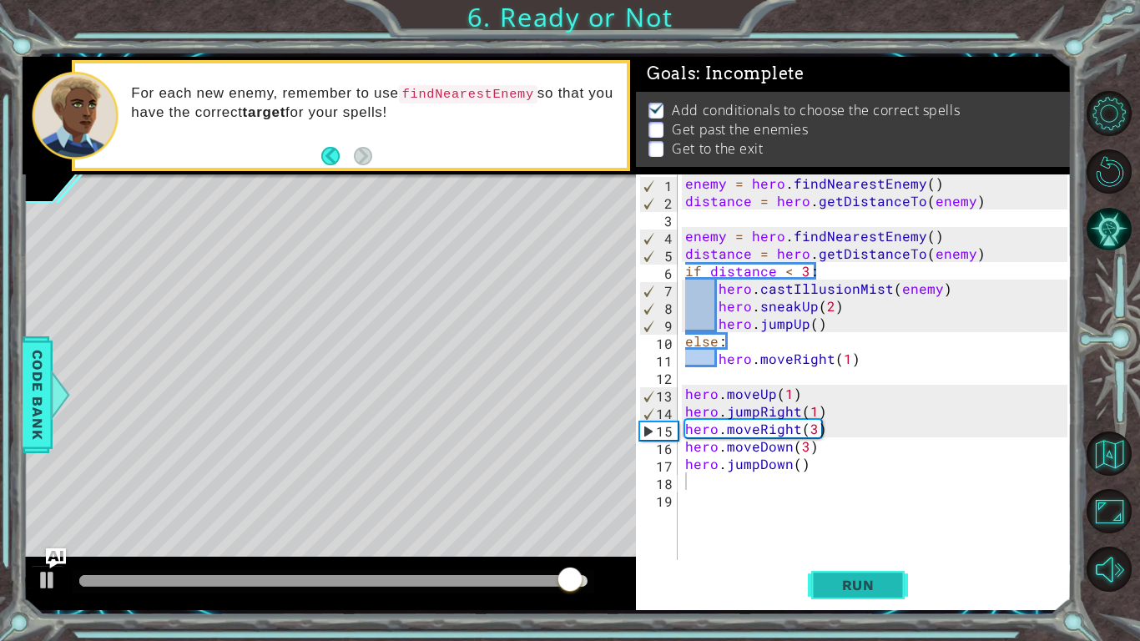
click at [846, 499] on button "Run" at bounding box center [858, 584] width 100 height 43
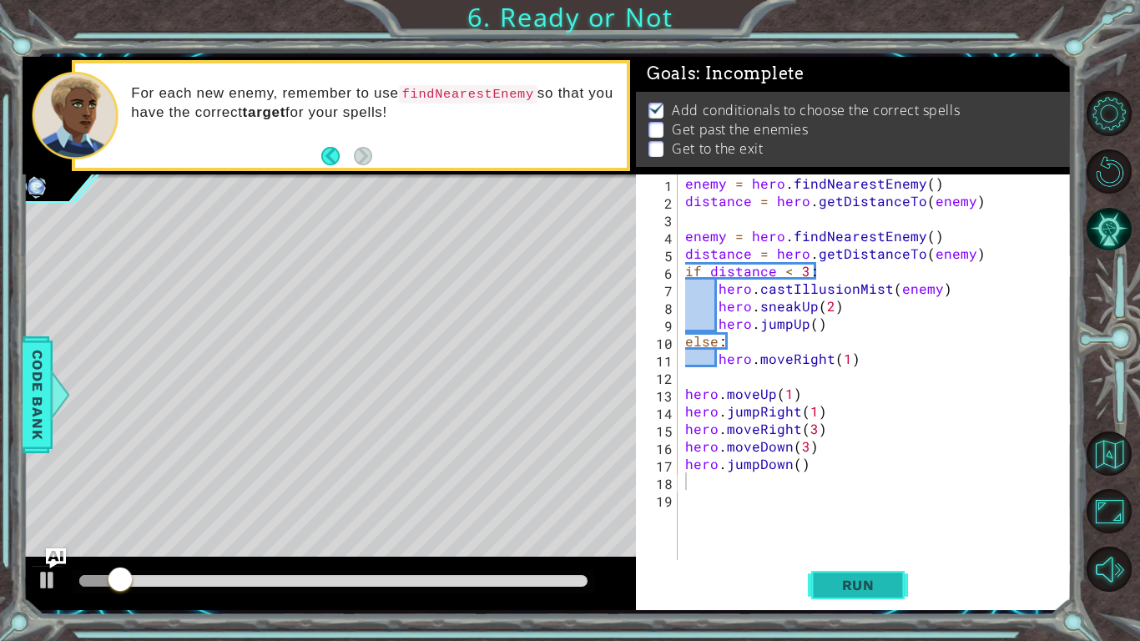
click at [846, 499] on button "Run" at bounding box center [858, 584] width 100 height 43
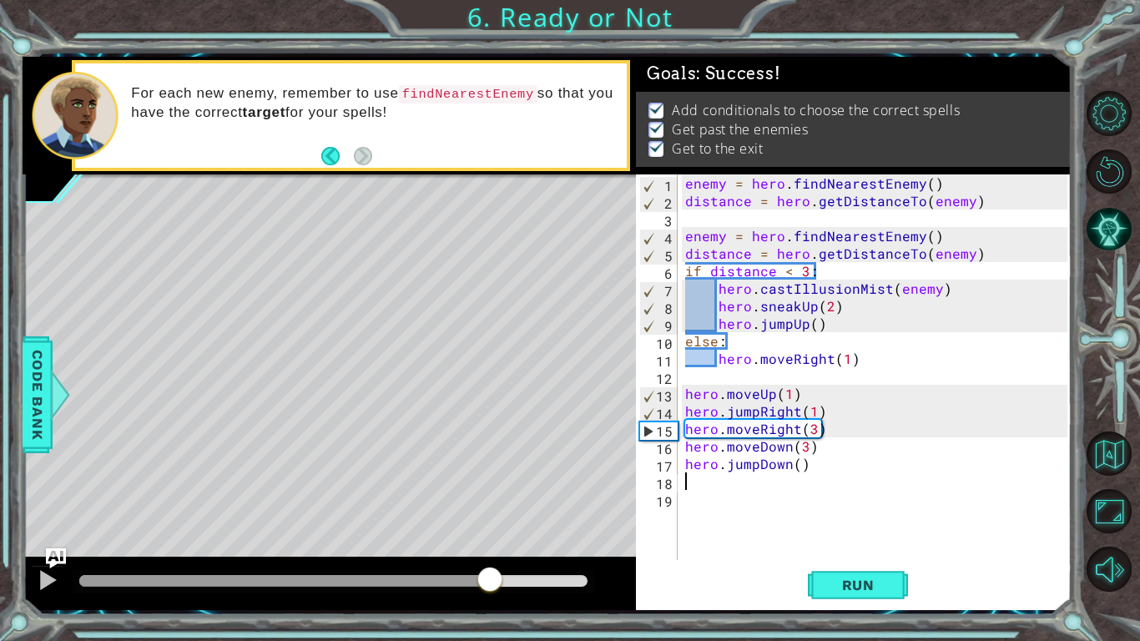
click at [490, 499] on div "methods hero use(thing) moveUp(steps) moveDown(steps) moveLeft(steps) moveRight…" at bounding box center [547, 333] width 1049 height 553
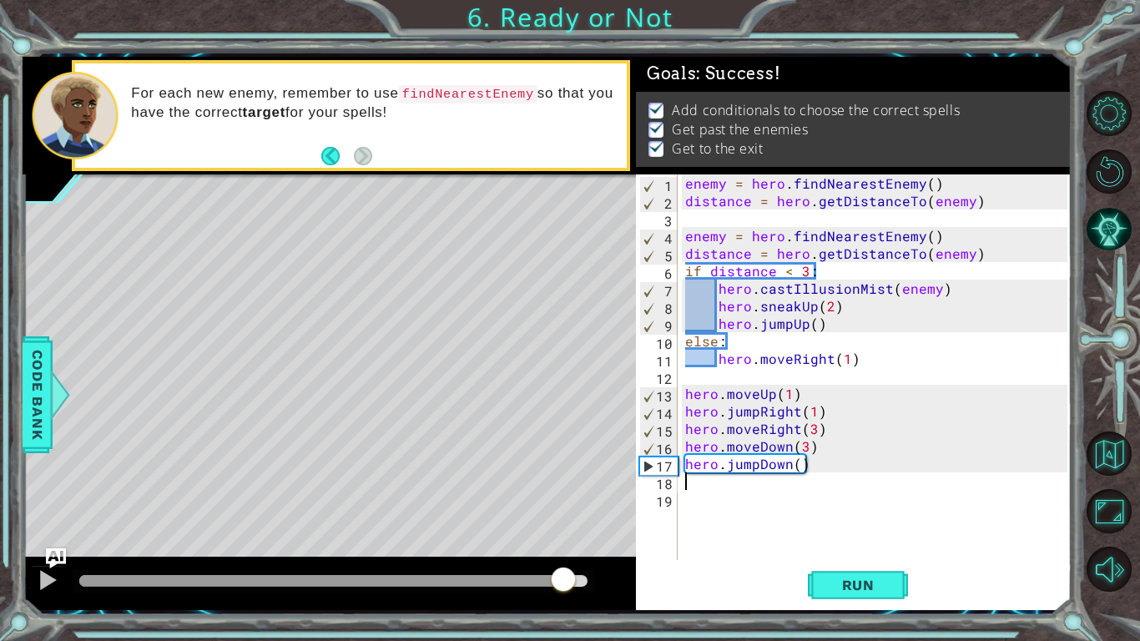
drag, startPoint x: 521, startPoint y: 571, endPoint x: 566, endPoint y: 580, distance: 46.0
click at [566, 499] on div at bounding box center [563, 581] width 30 height 30
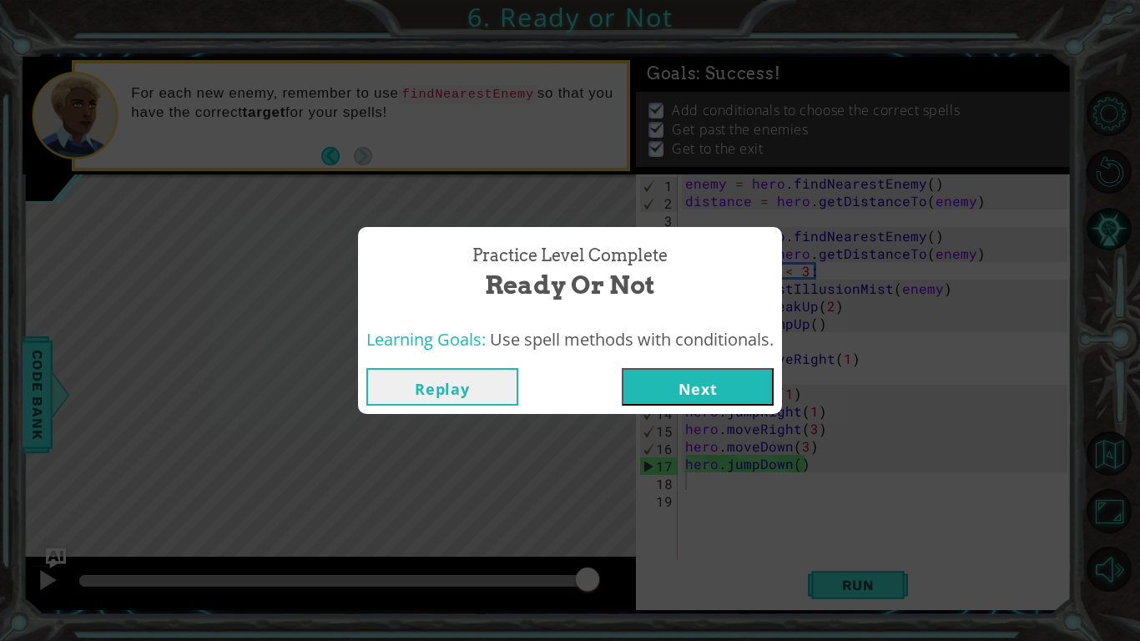
click at [737, 376] on button "Next" at bounding box center [698, 387] width 152 height 38
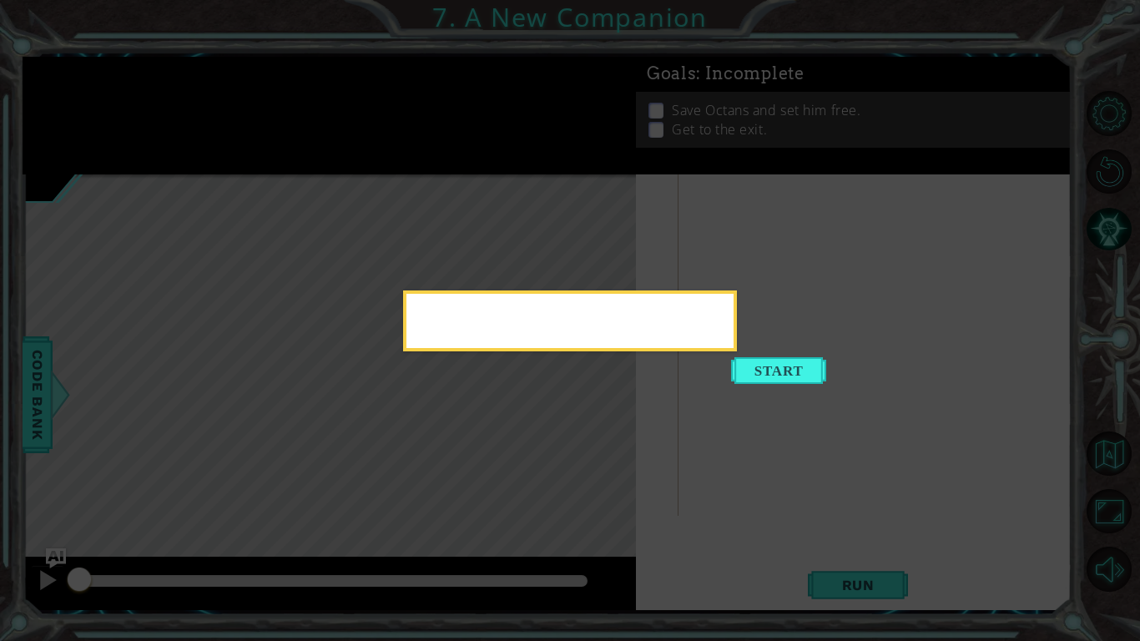
click at [737, 351] on div at bounding box center [570, 320] width 334 height 61
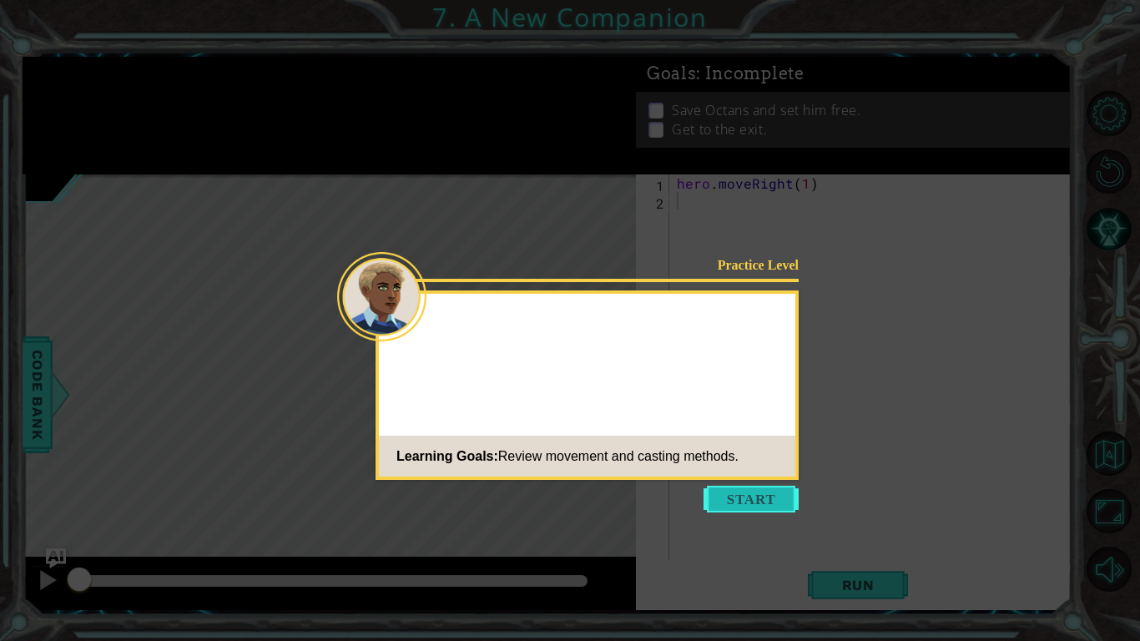
click at [734, 492] on button "Start" at bounding box center [751, 499] width 95 height 27
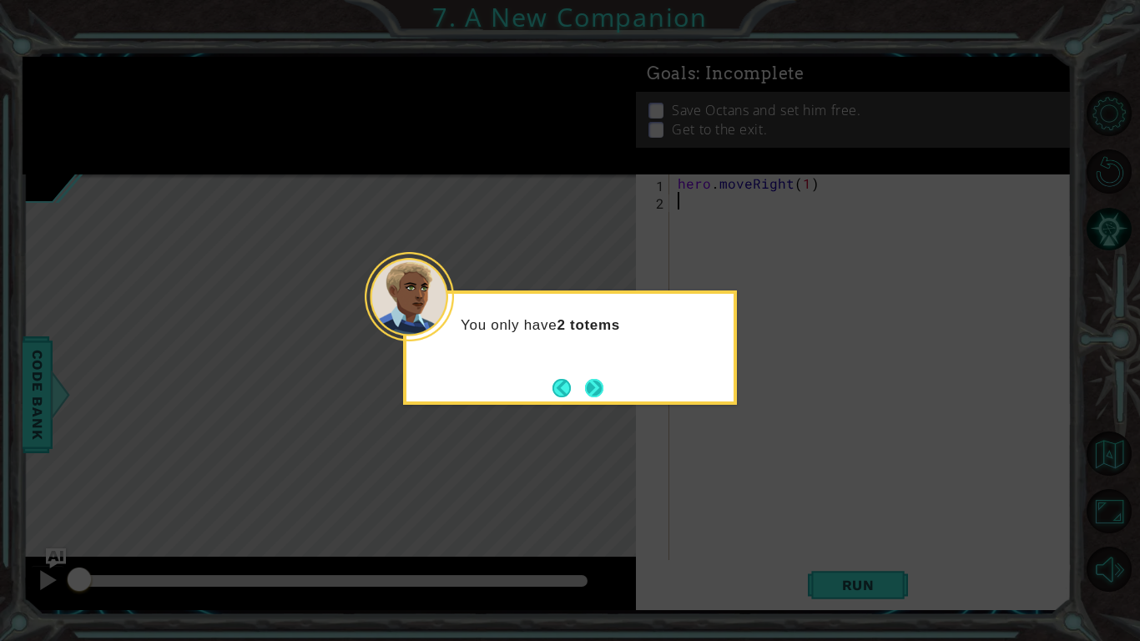
click at [589, 391] on button "Next" at bounding box center [594, 388] width 20 height 20
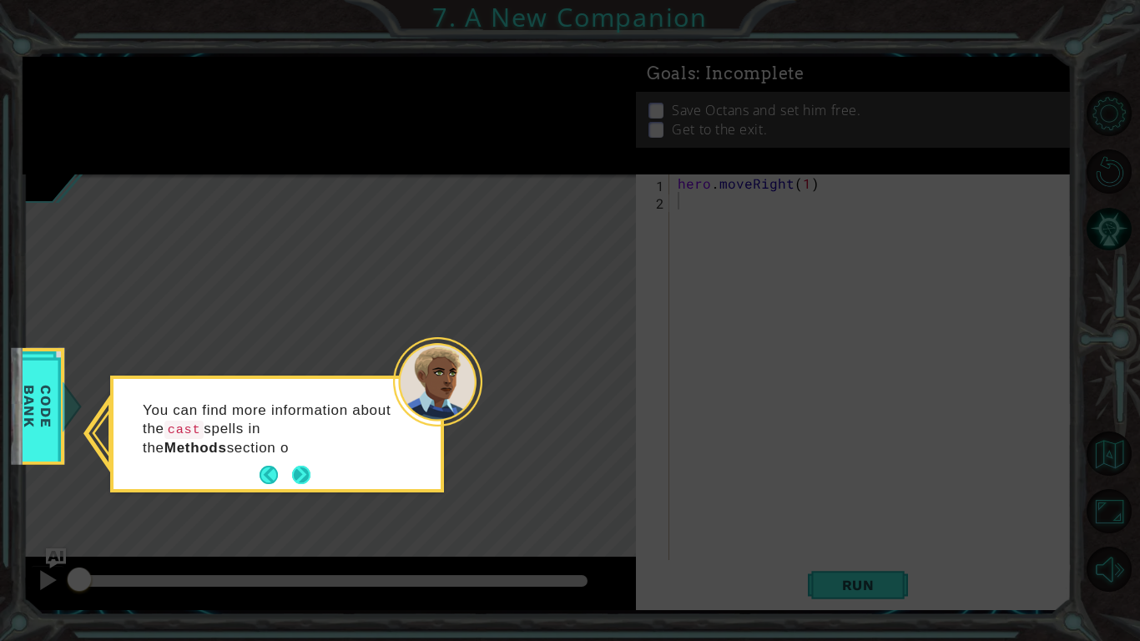
click at [299, 471] on button "Next" at bounding box center [301, 475] width 31 height 31
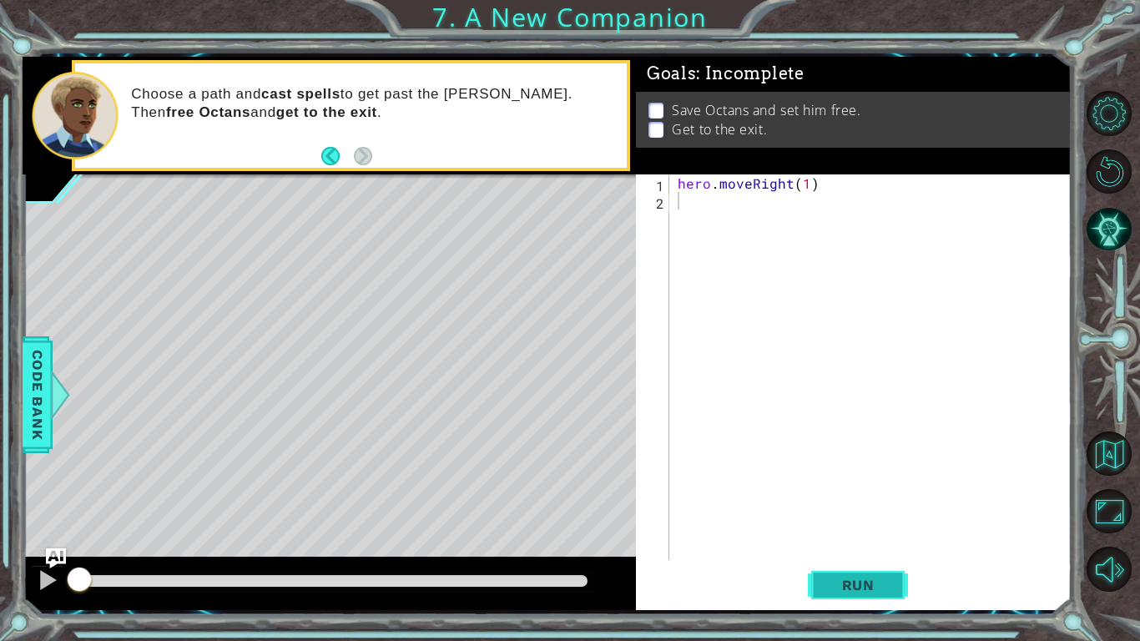
click at [856, 499] on button "Run" at bounding box center [858, 584] width 100 height 43
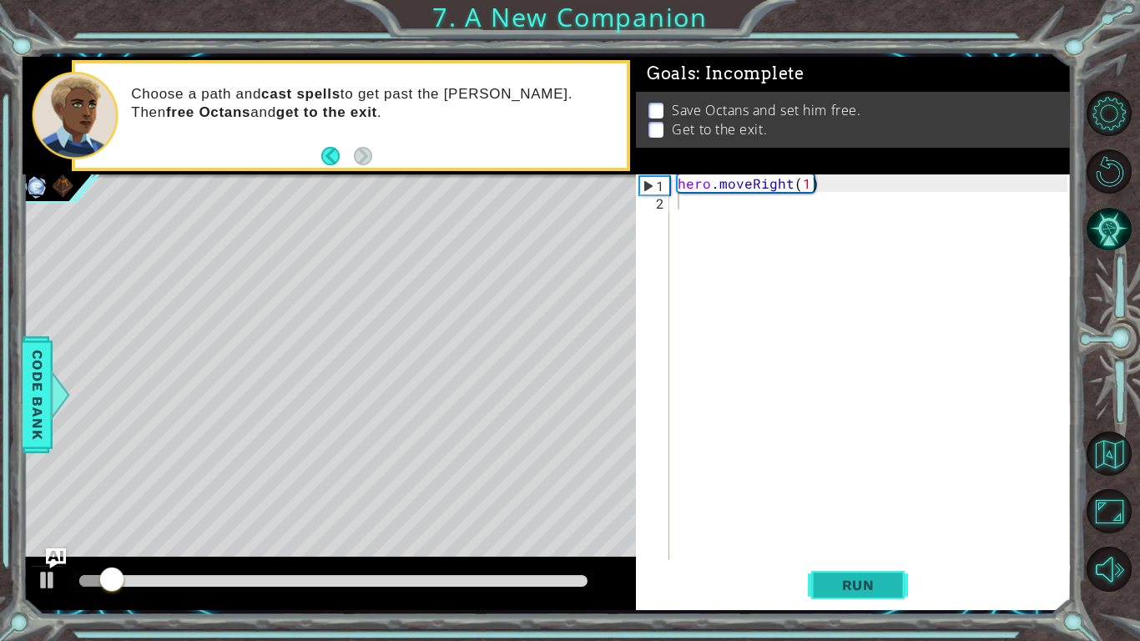
click at [856, 499] on button "Run" at bounding box center [858, 584] width 100 height 43
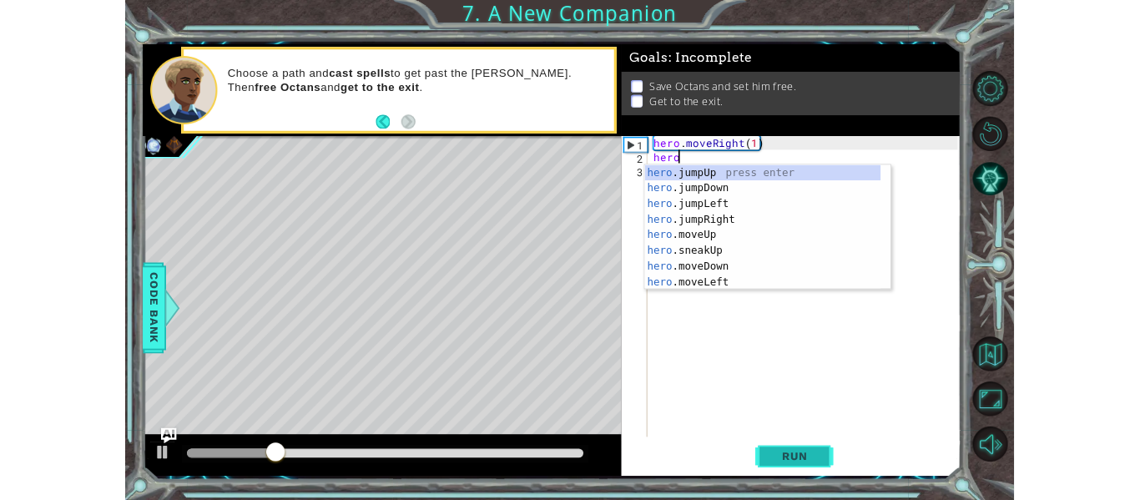
scroll to position [0, 1]
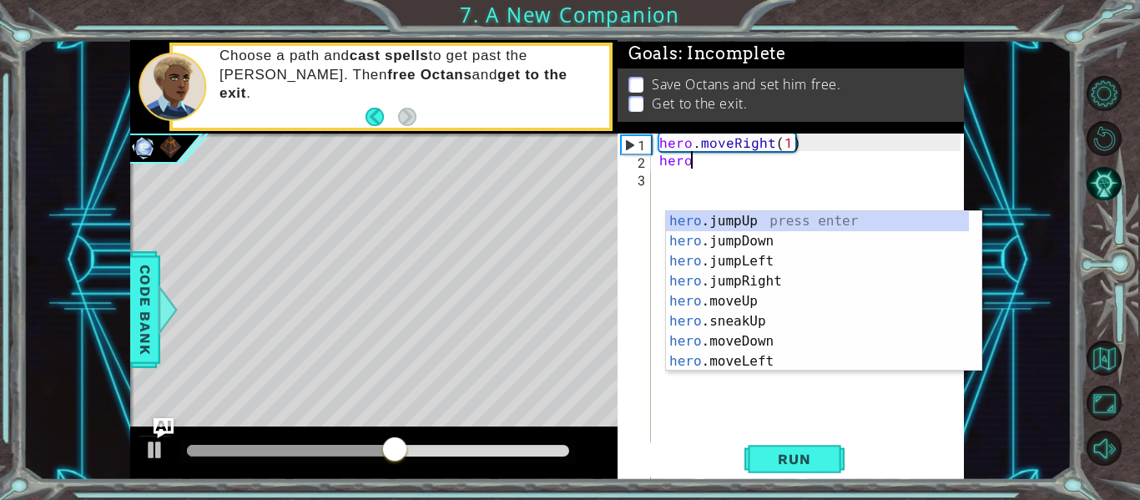
type textarea "hero"
